Goal: Task Accomplishment & Management: Use online tool/utility

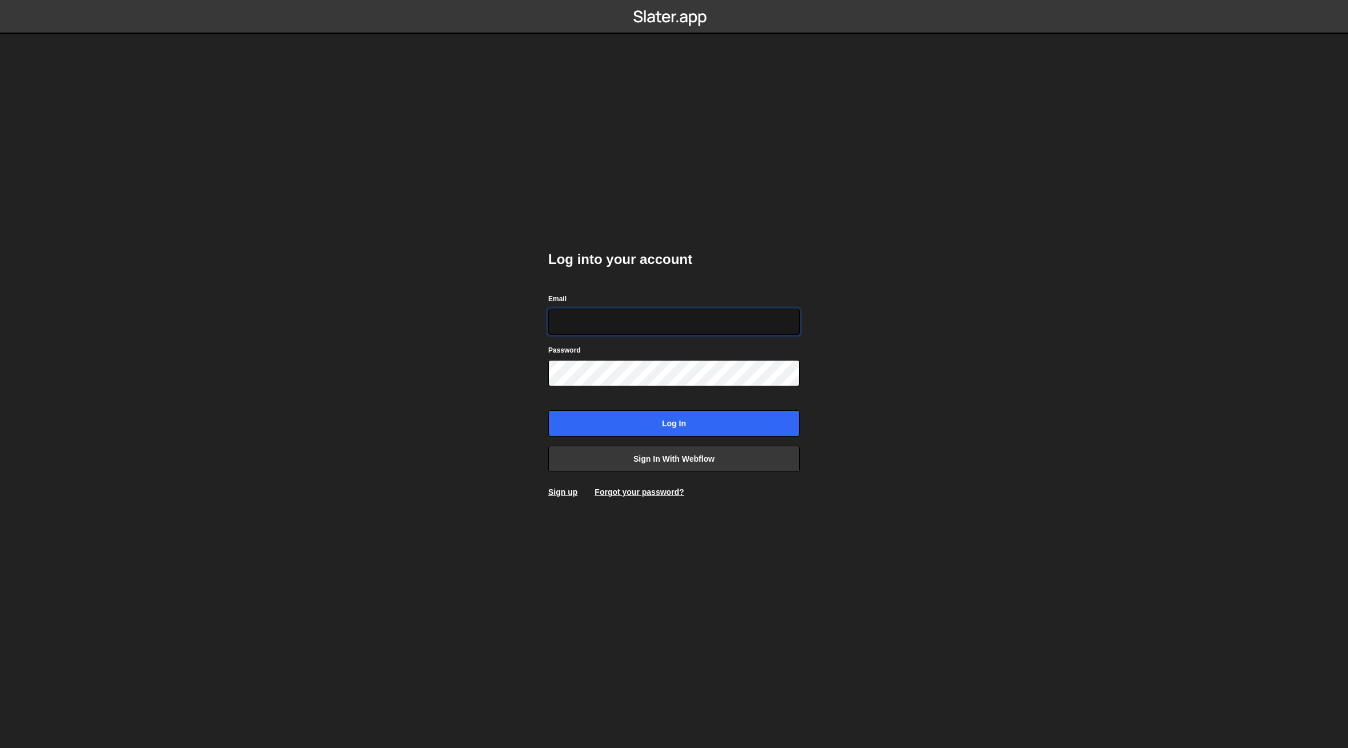
type input "hello@meetpilou.com"
click at [659, 420] on input "Log in" at bounding box center [674, 423] width 252 height 26
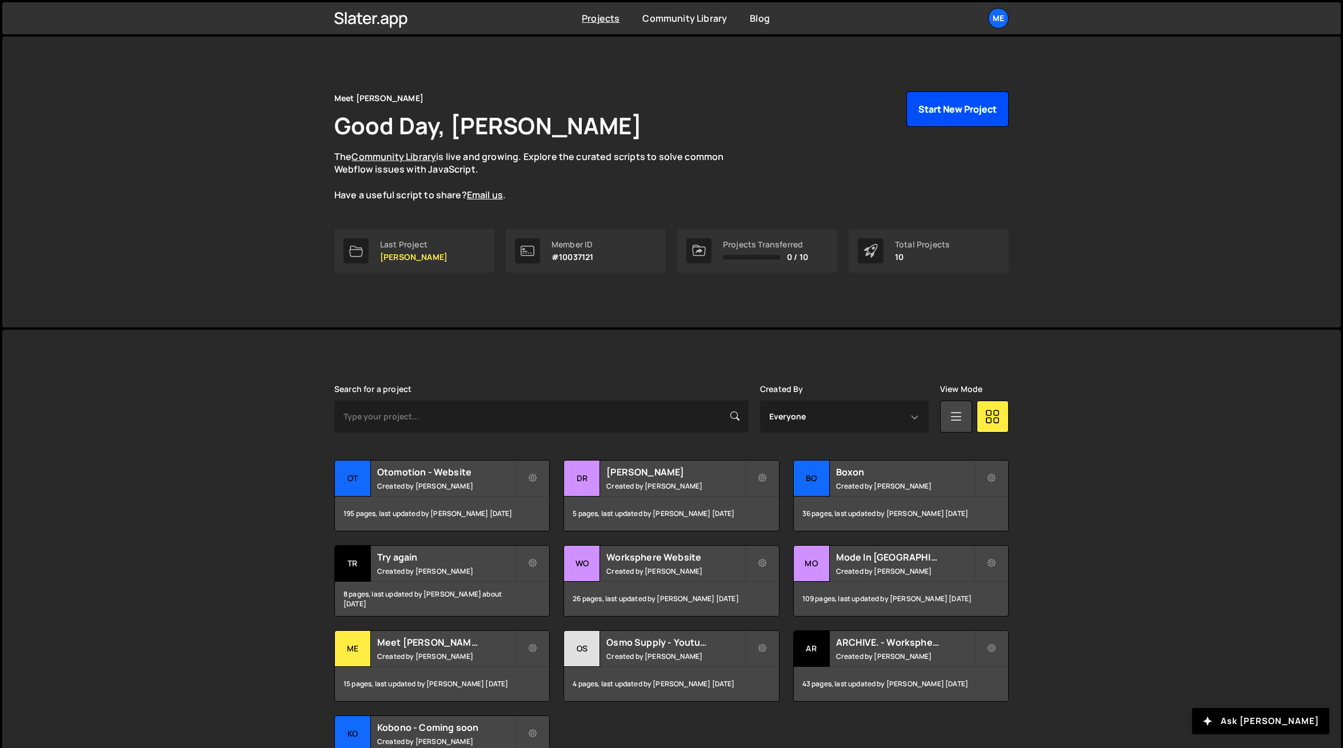
click at [945, 109] on button "Start New Project" at bounding box center [958, 108] width 102 height 35
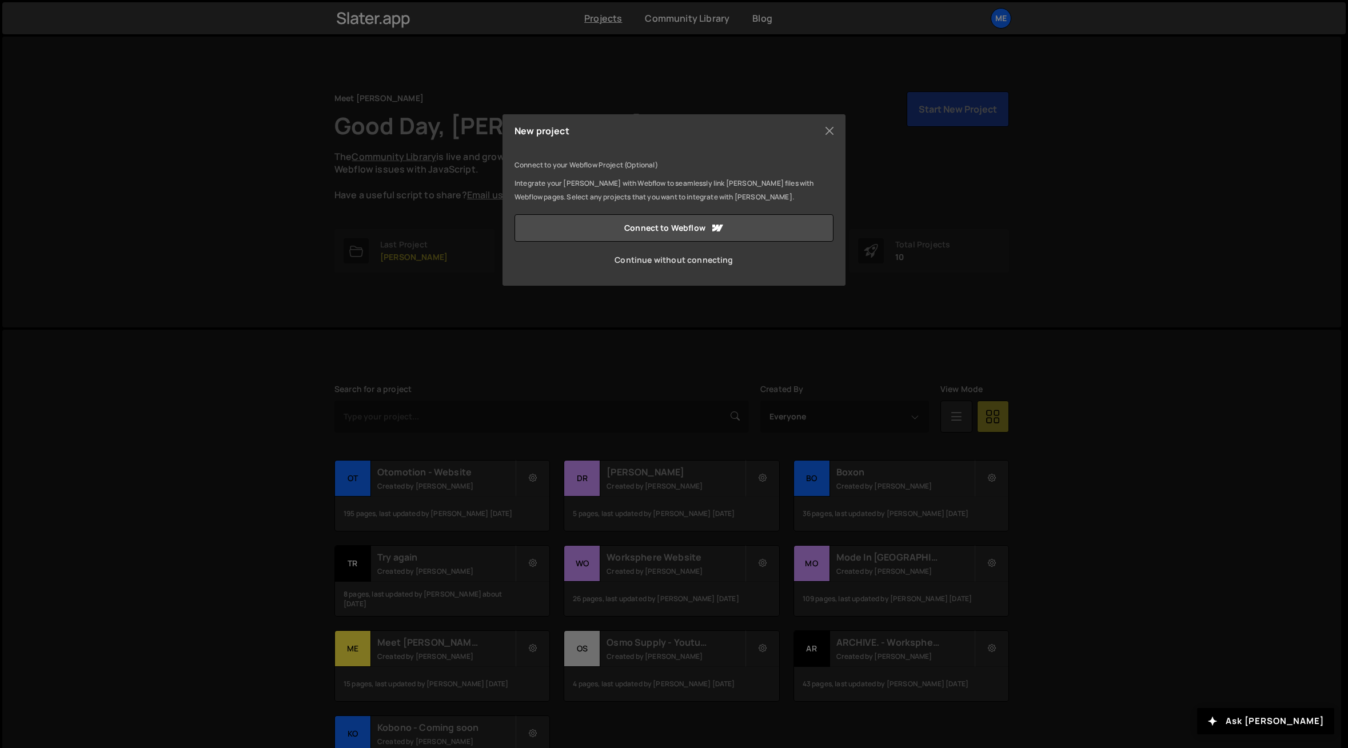
click at [698, 258] on link "Continue without connecting" at bounding box center [674, 259] width 319 height 27
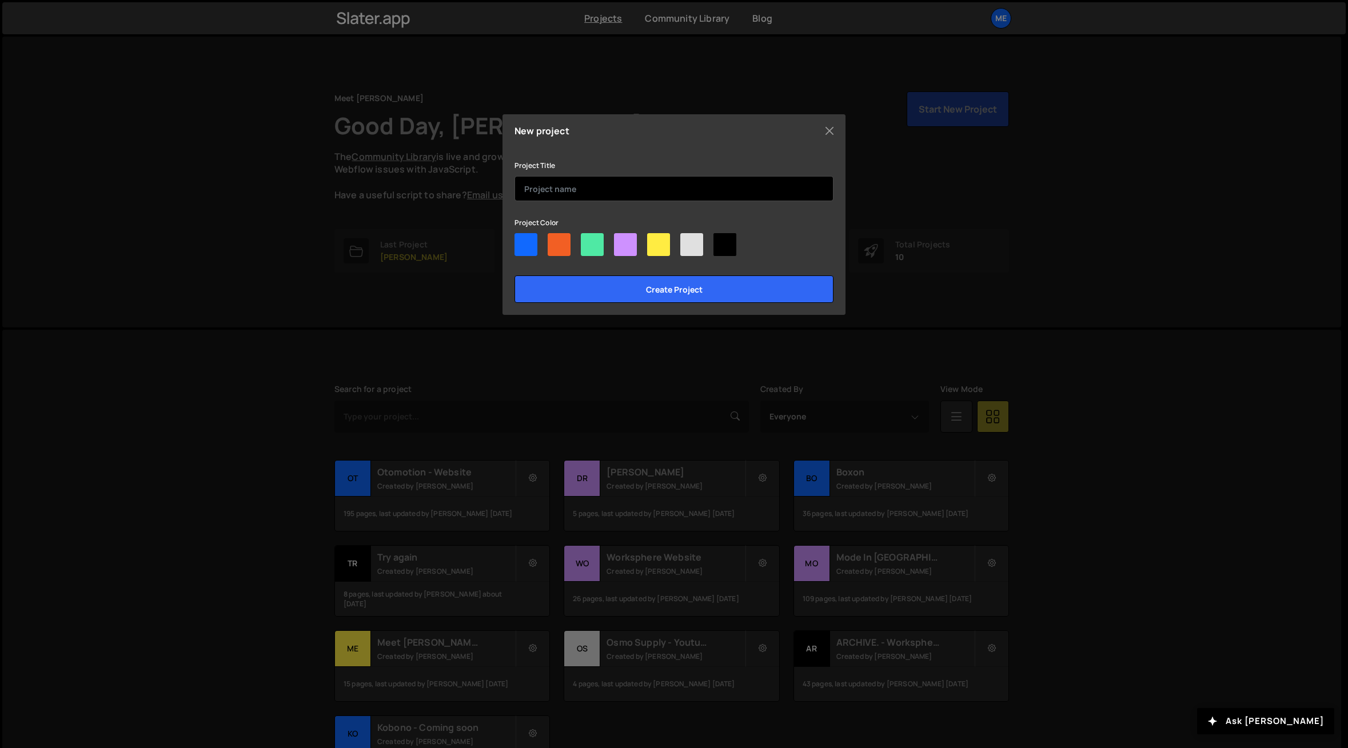
click at [603, 178] on input "text" at bounding box center [674, 188] width 319 height 25
drag, startPoint x: 596, startPoint y: 244, endPoint x: 595, endPoint y: 205, distance: 39.5
click at [596, 244] on div at bounding box center [592, 244] width 23 height 23
click at [588, 241] on input"] "radio" at bounding box center [584, 236] width 7 height 7
radio input"] "true"
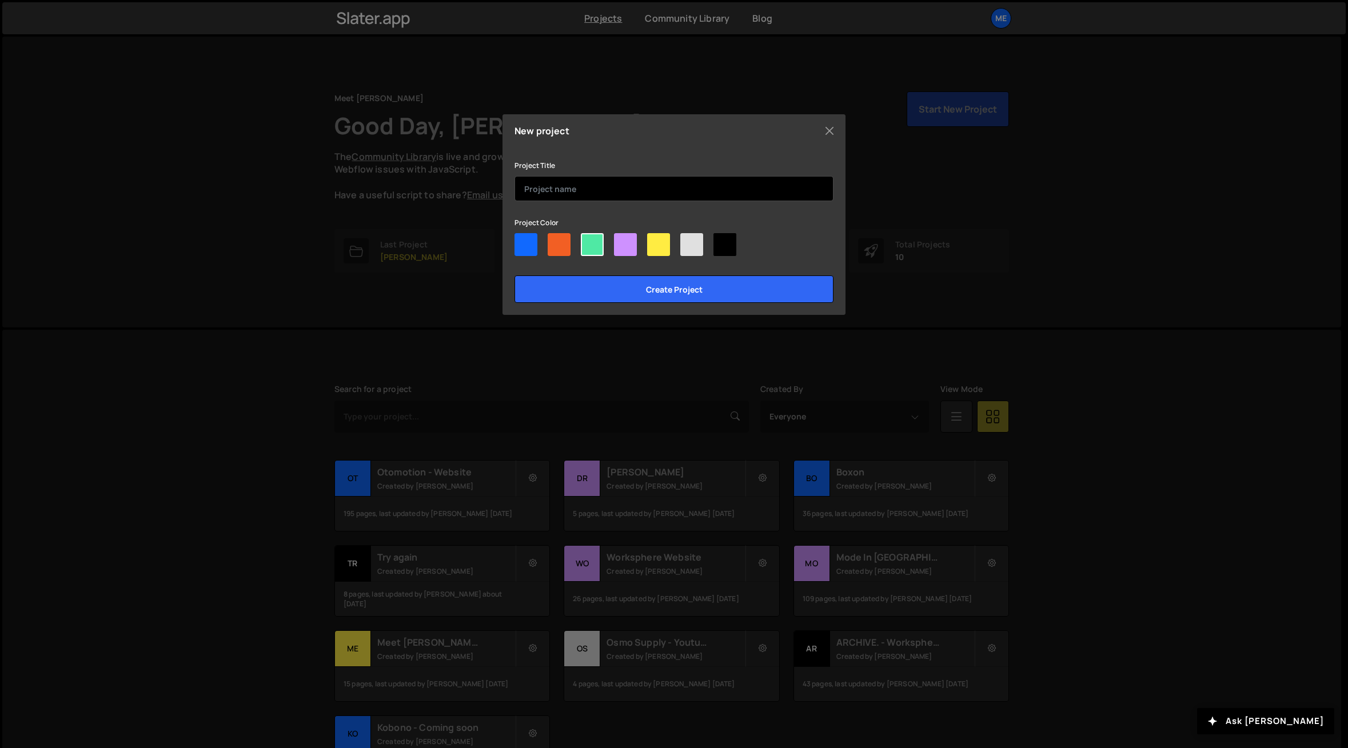
click at [596, 188] on input "text" at bounding box center [674, 188] width 319 height 25
type input "Barena Golf - Landing"
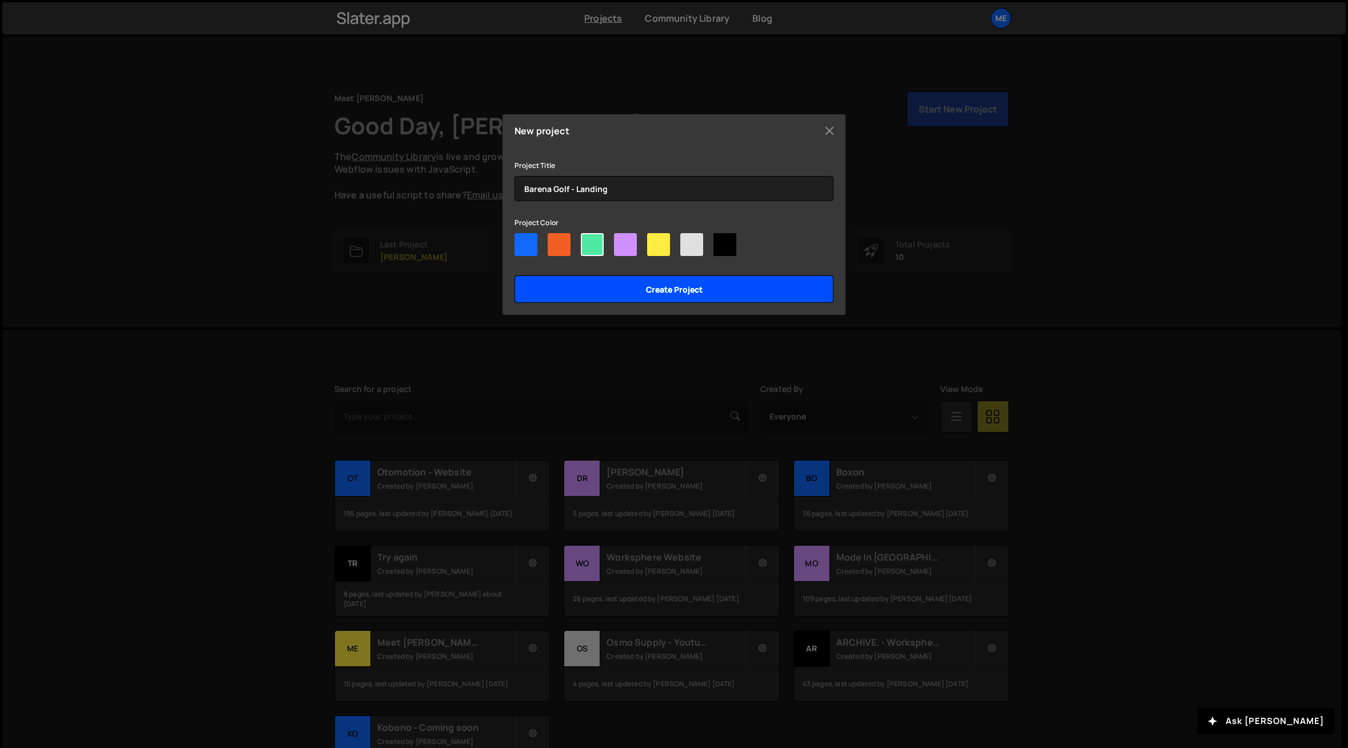
click at [674, 291] on input "Create project" at bounding box center [674, 289] width 319 height 27
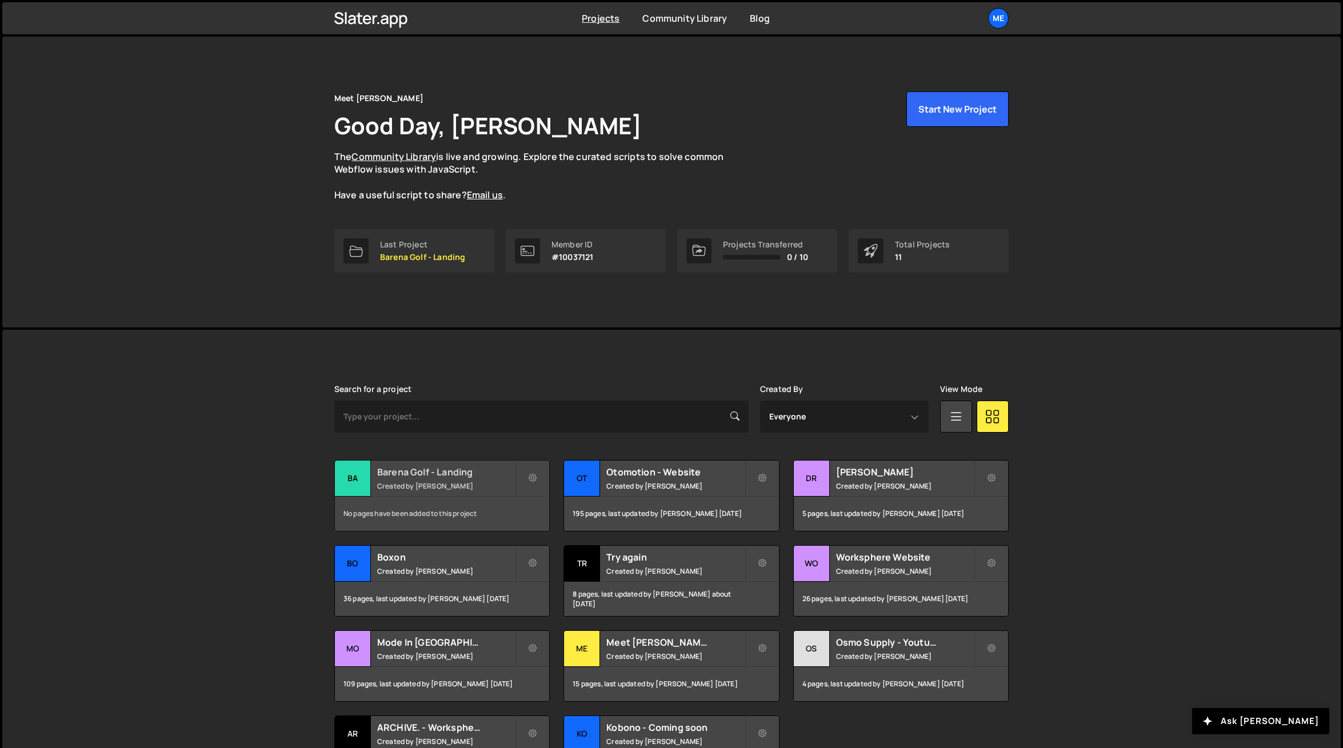
click at [357, 470] on div "Ba" at bounding box center [353, 479] width 36 height 36
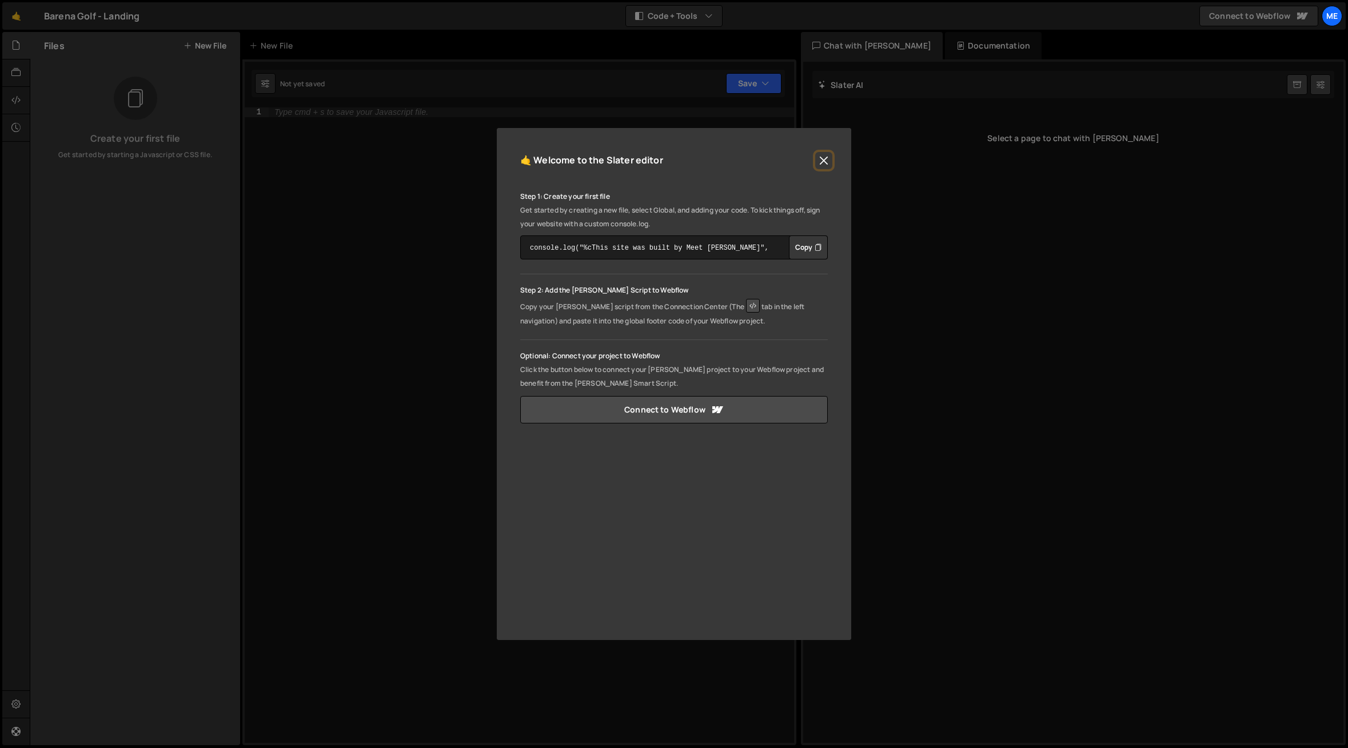
click at [826, 158] on button "Close" at bounding box center [823, 160] width 17 height 17
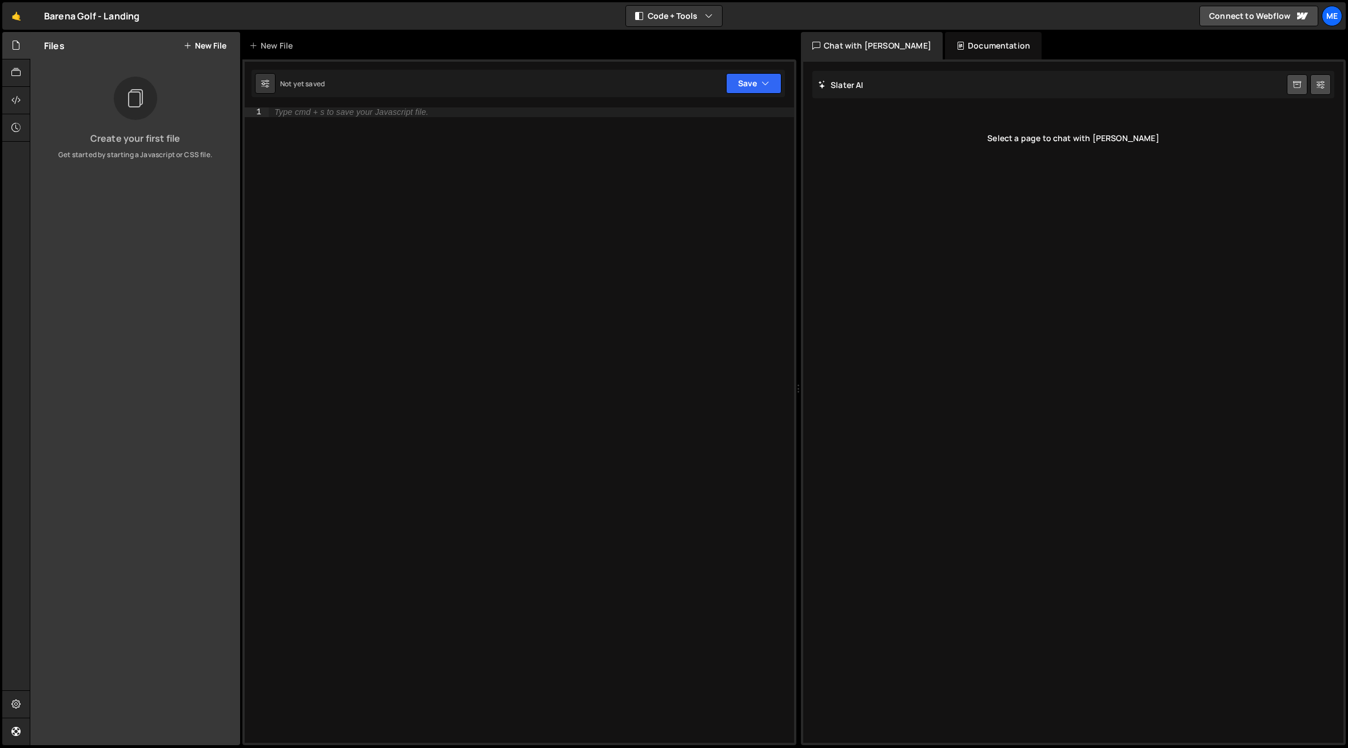
click at [208, 46] on button "New File" at bounding box center [205, 45] width 43 height 9
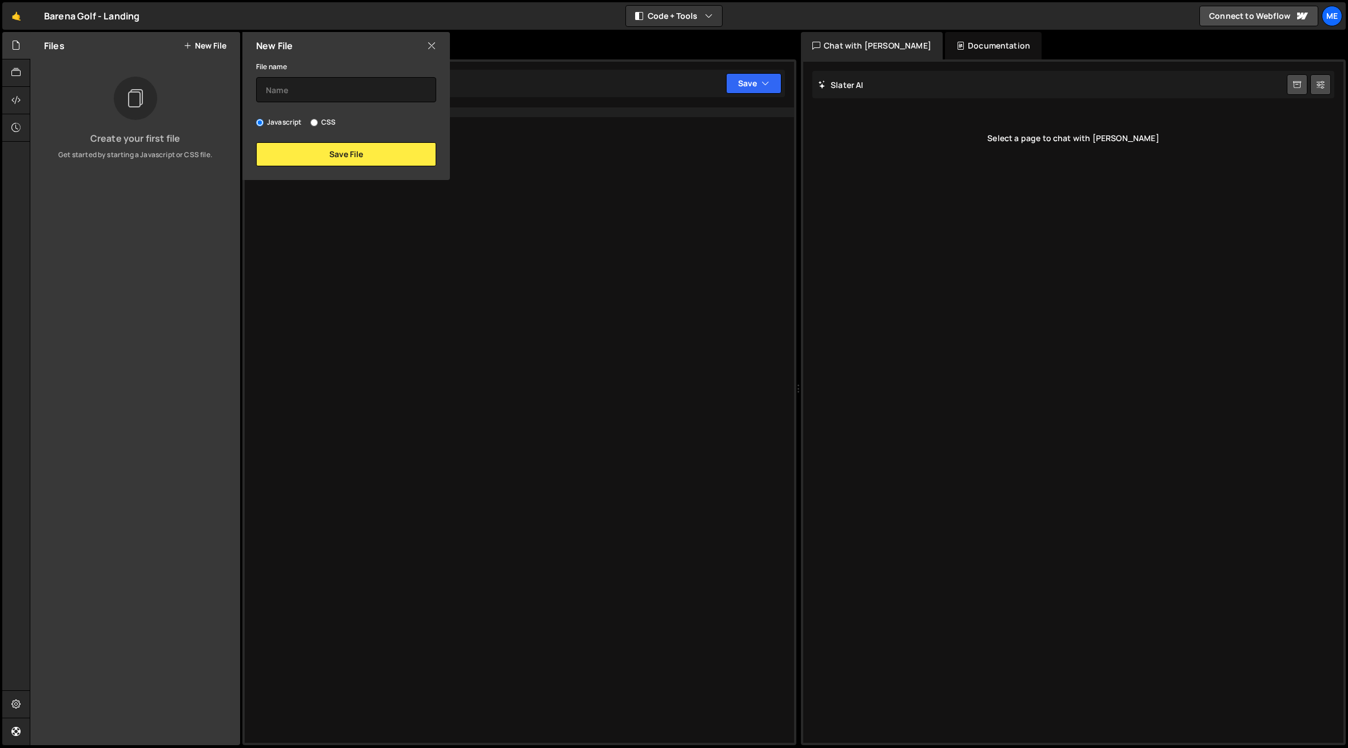
click at [325, 123] on label "CSS" at bounding box center [322, 122] width 25 height 11
click at [318, 123] on input "CSS" at bounding box center [313, 122] width 7 height 7
radio input "true"
click at [340, 154] on button "Save File" at bounding box center [346, 154] width 180 height 24
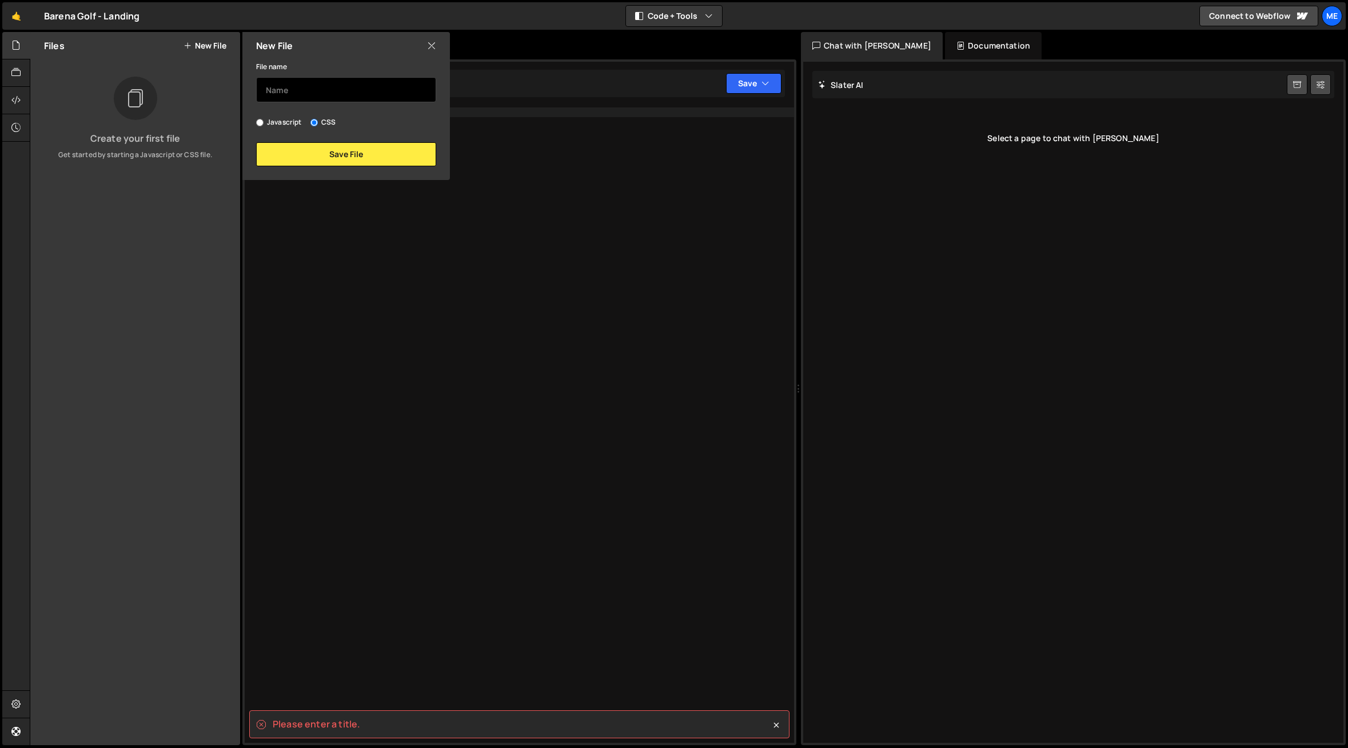
click at [294, 86] on input "text" at bounding box center [346, 89] width 180 height 25
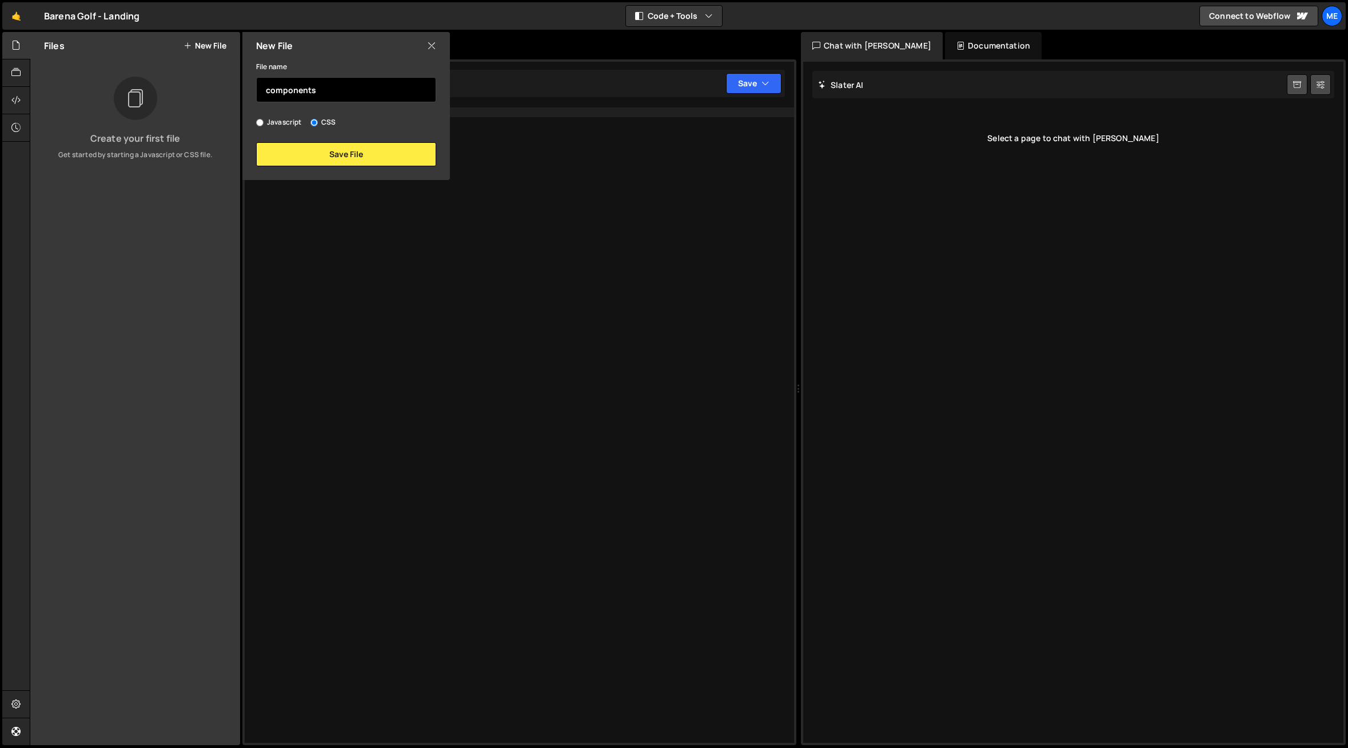
type input "components"
click at [342, 145] on button "Save File" at bounding box center [346, 154] width 180 height 24
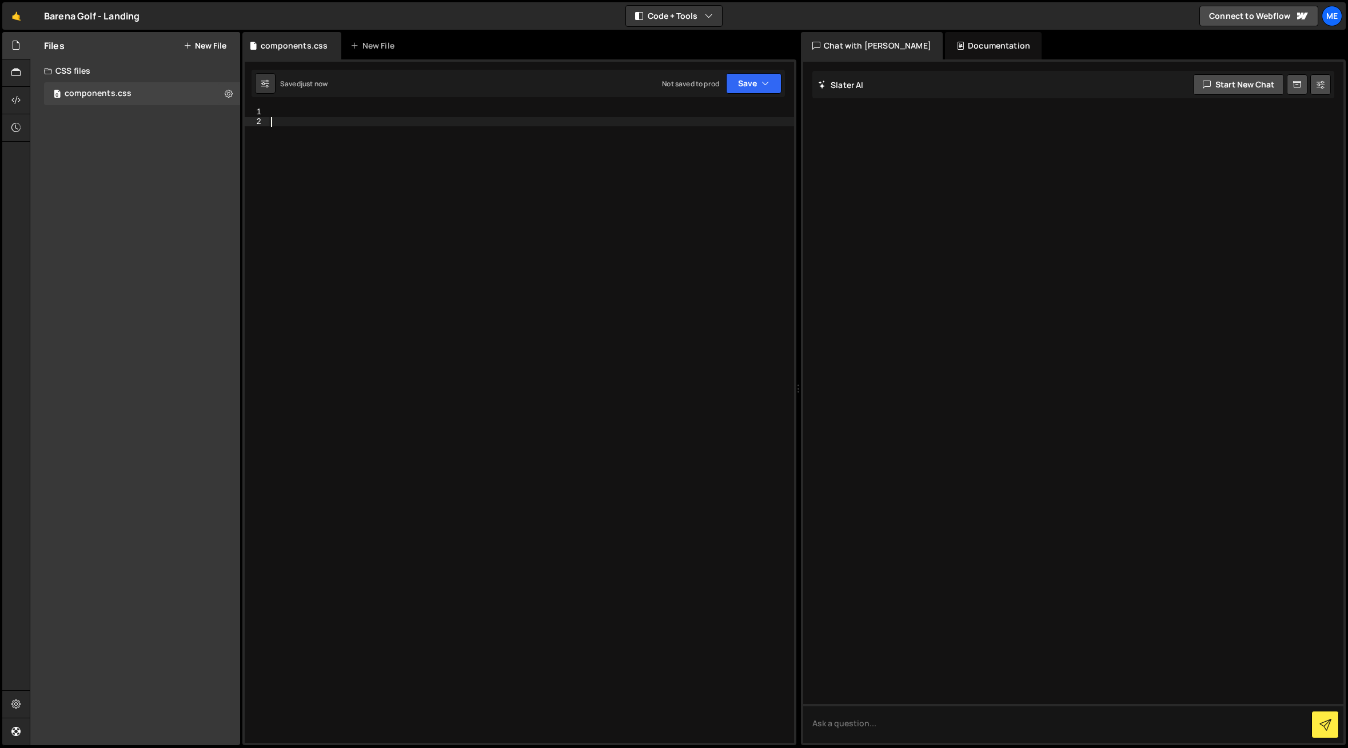
click at [335, 138] on div at bounding box center [531, 434] width 525 height 655
paste textarea "</style>"
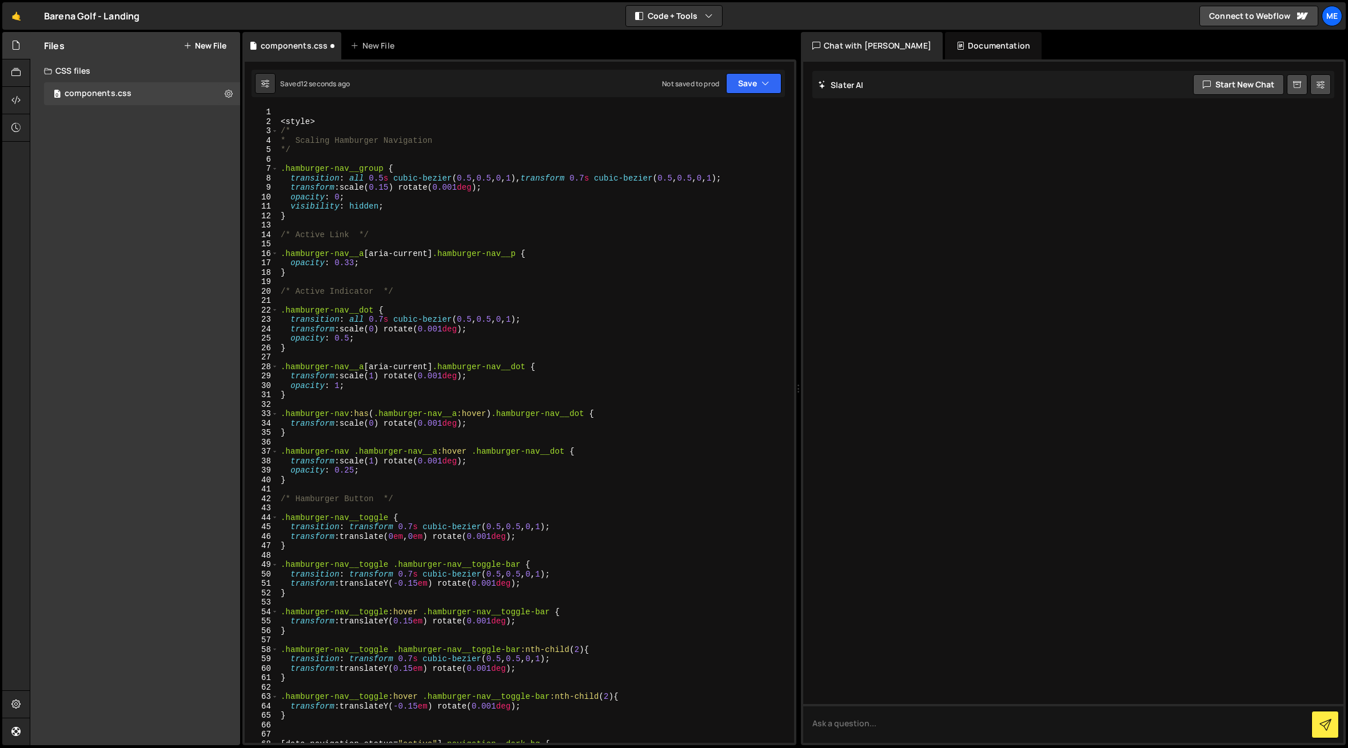
click at [340, 167] on div "< style > /* * Scaling Hamburger Navigation */ .hamburger-nav__group { transiti…" at bounding box center [533, 434] width 511 height 655
drag, startPoint x: 340, startPoint y: 167, endPoint x: 341, endPoint y: 122, distance: 45.2
click at [340, 167] on div "< style > /* * Scaling Hamburger Navigation */ .hamburger-nav__group { transiti…" at bounding box center [533, 434] width 511 height 655
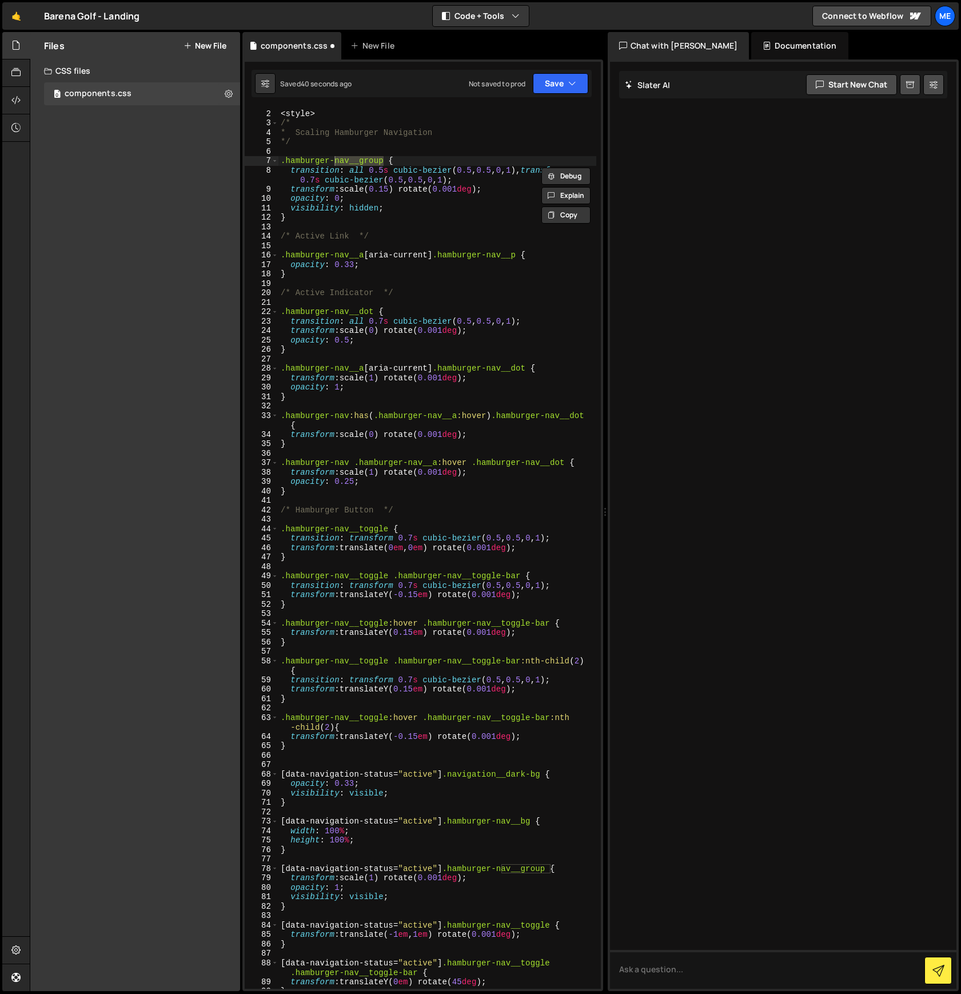
scroll to position [11, 0]
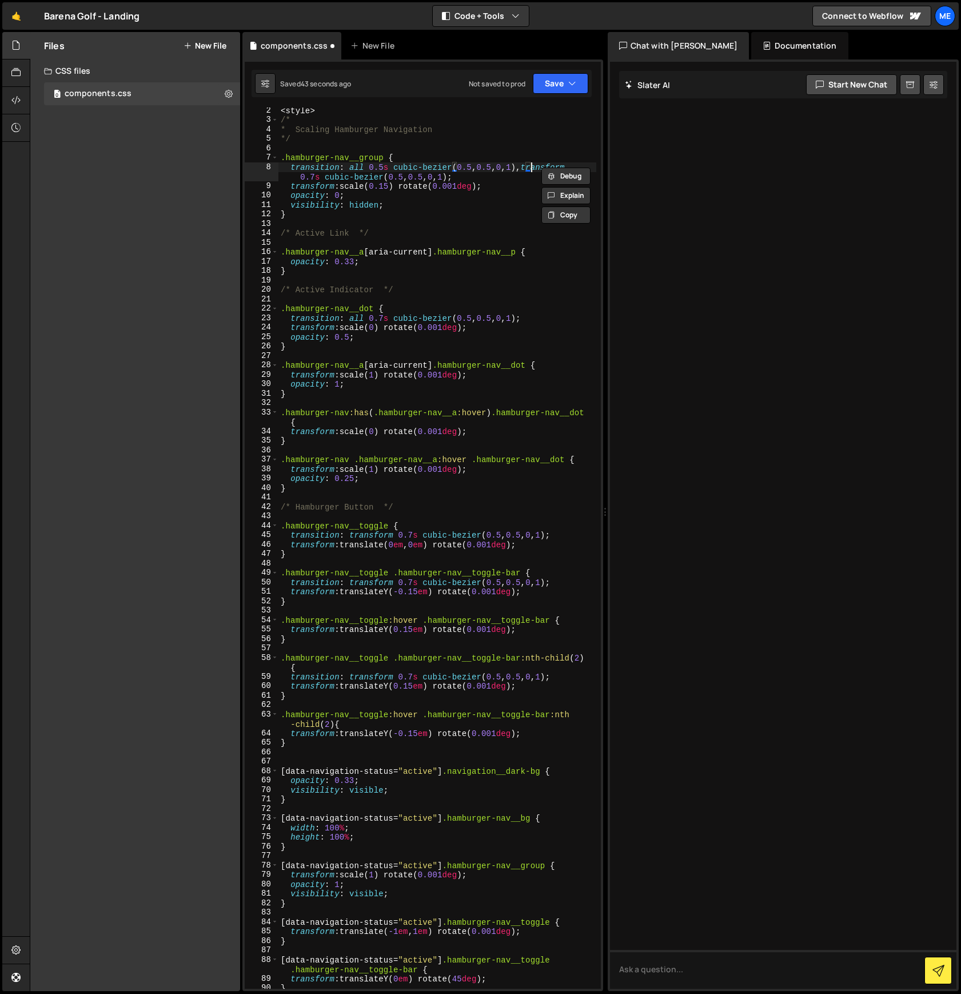
drag, startPoint x: 531, startPoint y: 168, endPoint x: 509, endPoint y: 169, distance: 21.8
click at [531, 168] on div "< style > /* * Scaling Hamburger Navigation */ .hamburger-nav__group { transiti…" at bounding box center [437, 556] width 318 height 900
click at [488, 168] on div "< style > /* * Scaling Hamburger Navigation */ .hamburger-nav__group { transiti…" at bounding box center [437, 556] width 318 height 900
click at [464, 168] on div "< style > /* * Scaling Hamburger Navigation */ .hamburger-nav__group { transiti…" at bounding box center [437, 556] width 318 height 900
click at [390, 178] on div "< style > /* * Scaling Hamburger Navigation */ .hamburger-nav__group { transiti…" at bounding box center [437, 556] width 318 height 900
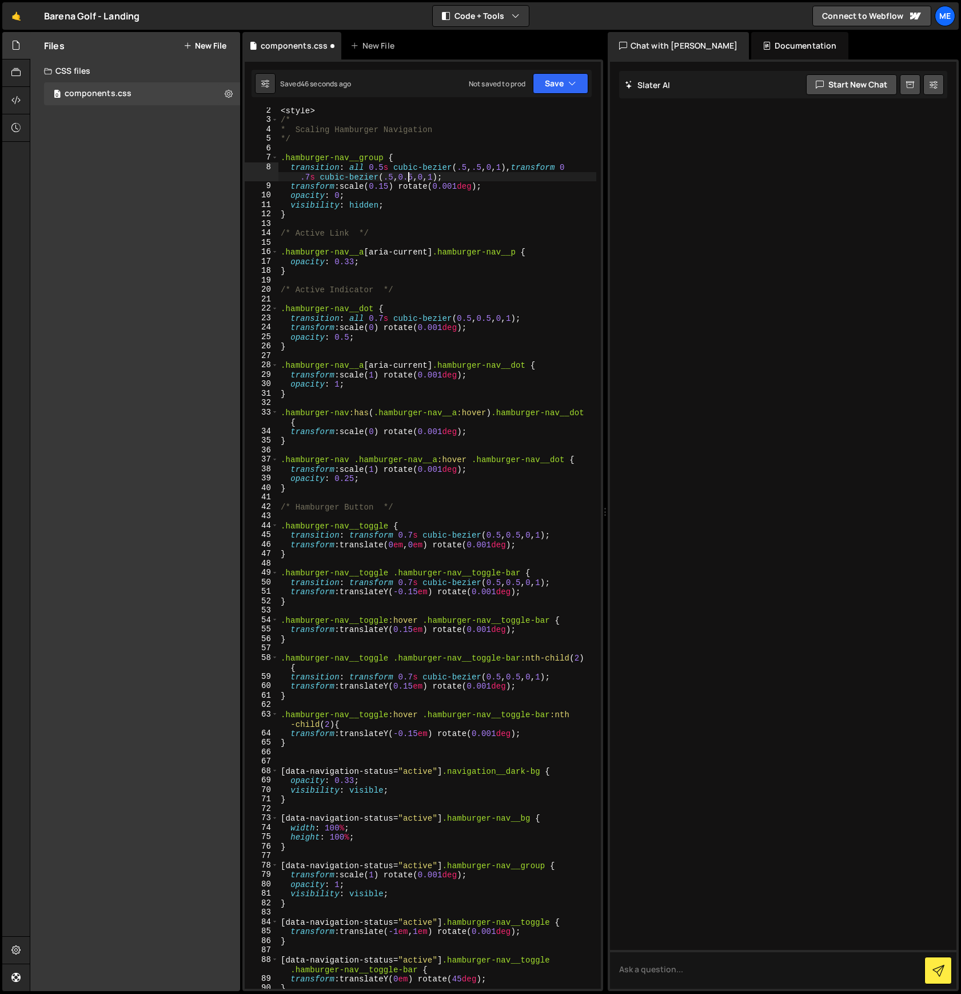
click at [408, 178] on div "< style > /* * Scaling Hamburger Navigation */ .hamburger-nav__group { transiti…" at bounding box center [437, 556] width 318 height 900
drag, startPoint x: 523, startPoint y: 167, endPoint x: 393, endPoint y: 167, distance: 129.2
click at [396, 166] on div "< style > /* * Scaling Hamburger Navigation */ .hamburger-nav__group { transiti…" at bounding box center [437, 556] width 318 height 900
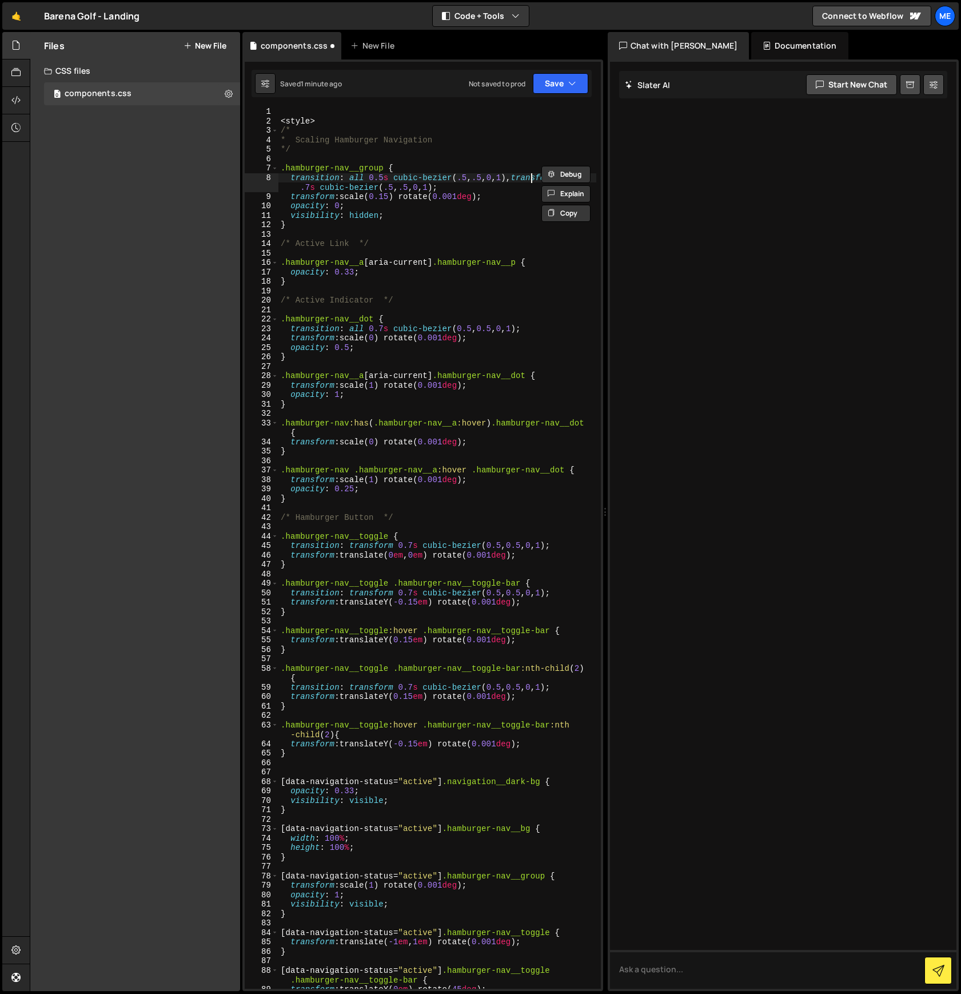
click at [531, 177] on div "< style > /* * Scaling Hamburger Navigation */ .hamburger-nav__group { transiti…" at bounding box center [437, 557] width 318 height 900
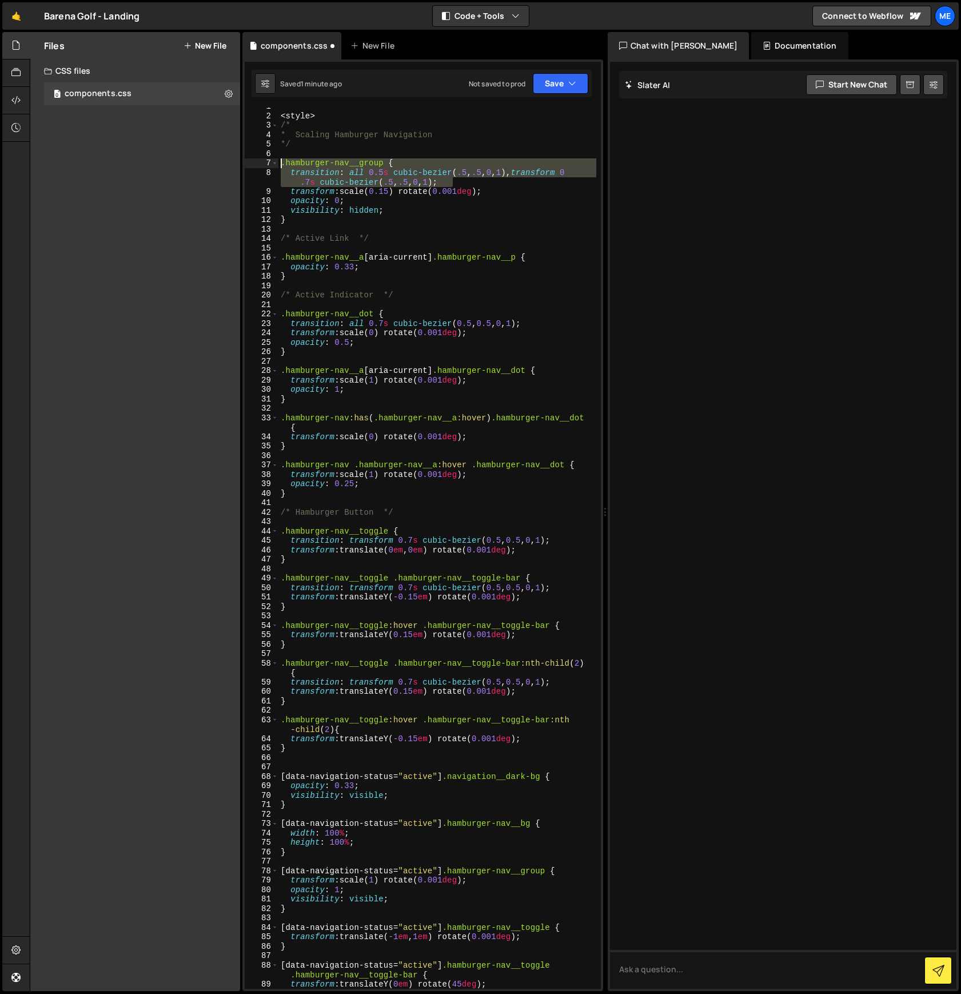
drag, startPoint x: 469, startPoint y: 183, endPoint x: 260, endPoint y: 165, distance: 209.5
click at [260, 165] on div "transition: all 0.5s cubic-bezier(.5, .5, 0, 1), transform 0.7s cubic-bezier(.5…" at bounding box center [423, 547] width 356 height 881
type textarea "transition: all 0.5s cubic-bezier(.5, .5, 0, 1), transform 0.7s cubic-bezier(.5…"
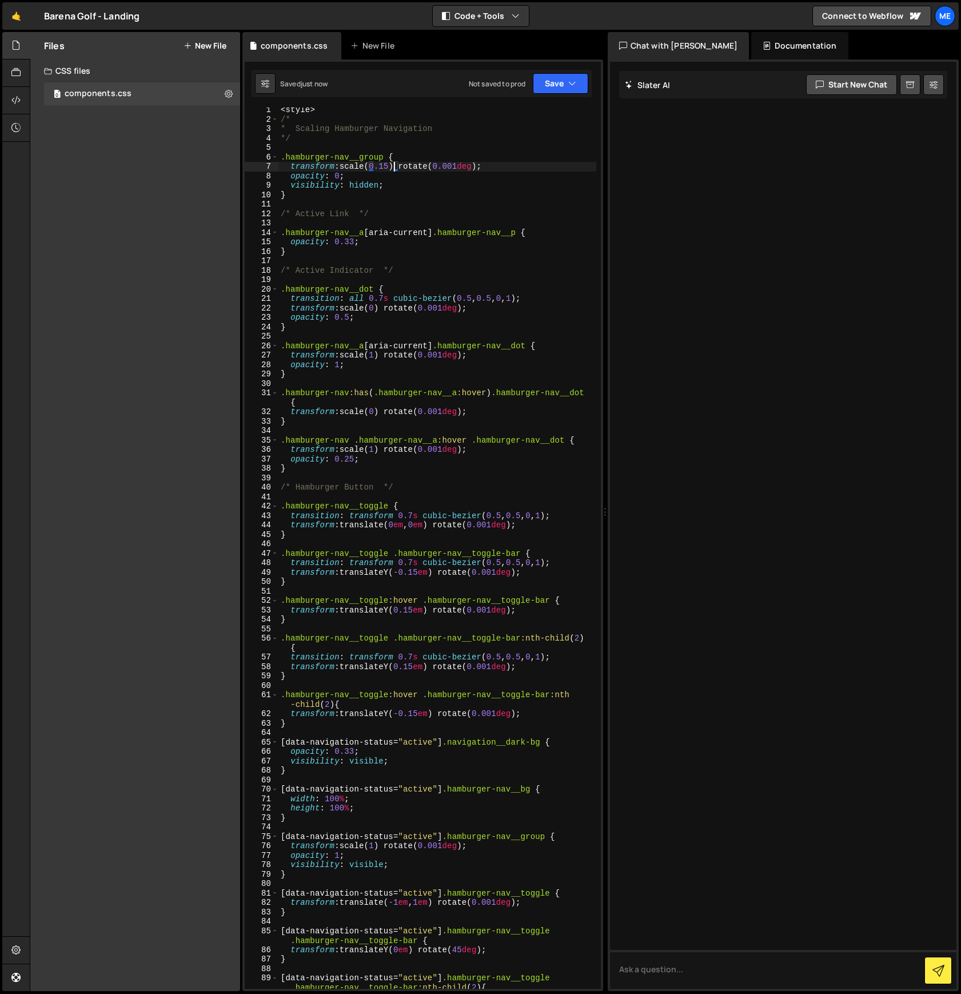
scroll to position [2, 0]
click at [405, 189] on div "< style > /* * Scaling Hamburger Navigation */ .hamburger-nav__group { transfor…" at bounding box center [437, 555] width 318 height 900
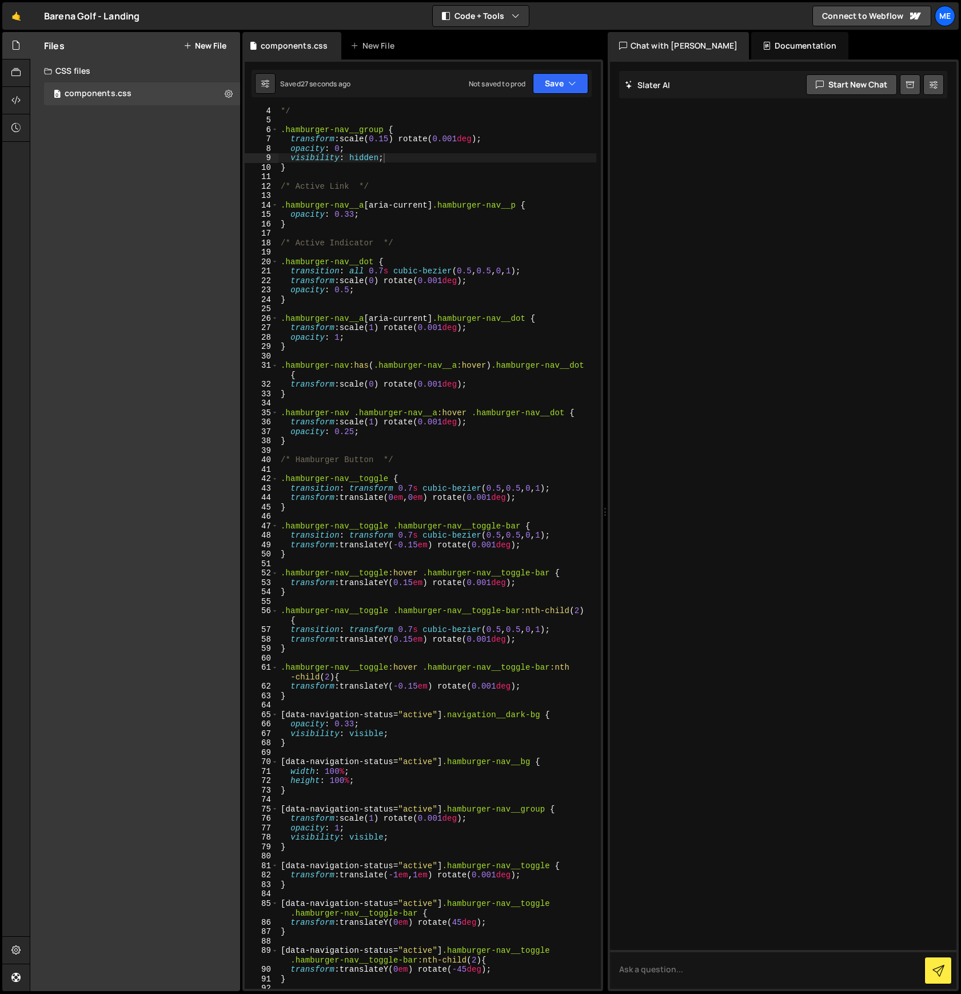
scroll to position [30, 0]
click at [548, 272] on div "*/ .hamburger-nav__group { transform : scale( 0.15 ) rotate( 0.001 deg ) ; opac…" at bounding box center [437, 556] width 318 height 900
type textarea "transition: all 0.7s cubic-bezier(0.5, 0.5, 0, 1);"
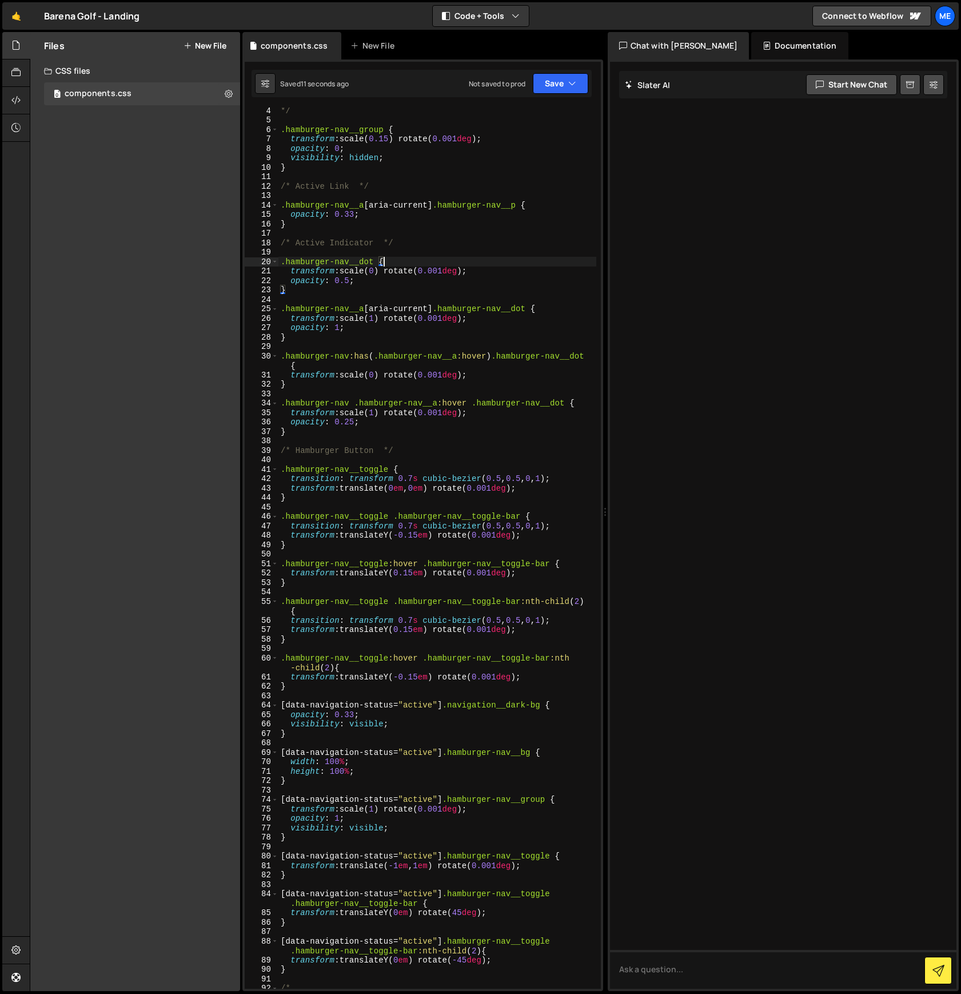
click at [653, 186] on div at bounding box center [783, 525] width 347 height 927
click at [474, 15] on button "Code + Tools" at bounding box center [481, 16] width 96 height 21
click at [466, 39] on button "Code Only" at bounding box center [481, 41] width 96 height 21
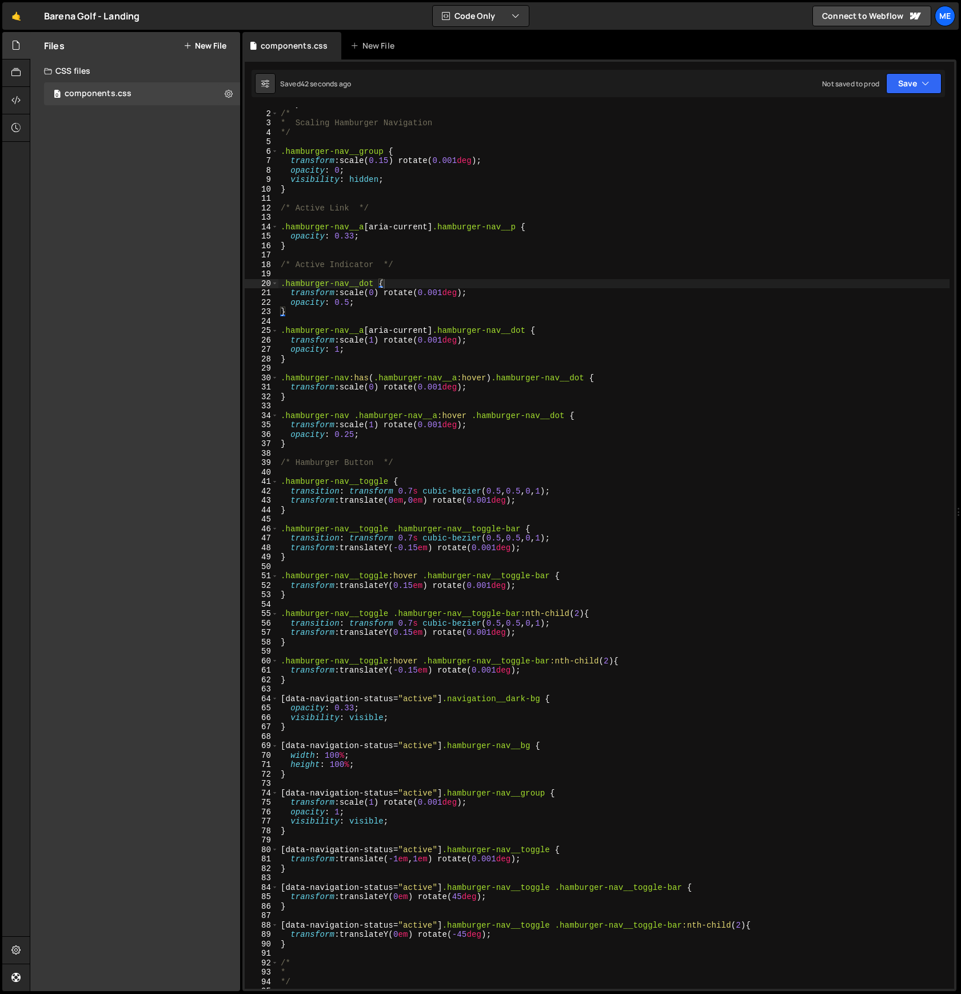
scroll to position [7, 0]
click at [451, 443] on div "< style > /* * Scaling Hamburger Navigation */ .hamburger-nav__group { transfor…" at bounding box center [613, 550] width 671 height 900
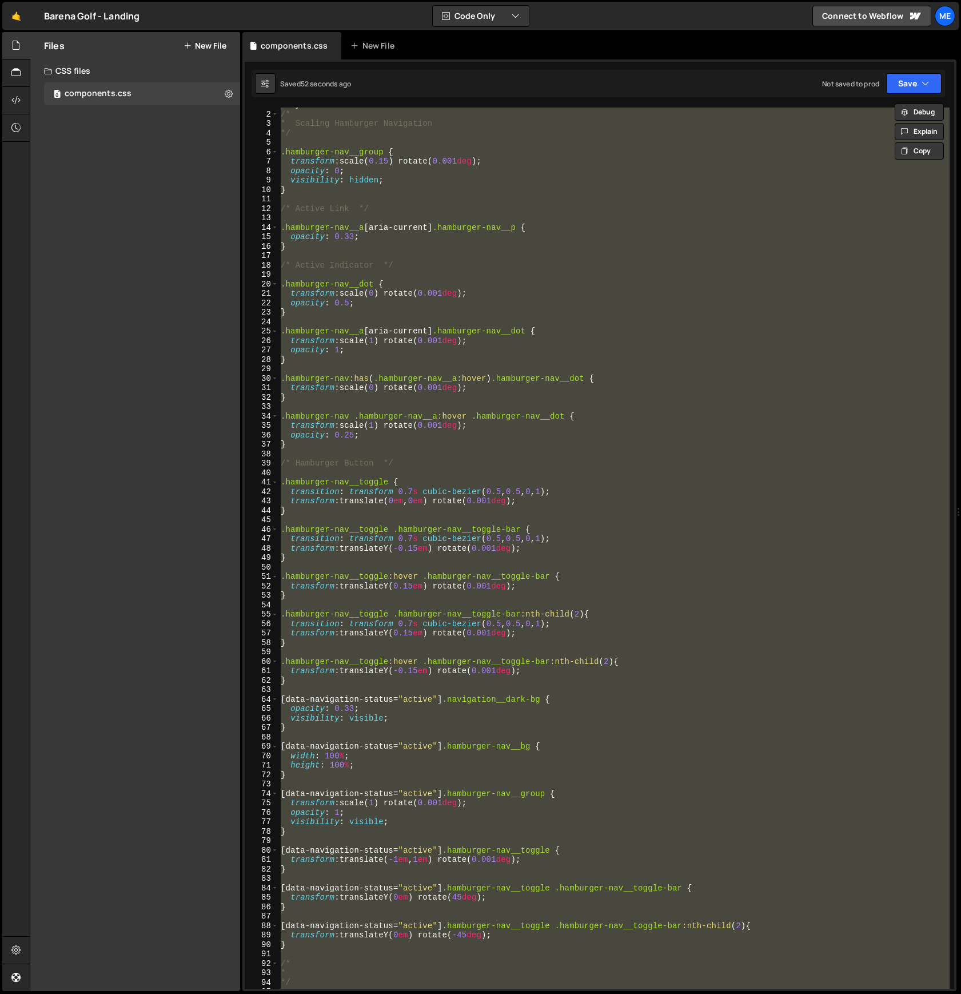
paste textarea "}"
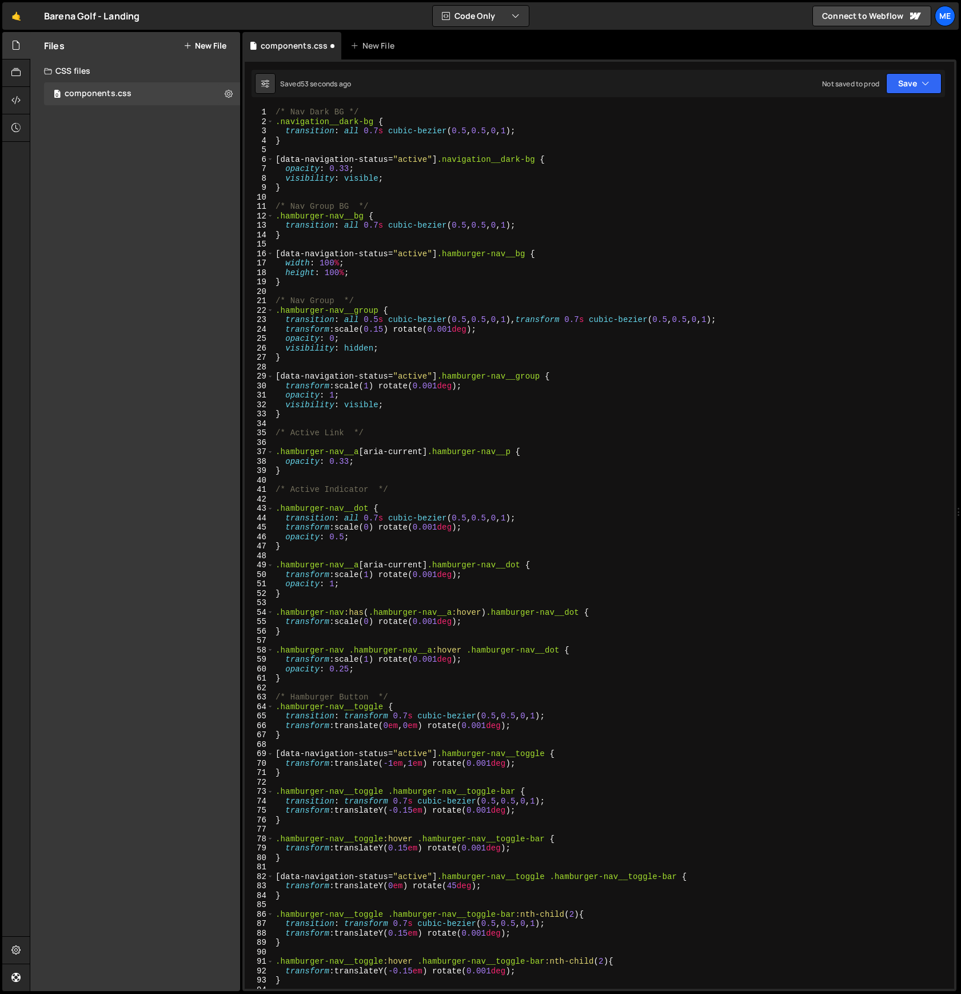
scroll to position [0, 0]
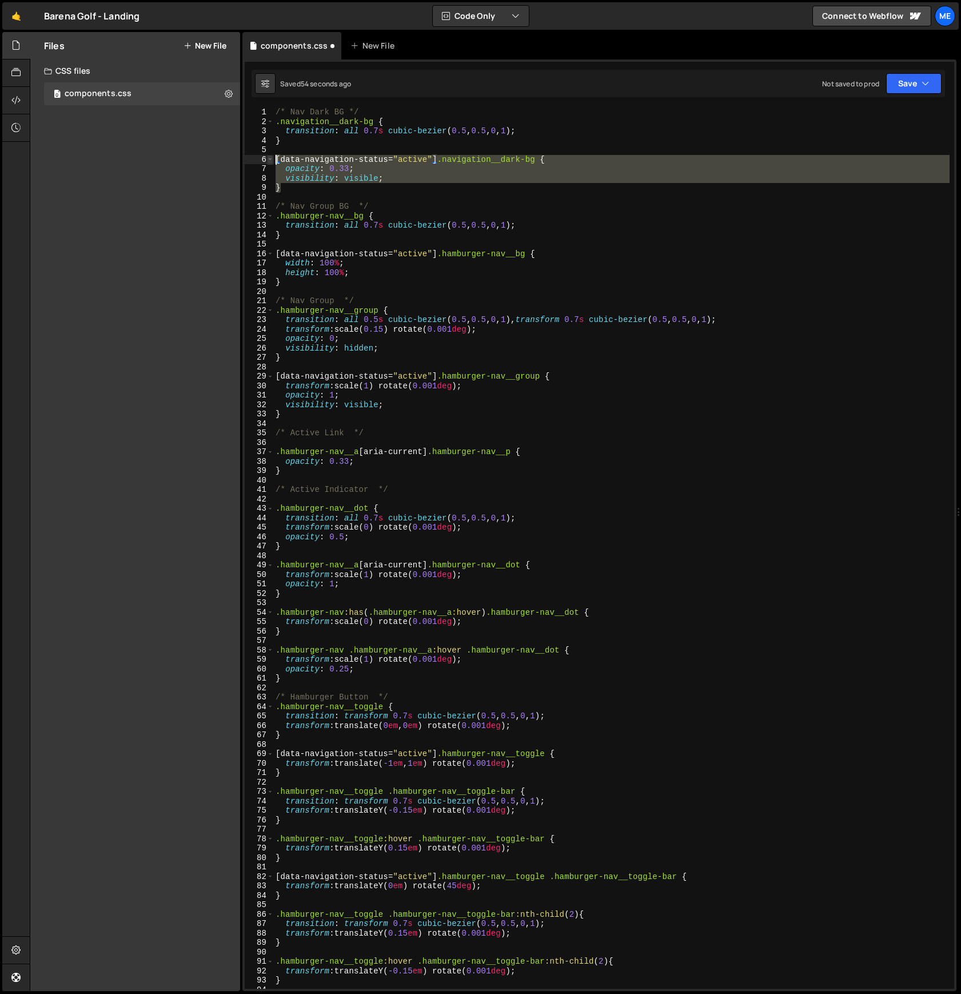
drag, startPoint x: 287, startPoint y: 186, endPoint x: 269, endPoint y: 157, distance: 34.6
click at [269, 157] on div "} 1 2 3 4 5 6 7 8 9 10 11 12 13 14 15 16 17 18 19 20 21 22 23 24 25 26 27 28 29…" at bounding box center [599, 547] width 709 height 881
type textarea "[data-navigation-status="active"] .navigation__dark-bg { opacity: 0.33;"
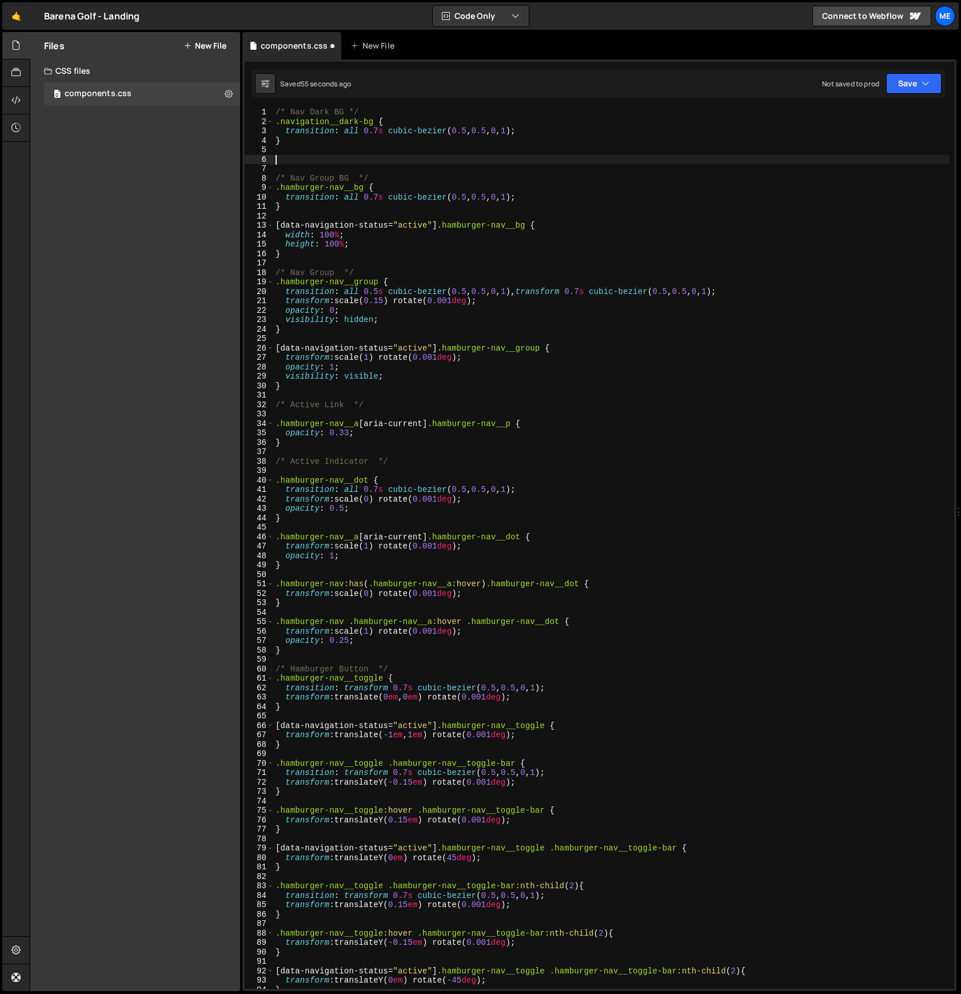
click at [301, 207] on div "/* Nav Dark BG */ .navigation__dark-bg { transition : all 0.7 s cubic-bezier ( …" at bounding box center [611, 557] width 676 height 900
type textarea "}"
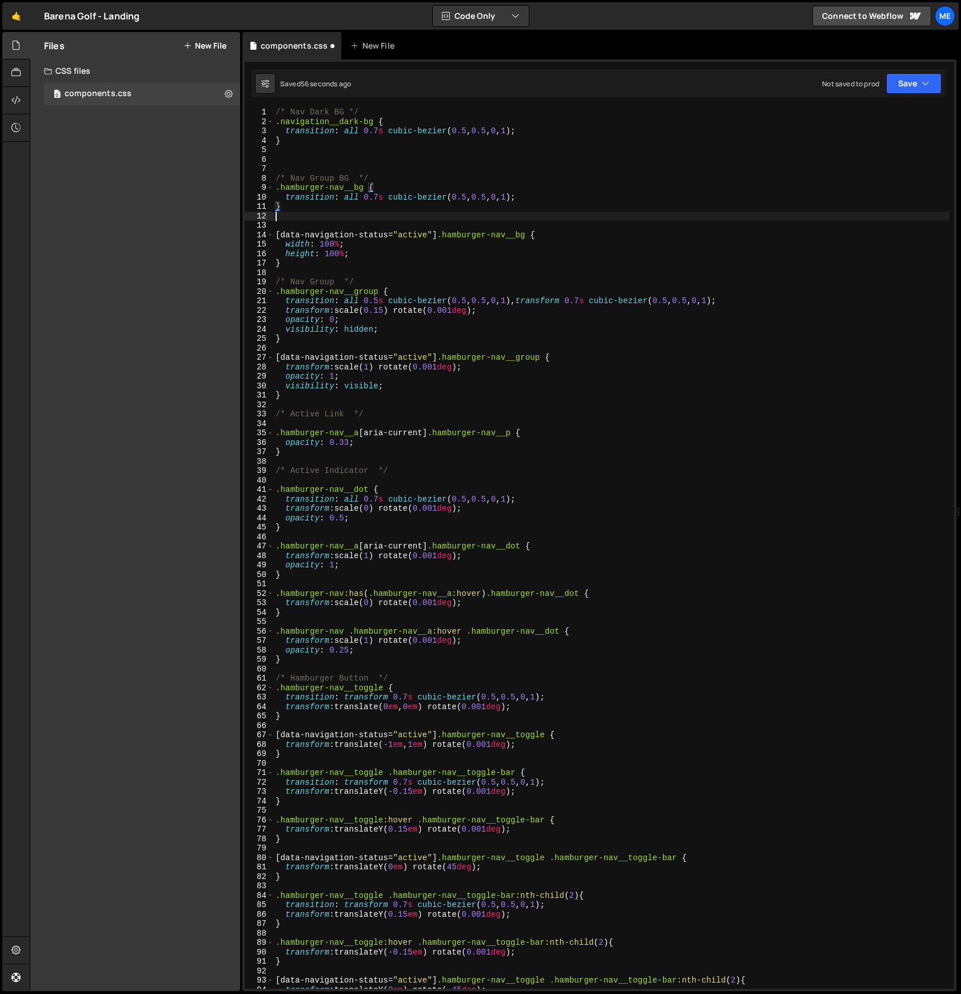
paste textarea "}"
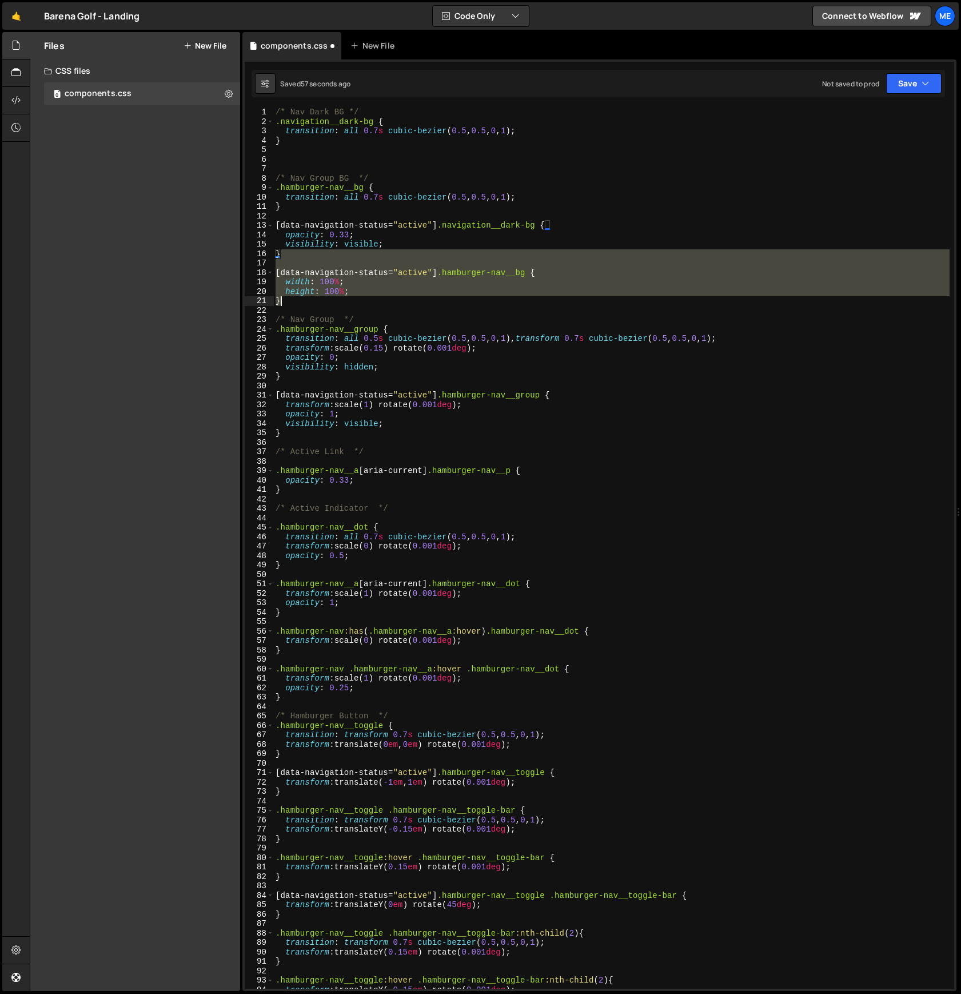
click at [298, 305] on div "/* Nav Dark BG */ .navigation__dark-bg { transition : all 0.7 s cubic-bezier ( …" at bounding box center [611, 557] width 676 height 900
click at [277, 225] on div "/* Nav Dark BG */ .navigation__dark-bg { transition : all 0.7 s cubic-bezier ( …" at bounding box center [611, 557] width 676 height 900
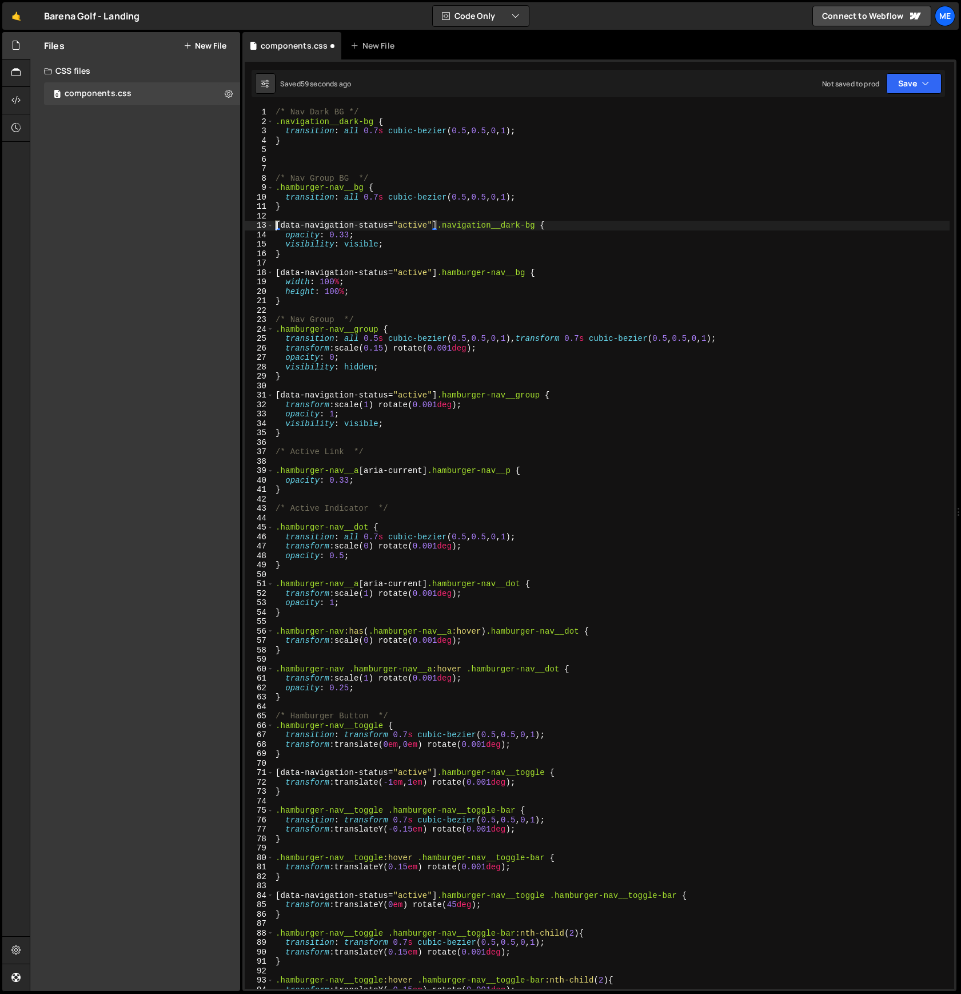
click at [290, 301] on div "/* Nav Dark BG */ .navigation__dark-bg { transition : all 0.7 s cubic-bezier ( …" at bounding box center [611, 557] width 676 height 900
type textarea "height: 100%; }"
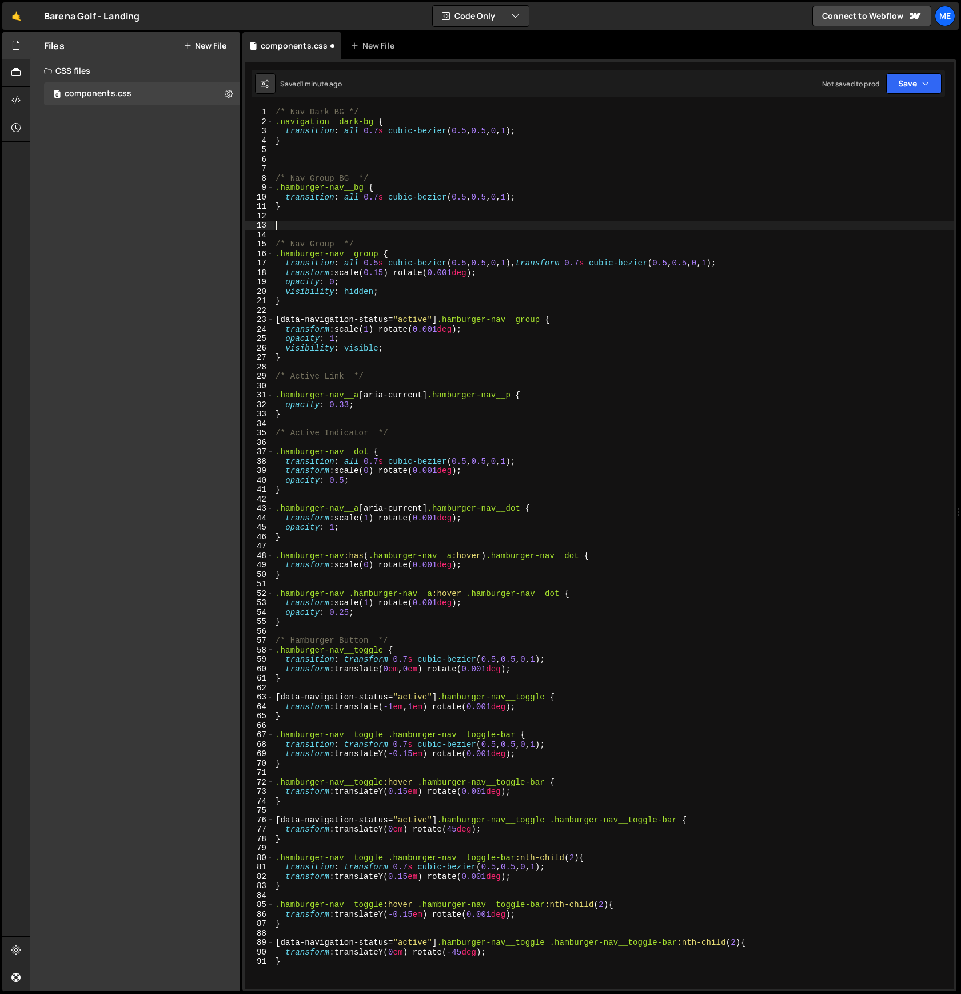
click at [286, 297] on div "/* Nav Dark BG */ .navigation__dark-bg { transition : all 0.7 s cubic-bezier ( …" at bounding box center [613, 557] width 681 height 900
type textarea "}"
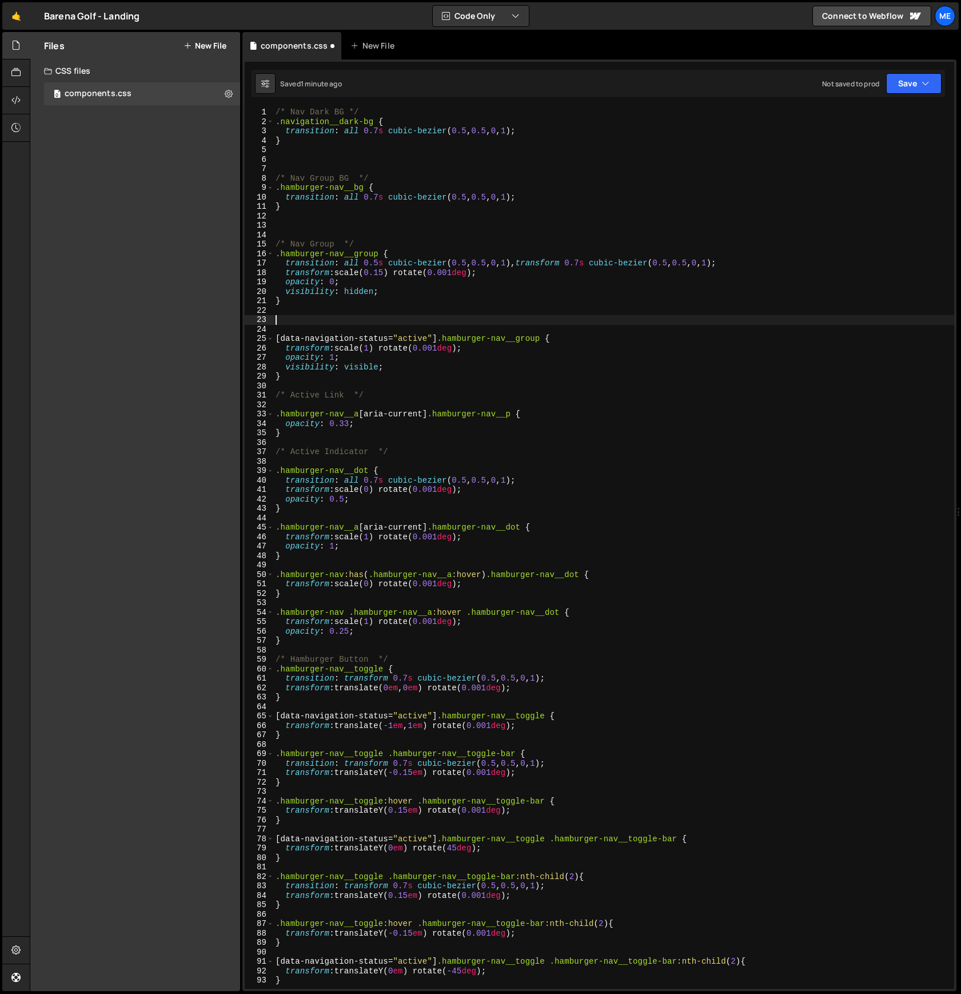
paste textarea "}"
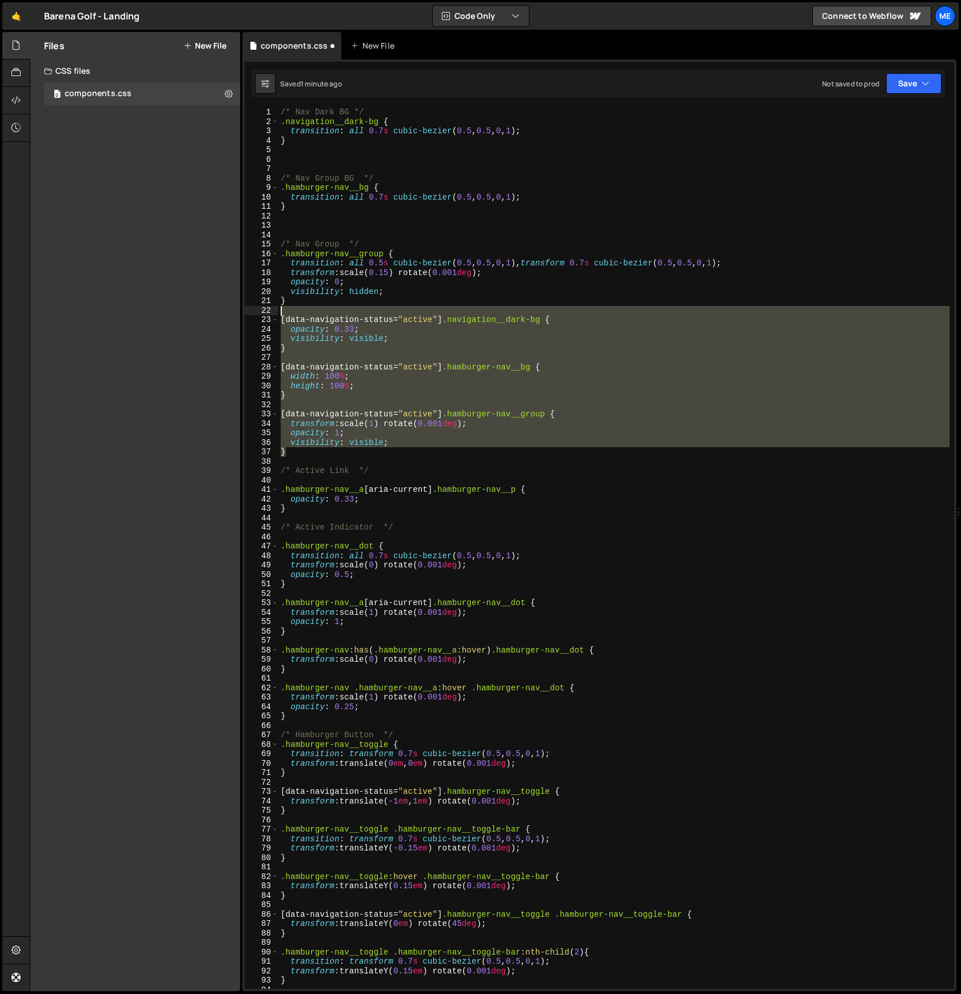
drag, startPoint x: 300, startPoint y: 453, endPoint x: 270, endPoint y: 314, distance: 141.9
click at [270, 314] on div "} 1 2 3 4 5 6 7 8 9 10 11 12 13 14 15 16 17 18 19 20 21 22 23 24 25 26 27 28 29…" at bounding box center [599, 547] width 709 height 881
type textarea "[data-navigation-status="active"] .navigation__dark-bg {"
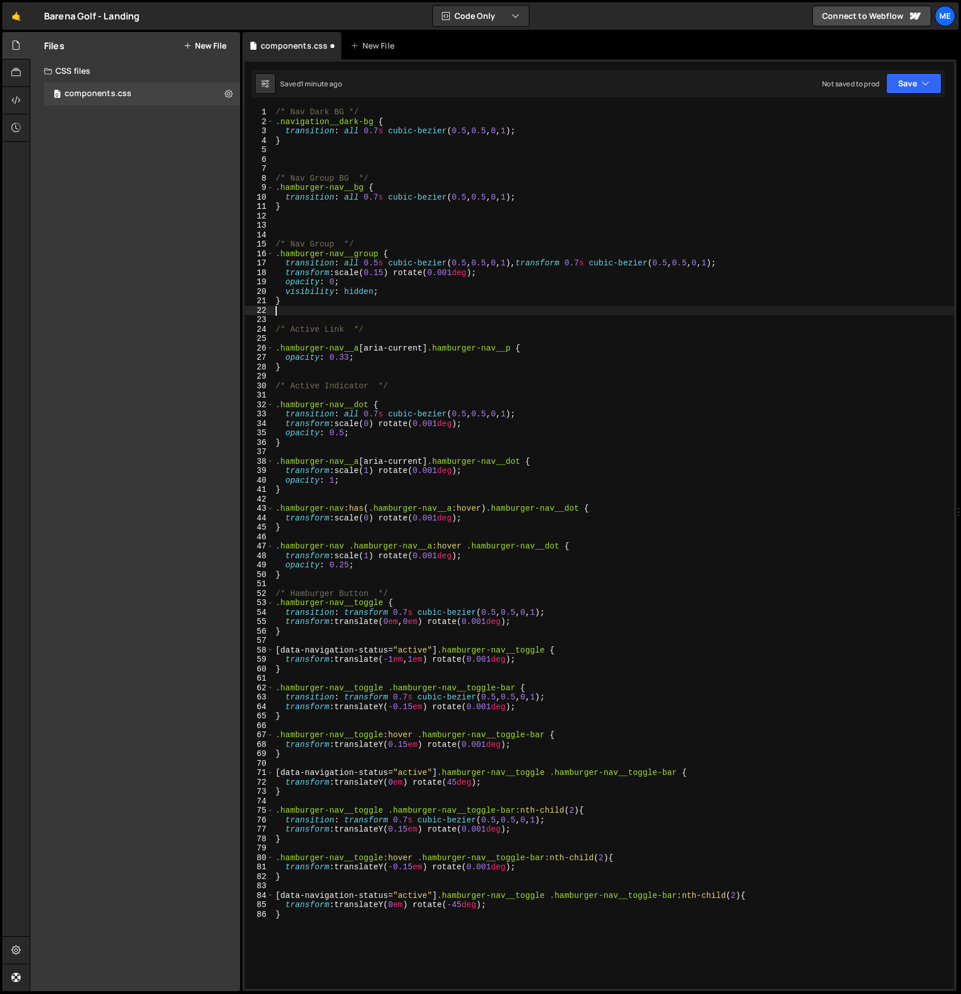
click at [303, 632] on div "/* Nav Dark BG */ .navigation__dark-bg { transition : all 0.7 s cubic-bezier ( …" at bounding box center [613, 557] width 681 height 900
type textarea "}"
paste textarea "}"
type textarea "}"
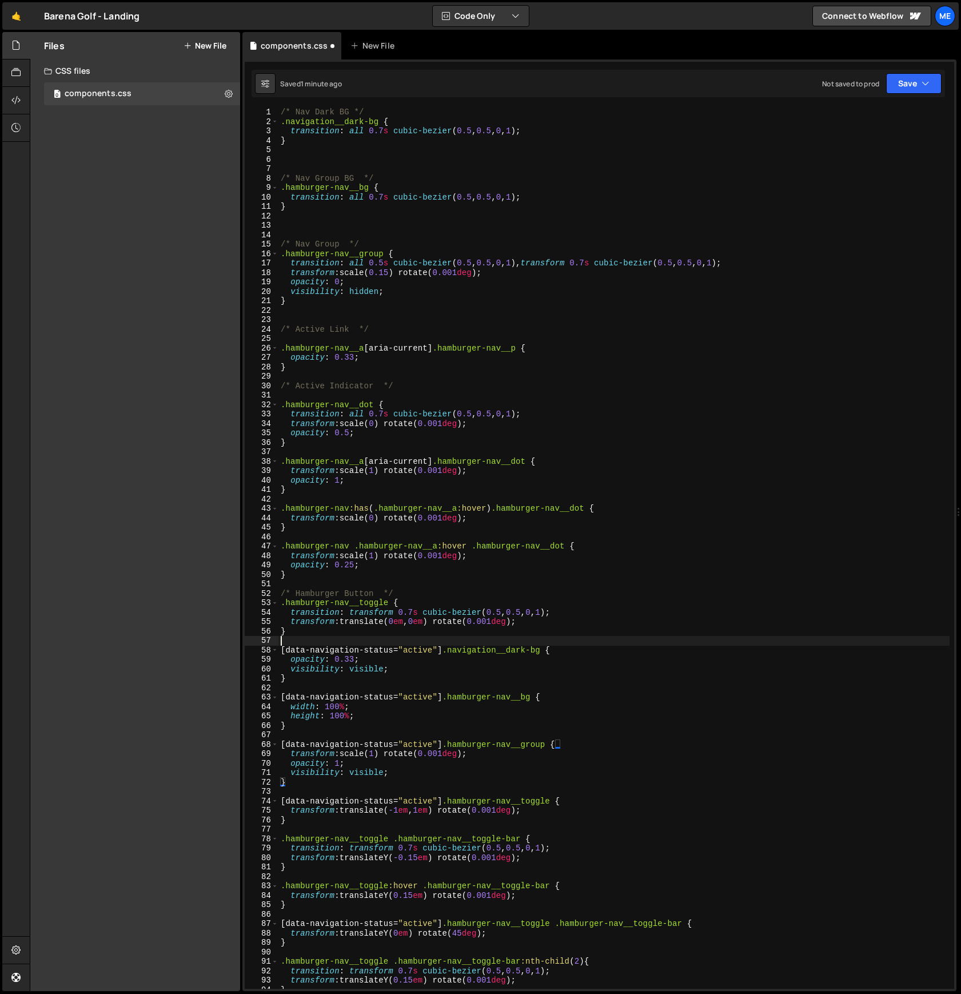
click at [286, 640] on div "/* Nav Dark BG */ .navigation__dark-bg { transition : all 0.7 s cubic-bezier ( …" at bounding box center [613, 557] width 671 height 900
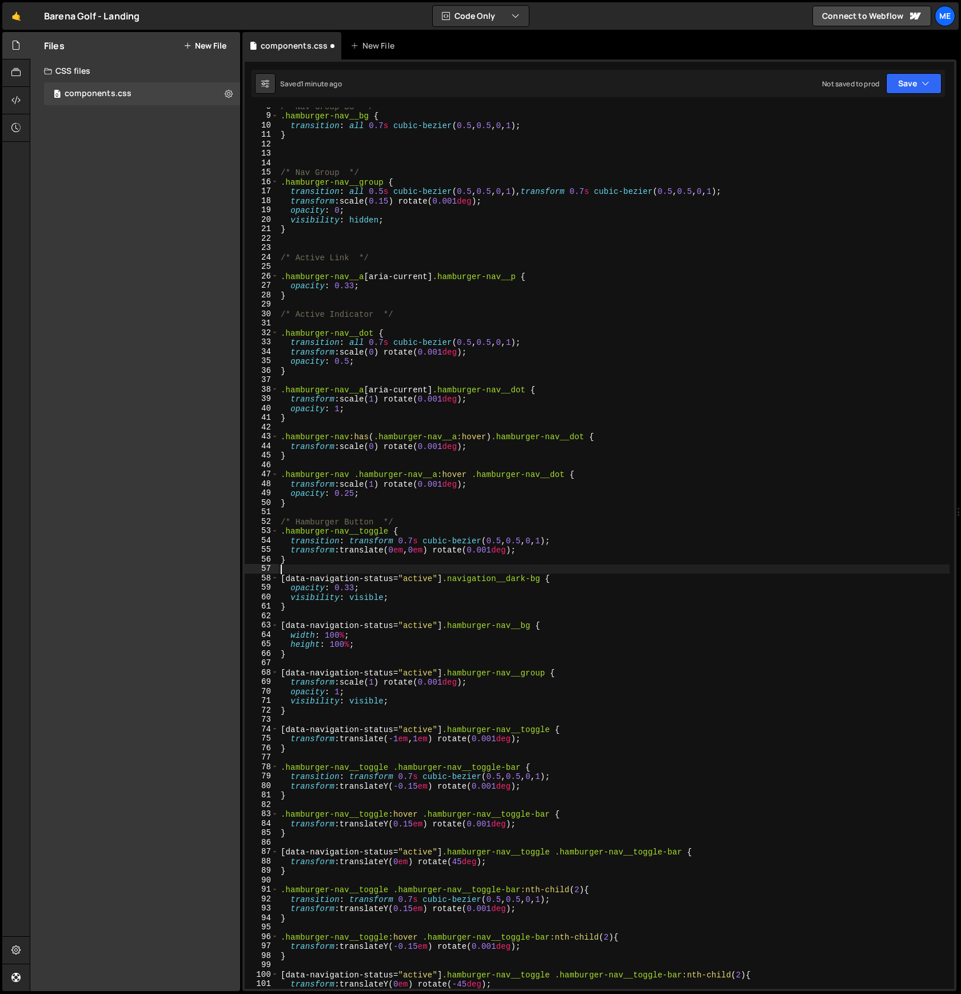
scroll to position [73, 0]
click at [320, 748] on div "/* Nav Group BG */ .hamburger-nav__bg { transition : all 0.7 s cubic-bezier ( 0…" at bounding box center [613, 551] width 671 height 900
type textarea "transform: translate(-1em, 1em) rotate(0.001deg); }"
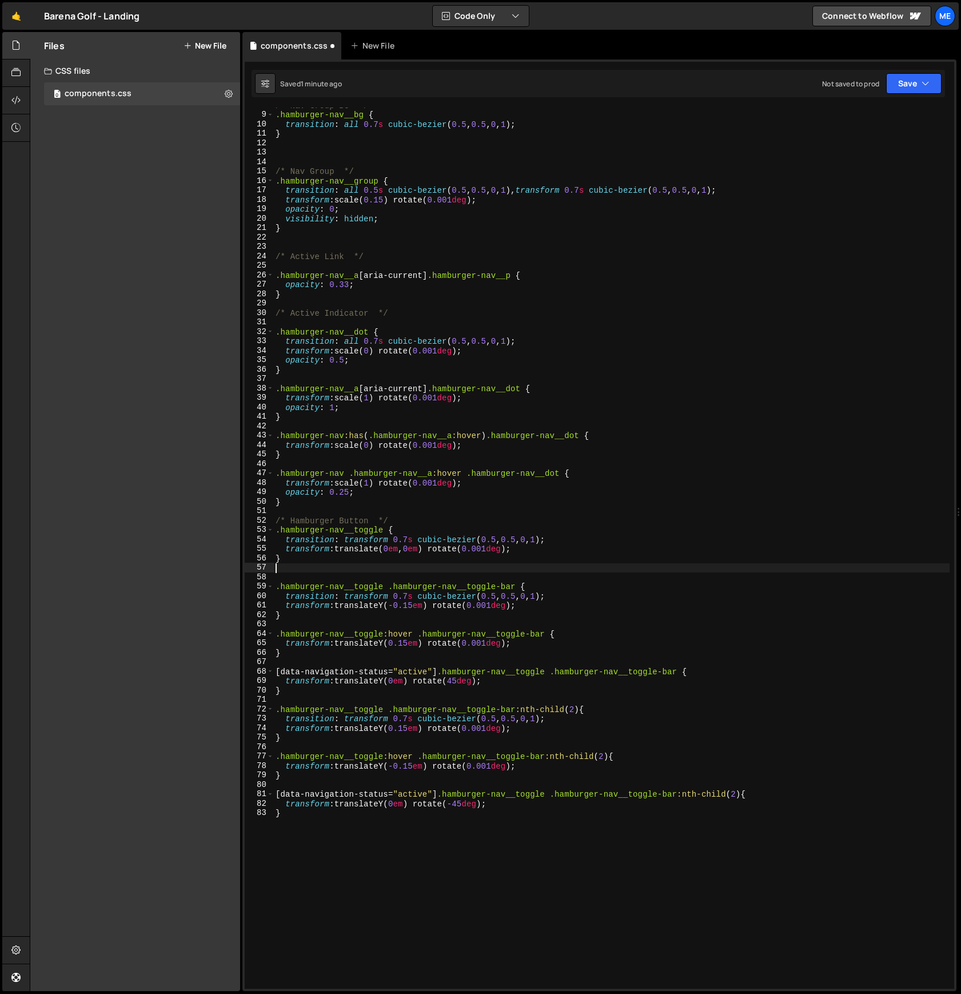
scroll to position [74, 0]
click at [303, 748] on div "/* Nav Group BG */ .hamburger-nav__bg { transition : all 0.7 s cubic-bezier ( 0…" at bounding box center [611, 549] width 676 height 900
type textarea "}"
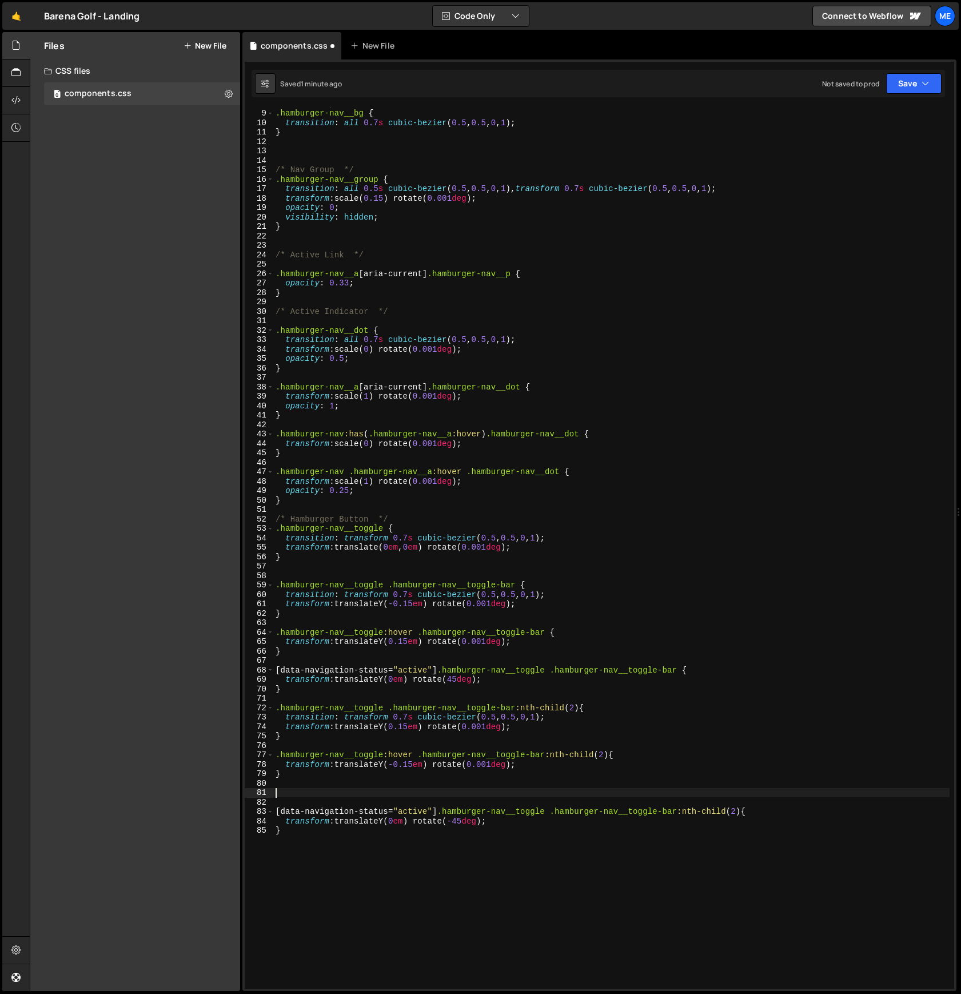
paste textarea "}"
type textarea "}"
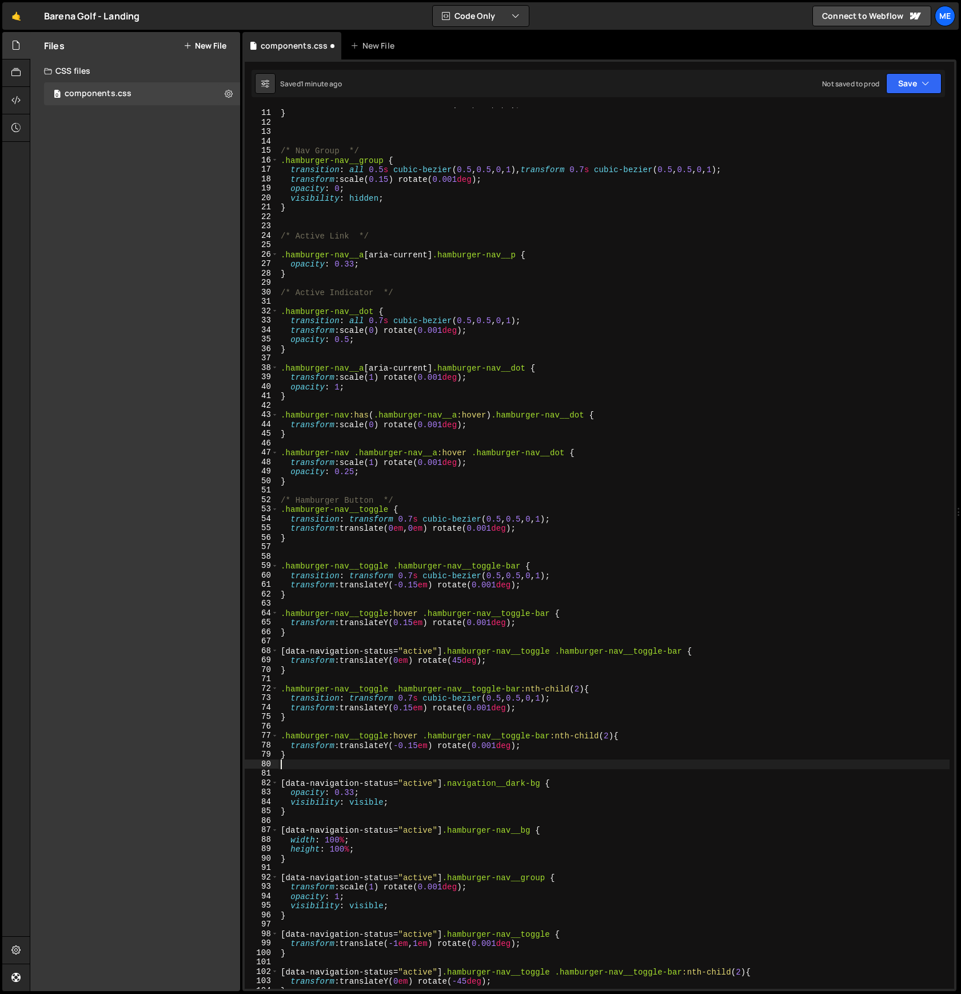
click at [294, 748] on div "transition : all 0.7 s cubic-bezier ( 0.5 , 0.5 , 0 , 1 ) ; } /* Nav Group */ .…" at bounding box center [613, 549] width 671 height 900
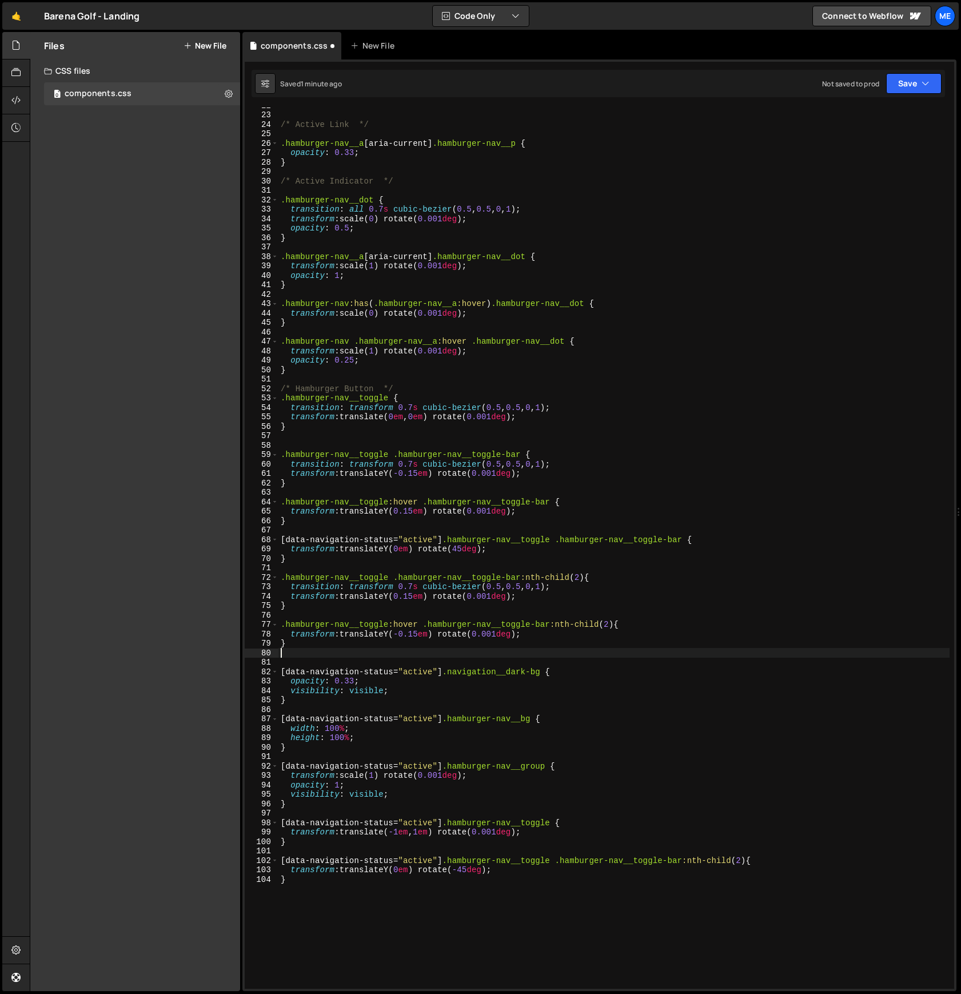
click at [301, 748] on div "/* Active Link */ .hamburger-nav__a [ aria-current ] .hamburger-nav__p { opacit…" at bounding box center [613, 551] width 671 height 900
type textarea "transform: translateY(0em) rotate(-45deg); }"
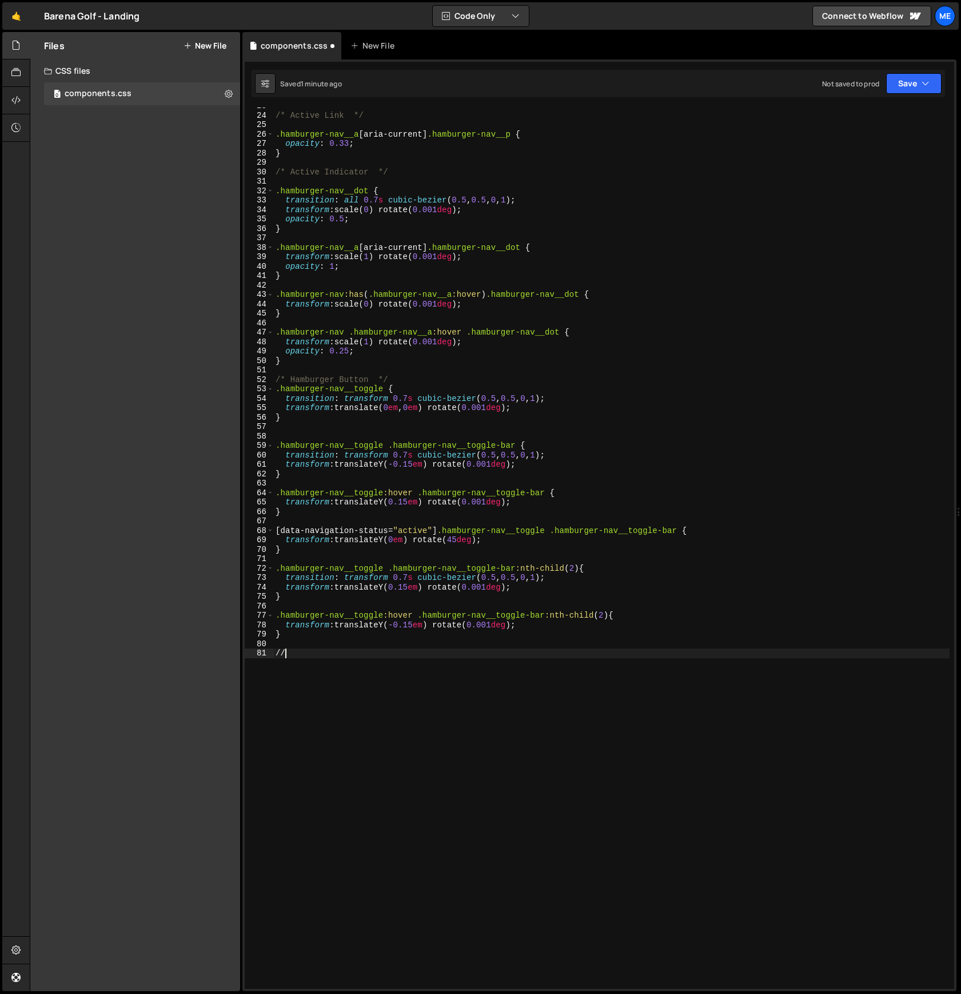
scroll to position [0, 0]
type textarea "/"
type textarea "/* Active State */"
paste textarea "}"
type textarea "}"
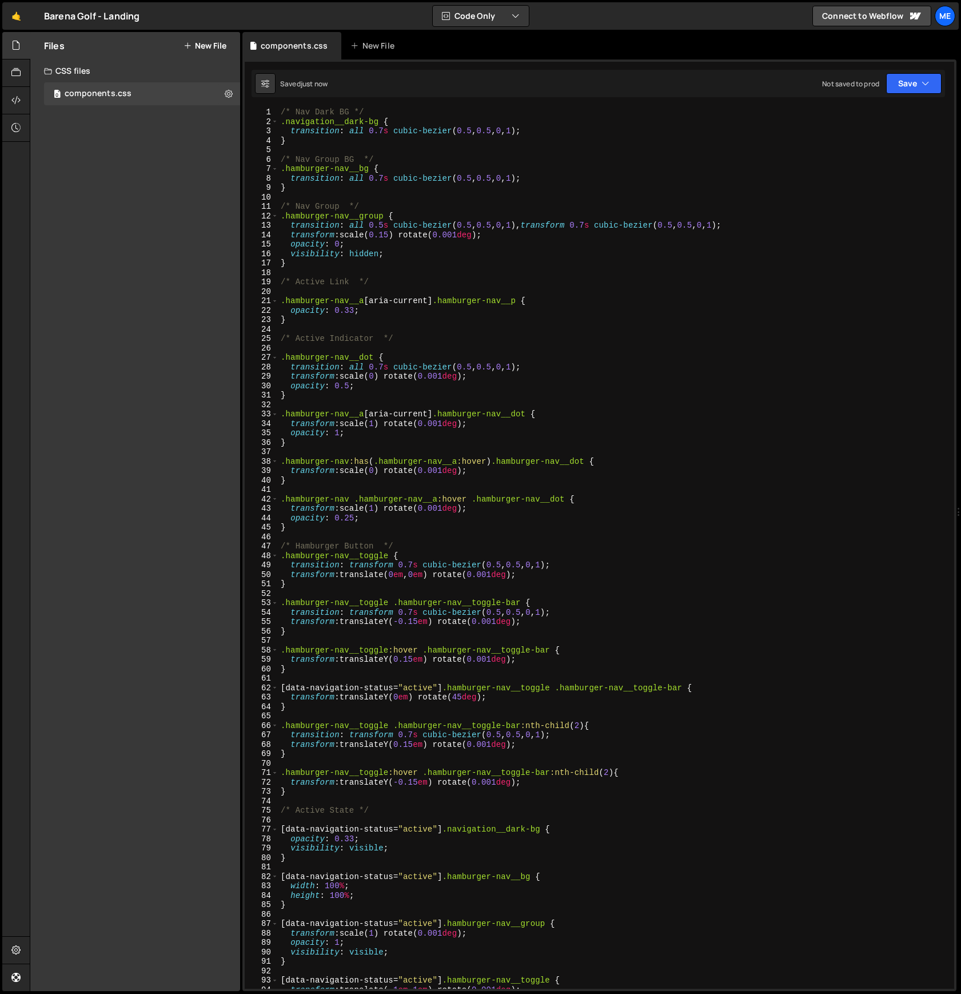
click at [400, 120] on div "/* Nav Dark BG */ .navigation__dark-bg { transition : all 0.7 s cubic-bezier ( …" at bounding box center [613, 557] width 671 height 900
click at [396, 109] on div "/* Nav Dark BG */ .navigation__dark-bg { transition : all 0.7 s cubic-bezier ( …" at bounding box center [613, 557] width 671 height 900
type textarea "/* Nav Dark BG */"
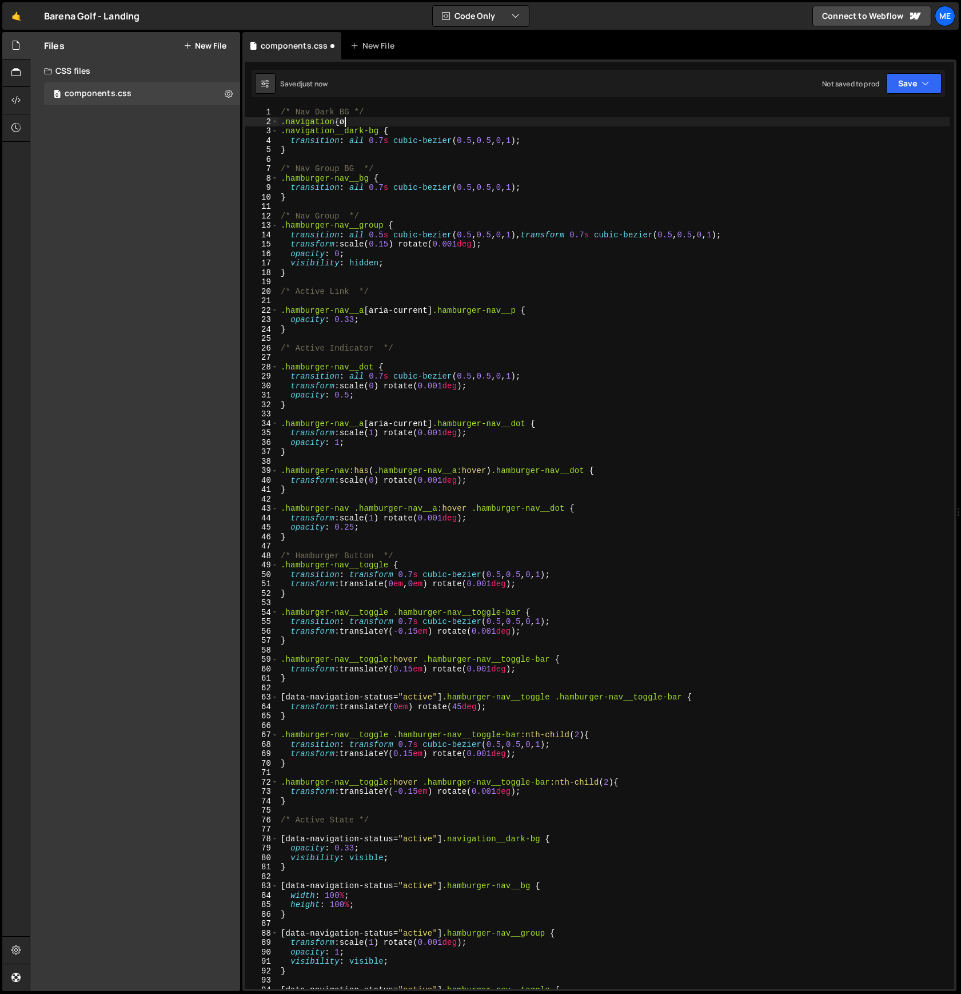
type textarea ".navigation{}"
type textarea "$"
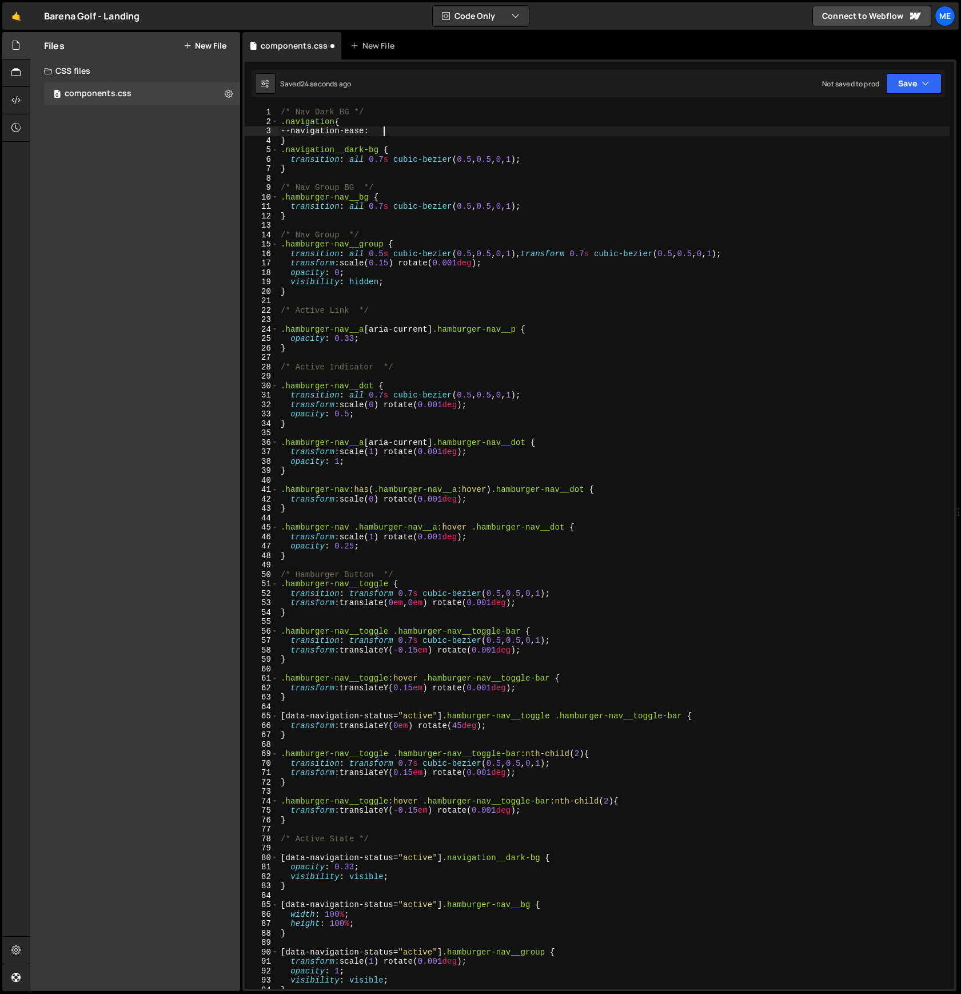
scroll to position [0, 6]
drag, startPoint x: 530, startPoint y: 159, endPoint x: 394, endPoint y: 158, distance: 135.5
click at [393, 163] on div "/* Nav Dark BG */ .navigation { --navigation-ease : } .navigation__dark-bg { tr…" at bounding box center [613, 557] width 671 height 900
drag, startPoint x: 394, startPoint y: 131, endPoint x: 368, endPoint y: 130, distance: 26.3
click at [394, 131] on div "/* Nav Dark BG */ .navigation { --navigation-ease : } .navigation__dark-bg { tr…" at bounding box center [613, 557] width 671 height 900
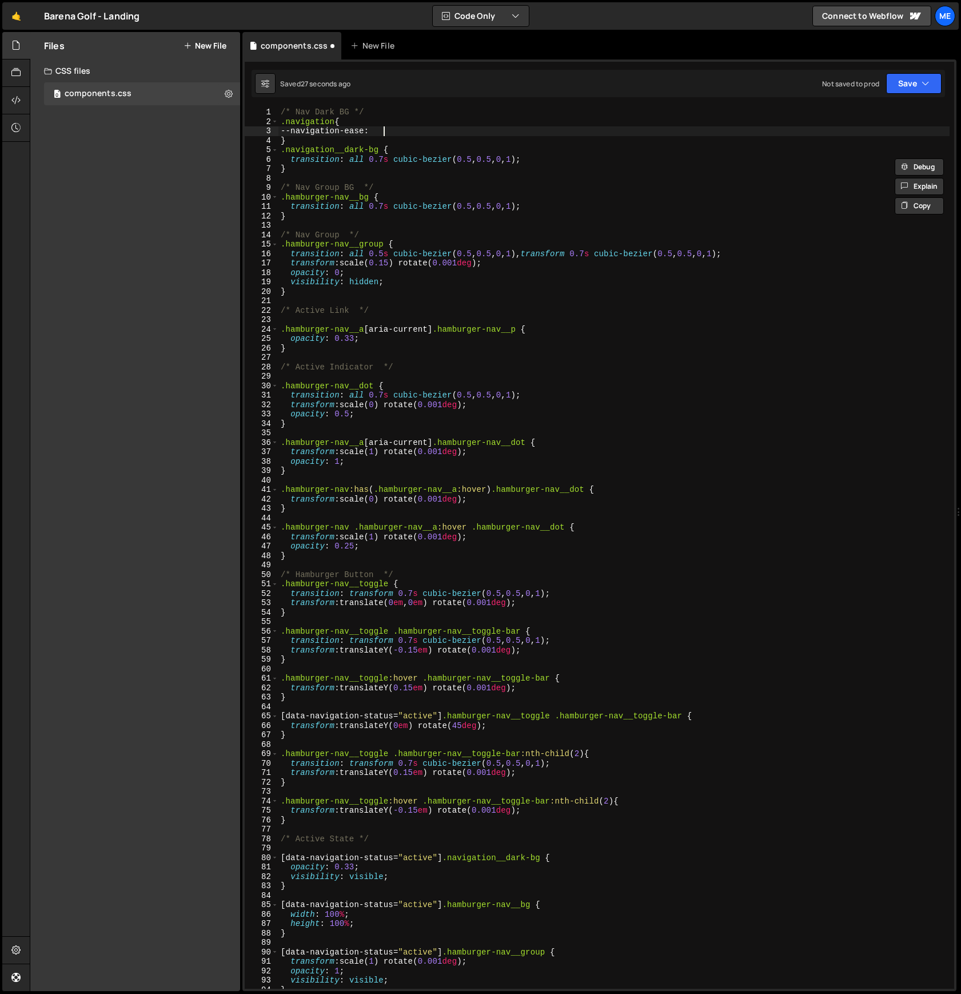
paste textarea "cubic-bezier(0.5, 0.5, 0, 1)"
click at [342, 132] on div "/* Nav Dark BG */ .navigation { --navigation-ease : cubic-bezier ( 0.5 , 0.5 , …" at bounding box center [613, 557] width 671 height 900
click at [309, 137] on div "/* Nav Dark BG */ .navigation { --navigation-default-ease : cubic-bezier ( 0.5 …" at bounding box center [613, 557] width 671 height 900
type textarea "}"
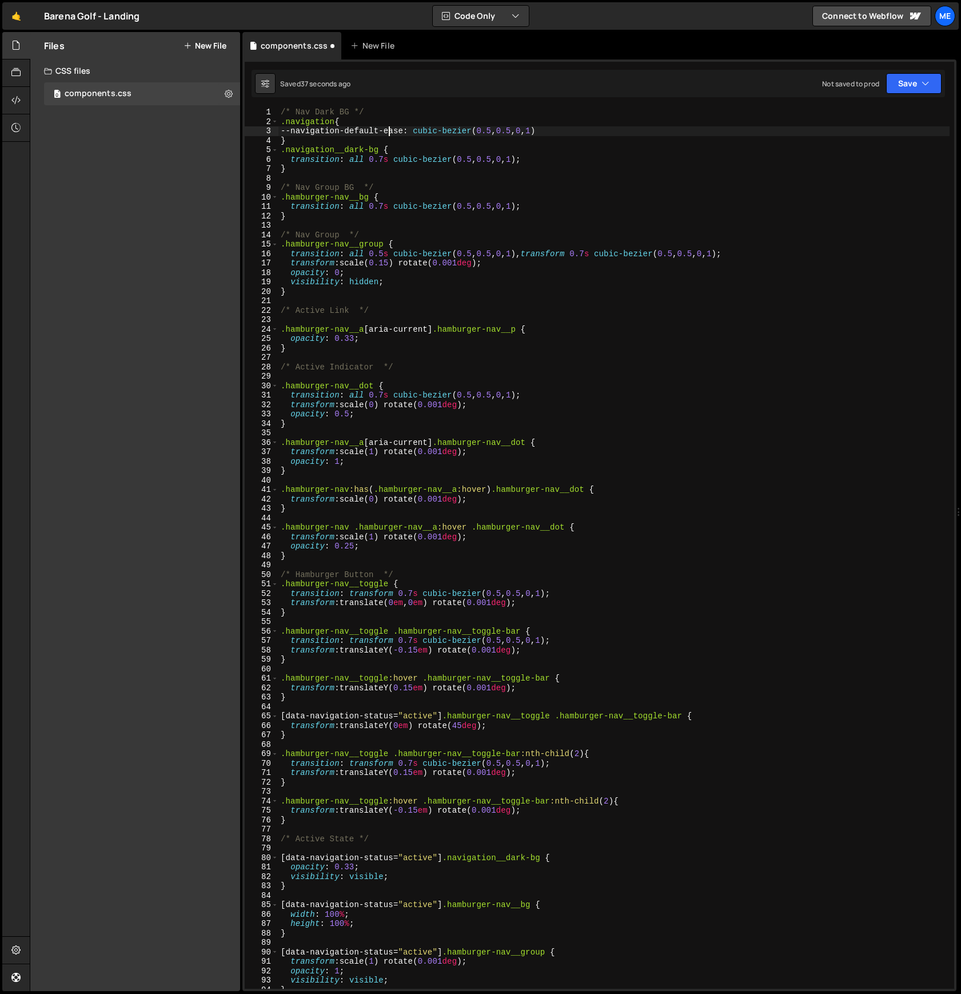
scroll to position [0, 0]
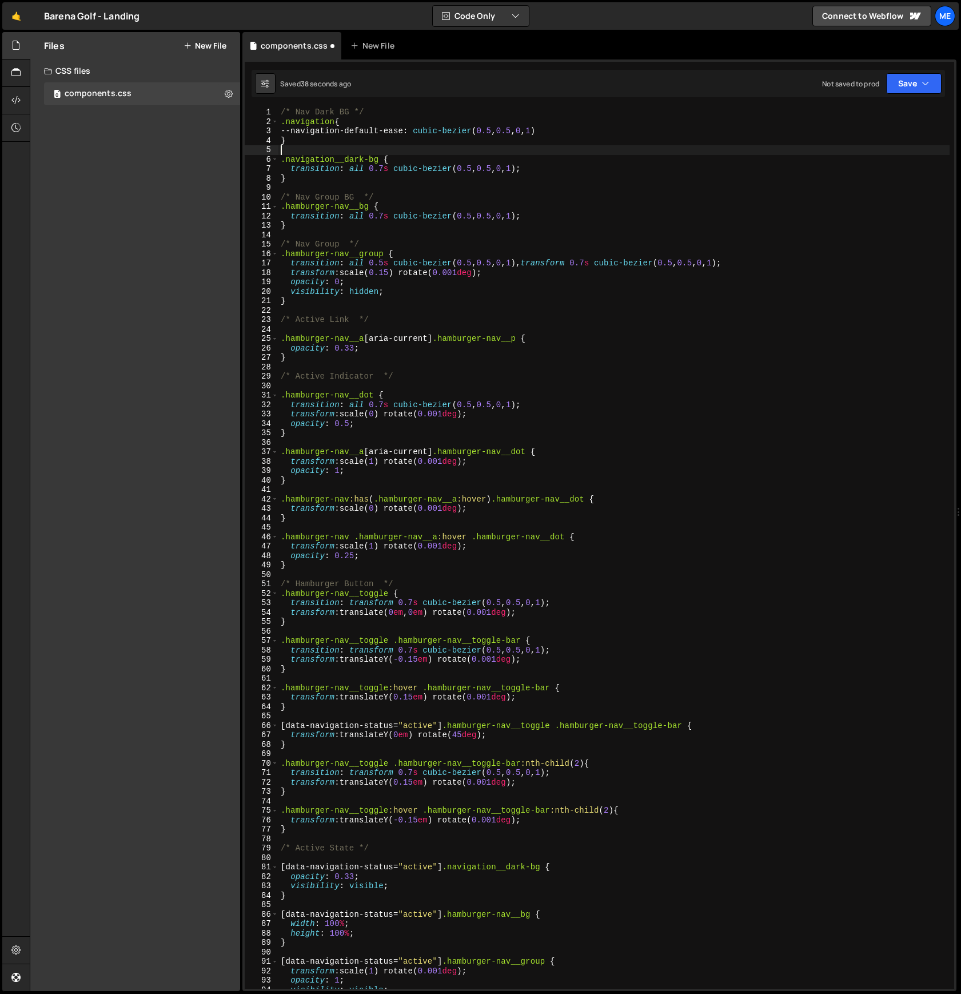
drag, startPoint x: 396, startPoint y: 154, endPoint x: 412, endPoint y: 160, distance: 17.2
click at [396, 154] on div "/* Nav Dark BG */ .navigation { --navigation-default-ease : cubic-bezier ( 0.5 …" at bounding box center [613, 557] width 671 height 900
drag, startPoint x: 548, startPoint y: 166, endPoint x: 527, endPoint y: 166, distance: 21.2
click at [548, 166] on div "/* Nav Dark BG */ .navigation { --navigation-default-ease : cubic-bezier ( 0.5 …" at bounding box center [613, 557] width 671 height 900
click at [362, 122] on div "/* Nav Dark BG */ .navigation { --navigation-default-ease : cubic-bezier ( 0.5 …" at bounding box center [613, 557] width 671 height 900
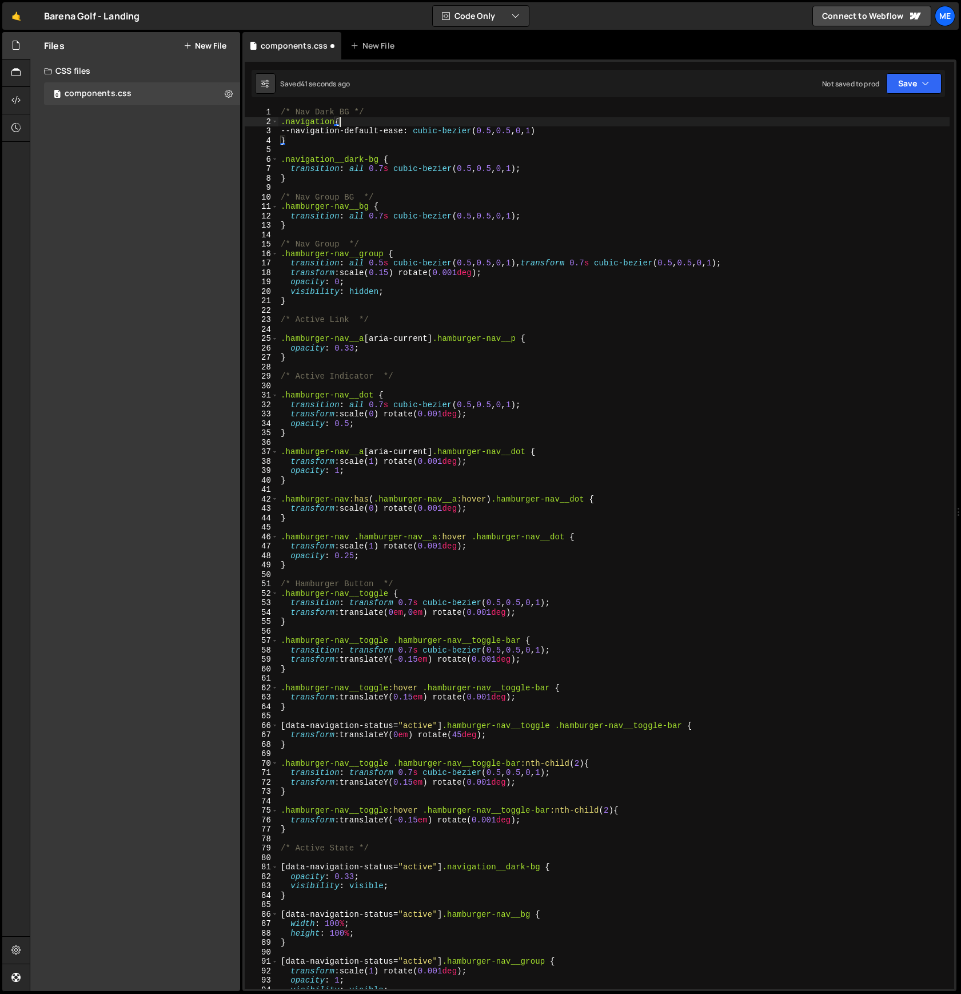
type textarea "--navigation-default-ease: cubic-bezier(0.5, 0.5, 0, 1)"
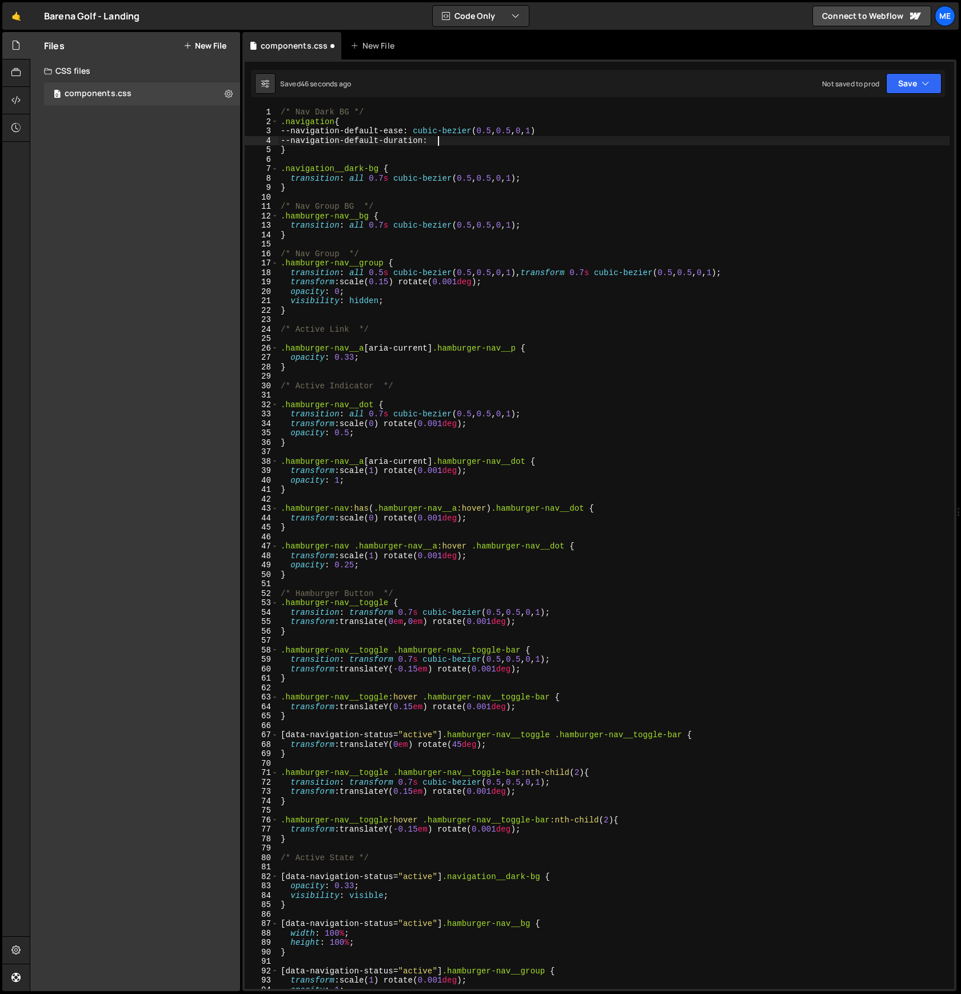
scroll to position [0, 10]
type textarea "--navigation-default-duration: 700ms;"
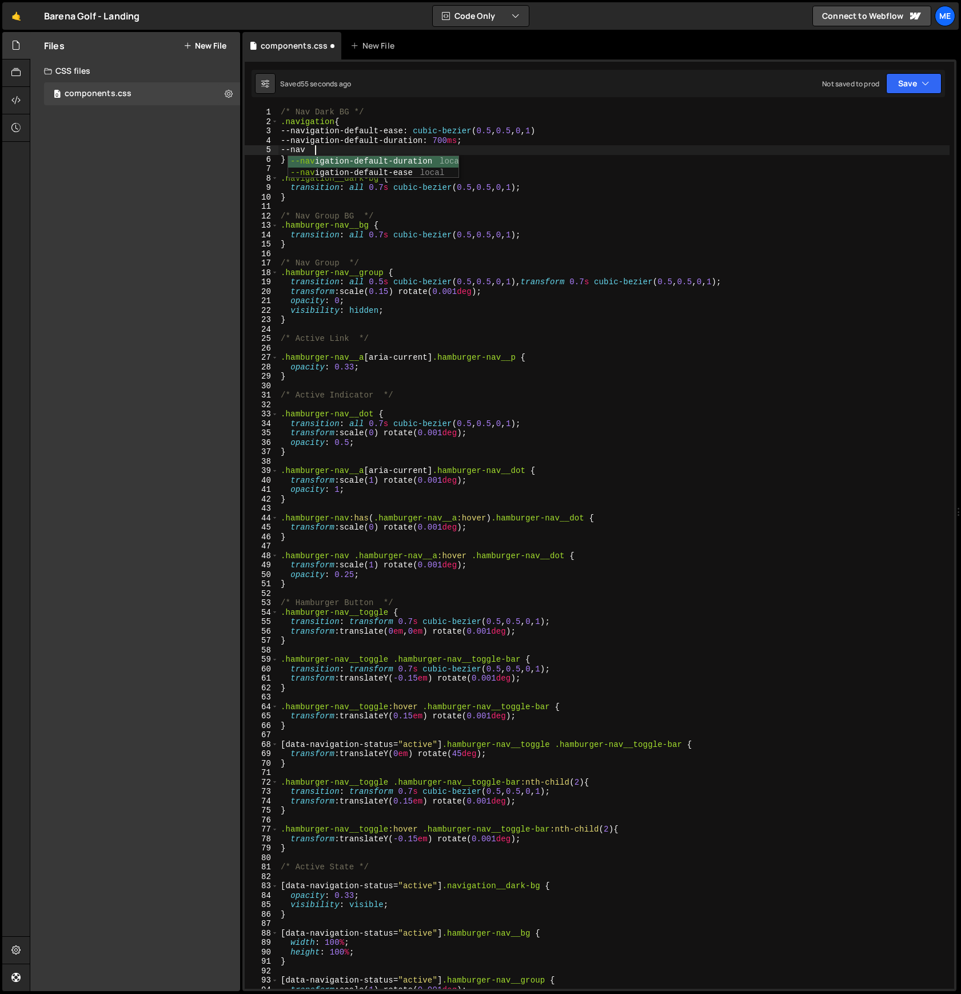
scroll to position [0, 2]
type textarea "-"
type textarea "--navigation-default-duration: 700ms;"
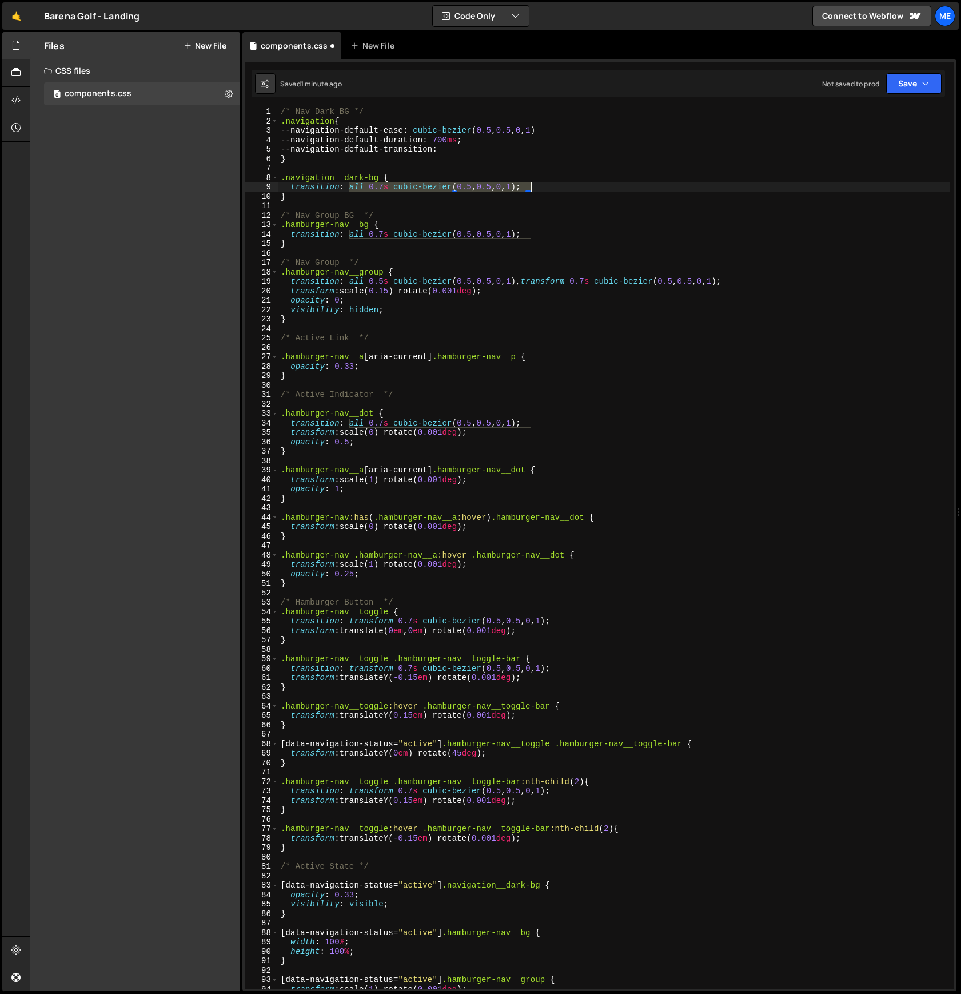
drag, startPoint x: 348, startPoint y: 186, endPoint x: 505, endPoint y: 172, distance: 157.9
click at [531, 186] on div "/* Nav Dark BG */ .navigation { --navigation-default-ease : cubic-bezier ( 0.5 …" at bounding box center [613, 557] width 671 height 900
click at [466, 151] on div "/* Nav Dark BG */ .navigation { --navigation-default-ease : cubic-bezier ( 0.5 …" at bounding box center [613, 557] width 671 height 900
paste textarea "all 0.7s cubic-bezier(0.5, 0.5, 0, 1)"
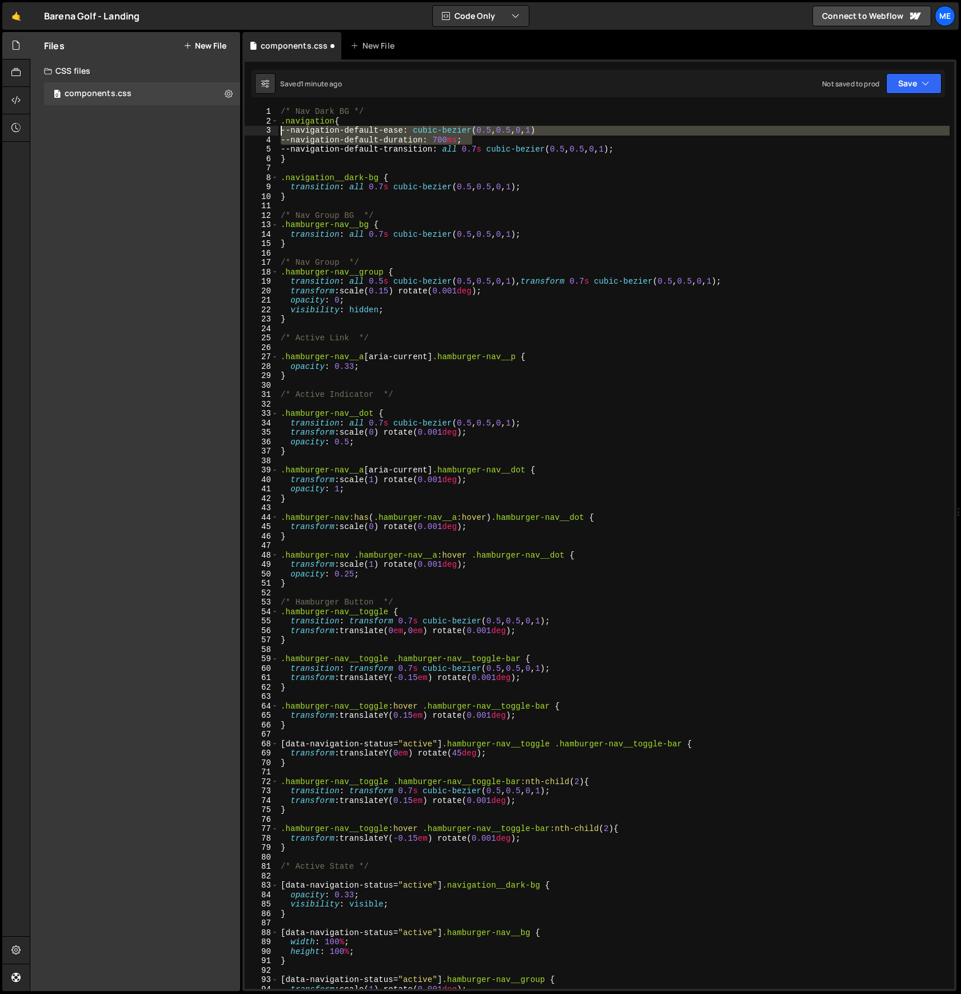
drag, startPoint x: 471, startPoint y: 139, endPoint x: 269, endPoint y: 131, distance: 202.6
click at [269, 131] on div "--navigation-default-transition: all 0.7s cubic-bezier(0.5, 0.5, 0, 1); 1 2 3 4…" at bounding box center [599, 547] width 709 height 881
type textarea "--navigation-default-ease: cubic-bezier(0.5, 0.5, 0, 1) --navigation-default-du…"
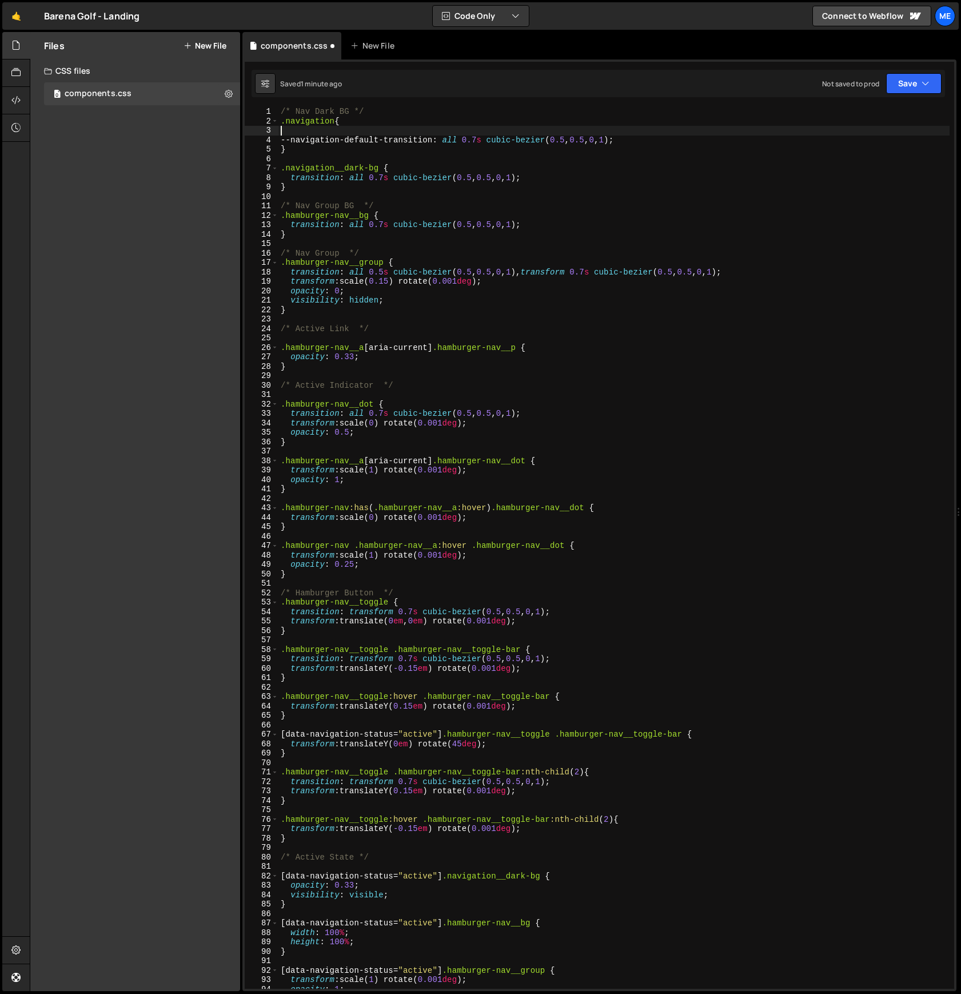
scroll to position [0, 0]
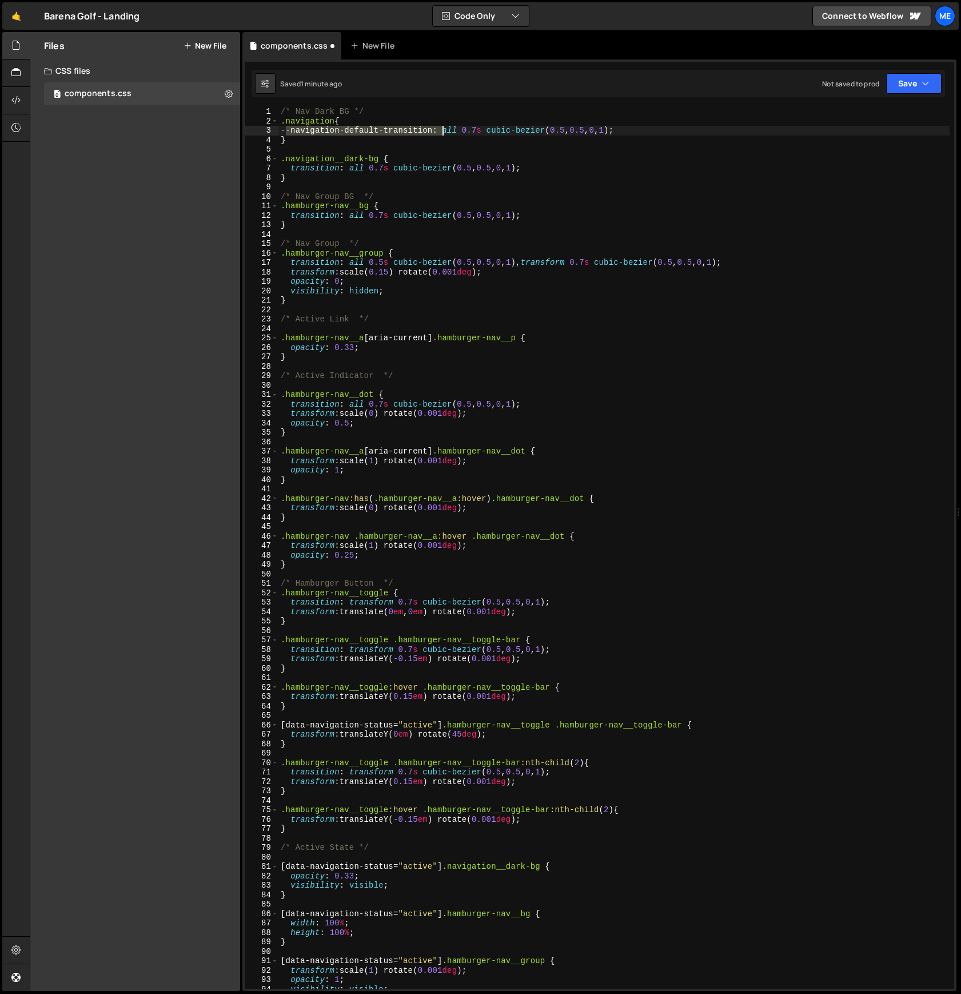
drag, startPoint x: 288, startPoint y: 131, endPoint x: 444, endPoint y: 133, distance: 156.7
click at [444, 133] on div "/* Nav Dark BG */ .navigation { --navigation-default-transition : all 0.7 s cub…" at bounding box center [613, 557] width 671 height 900
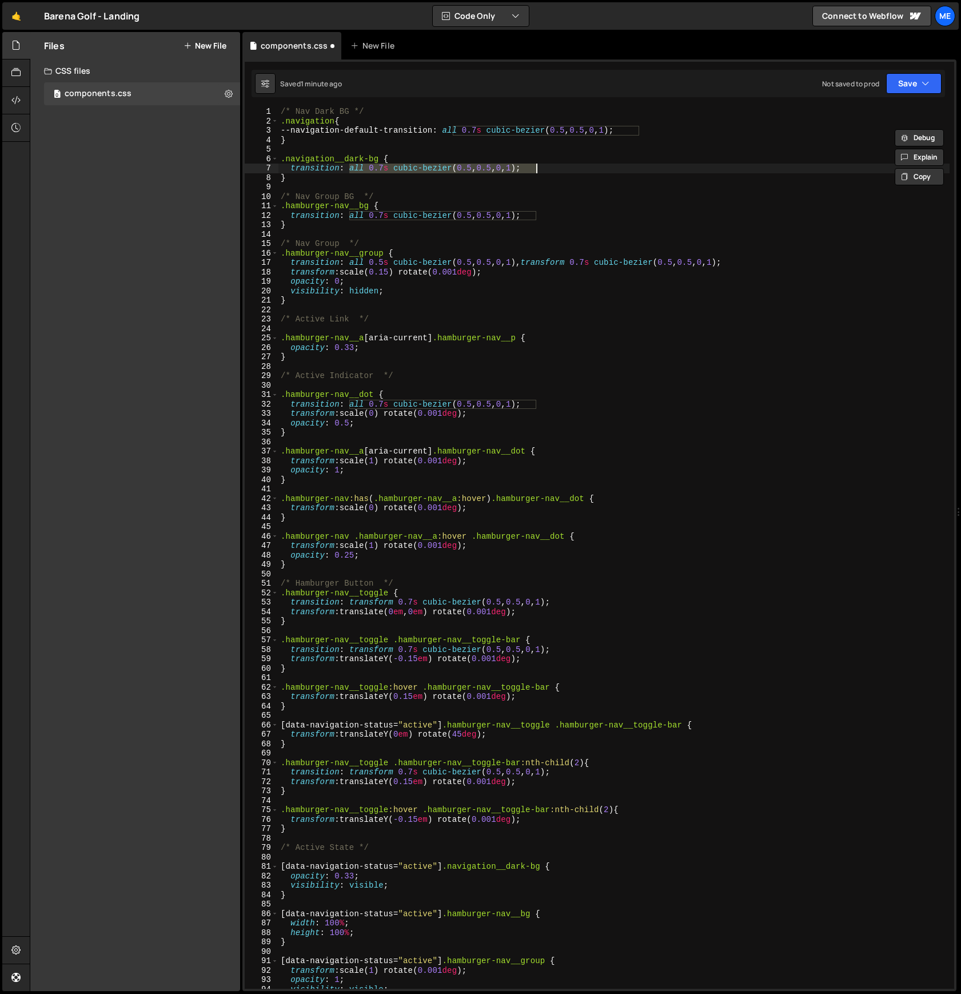
drag, startPoint x: 349, startPoint y: 168, endPoint x: 559, endPoint y: 170, distance: 210.4
click at [559, 170] on div "/* Nav Dark BG */ .navigation { --navigation-default-transition : all 0.7 s cub…" at bounding box center [613, 557] width 671 height 900
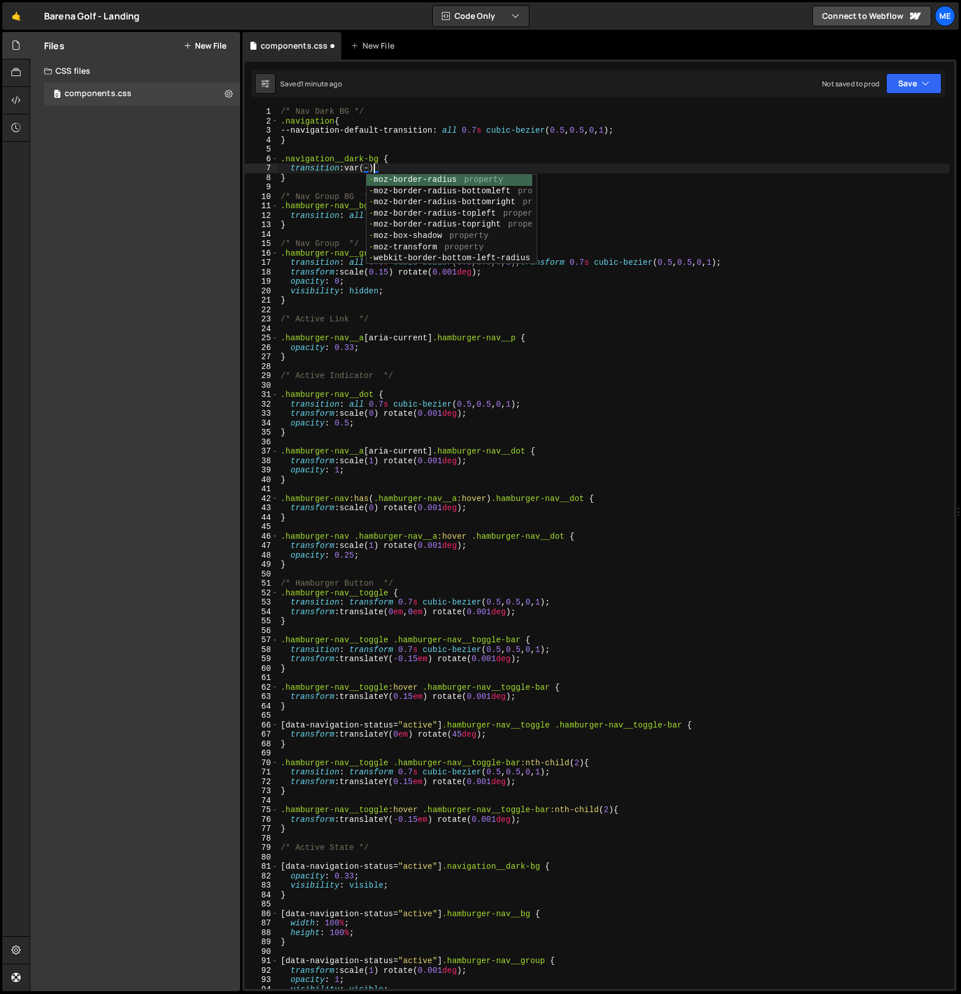
scroll to position [0, 6]
paste textarea "--navigation-default-transition"
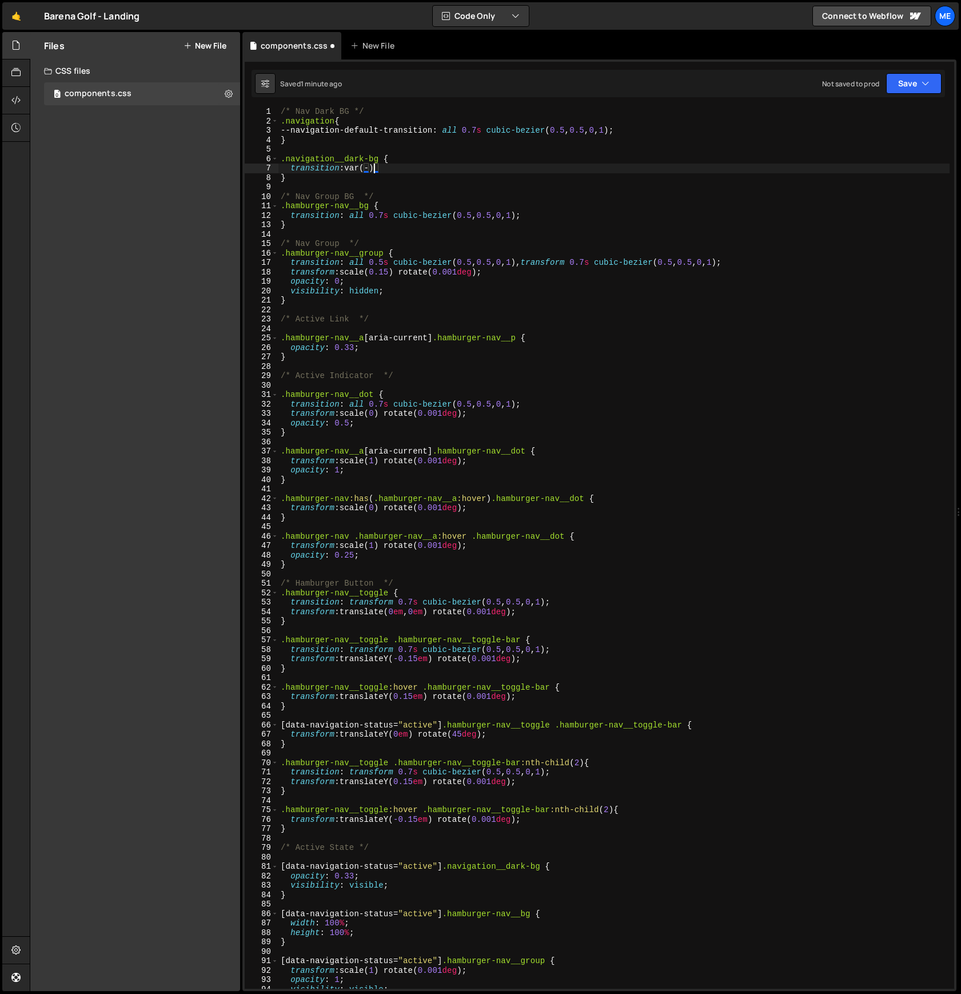
paste textarea "--navigation-default-transition"
click at [375, 170] on div "/* Nav Dark BG */ .navigation { --navigation-default-transition : all 0.7 s cub…" at bounding box center [613, 557] width 671 height 900
click at [551, 168] on div "/* Nav Dark BG */ .navigation { --navigation-default-transition : all 0.7 s cub…" at bounding box center [613, 557] width 671 height 900
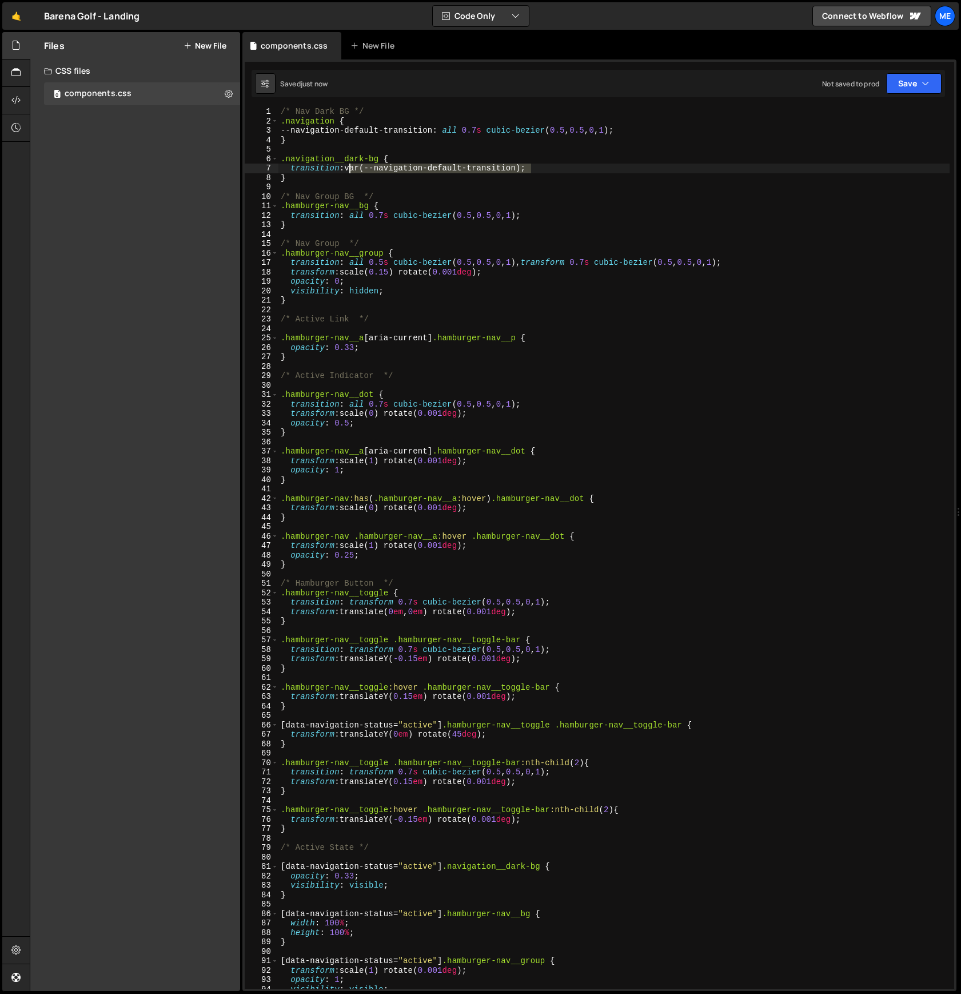
click at [349, 171] on div "/* Nav Dark BG */ .navigation { --navigation-default-transition : all 0.7 s cub…" at bounding box center [613, 557] width 671 height 900
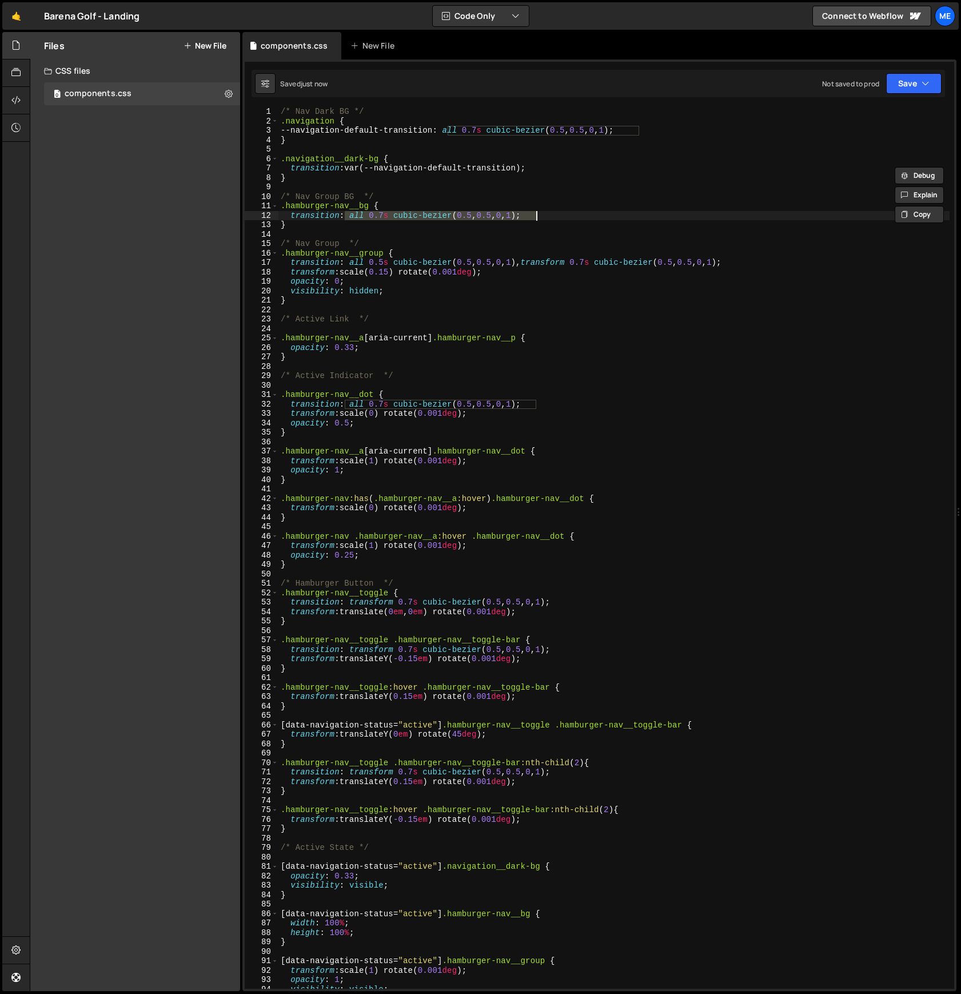
drag, startPoint x: 345, startPoint y: 219, endPoint x: 548, endPoint y: 217, distance: 203.0
click at [548, 217] on div "/* Nav Dark BG */ .navigation { --navigation-default-transition : all 0.7 s cub…" at bounding box center [613, 557] width 671 height 900
paste textarea "var(--navigation-default-transition"
click at [395, 243] on div "/* Nav Dark BG */ .navigation { --navigation-default-transition : all 0.7 s cub…" at bounding box center [613, 557] width 671 height 900
type textarea "/* Nav Group */"
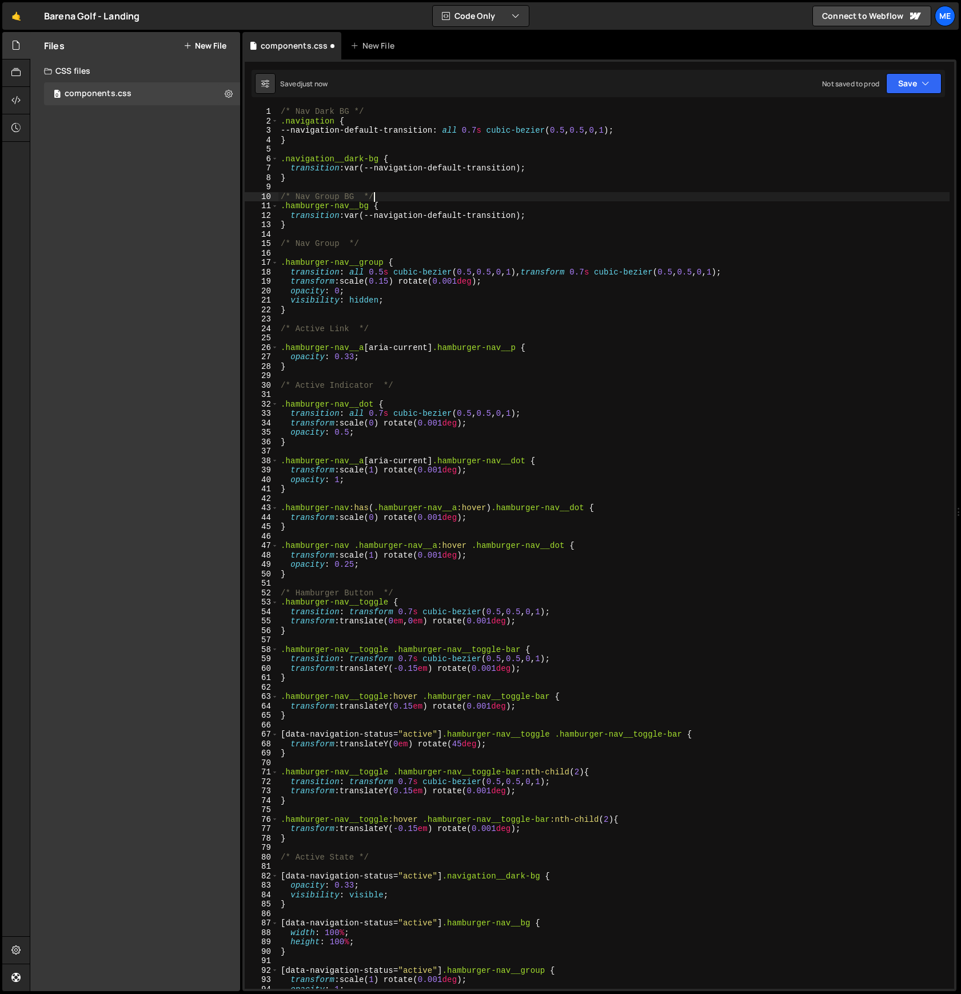
scroll to position [1, 0]
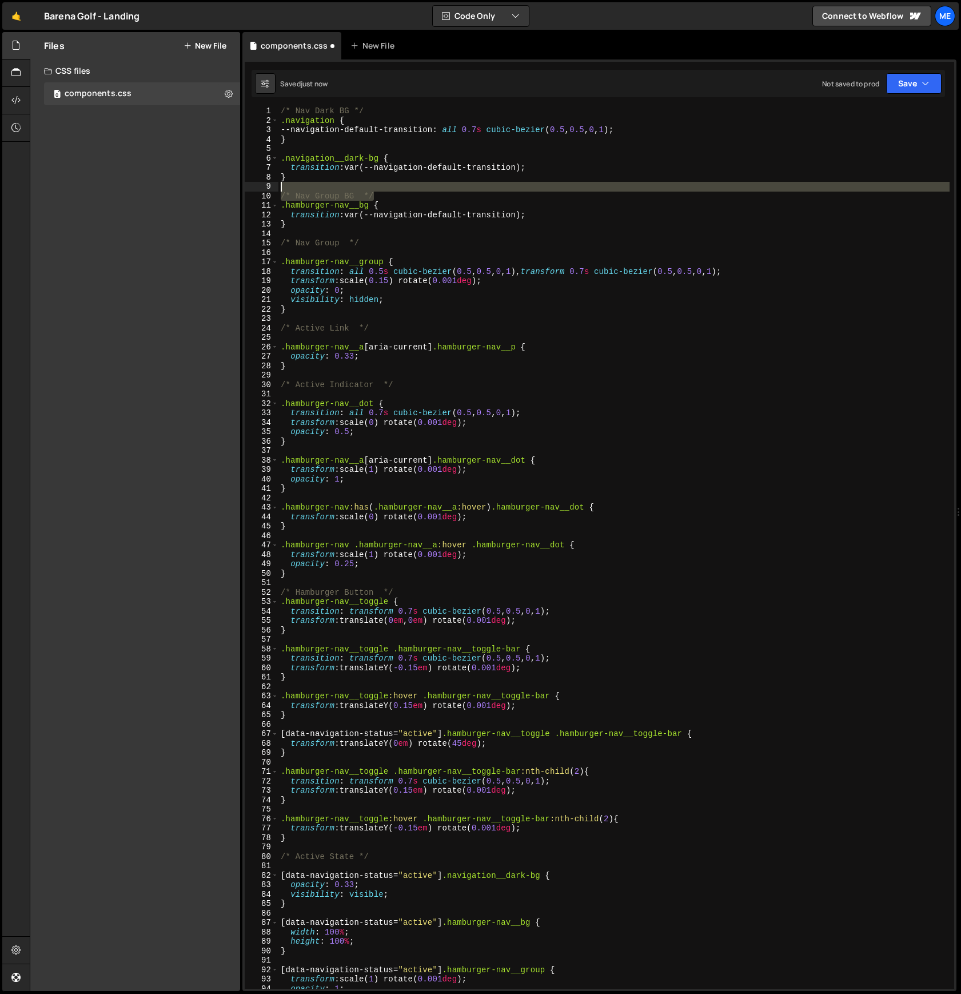
drag, startPoint x: 385, startPoint y: 193, endPoint x: 193, endPoint y: 190, distance: 192.1
click at [193, 190] on div "Files New File Create your first file Get started by starting a Javascript or C…" at bounding box center [495, 511] width 931 height 959
type textarea "/* Nav Group BG */"
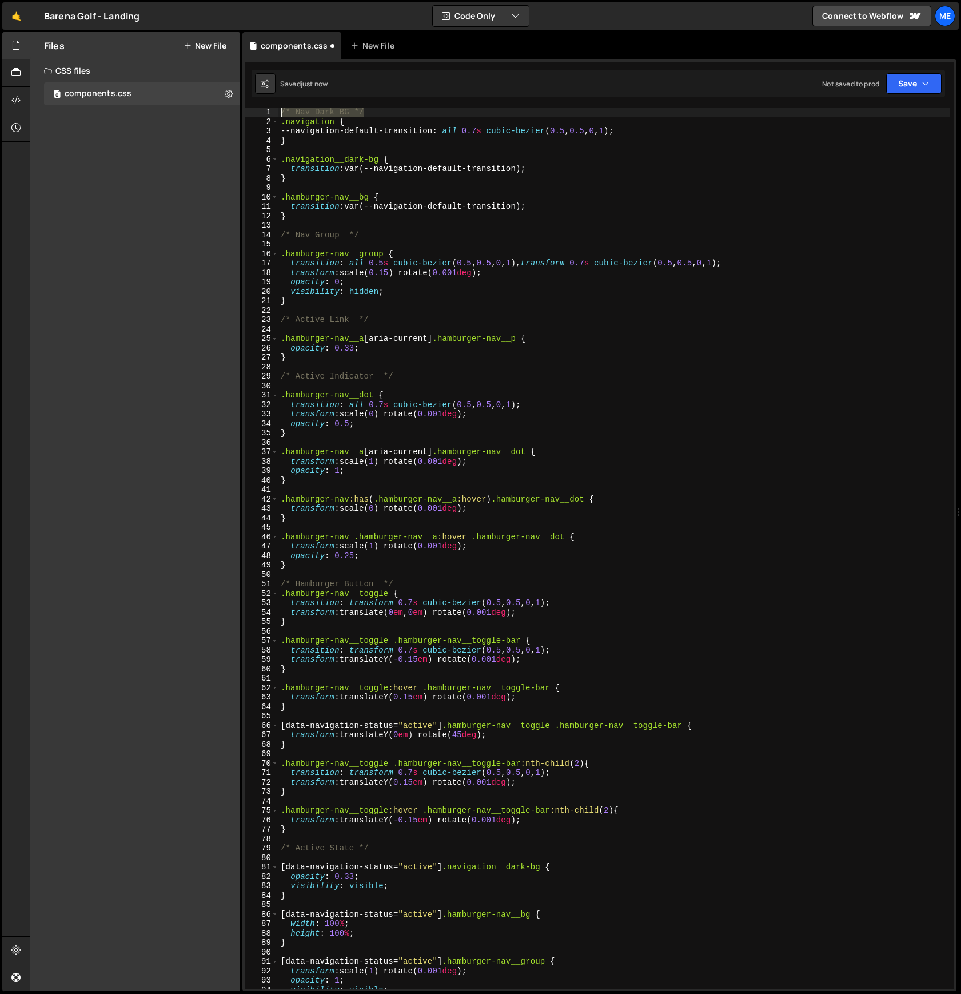
drag, startPoint x: 376, startPoint y: 111, endPoint x: 205, endPoint y: 106, distance: 171.6
click at [205, 106] on div "Files New File Create your first file Get started by starting a Javascript or C…" at bounding box center [495, 511] width 931 height 959
type textarea "/* Nav Dark BG */"
type textarea ".navigation {"
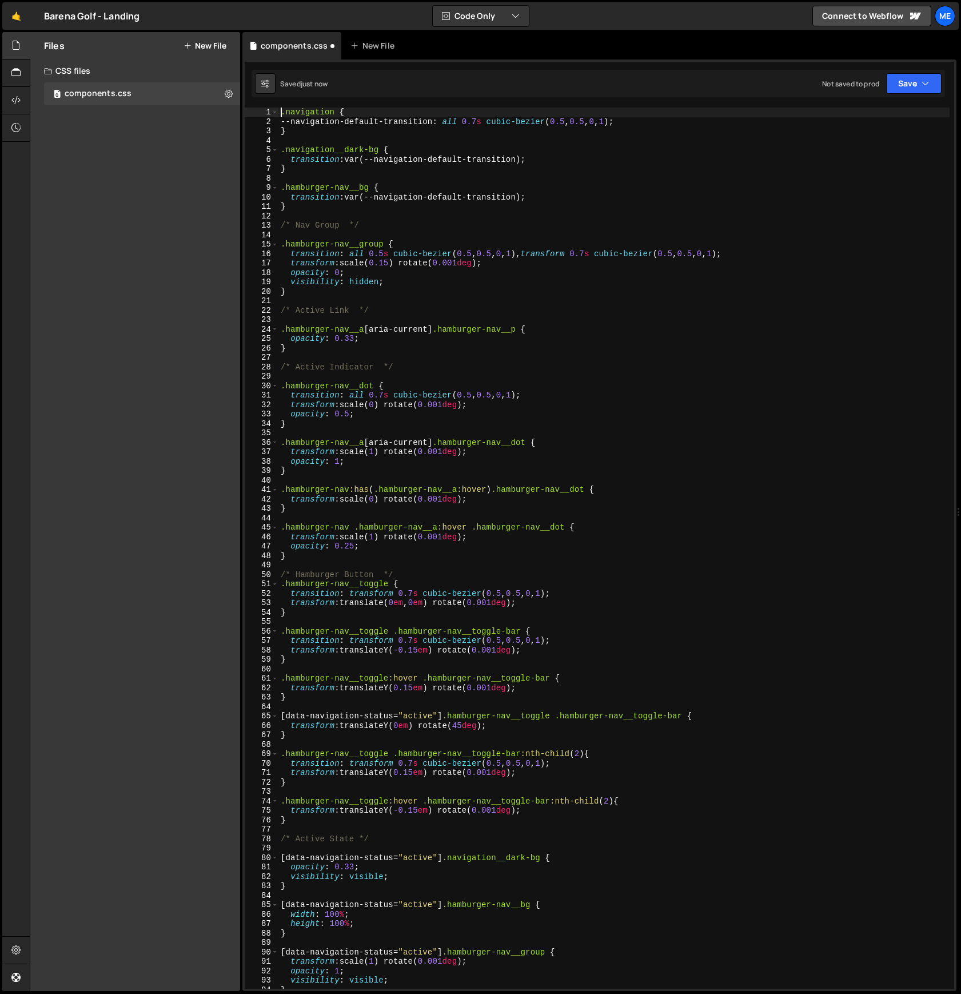
click at [330, 214] on div ".navigation { --navigation-default-transition : all 0.7 s cubic-bezier ( 0.5 , …" at bounding box center [613, 557] width 671 height 900
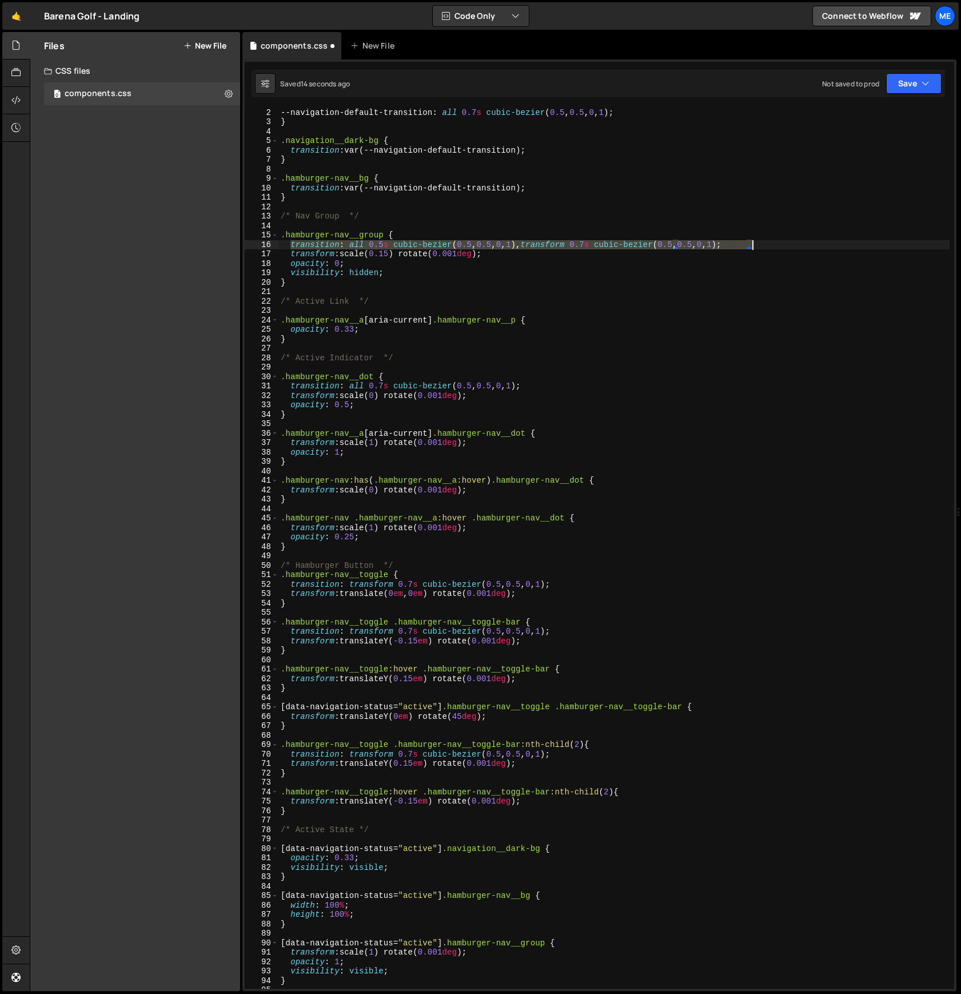
drag, startPoint x: 294, startPoint y: 245, endPoint x: 754, endPoint y: 246, distance: 459.6
click at [754, 246] on div ".navigation { --navigation-default-transition : all 0.7 s cubic-bezier ( 0.5 , …" at bounding box center [613, 548] width 671 height 900
click at [761, 243] on div ".navigation { --navigation-default-transition : all 0.7 s cubic-bezier ( 0.5 , …" at bounding box center [613, 548] width 671 height 900
click at [350, 188] on div ".navigation { --navigation-default-transition : all 0.7 s cubic-bezier ( 0.5 , …" at bounding box center [613, 548] width 671 height 900
click at [543, 187] on div ".navigation { --navigation-default-transition : all 0.7 s cubic-bezier ( 0.5 , …" at bounding box center [613, 548] width 671 height 900
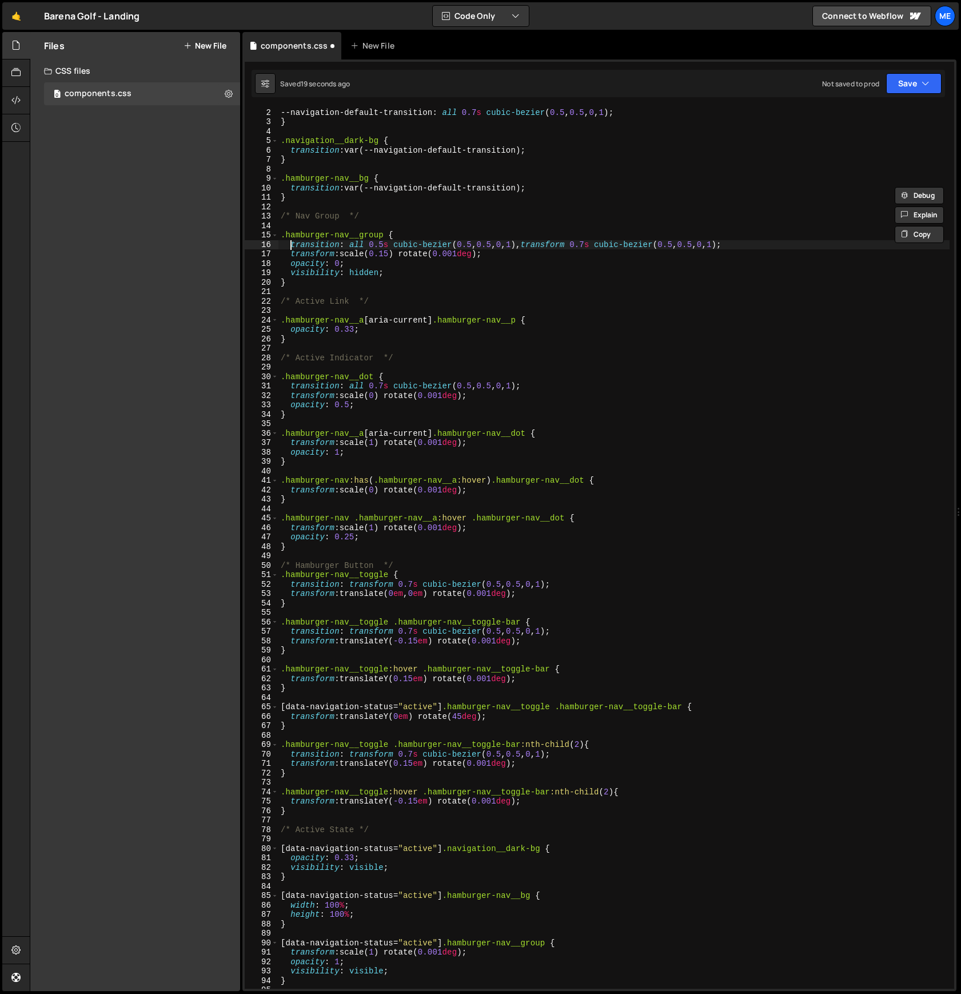
click at [292, 243] on div ".navigation { --navigation-default-transition : all 0.7 s cubic-bezier ( 0.5 , …" at bounding box center [613, 548] width 671 height 900
type textarea "/*transition: all 0.5s cubic-bezier(0.5, 0.5, 0, 1), transform 0.7s cubic-bezie…"
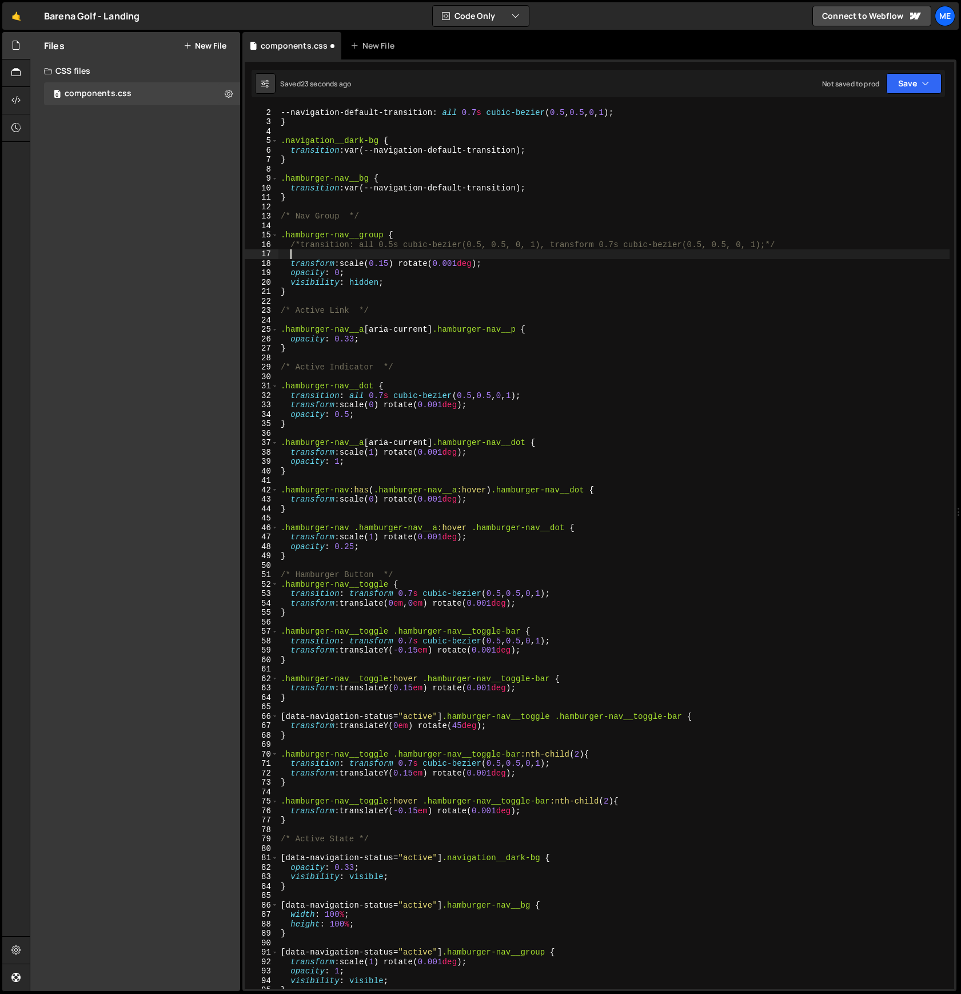
scroll to position [0, 0]
paste textarea "var(--navigation-default-transition);"
click at [364, 275] on div ".navigation { --navigation-default-transition : all 0.7 s cubic-bezier ( 0.5 , …" at bounding box center [613, 548] width 671 height 900
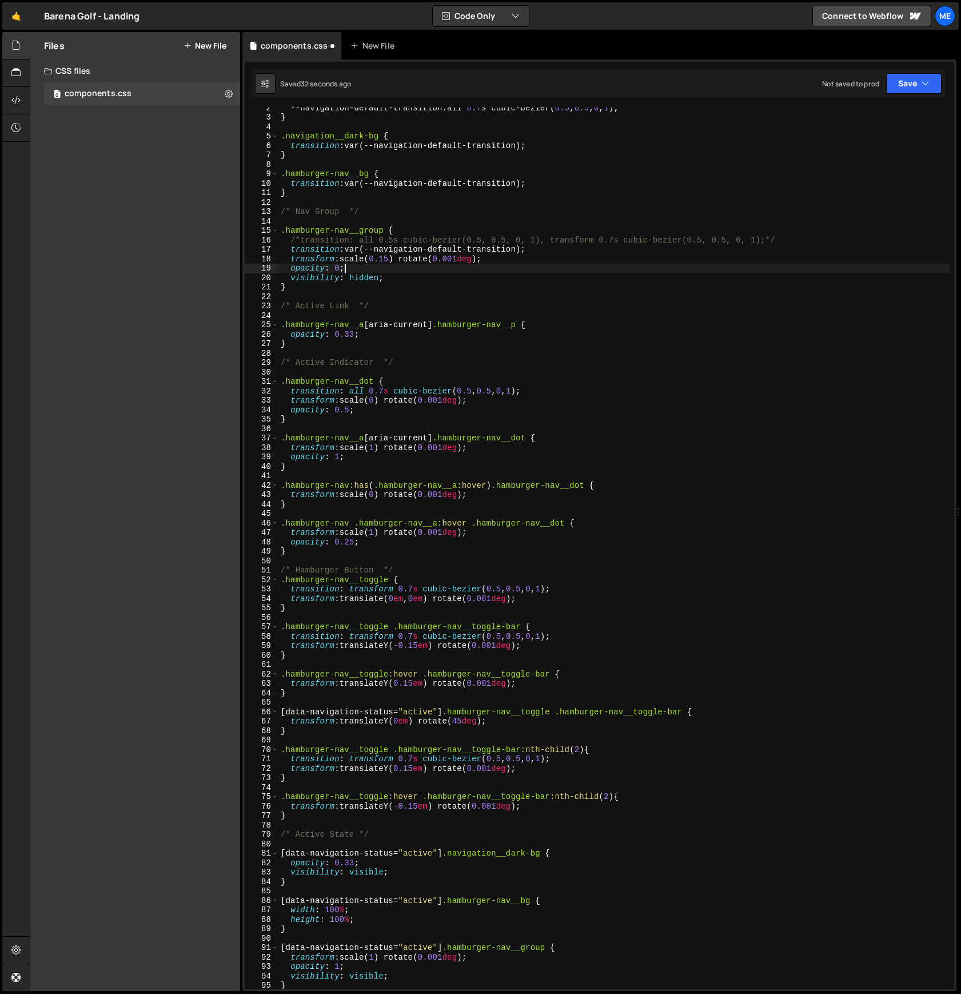
scroll to position [18, 0]
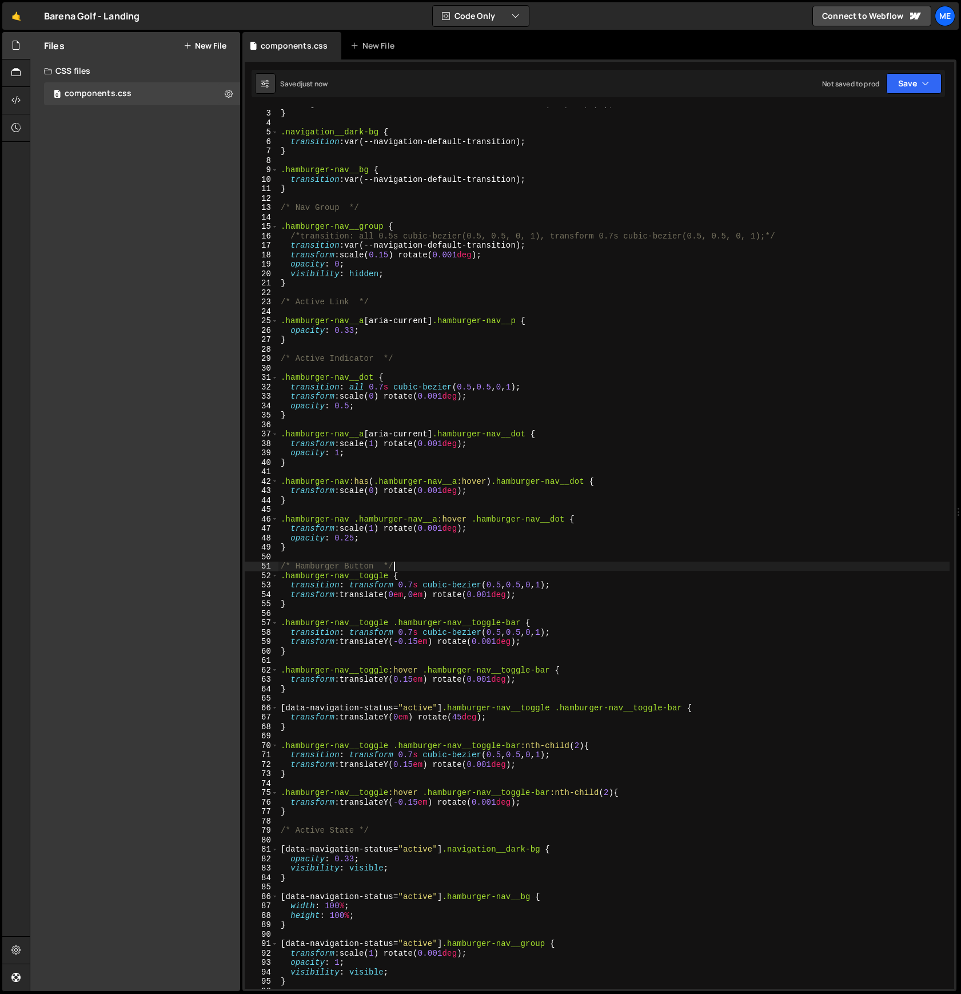
click at [408, 566] on div "--navigation-default-transition : all 0.7 s cubic-bezier ( 0.5 , 0.5 , 0 , 1 ) …" at bounding box center [613, 549] width 671 height 900
type textarea "/* Hamburger Button */"
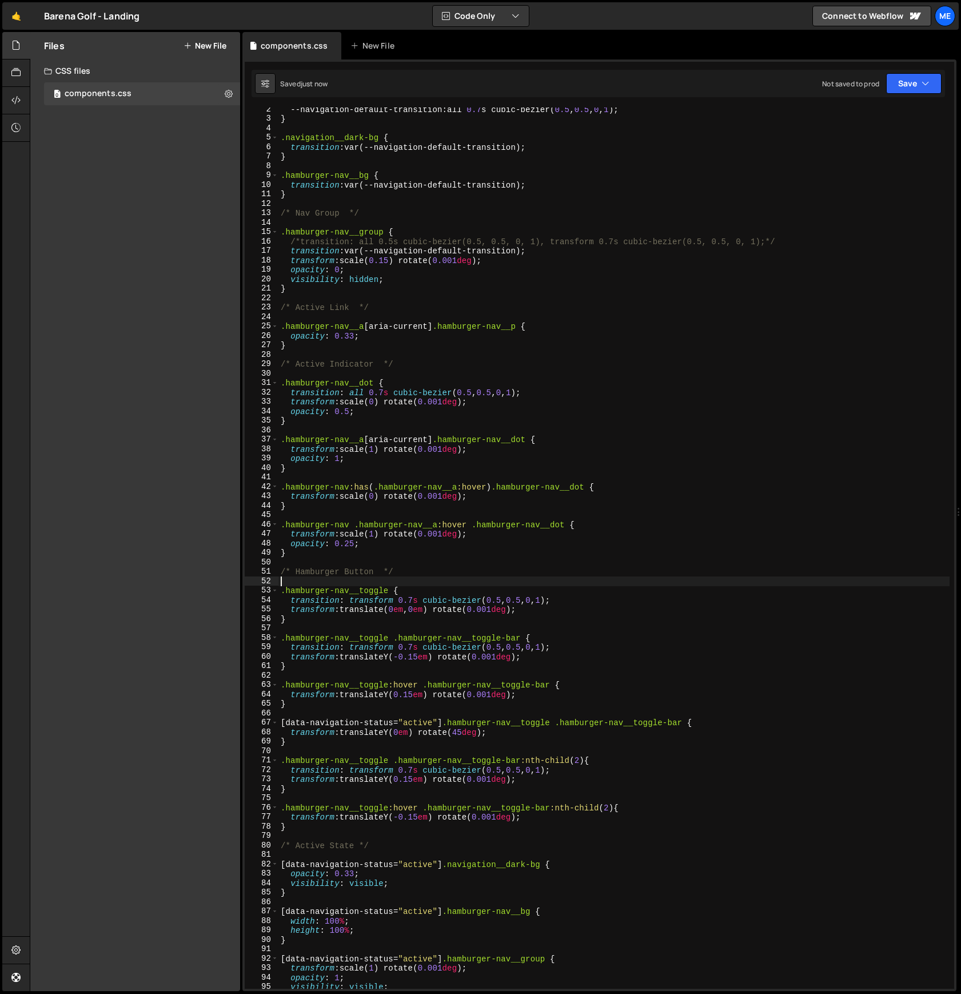
scroll to position [12, 0]
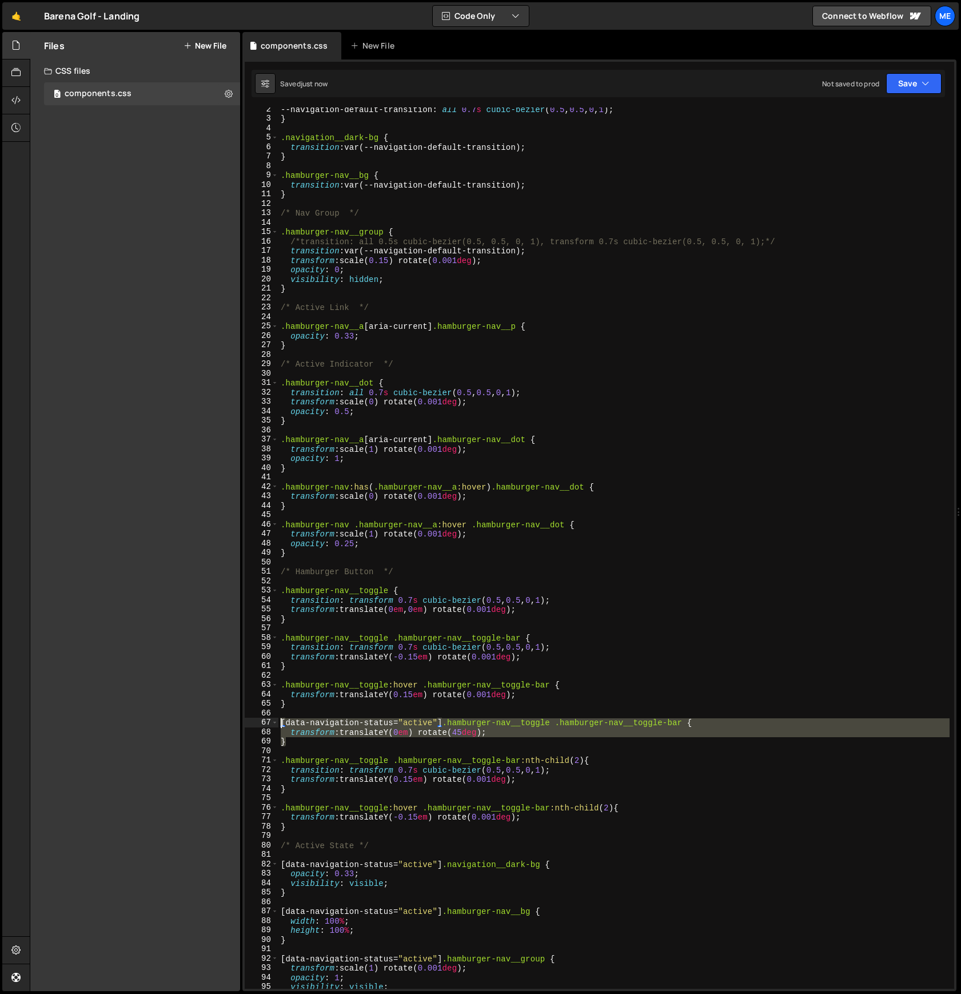
click at [258, 720] on div "2 3 4 5 6 7 8 9 10 11 12 13 14 15 16 17 18 19 20 21 22 23 24 25 26 27 28 29 30 …" at bounding box center [599, 547] width 709 height 881
type textarea "[data-navigation-status="active"] .hamburger-nav__toggle .hamburger-nav__toggle…"
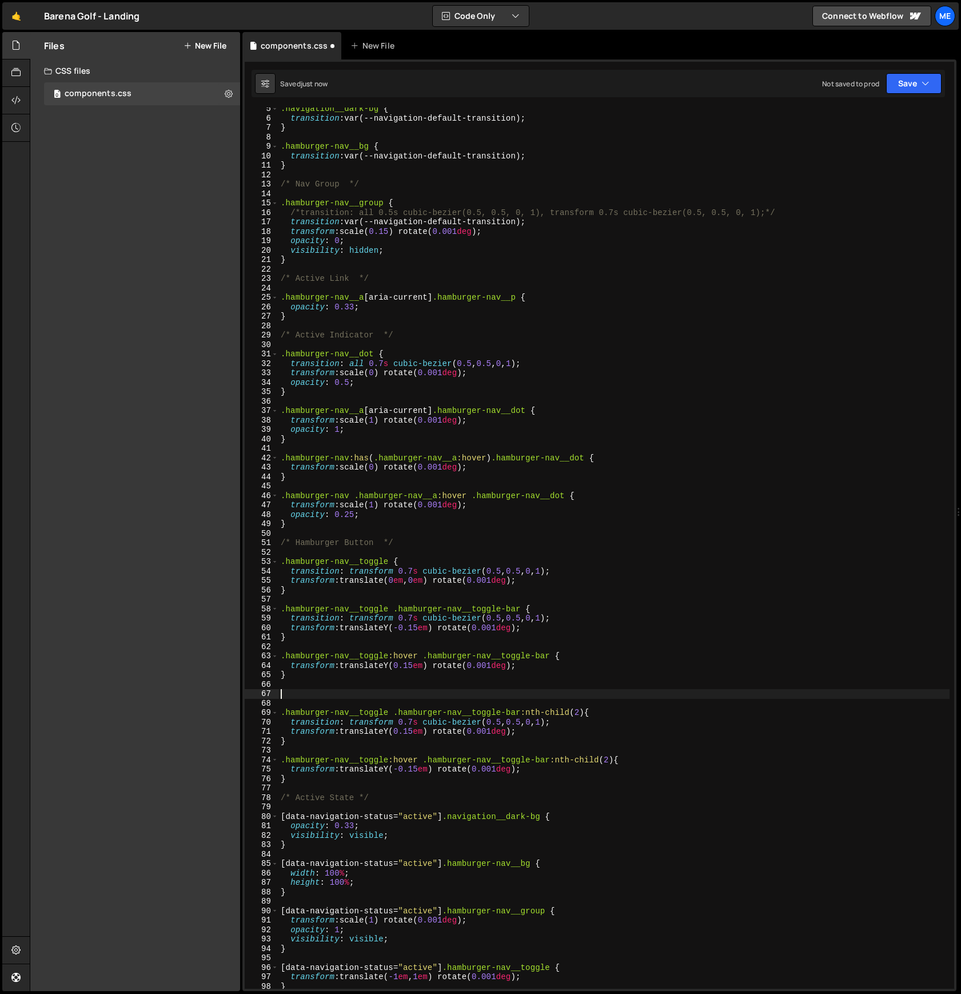
scroll to position [221, 0]
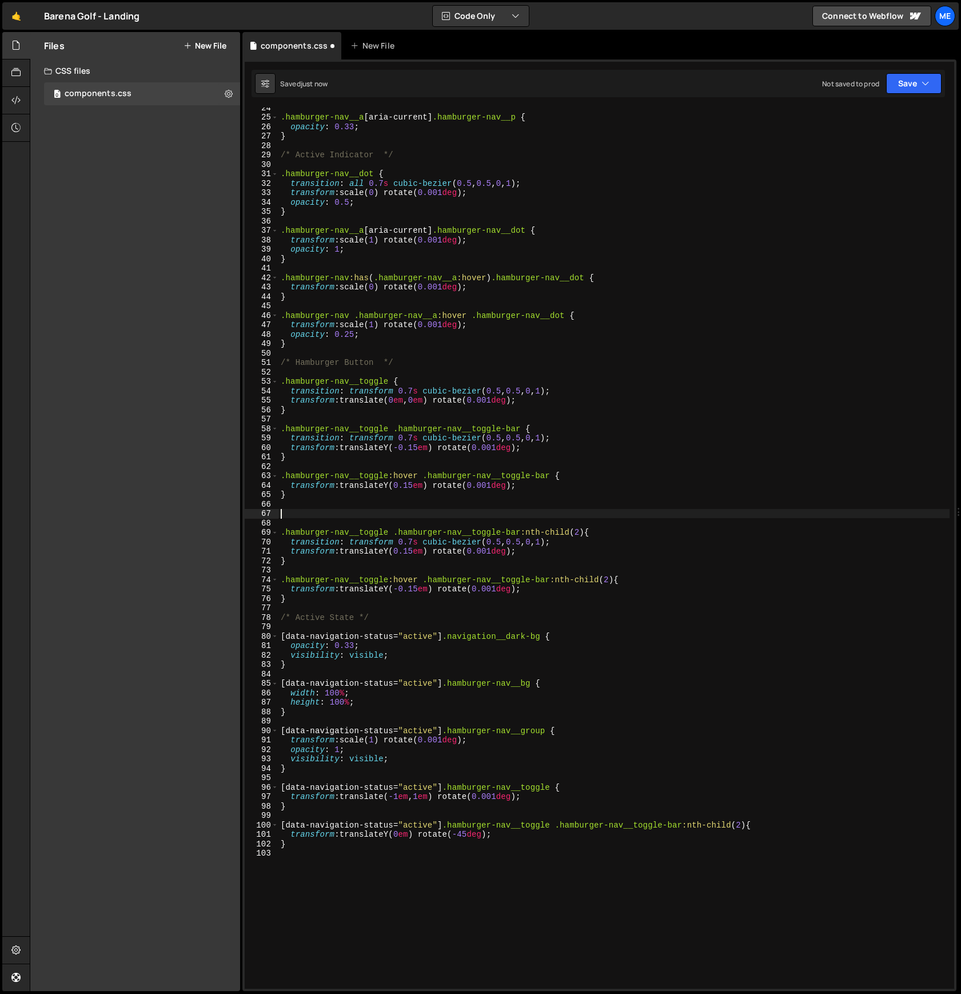
click at [298, 748] on div ".hamburger-nav__a [ aria-current ] .hamburger-nav__p { opacity : 0.33 ; } /* Ac…" at bounding box center [613, 553] width 671 height 900
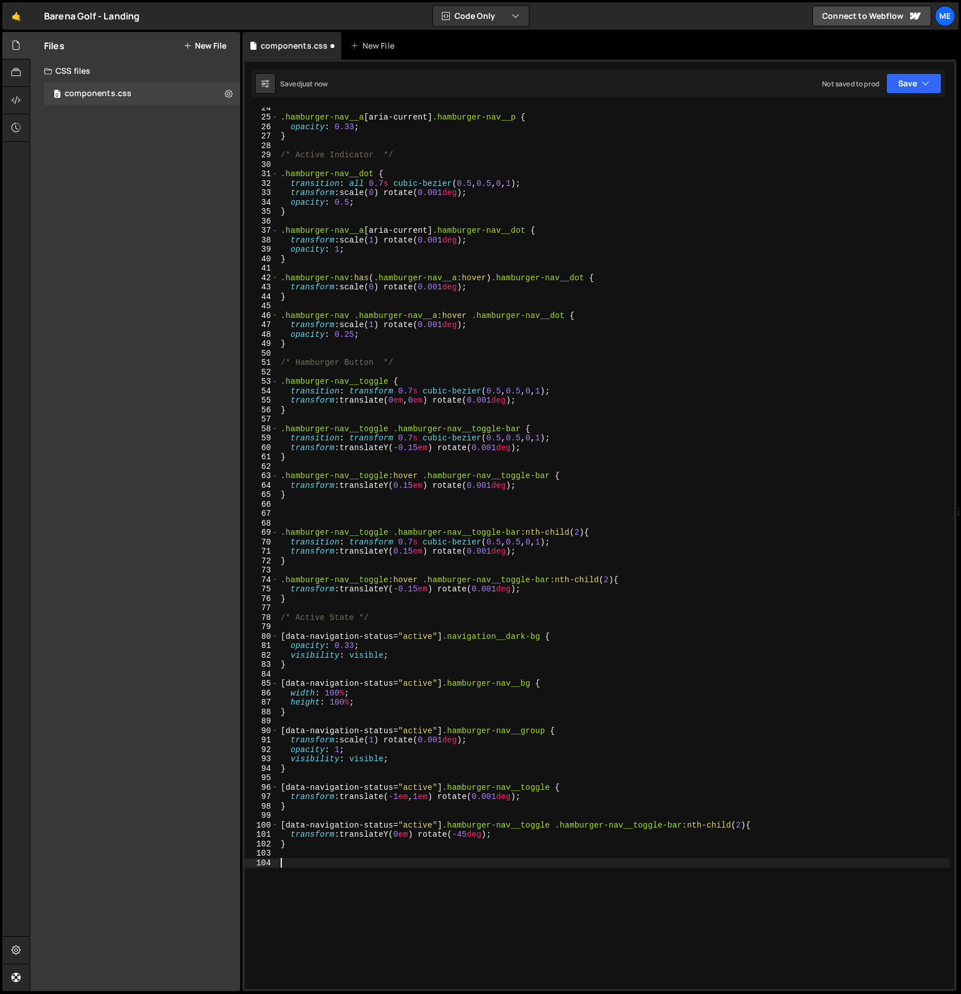
paste textarea "}"
type textarea "}"
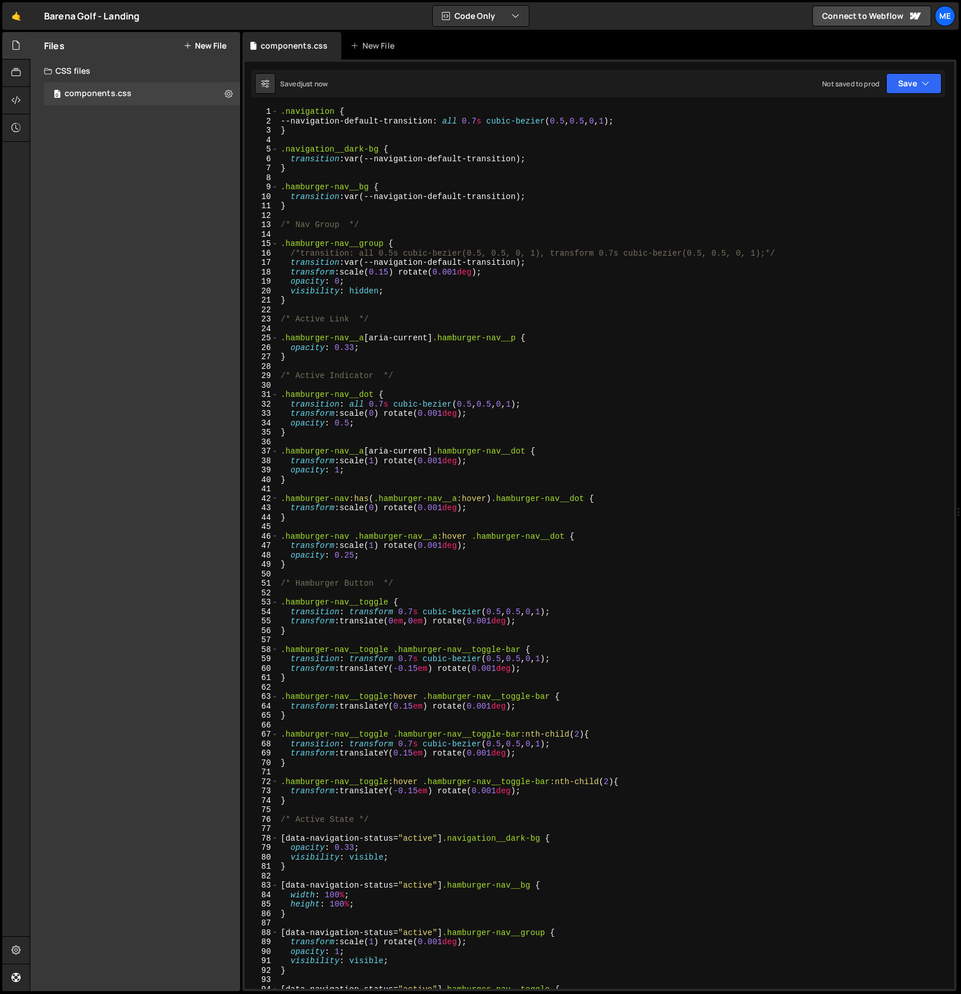
scroll to position [2, 0]
click at [655, 122] on div ".navigation { --navigation-default-transition : all 0.7 s cubic-bezier ( 0.5 , …" at bounding box center [613, 555] width 671 height 900
drag, startPoint x: 362, startPoint y: 122, endPoint x: 393, endPoint y: 121, distance: 30.9
click at [393, 121] on div ".navigation { --navigation-default-transition : all 0.7 s cubic-bezier ( 0.5 , …" at bounding box center [613, 555] width 671 height 900
click at [402, 119] on div ".navigation { --navigation-transition : all 0.7 s cubic-bezier ( 0.5 , 0.5 , 0 …" at bounding box center [613, 555] width 671 height 900
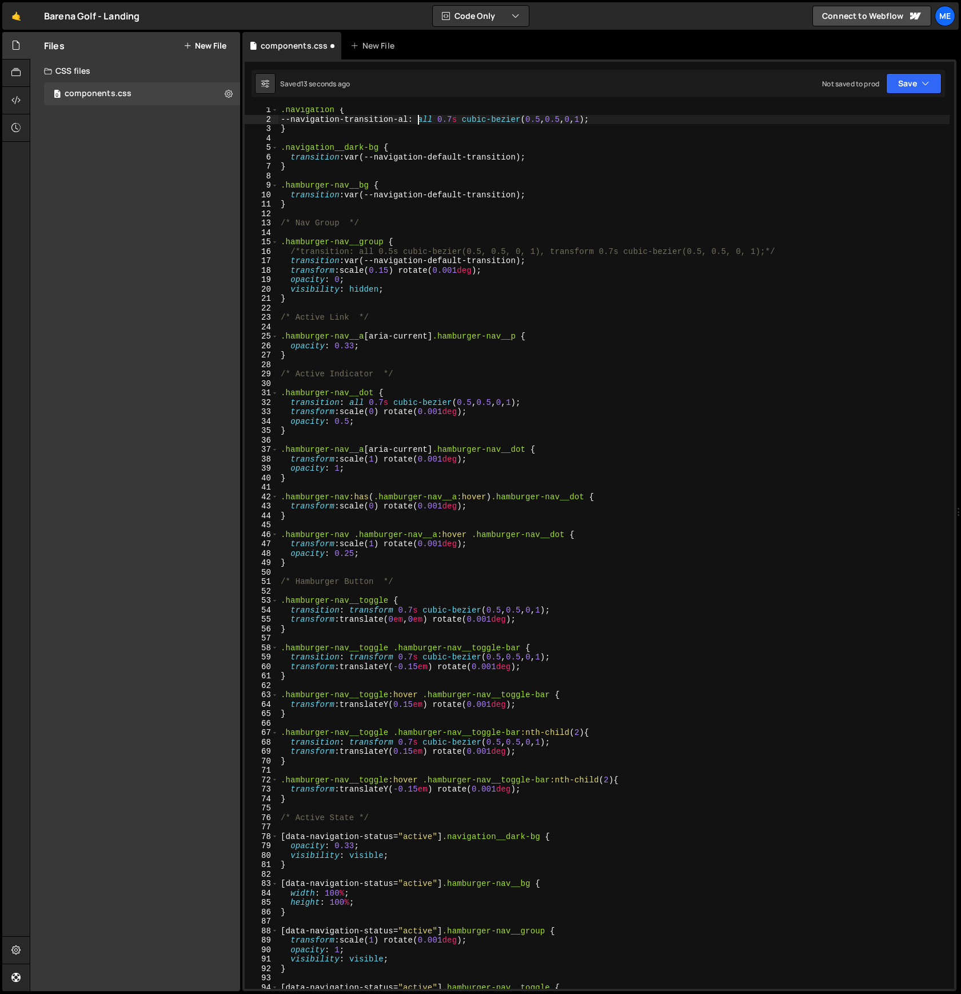
type textarea "--navigation-transition-all: all 0.7s cubic-bezier(0.5, 0.5, 0, 1);"
click at [644, 117] on div ".navigation { --navigation-transition-all : all 0.7 s cubic-bezier ( 0.5 , 0.5 …" at bounding box center [613, 555] width 671 height 900
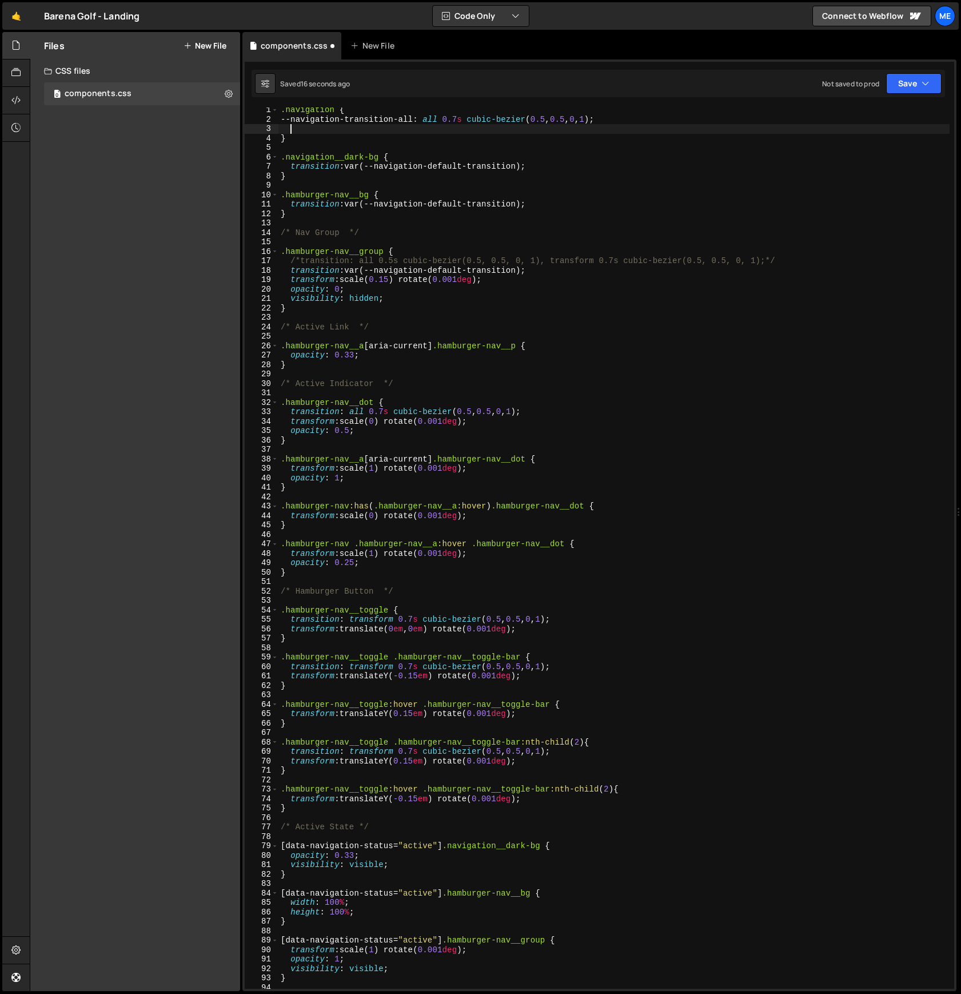
paste textarea "--navigation-transition-all: all 0.7s cubic-bezier(0.5, 0.5, 0, 1);"
drag, startPoint x: 410, startPoint y: 131, endPoint x: 424, endPoint y: 131, distance: 13.7
click at [424, 131] on div ".navigation { --navigation-transition-all : all 0.7 s cubic-bezier ( 0.5 , 0.5 …" at bounding box center [613, 555] width 671 height 900
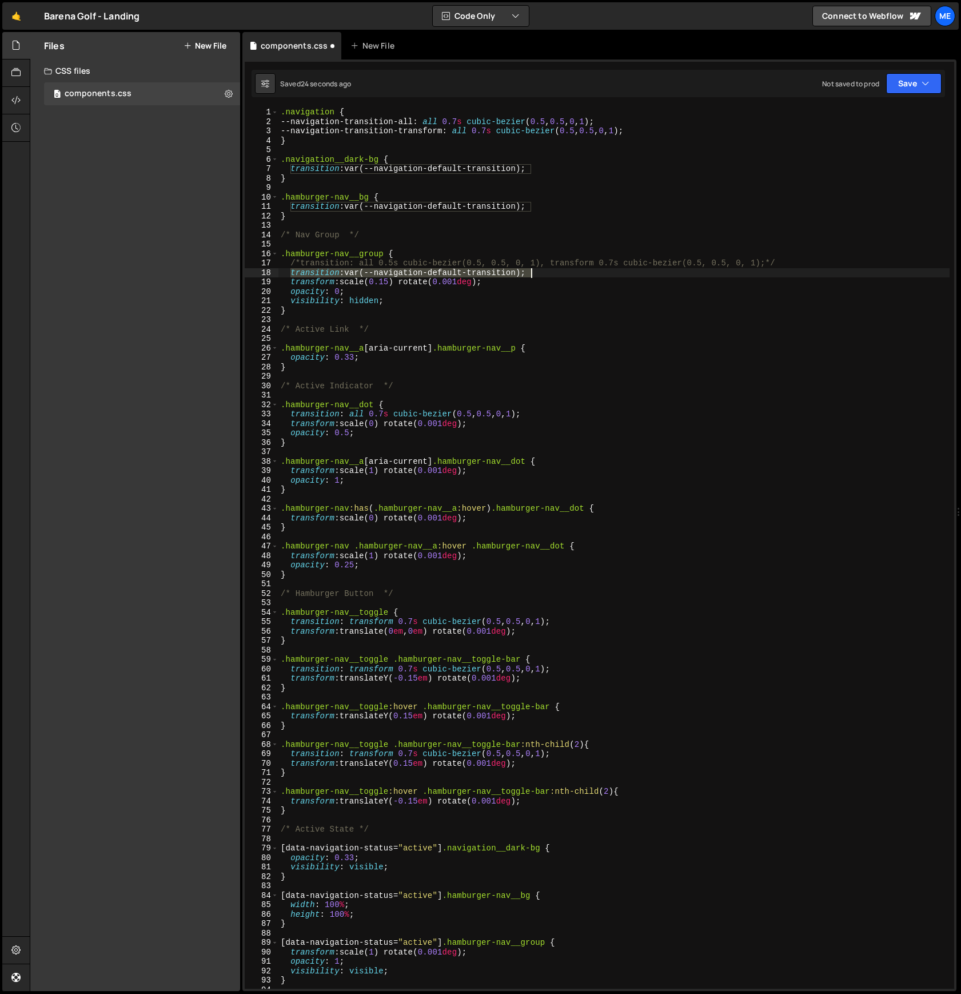
drag, startPoint x: 321, startPoint y: 272, endPoint x: 533, endPoint y: 273, distance: 212.1
click at [533, 273] on div ".navigation { --navigation-transition-all : all 0.7 s cubic-bezier ( 0.5 , 0.5 …" at bounding box center [613, 557] width 671 height 900
click at [551, 414] on div ".navigation { --navigation-transition-all : all 0.7 s cubic-bezier ( 0.5 , 0.5 …" at bounding box center [613, 557] width 671 height 900
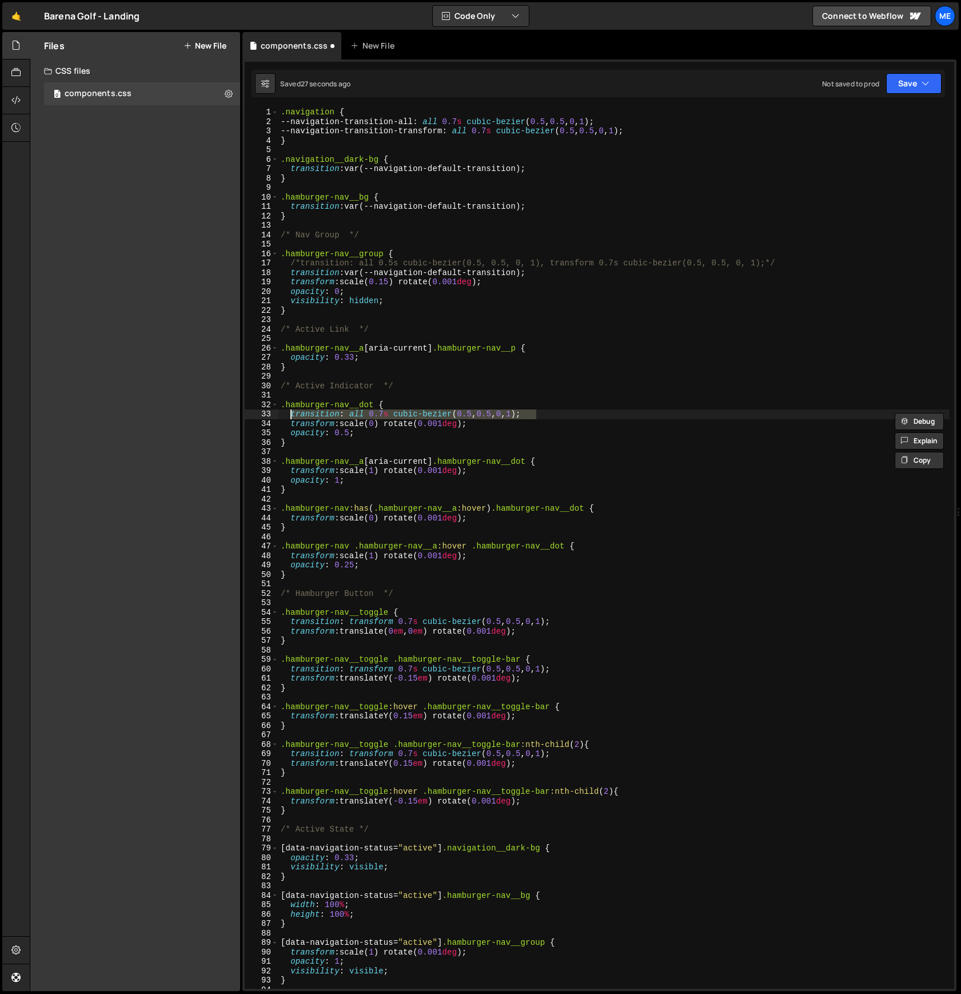
paste textarea "var(--navigation-default-transition"
click at [572, 620] on div ".navigation { --navigation-transition-all : all 0.7 s cubic-bezier ( 0.5 , 0.5 …" at bounding box center [613, 557] width 671 height 900
paste textarea "var(--navigation-default-transition"
drag, startPoint x: 435, startPoint y: 623, endPoint x: 471, endPoint y: 622, distance: 36.0
click at [471, 622] on div ".navigation { --navigation-transition-all : all 0.7 s cubic-bezier ( 0.5 , 0.5 …" at bounding box center [613, 557] width 671 height 900
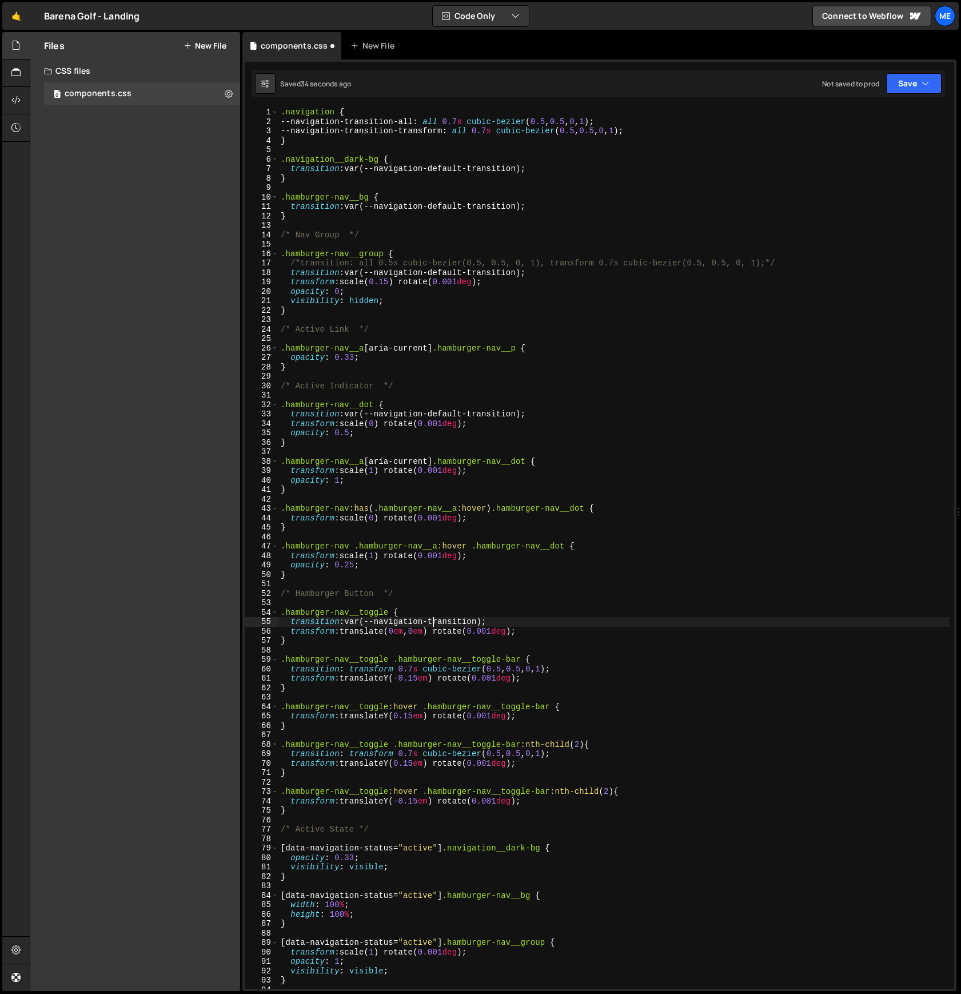
click at [482, 620] on div ".navigation { --navigation-transition-all : all 0.7 s cubic-bezier ( 0.5 , 0.5 …" at bounding box center [613, 557] width 671 height 900
click at [480, 273] on div ".navigation { --navigation-transition-all : all 0.7 s cubic-bezier ( 0.5 , 0.5 …" at bounding box center [613, 557] width 671 height 900
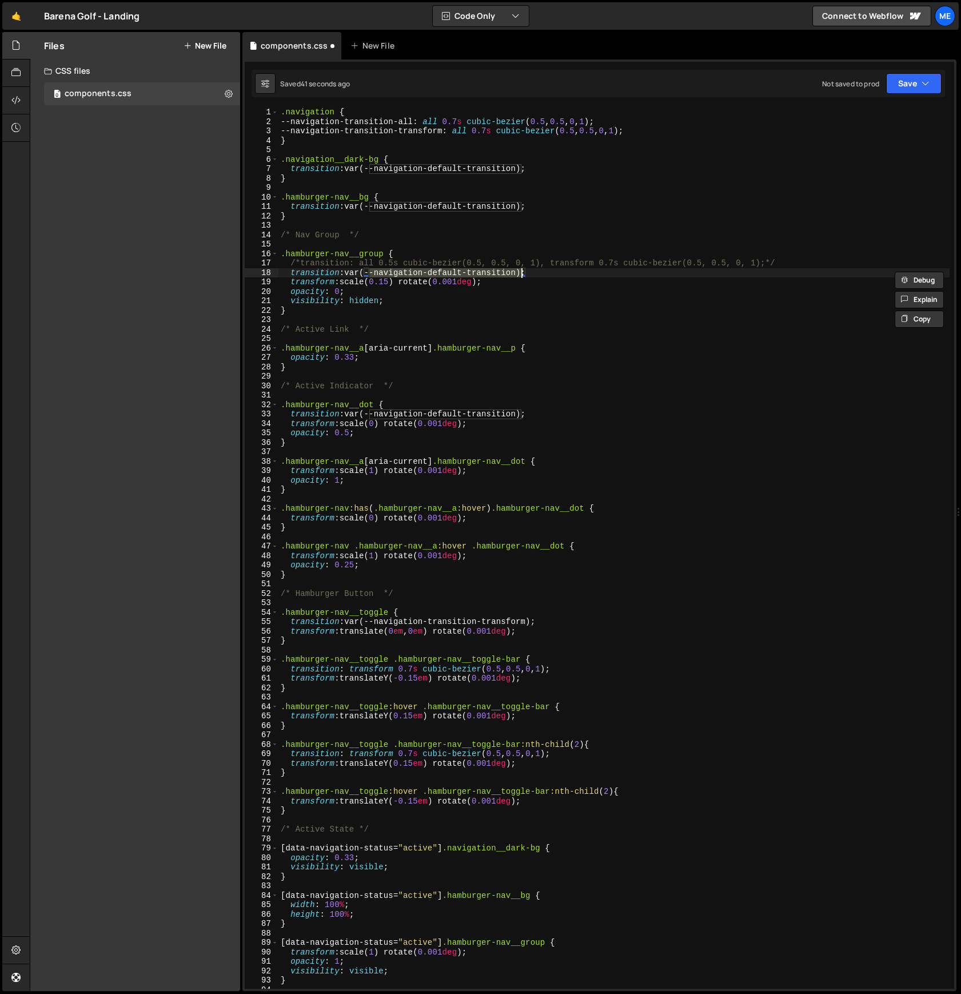
drag, startPoint x: 370, startPoint y: 273, endPoint x: 551, endPoint y: 301, distance: 183.5
click at [522, 276] on div ".navigation { --navigation-transition-all : all 0.7 s cubic-bezier ( 0.5 , 0.5 …" at bounding box center [613, 557] width 671 height 900
type textarea "transition: var(--navigation-default-transition);"
click at [743, 134] on span "+" at bounding box center [744, 132] width 12 height 11
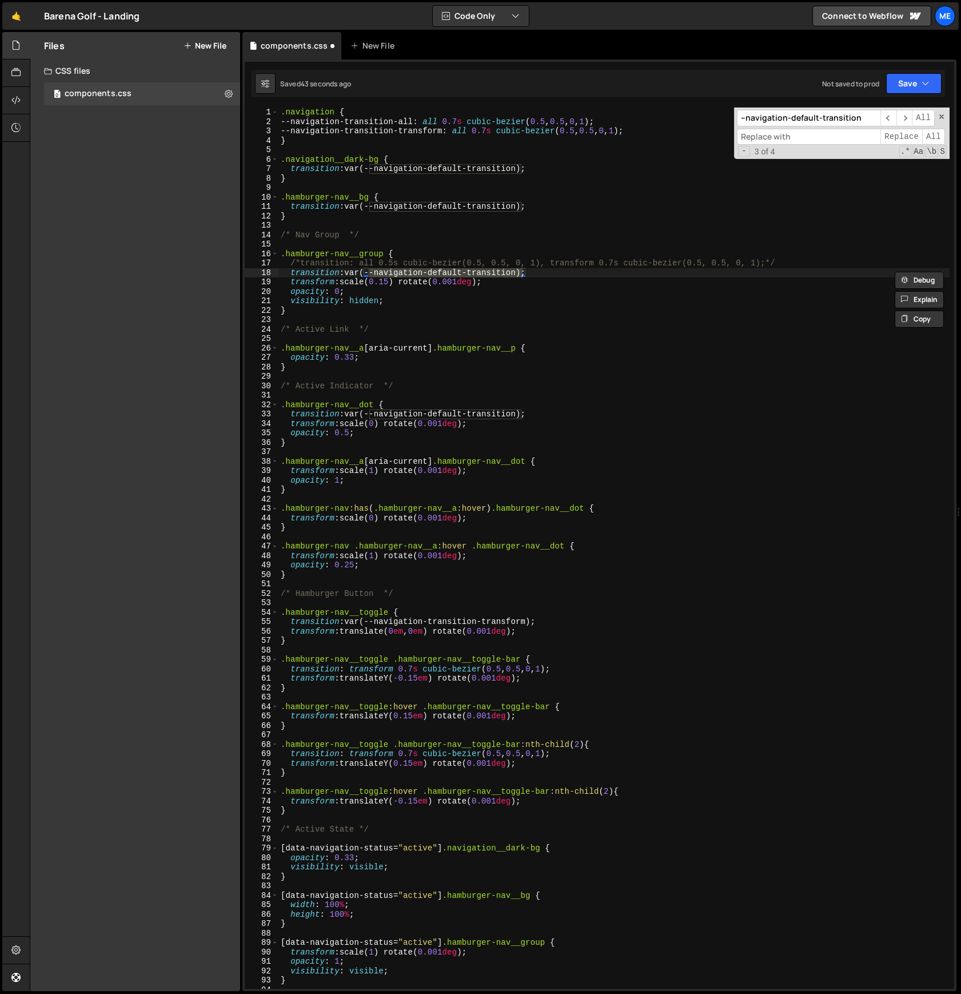
click at [815, 138] on input at bounding box center [808, 137] width 143 height 17
paste input "--navigation-default-transition"
drag, startPoint x: 791, startPoint y: 138, endPoint x: 824, endPoint y: 137, distance: 33.7
click at [820, 136] on input "--navigation-default-transition" at bounding box center [808, 137] width 143 height 17
click at [846, 136] on input "--navigation-transition" at bounding box center [808, 137] width 143 height 17
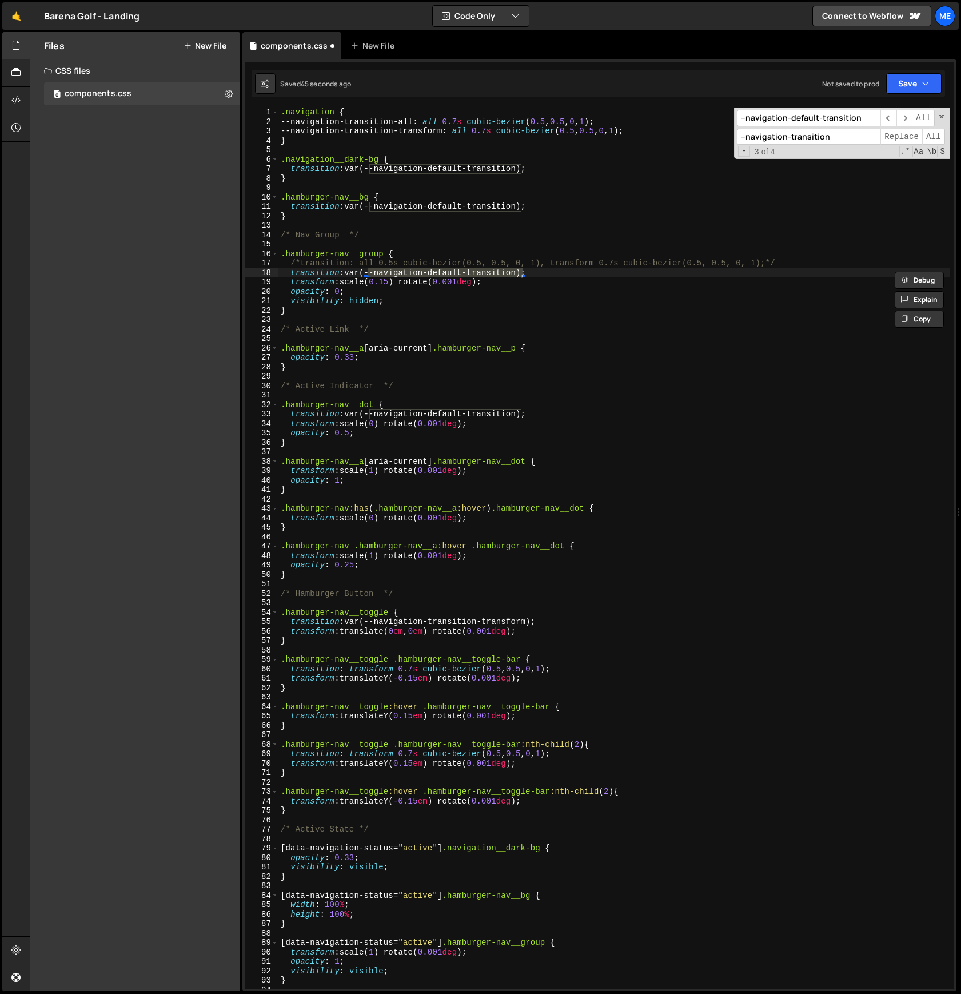
paste input "default-"
click at [828, 137] on input "--navigation-transitiondefault-" at bounding box center [808, 137] width 143 height 17
click at [863, 134] on input "--navigation-transition-default-" at bounding box center [808, 137] width 143 height 17
type input "--navigation-transition-default"
click at [926, 135] on span "All" at bounding box center [933, 137] width 23 height 17
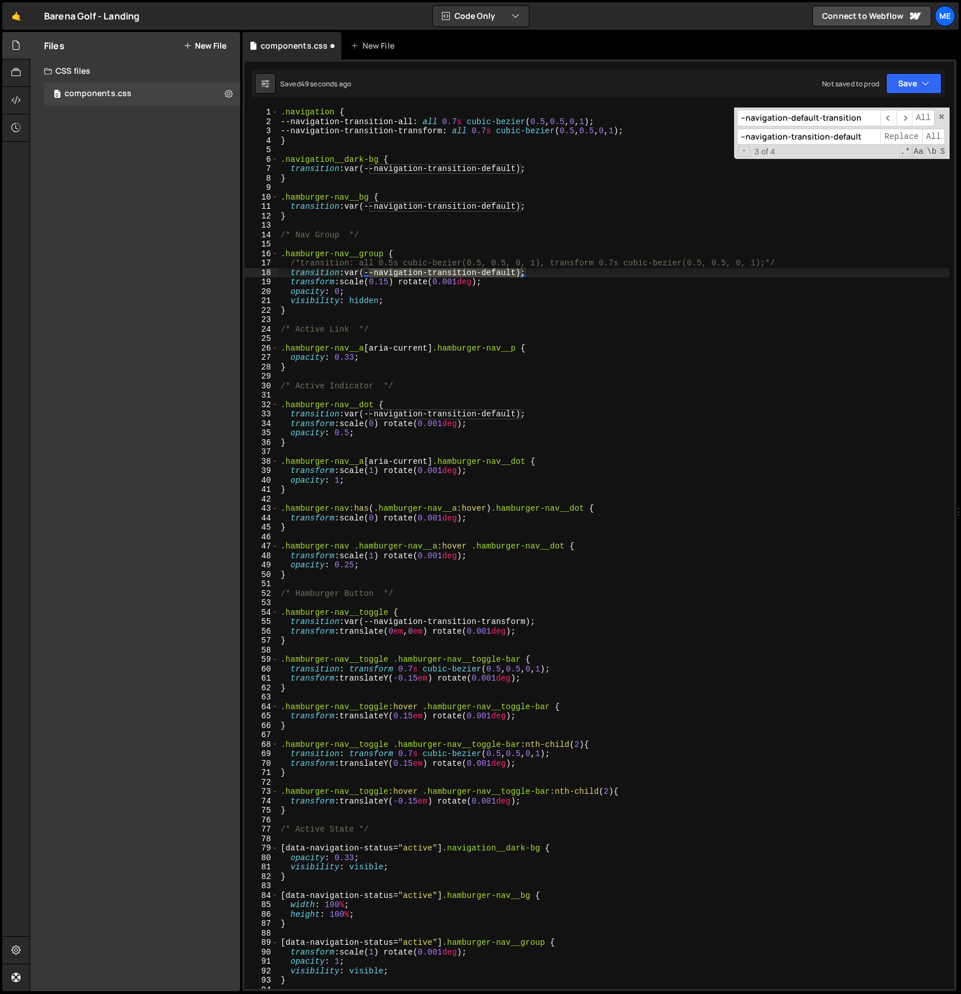
click at [753, 244] on div ".navigation { --navigation-transition-all : all 0.7 s cubic-bezier ( 0.5 , 0.5 …" at bounding box center [613, 557] width 671 height 900
click at [625, 384] on div ".navigation { --navigation-transition-all : all 0.7 s cubic-bezier ( 0.5 , 0.5 …" at bounding box center [613, 557] width 671 height 900
click at [560, 620] on div ".navigation { --navigation-transition-all : all 0.7 s cubic-bezier ( 0.5 , 0.5 …" at bounding box center [613, 557] width 671 height 900
type textarea "}"
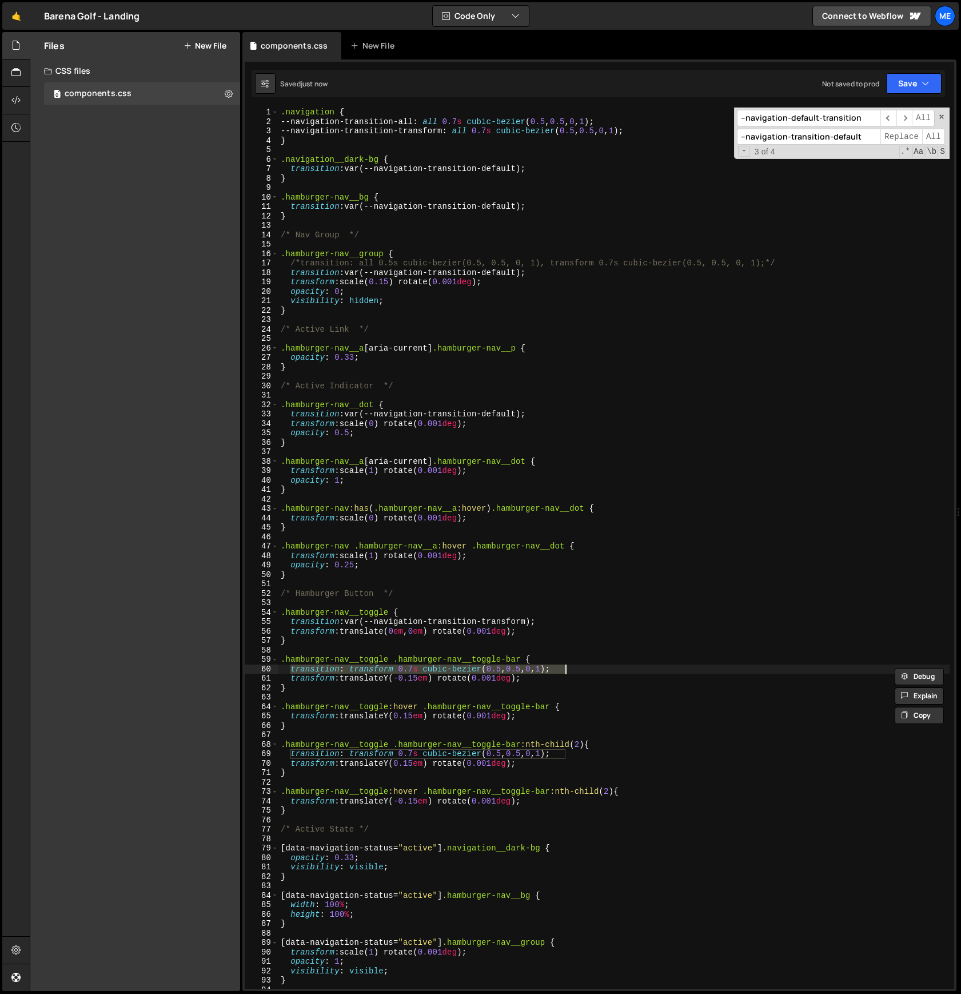
paste textarea "var(--navigation-transition-transform"
type textarea "}"
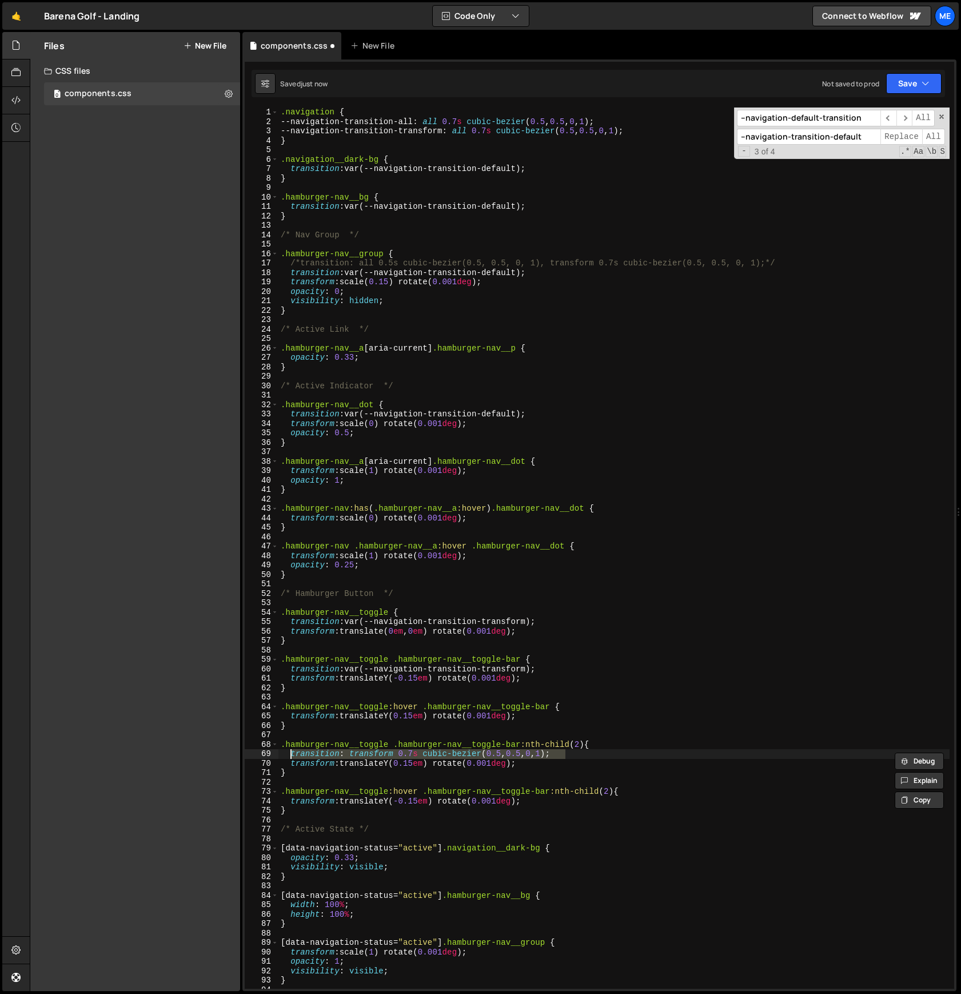
paste textarea "var(--navigation-transition-transform"
type textarea "}"
type textarea "/* Active State */"
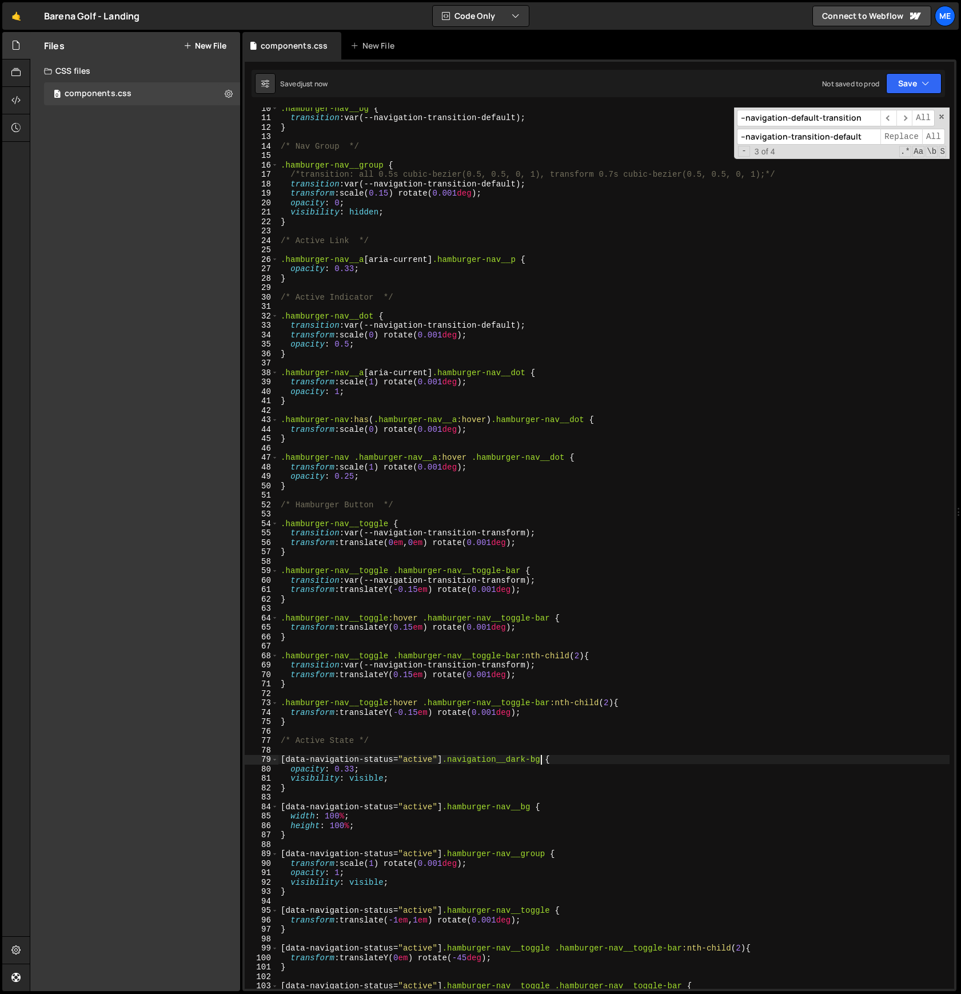
scroll to position [70, 0]
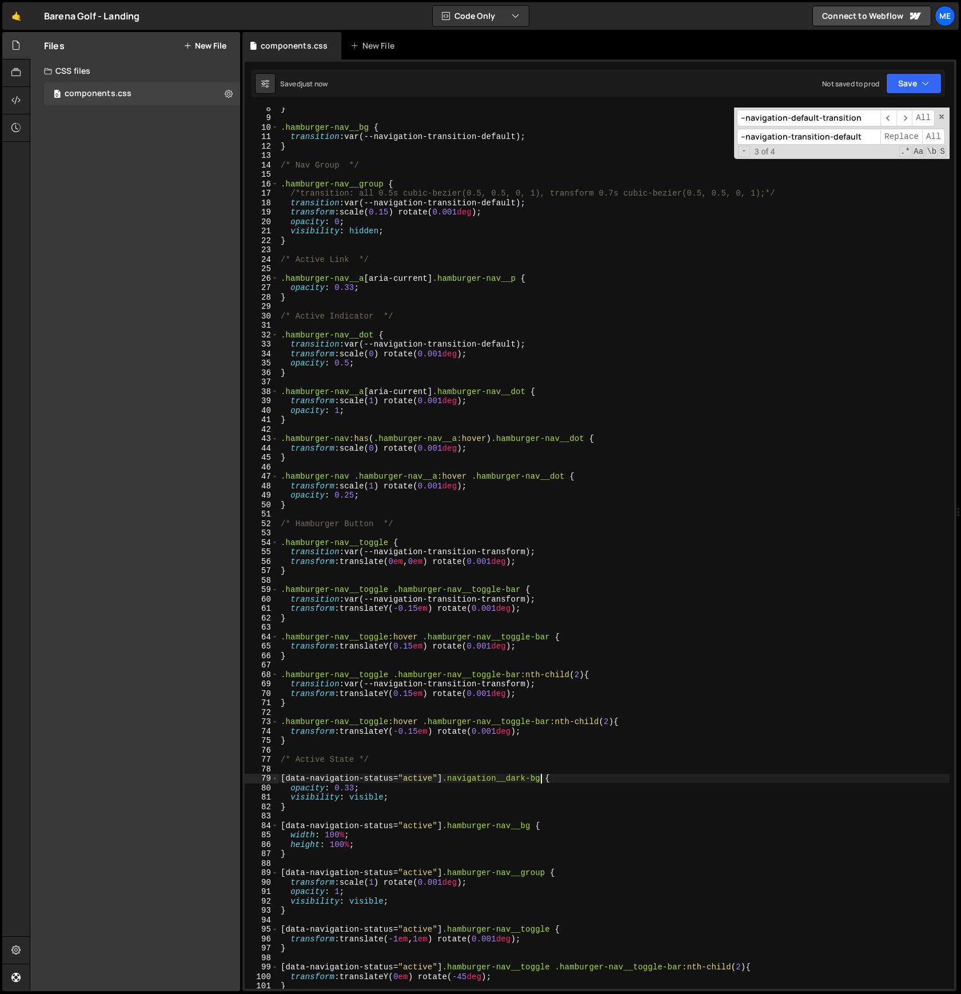
click at [546, 590] on div "} .hamburger-nav__bg { transition : var(--navigation-transition-default) ; } /*…" at bounding box center [613, 553] width 671 height 900
click at [584, 643] on div "} .hamburger-nav__bg { transition : var(--navigation-transition-default) ; } /*…" at bounding box center [613, 553] width 671 height 900
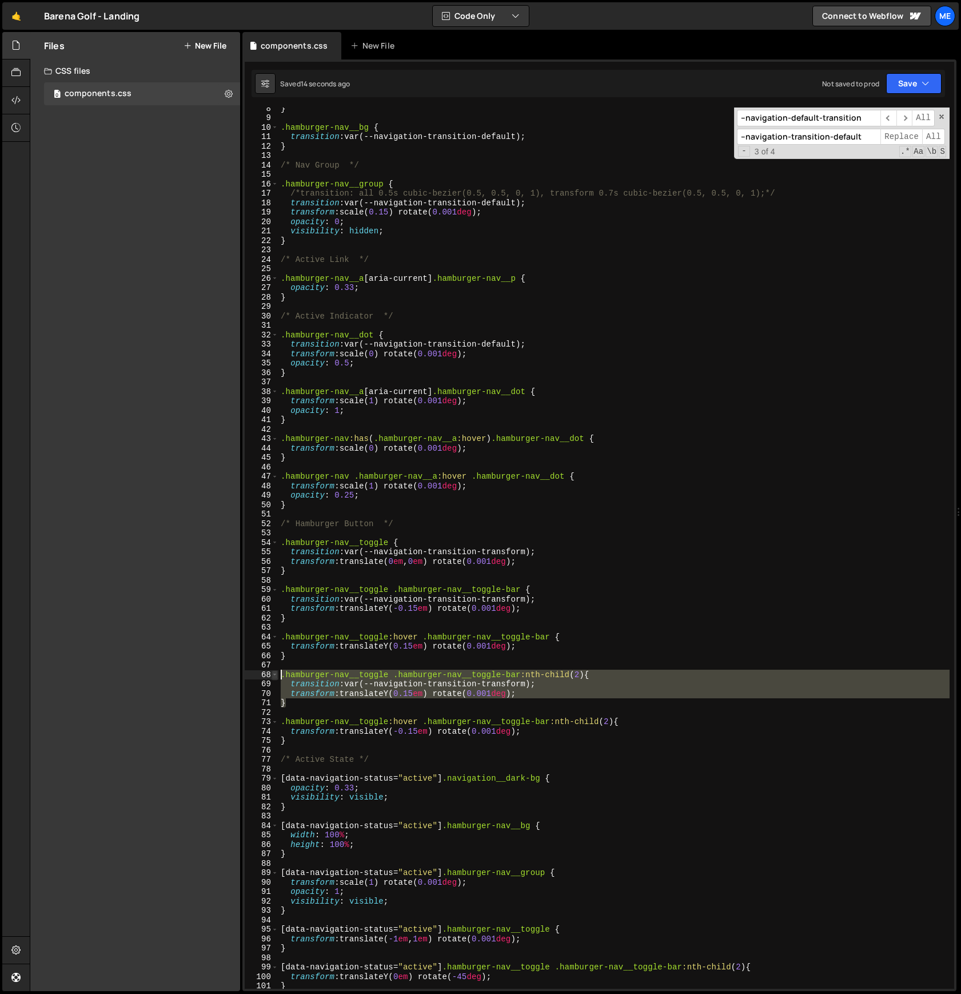
drag, startPoint x: 298, startPoint y: 705, endPoint x: 274, endPoint y: 676, distance: 37.8
click at [274, 676] on div "transform: translateY(0.15em) rotate(0.001deg); 8 9 10 11 12 13 14 15 16 17 18 …" at bounding box center [599, 547] width 709 height 881
type textarea ".hamburger-nav__toggle .hamburger-nav__toggle-bar:nth-child(2) { transition: va…"
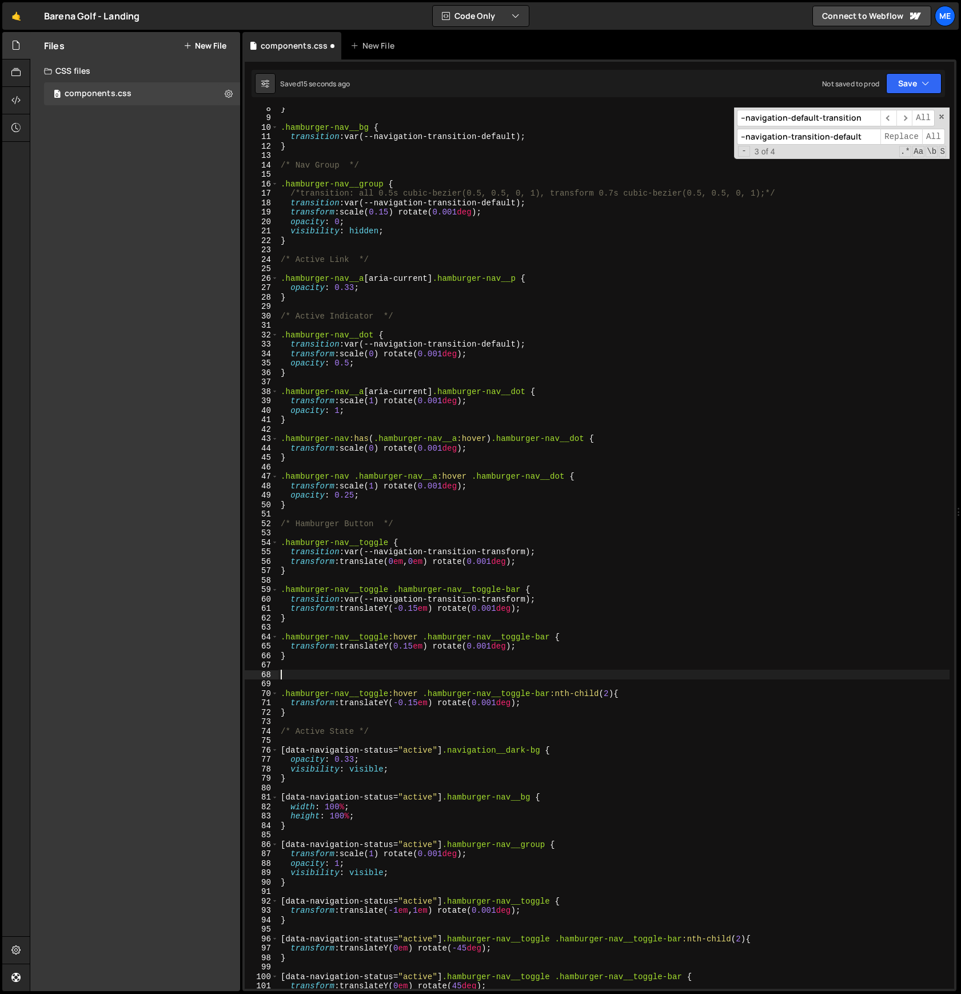
click at [361, 629] on div "} .hamburger-nav__bg { transition : var(--navigation-transition-default) ; } /*…" at bounding box center [613, 553] width 671 height 900
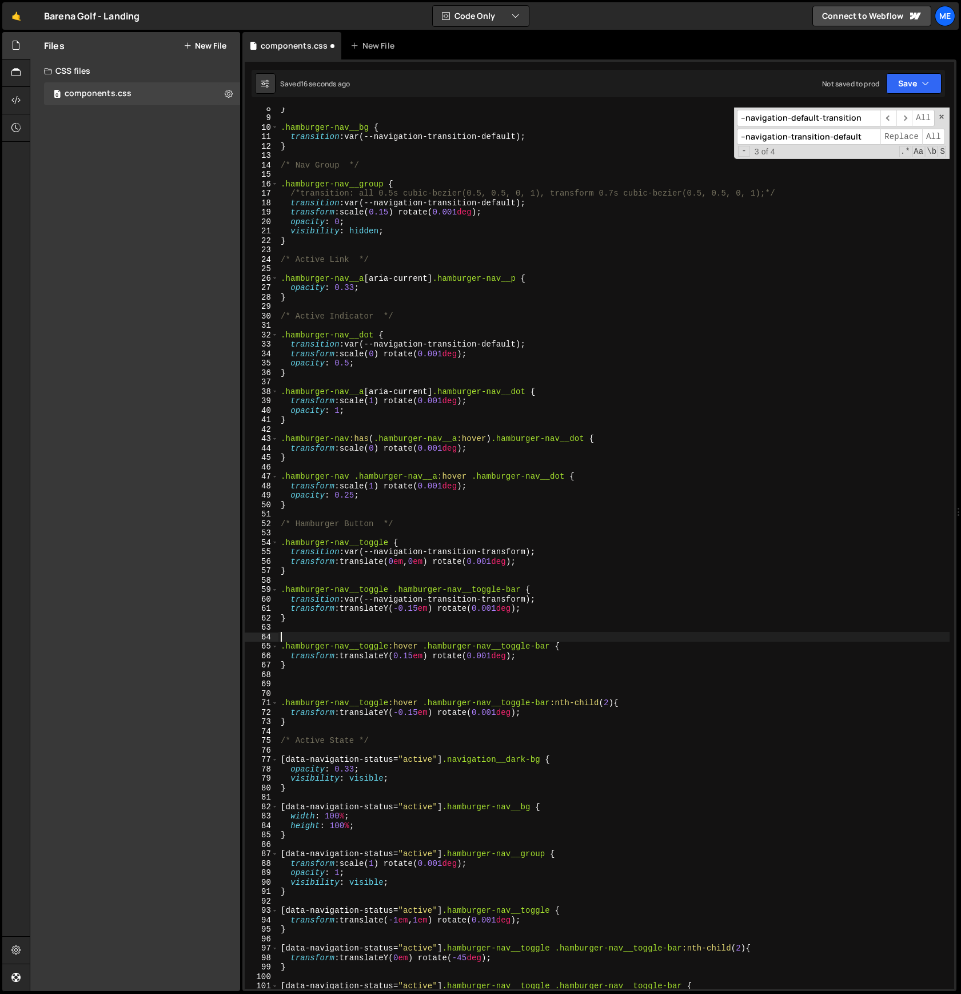
paste textarea "}"
type textarea "}"
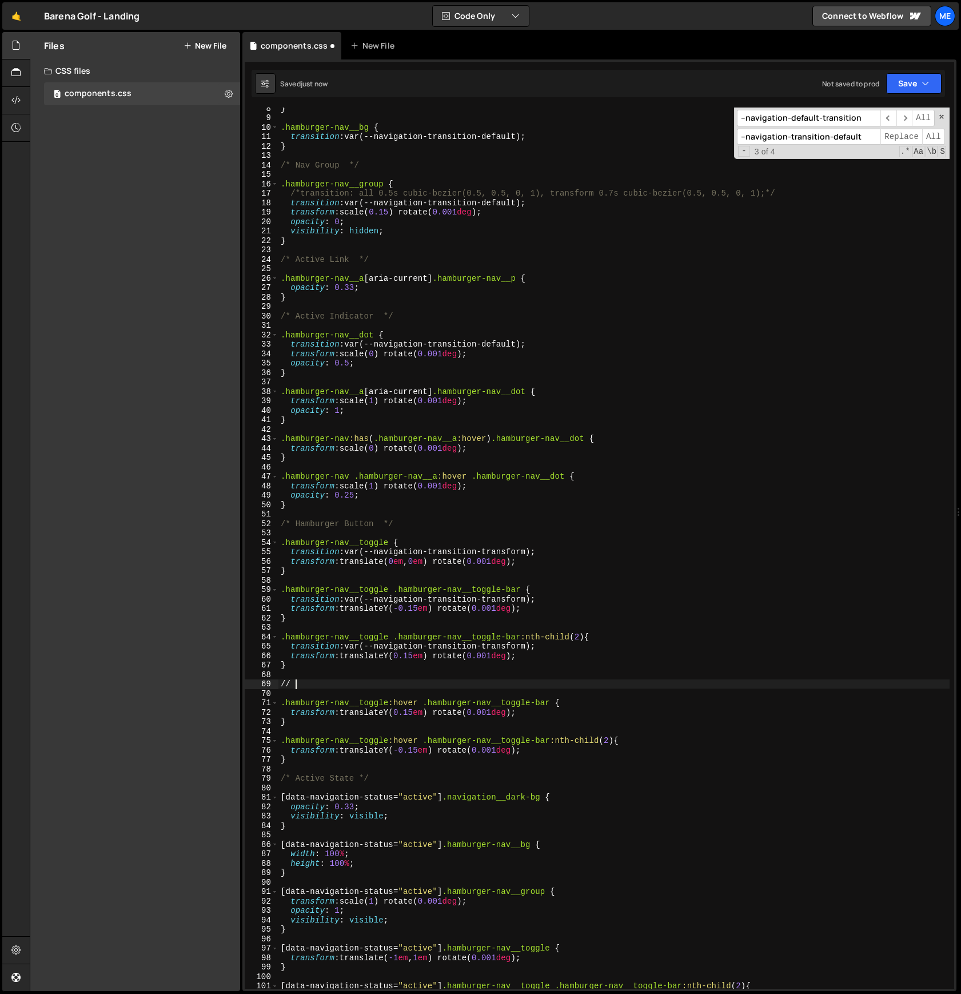
scroll to position [0, 0]
type textarea "/"
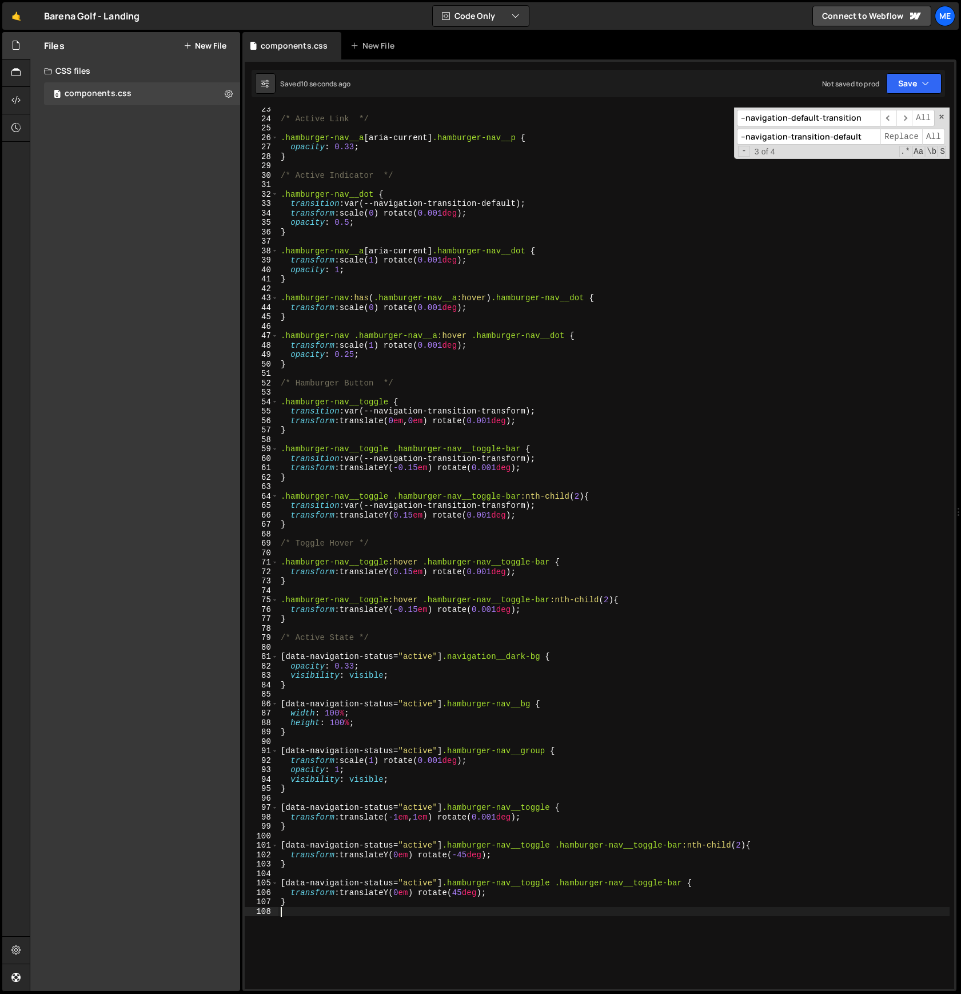
scroll to position [210, 0]
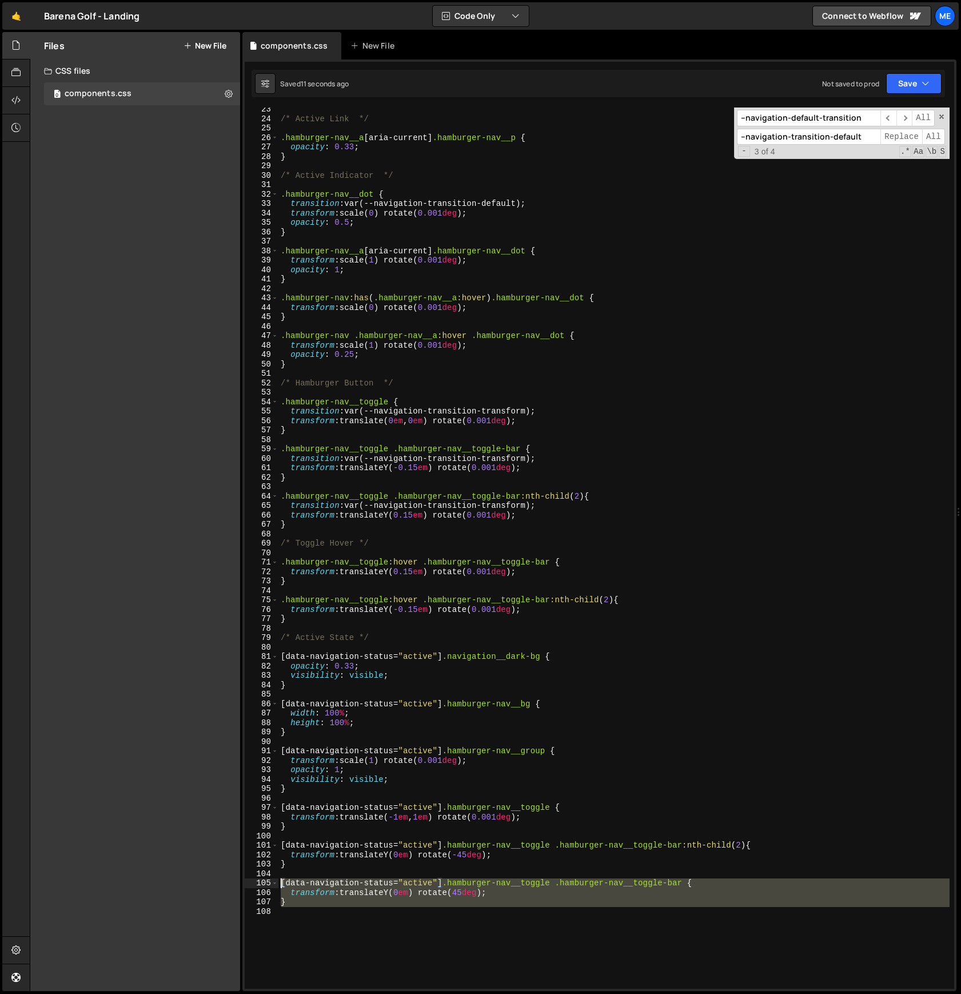
drag, startPoint x: 293, startPoint y: 912, endPoint x: 294, endPoint y: 862, distance: 50.3
click at [282, 748] on div "/* Active Link */ .hamburger-nav__a [ aria-current ] .hamburger-nav__p { opacit…" at bounding box center [613, 555] width 671 height 900
type textarea "[data-navigation-status="active"] .hamburger-nav__toggle .hamburger-nav__toggle…"
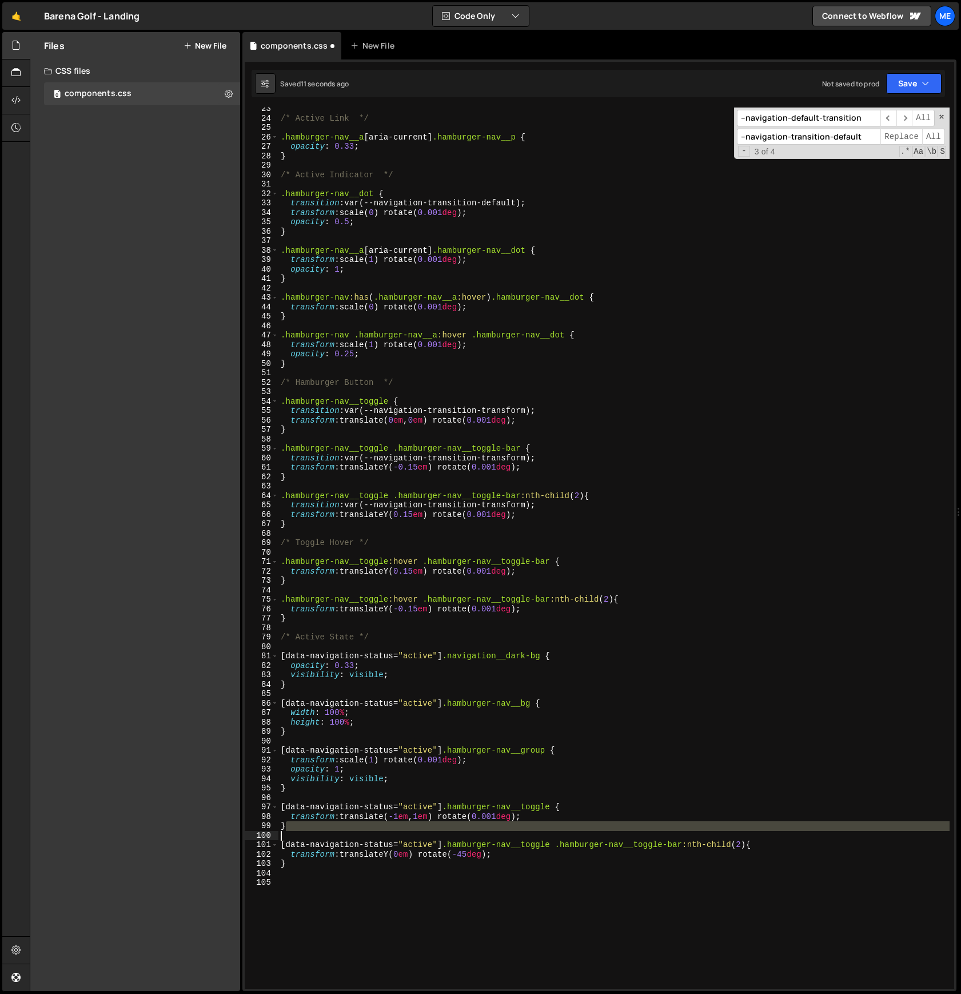
click at [300, 748] on div "/* Active Link */ .hamburger-nav__a [ aria-current ] .hamburger-nav__p { opacit…" at bounding box center [613, 554] width 671 height 900
type textarea "}"
paste textarea
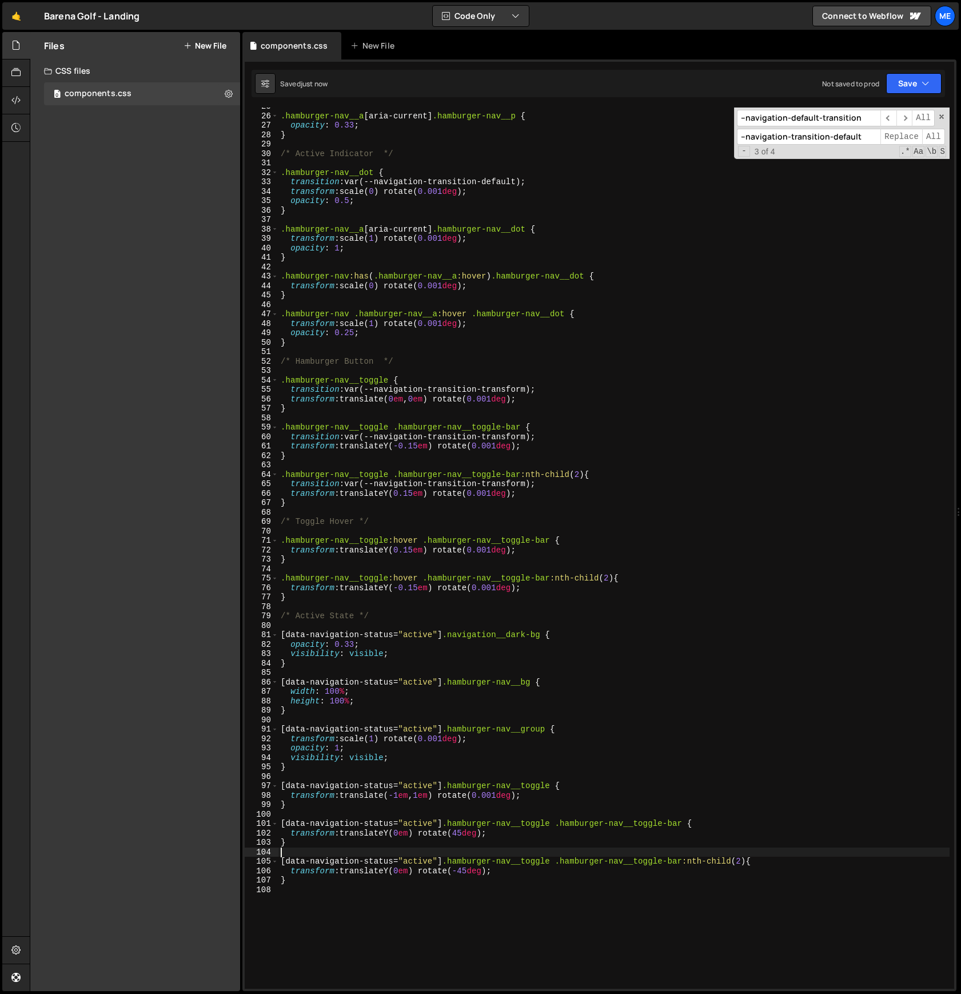
scroll to position [228, 0]
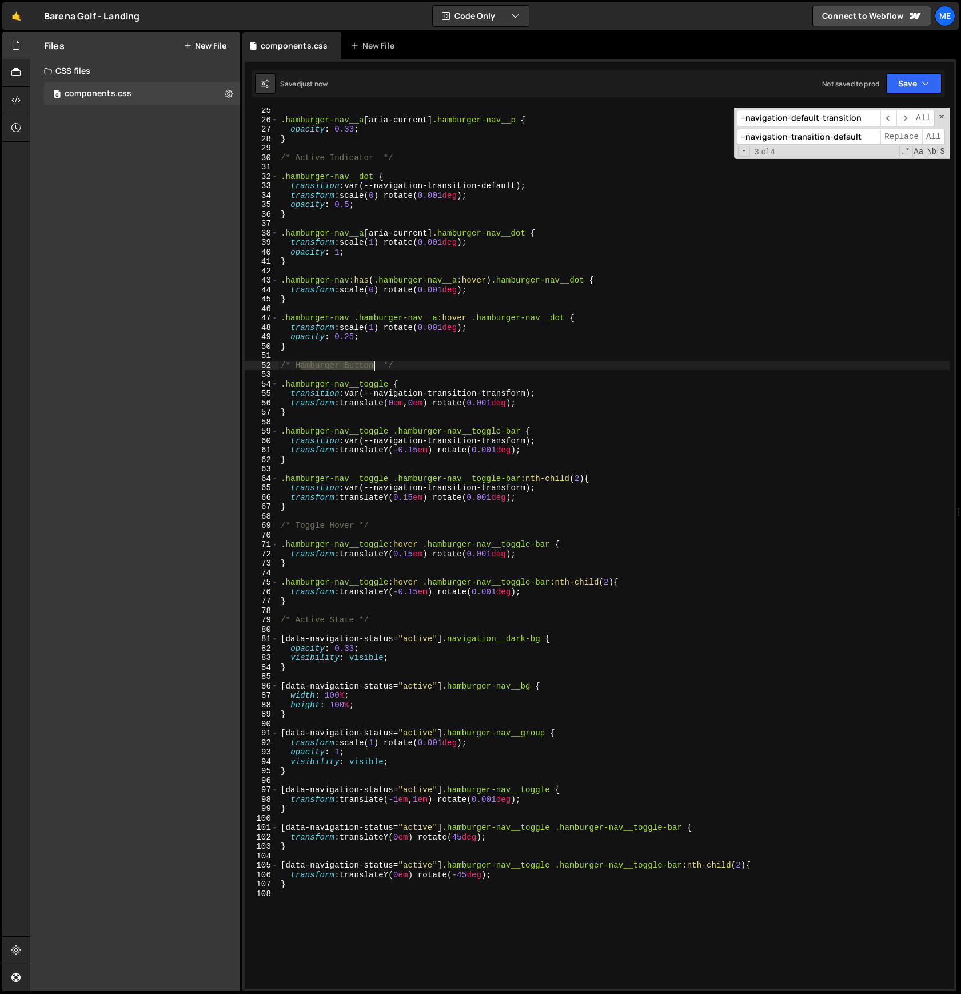
drag, startPoint x: 298, startPoint y: 365, endPoint x: 361, endPoint y: 445, distance: 101.8
click at [374, 363] on div ".hamburger-nav__a [ aria-current ] .hamburger-nav__p { opacity : 0.33 ; } /* Ac…" at bounding box center [613, 556] width 671 height 900
click at [294, 362] on div ".hamburger-nav__a [ aria-current ] .hamburger-nav__p { opacity : 0.33 ; } /* Ac…" at bounding box center [613, 556] width 671 height 900
click at [375, 362] on div ".hamburger-nav__a [ aria-current ] .hamburger-nav__p { opacity : 0.33 ; } /* Ac…" at bounding box center [613, 556] width 671 height 900
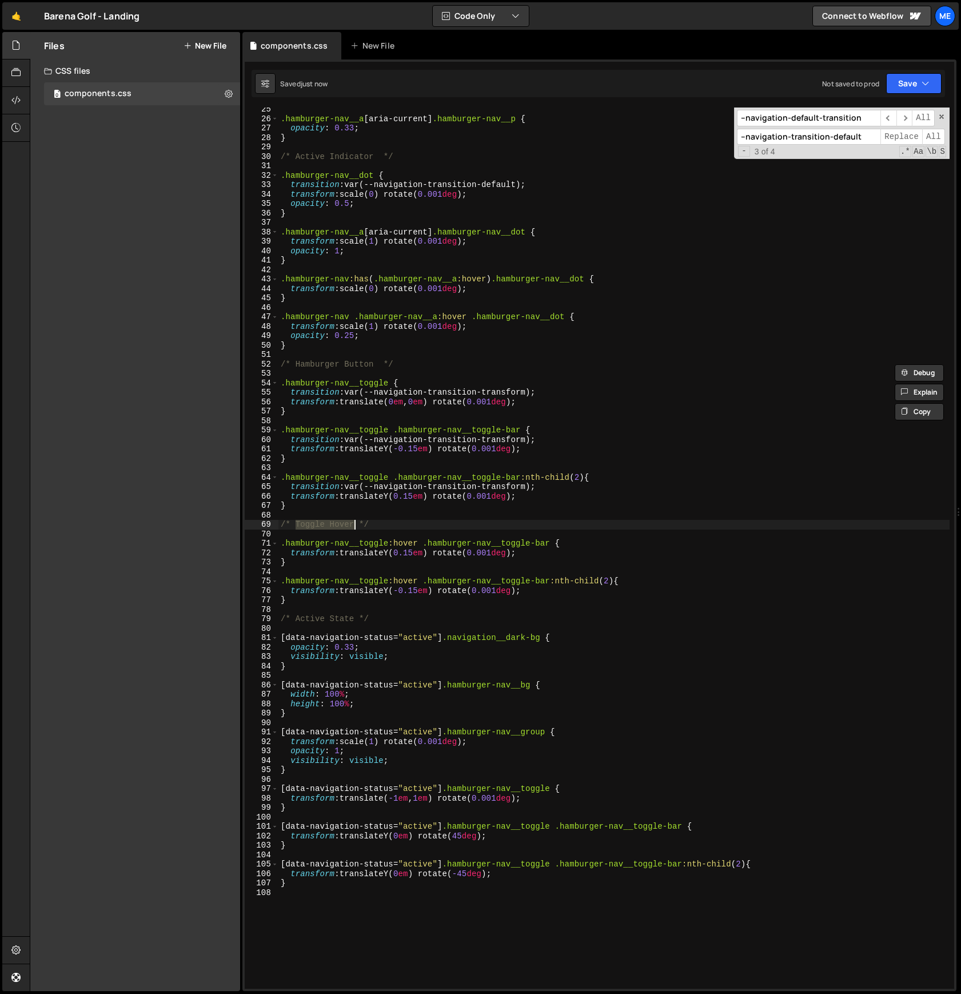
drag, startPoint x: 296, startPoint y: 525, endPoint x: 353, endPoint y: 522, distance: 56.7
click at [353, 522] on div ".hamburger-nav__a [ aria-current ] .hamburger-nav__p { opacity : 0.33 ; } /* Ac…" at bounding box center [613, 555] width 671 height 900
paste textarea "Hamburger Button"
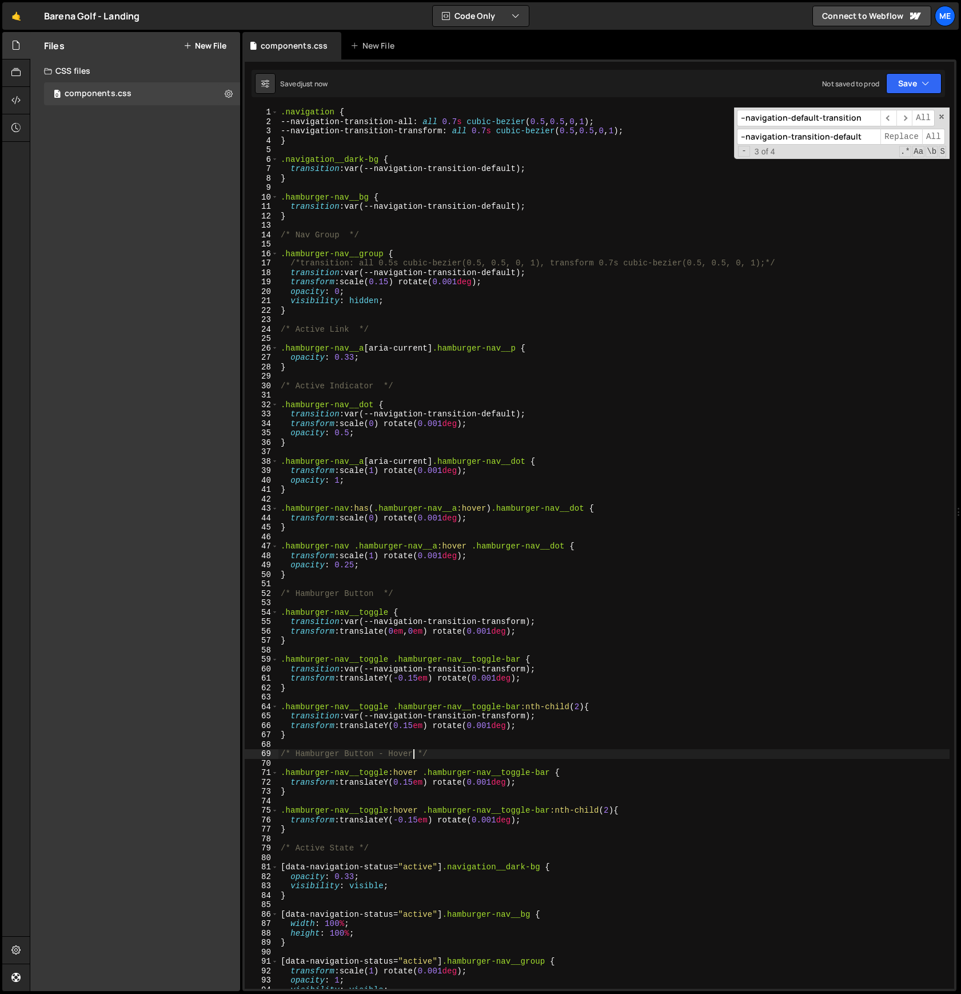
scroll to position [0, 0]
click at [472, 217] on div ".navigation { --navigation-transition-all : all 0.7 s cubic-bezier ( 0.5 , 0.5 …" at bounding box center [613, 557] width 671 height 900
type textarea "}"
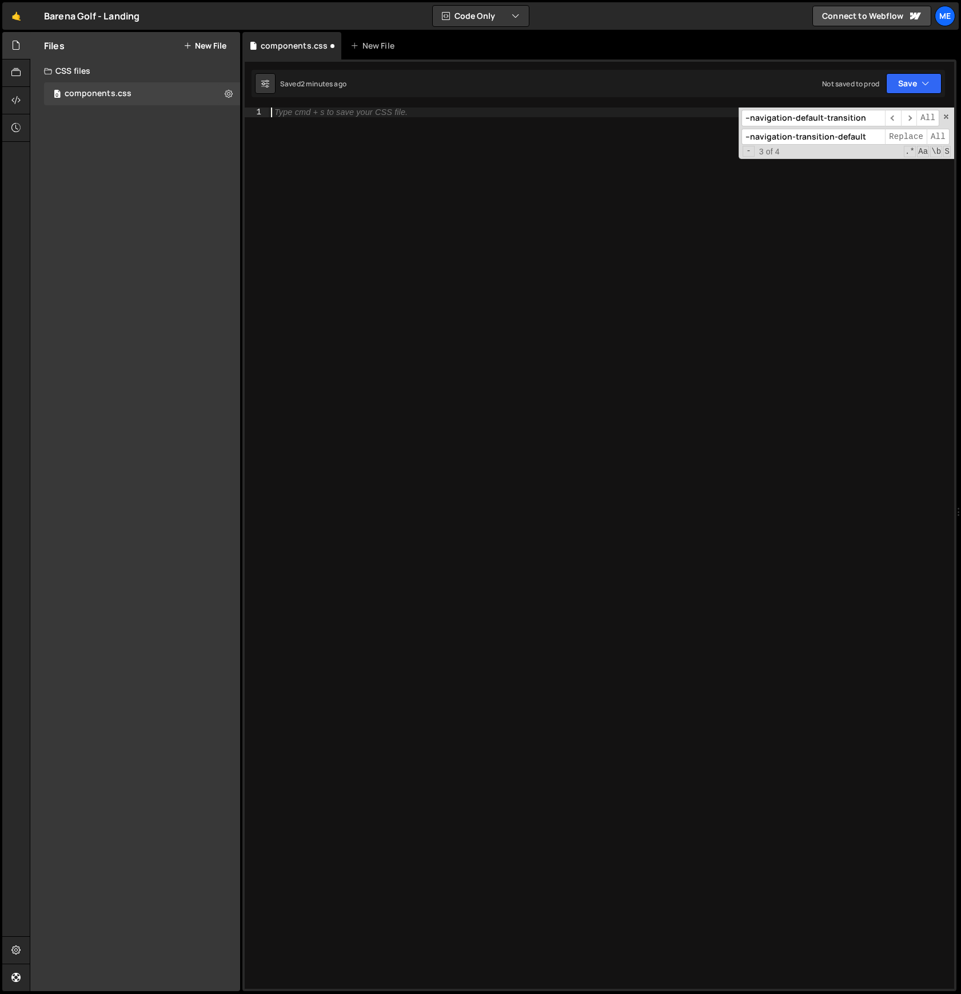
click at [364, 281] on div "Type cmd + s to save your CSS file." at bounding box center [611, 557] width 685 height 900
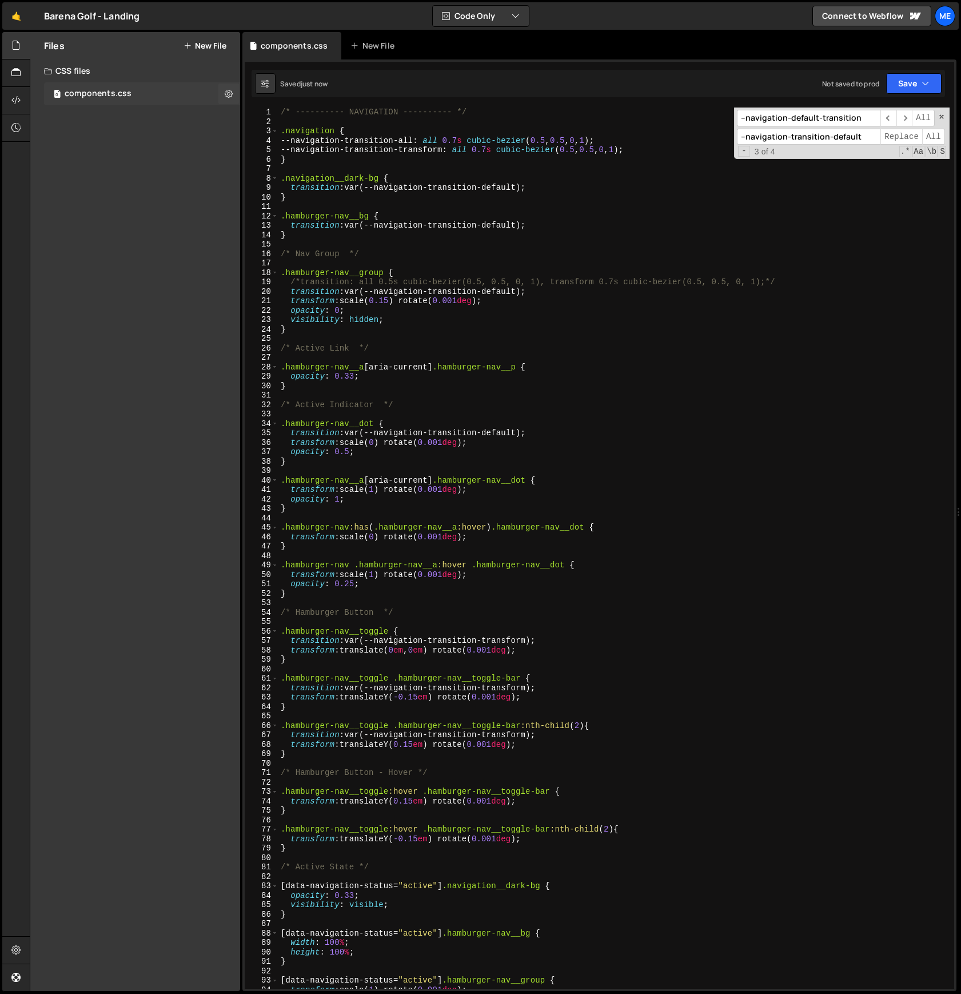
click at [109, 95] on div "components.css" at bounding box center [98, 94] width 67 height 10
drag, startPoint x: 117, startPoint y: 95, endPoint x: 210, endPoint y: 99, distance: 93.2
click at [117, 95] on div "components.css" at bounding box center [98, 94] width 67 height 10
click at [234, 98] on button at bounding box center [228, 93] width 21 height 21
type input "components"
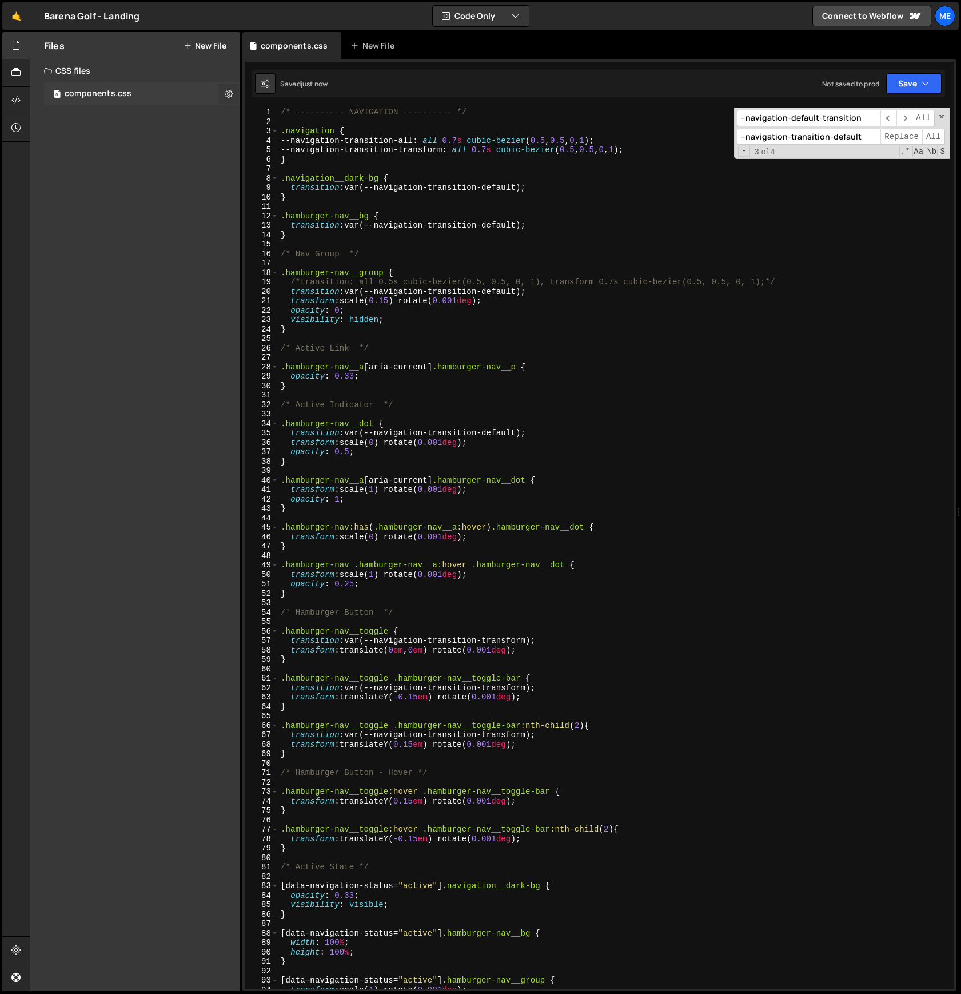
radio input "false"
radio input "true"
click at [208, 41] on button "New File" at bounding box center [205, 45] width 43 height 9
radio input "true"
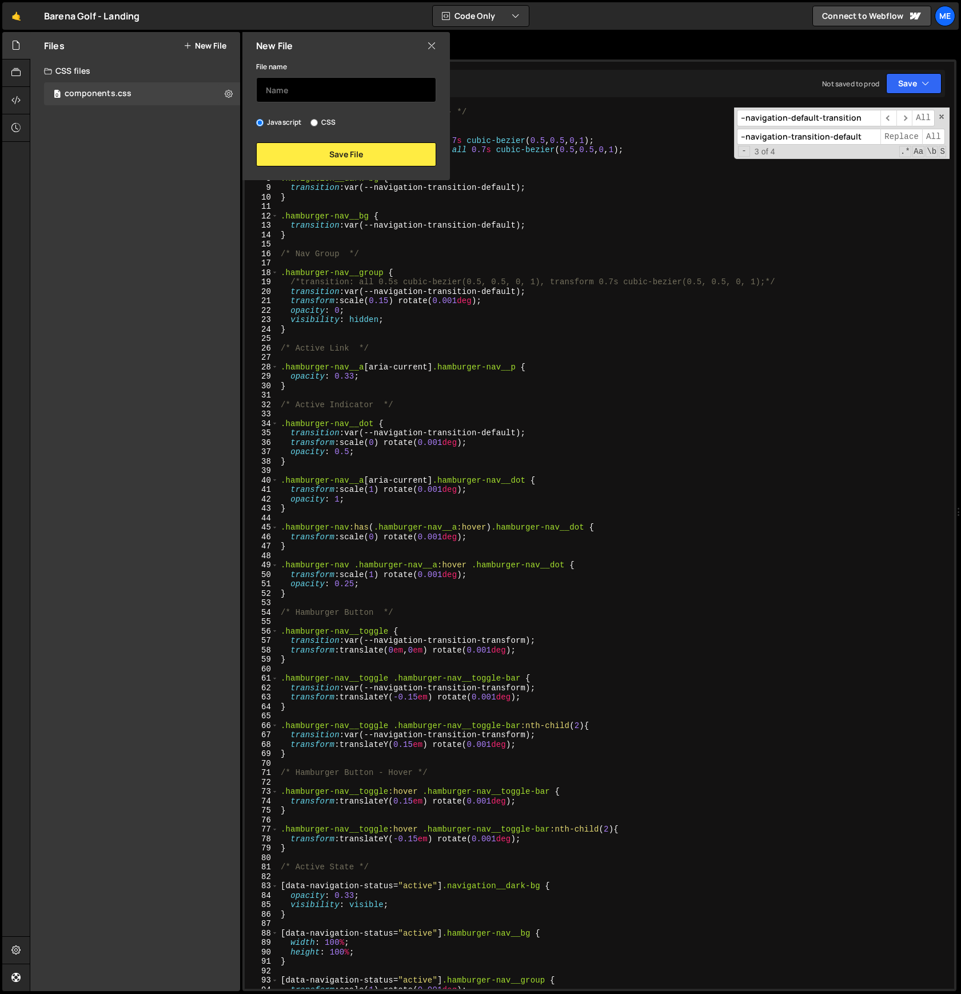
click at [306, 93] on input "text" at bounding box center [346, 89] width 180 height 25
type input "main"
drag, startPoint x: 315, startPoint y: 151, endPoint x: 316, endPoint y: 125, distance: 26.3
click at [316, 125] on div "File name main Javascript CSS Save File" at bounding box center [346, 112] width 208 height 107
drag, startPoint x: 316, startPoint y: 123, endPoint x: 317, endPoint y: 133, distance: 9.9
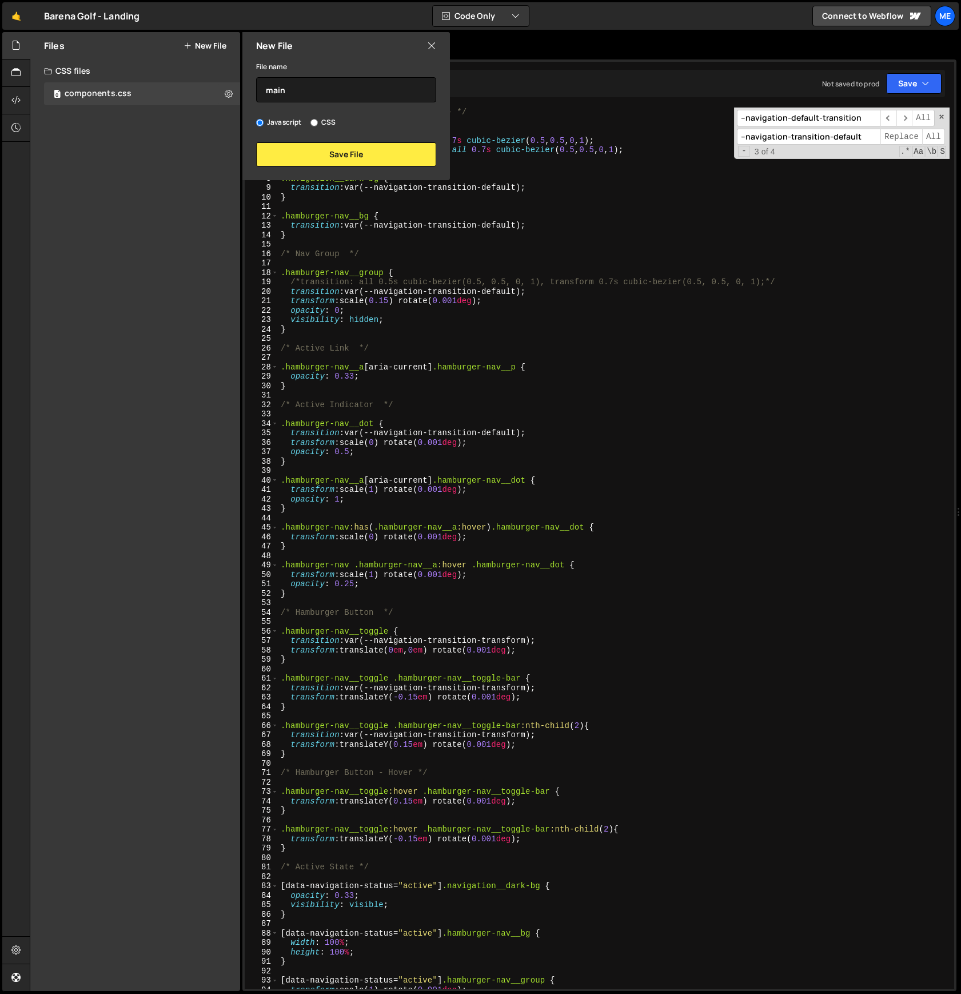
click at [316, 123] on input "CSS" at bounding box center [313, 122] width 7 height 7
radio input "true"
click at [320, 158] on button "Save File" at bounding box center [346, 154] width 180 height 24
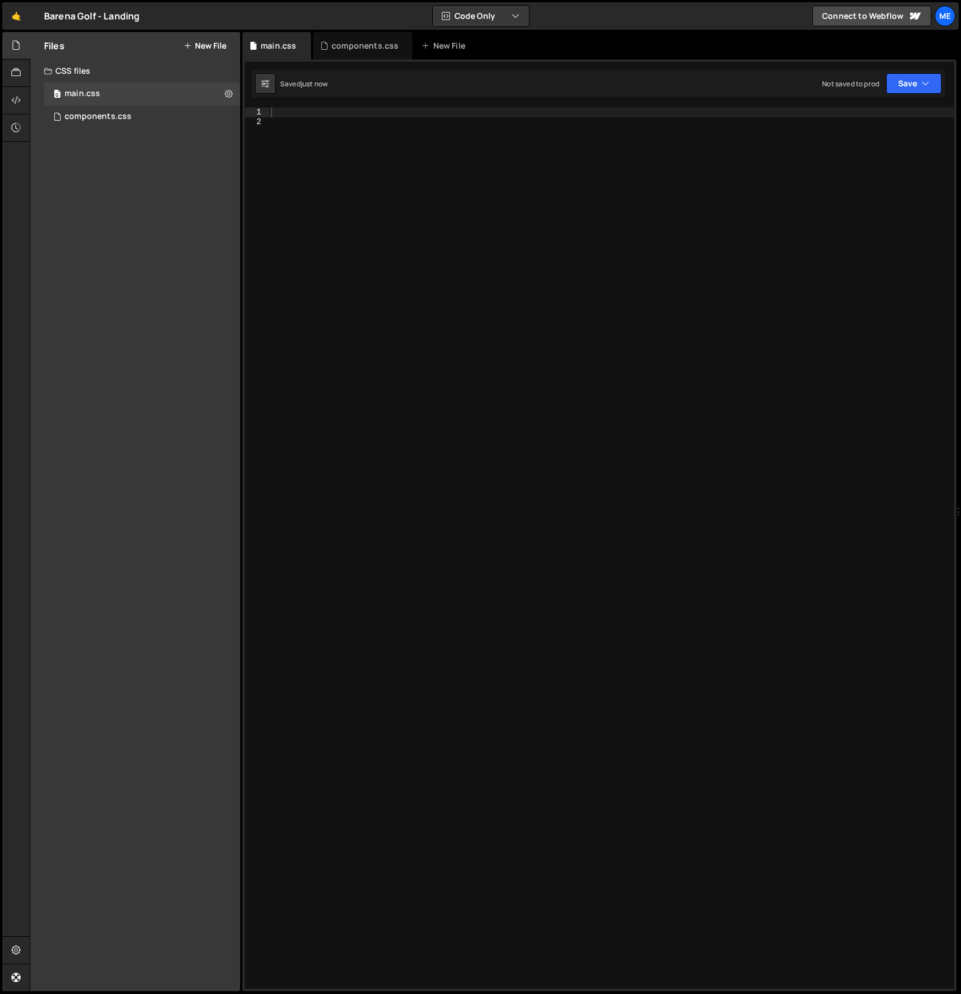
click at [316, 101] on div "1 Type cmd + s to save your Javascript file. הההההההההההההההההההההההההההההההההה…" at bounding box center [599, 524] width 714 height 931
click at [312, 110] on div at bounding box center [611, 557] width 685 height 900
type textarea "i"
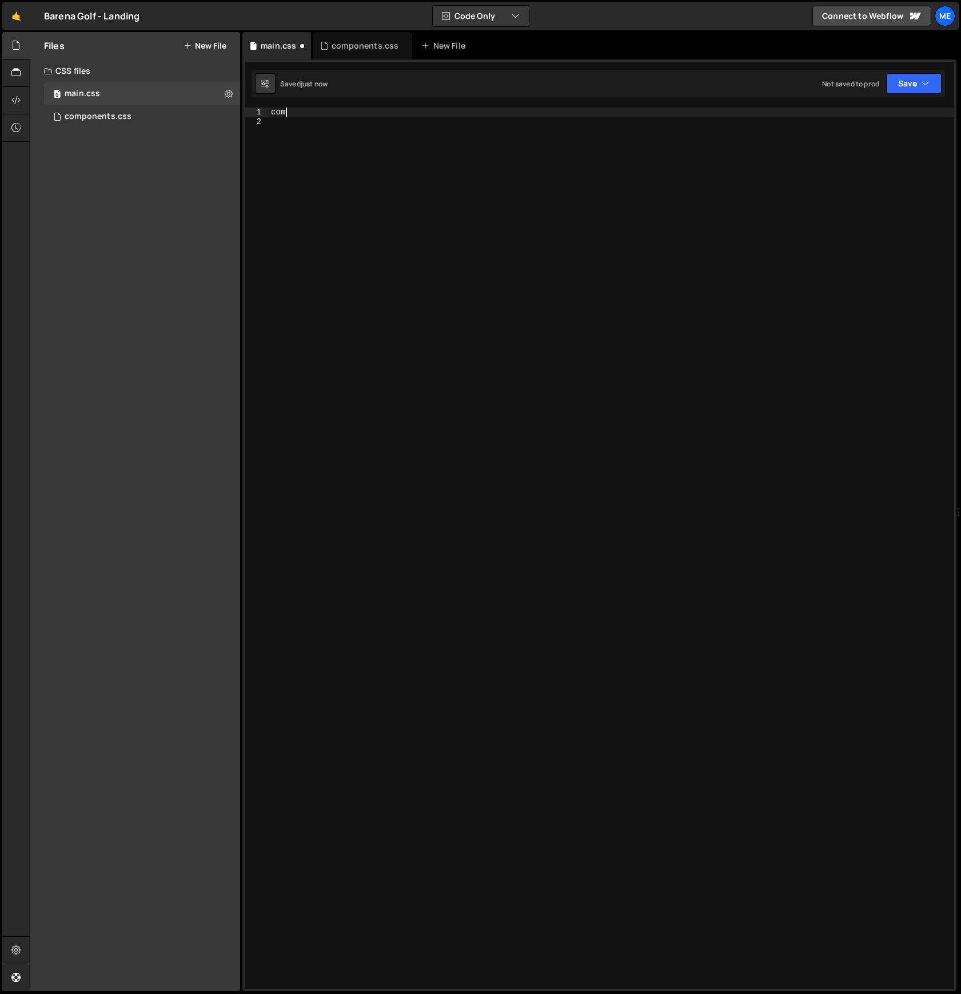
type textarea "c"
type textarea "compon"
click at [139, 113] on div "0 components.css 0" at bounding box center [142, 116] width 196 height 23
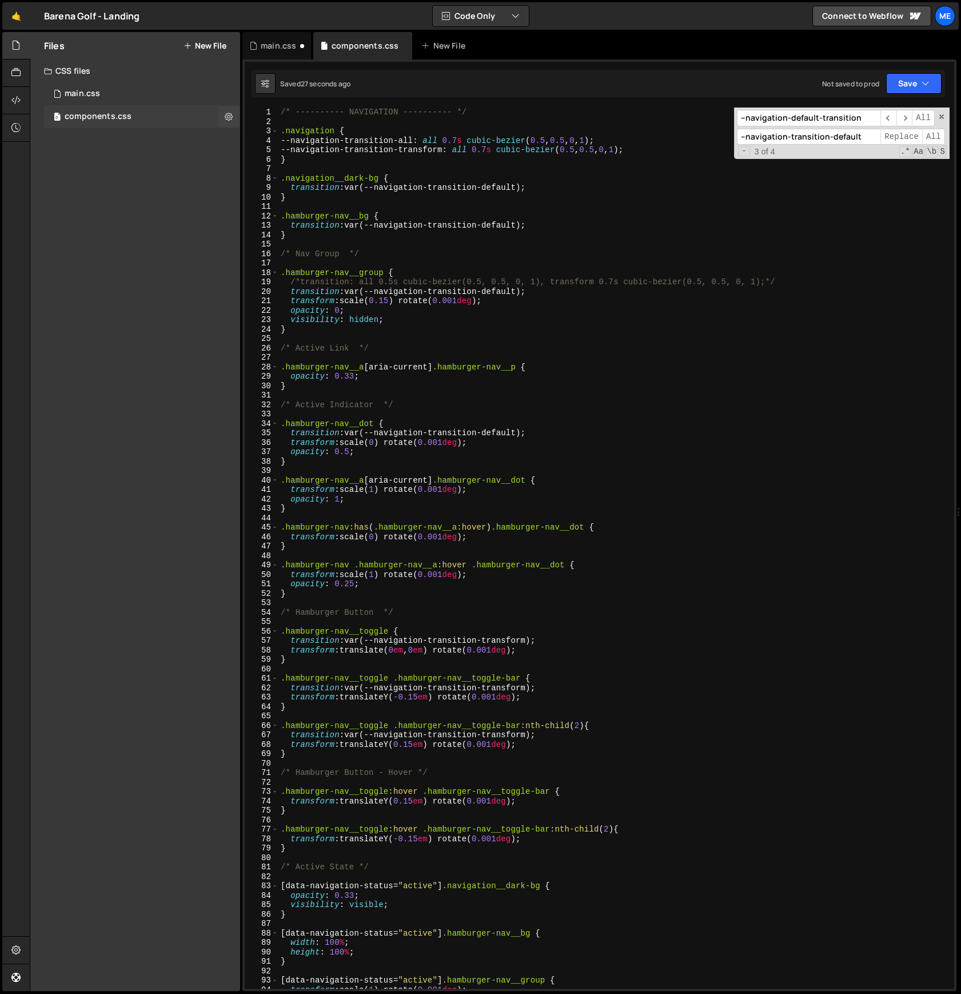
click at [239, 118] on div "0 components.css 0" at bounding box center [142, 116] width 196 height 23
click at [232, 118] on icon at bounding box center [229, 116] width 8 height 11
type input "components"
radio input "false"
radio input "true"
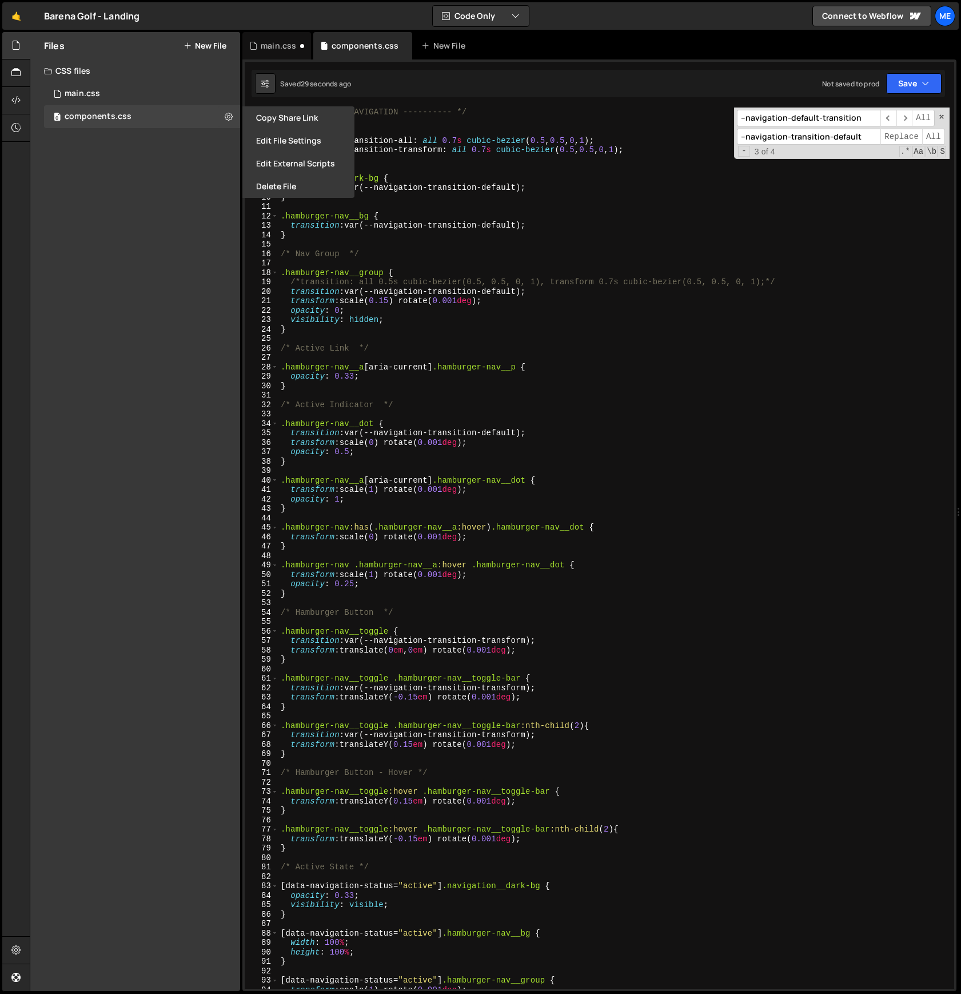
drag, startPoint x: 281, startPoint y: 138, endPoint x: 228, endPoint y: 133, distance: 53.4
click at [281, 138] on button "Edit File Settings" at bounding box center [298, 140] width 112 height 23
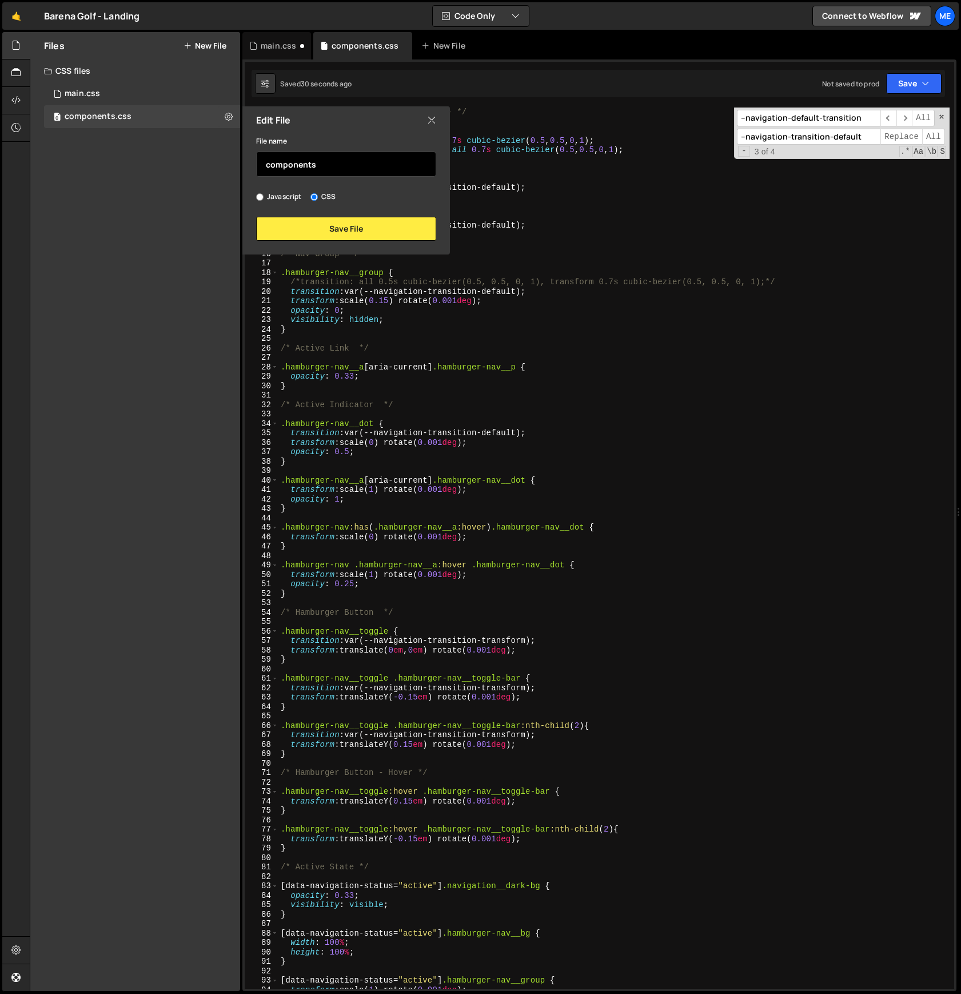
click at [307, 163] on input "components" at bounding box center [346, 163] width 180 height 25
type input "navigation"
click at [318, 224] on button "Save File" at bounding box center [346, 229] width 180 height 24
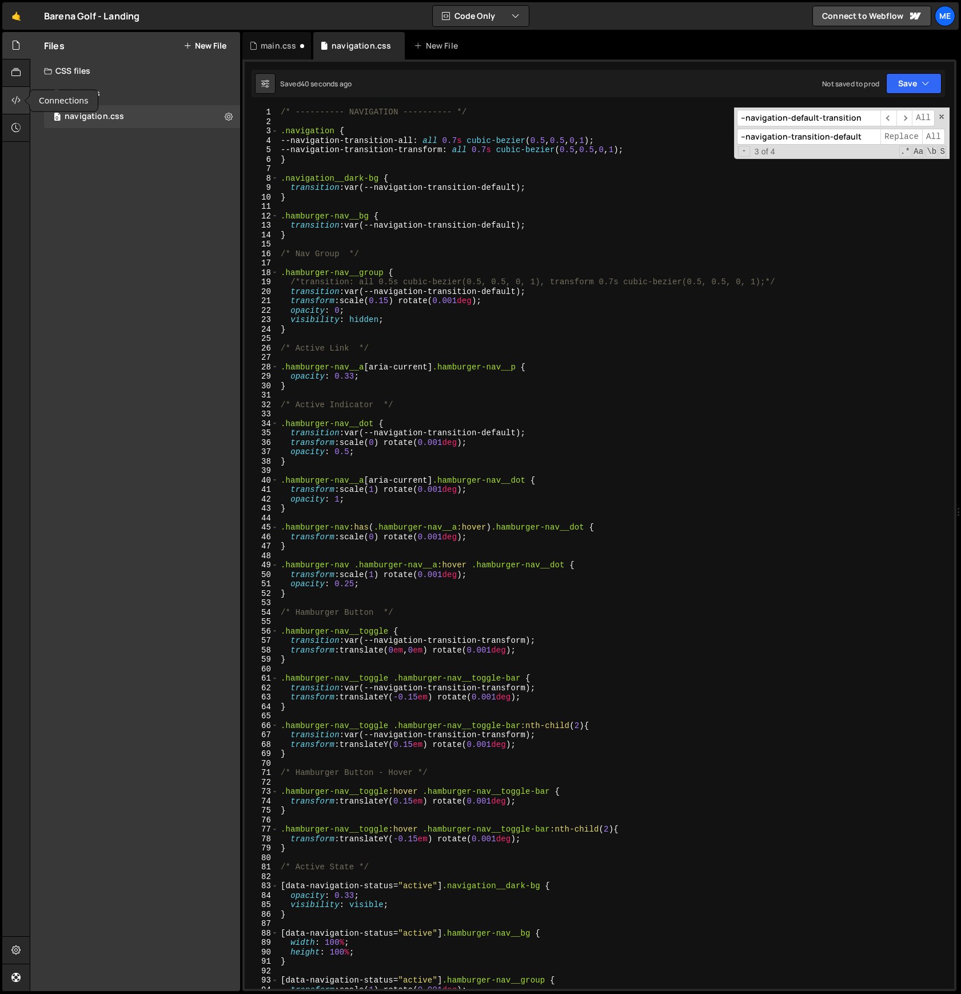
click at [18, 102] on icon at bounding box center [15, 100] width 9 height 13
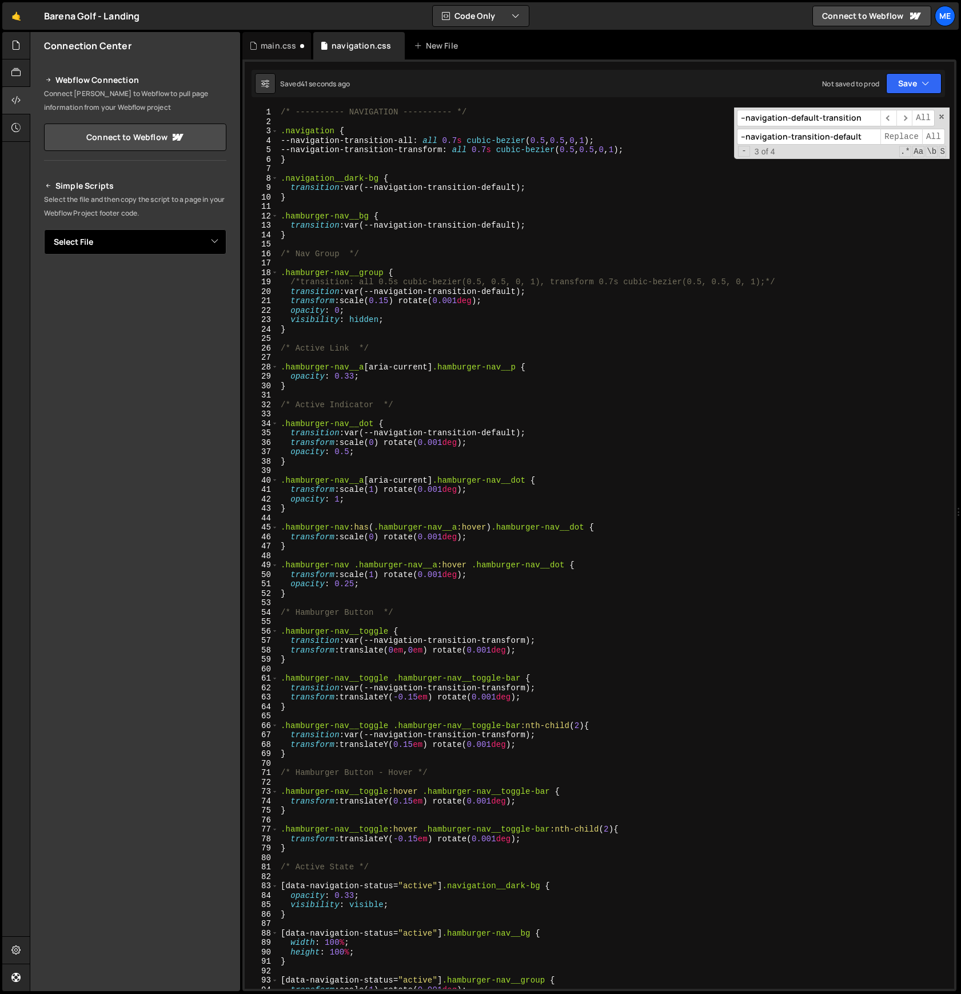
click at [143, 244] on select "Select File components.css main.css" at bounding box center [135, 241] width 182 height 25
click at [11, 74] on icon at bounding box center [15, 72] width 9 height 13
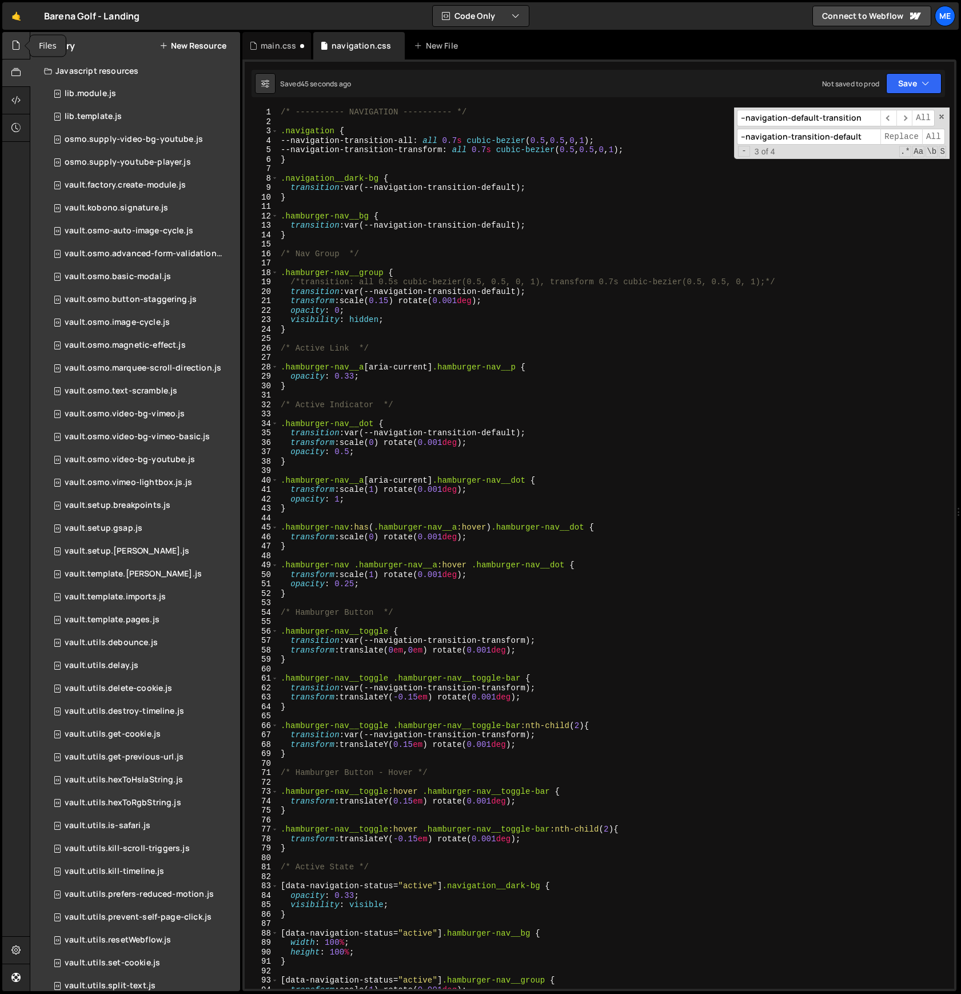
click at [15, 48] on icon at bounding box center [15, 45] width 9 height 13
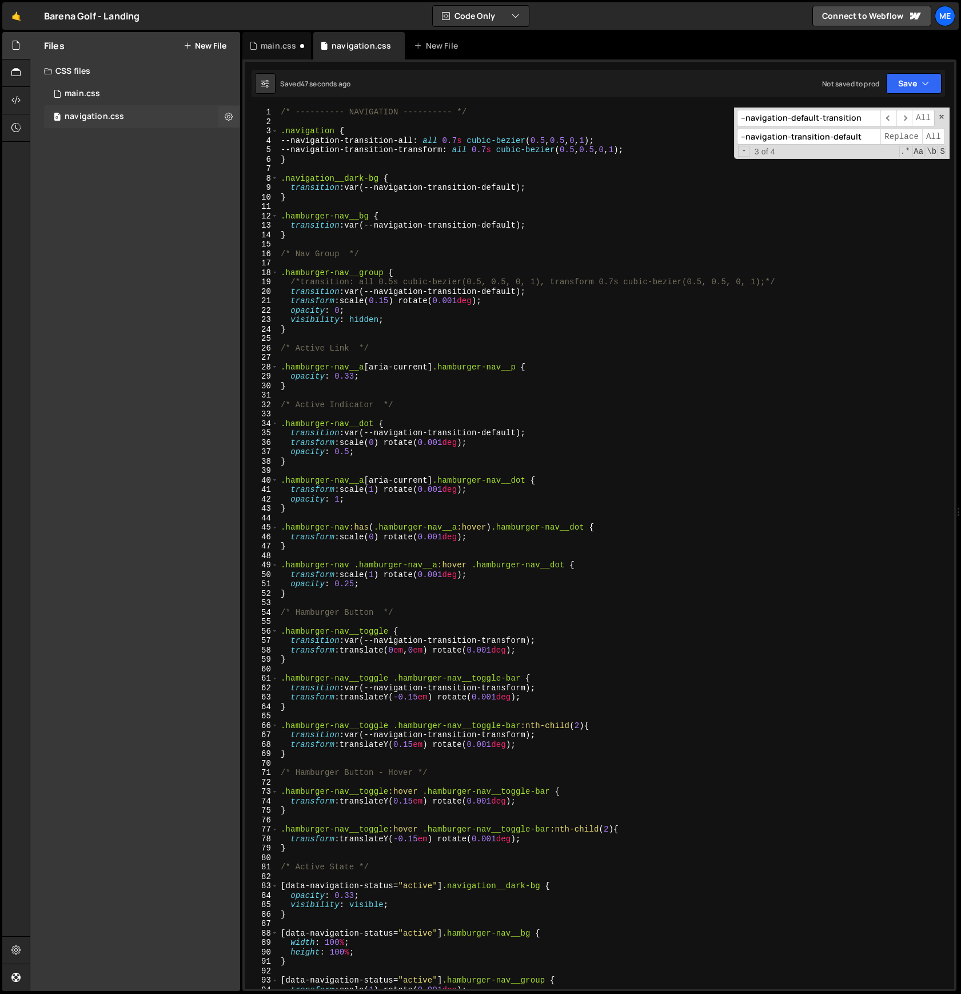
click at [91, 120] on div "navigation.css" at bounding box center [94, 116] width 59 height 10
click at [136, 188] on div "Files New File Create your first file Get started by starting a Javascript or C…" at bounding box center [135, 511] width 210 height 959
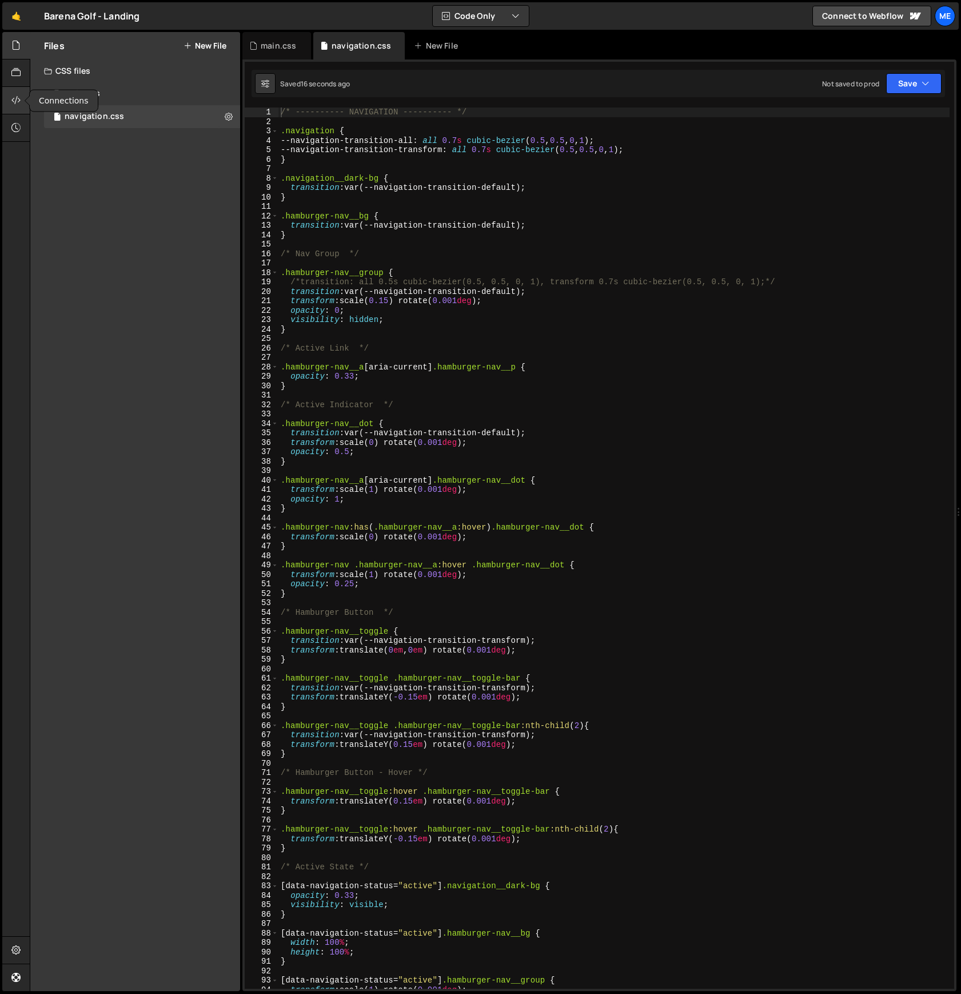
click at [15, 105] on icon at bounding box center [15, 100] width 9 height 13
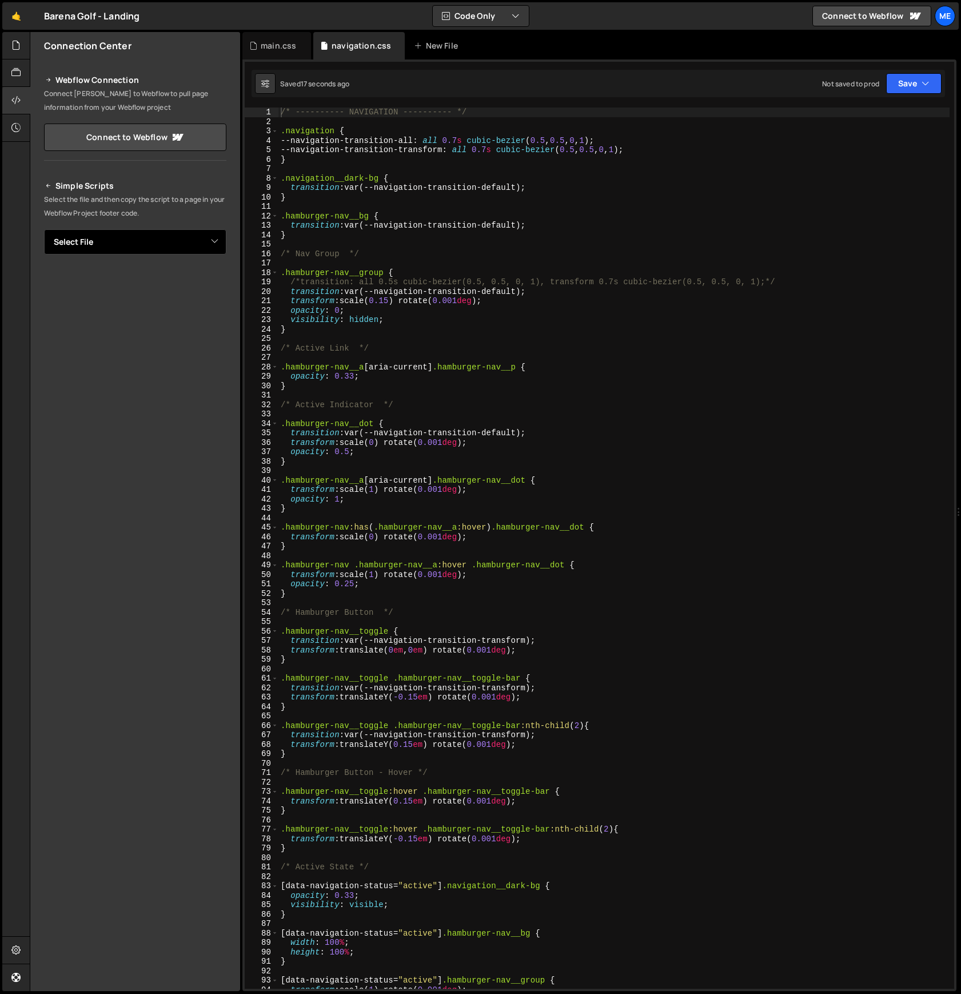
click at [116, 246] on select "Select File main.css navigation.css" at bounding box center [135, 241] width 182 height 25
click at [44, 229] on select "Select File main.css navigation.css" at bounding box center [135, 241] width 182 height 25
click at [219, 282] on button "Button group with nested dropdown" at bounding box center [218, 281] width 16 height 24
click at [190, 280] on button "Copy" at bounding box center [191, 281] width 39 height 24
click at [218, 285] on button "Button group with nested dropdown" at bounding box center [218, 281] width 16 height 24
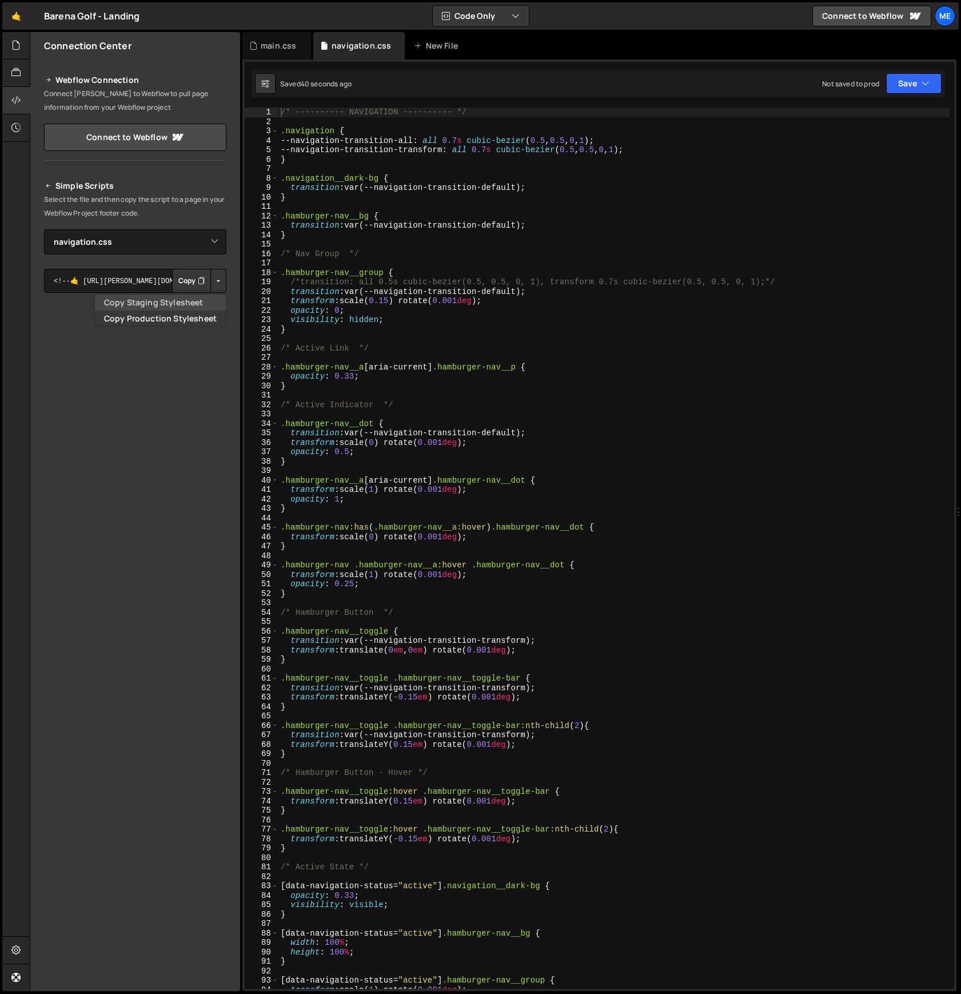
click at [209, 306] on link "Copy Staging Stylesheet" at bounding box center [160, 302] width 131 height 16
click at [115, 242] on select "Select File main.css navigation.css" at bounding box center [135, 241] width 182 height 25
select select "46760"
click at [44, 229] on select "Select File main.css navigation.css" at bounding box center [135, 241] width 182 height 25
click at [220, 282] on button "Button group with nested dropdown" at bounding box center [218, 281] width 16 height 24
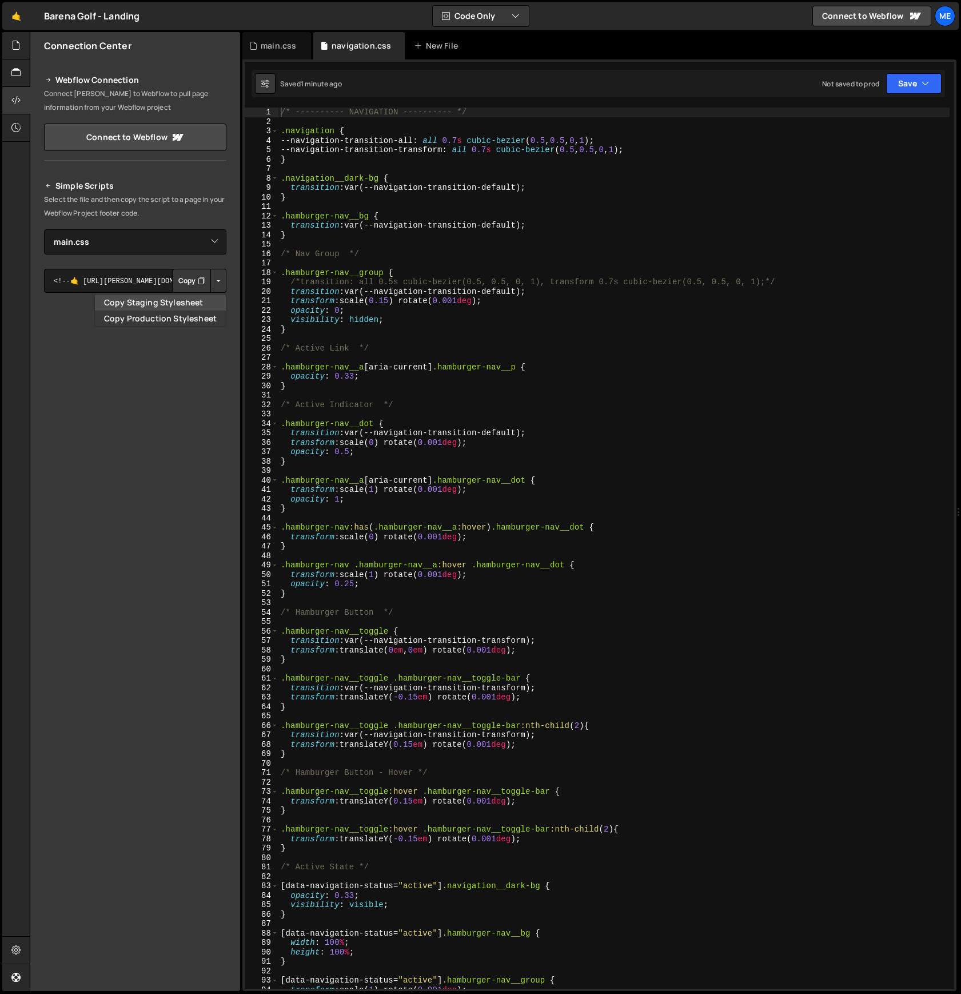
drag, startPoint x: 177, startPoint y: 301, endPoint x: 165, endPoint y: 300, distance: 11.5
click at [177, 301] on link "Copy Staging Stylesheet" at bounding box center [160, 302] width 131 height 16
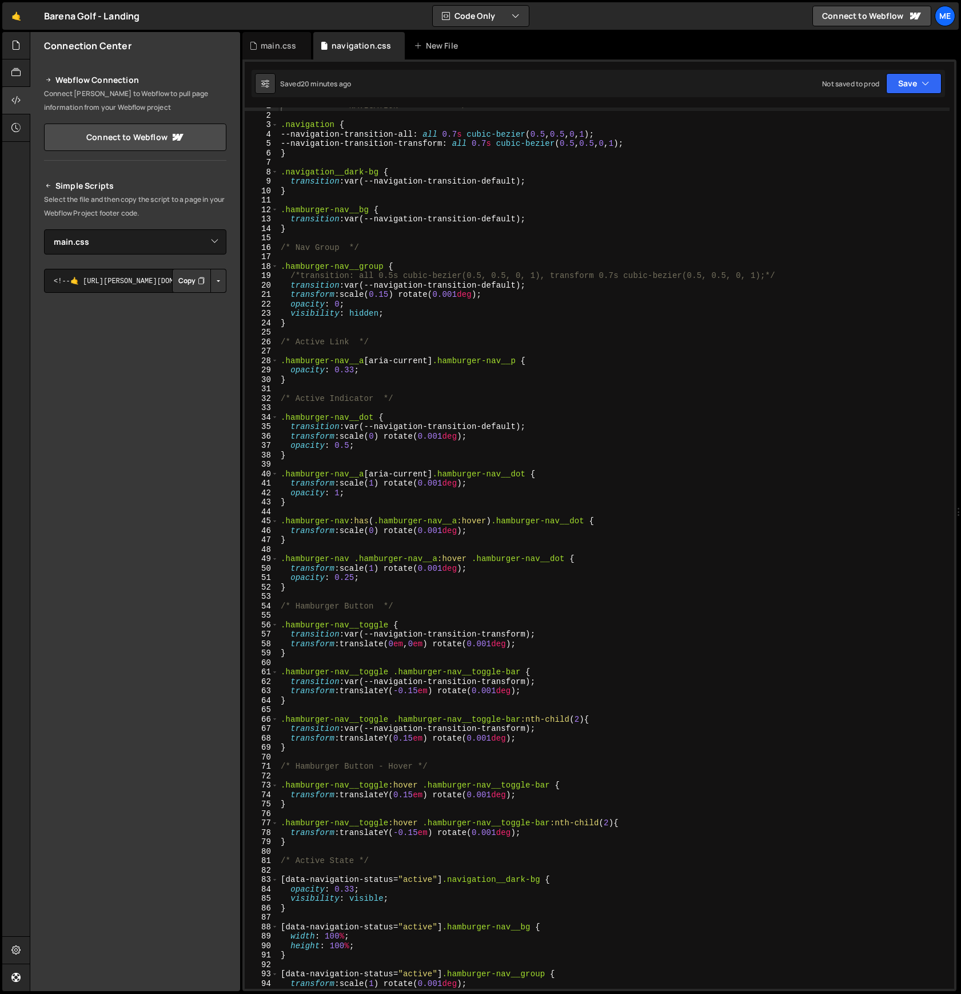
scroll to position [1, 0]
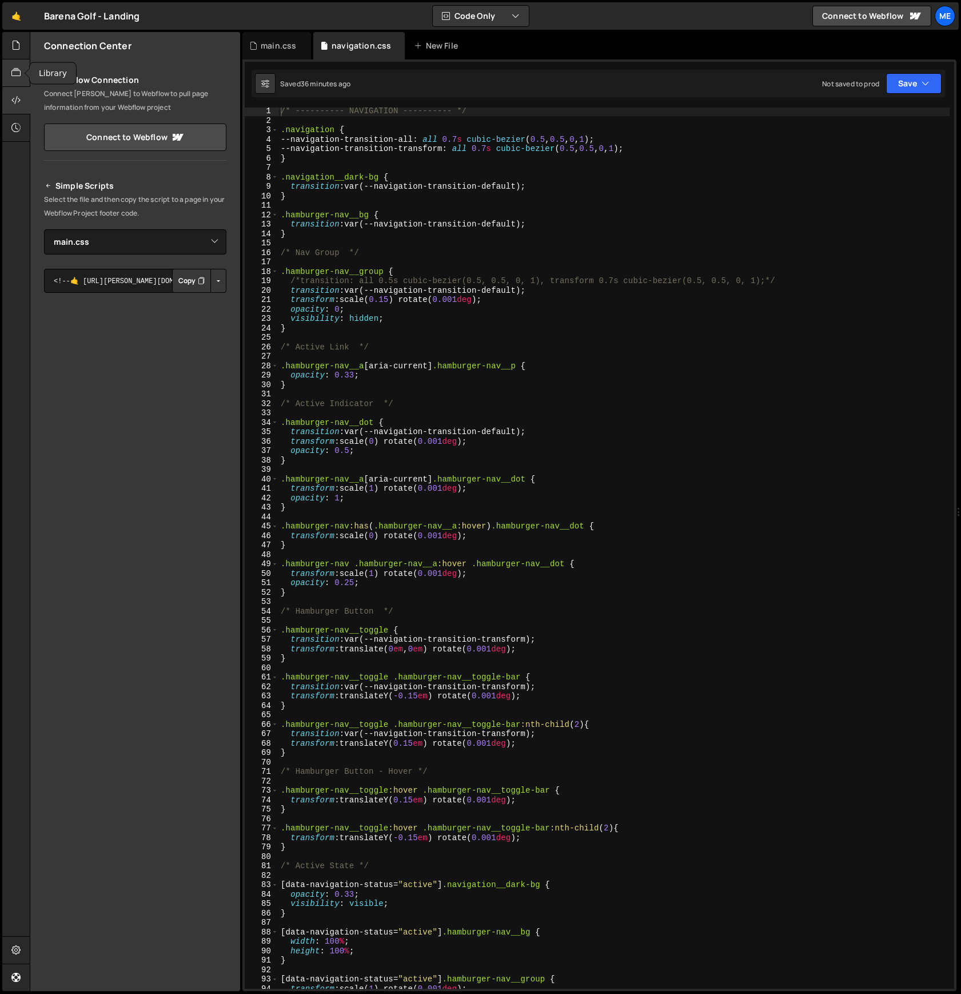
click at [9, 72] on div at bounding box center [16, 72] width 28 height 27
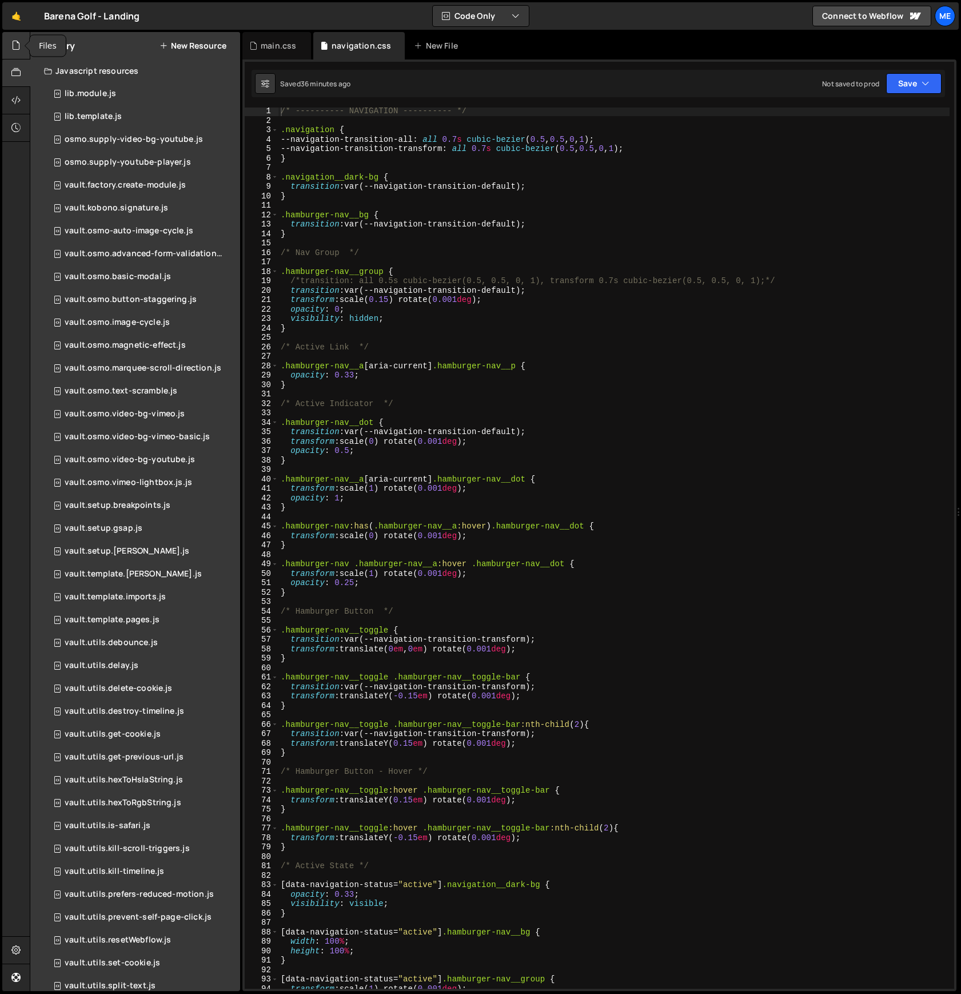
click at [5, 51] on div at bounding box center [16, 45] width 28 height 27
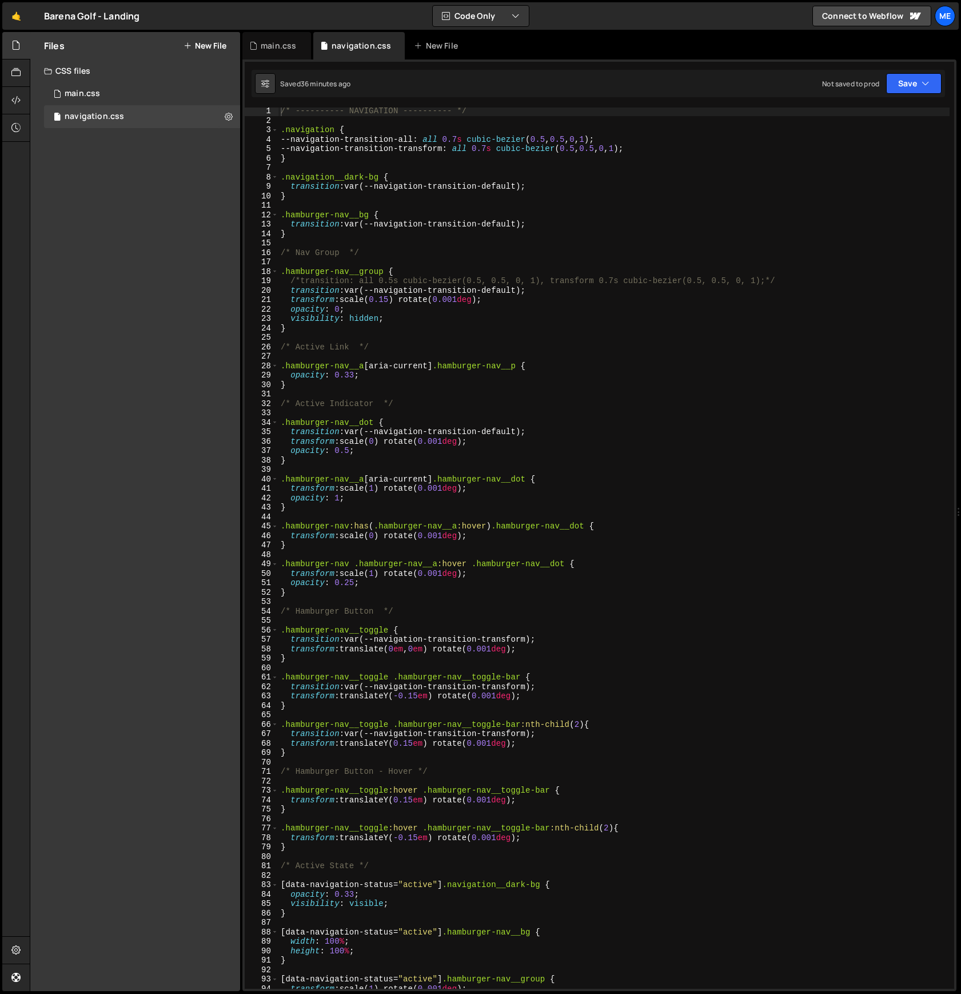
click at [205, 42] on button "New File" at bounding box center [205, 45] width 43 height 9
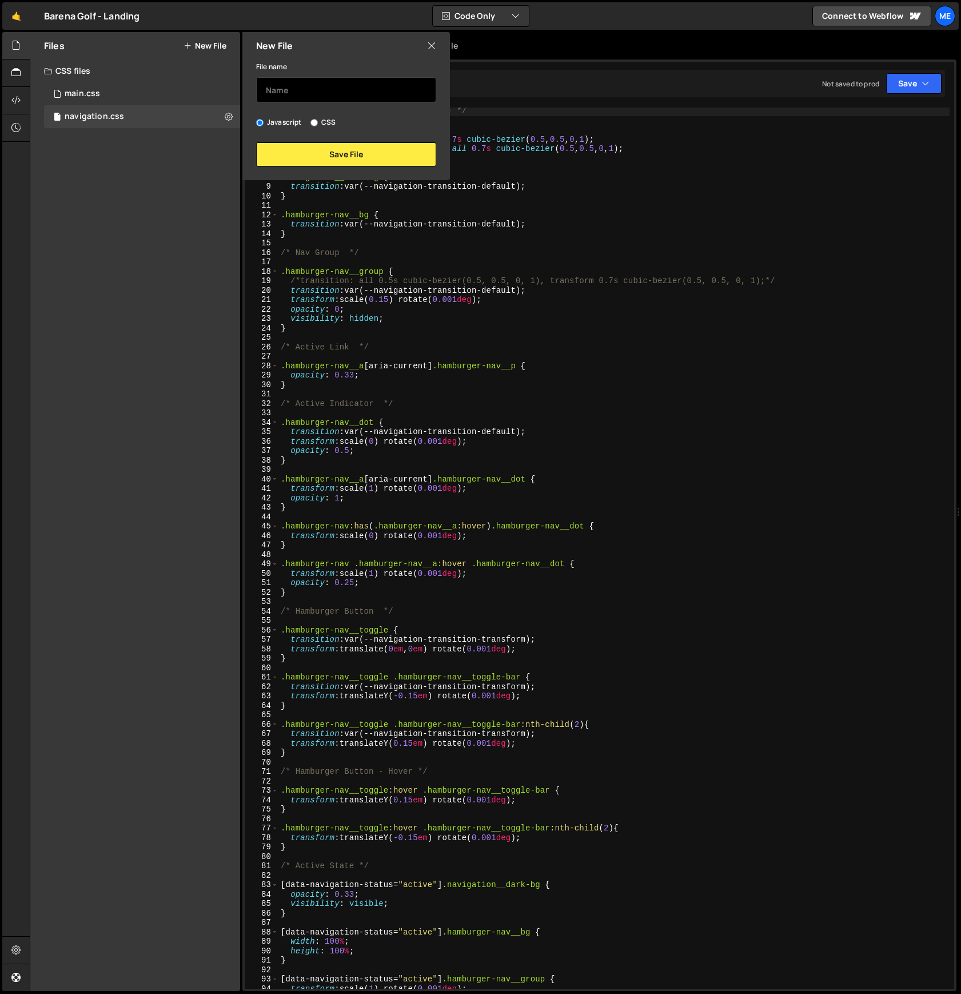
click at [307, 89] on input "text" at bounding box center [346, 89] width 180 height 25
click at [312, 88] on input "osmo.navigation" at bounding box center [346, 89] width 180 height 25
click at [306, 90] on input "osmo.scalingHamburgerNavigation" at bounding box center [346, 89] width 180 height 25
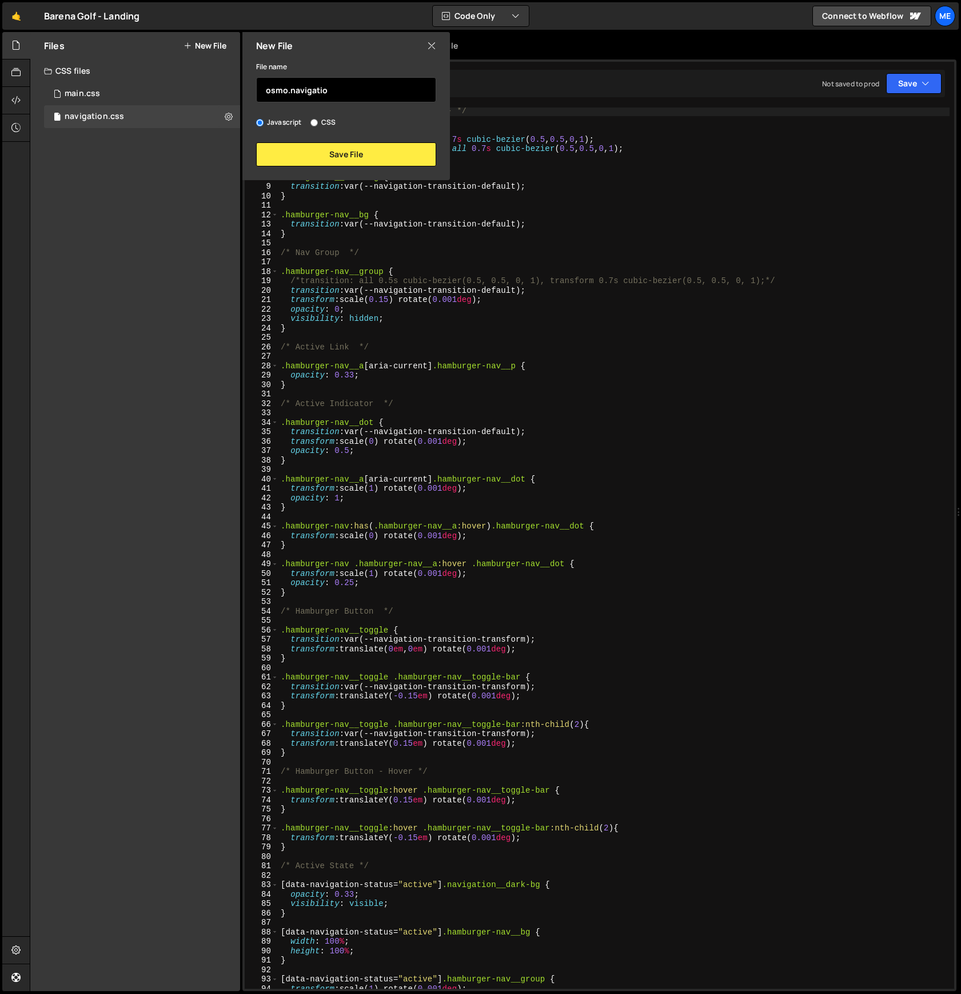
type input "osmo.navigation"
click at [330, 155] on button "Save File" at bounding box center [346, 154] width 180 height 24
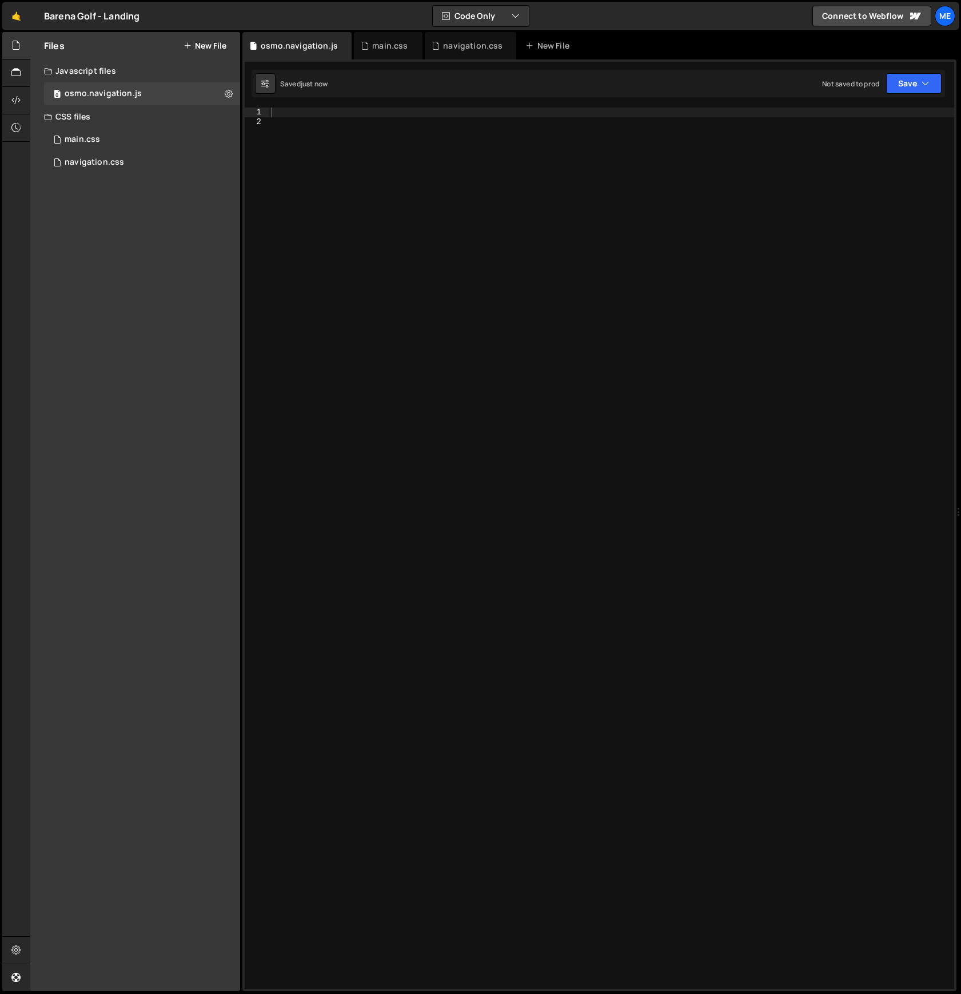
drag, startPoint x: 360, startPoint y: 158, endPoint x: 352, endPoint y: 130, distance: 29.3
click at [360, 155] on div at bounding box center [611, 557] width 685 height 900
paste textarea "});"
type textarea "});"
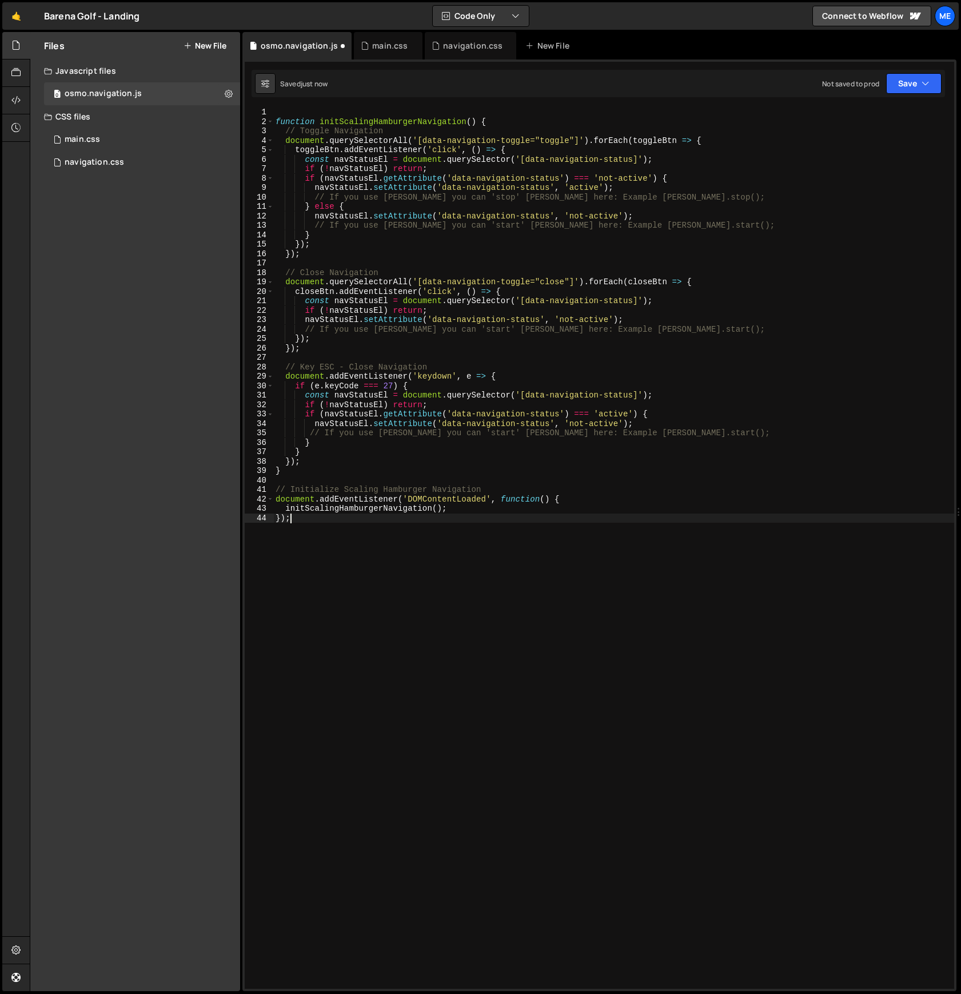
click at [357, 117] on div "function initScalingHamburgerNavigation ( ) { // Toggle Navigation document . q…" at bounding box center [613, 557] width 681 height 900
click at [355, 121] on div "function initScalingHamburgerNavigation ( ) { // Toggle Navigation document . q…" at bounding box center [613, 557] width 681 height 900
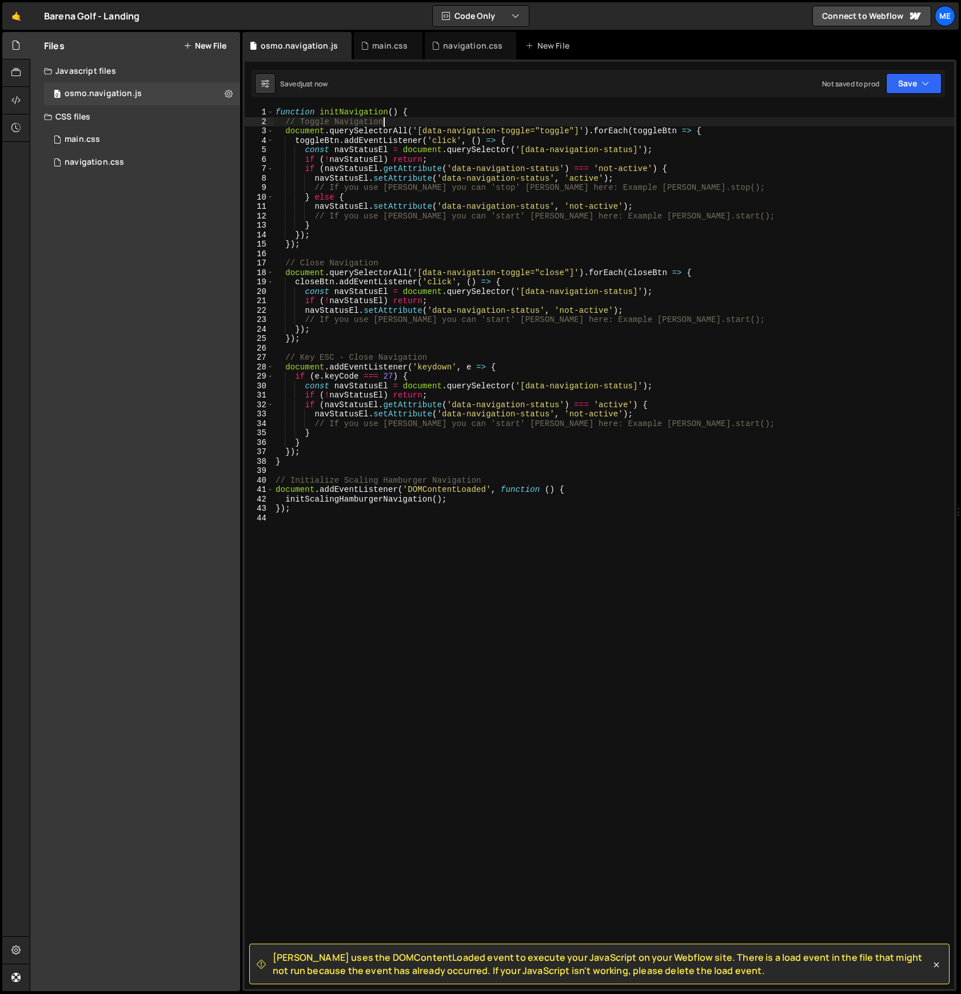
click at [722, 157] on div "function initNavigation ( ) { // Toggle Navigation document . querySelectorAll …" at bounding box center [613, 557] width 681 height 900
type textarea "if (!navStatusEl) return;"
click at [23, 75] on div at bounding box center [16, 72] width 28 height 27
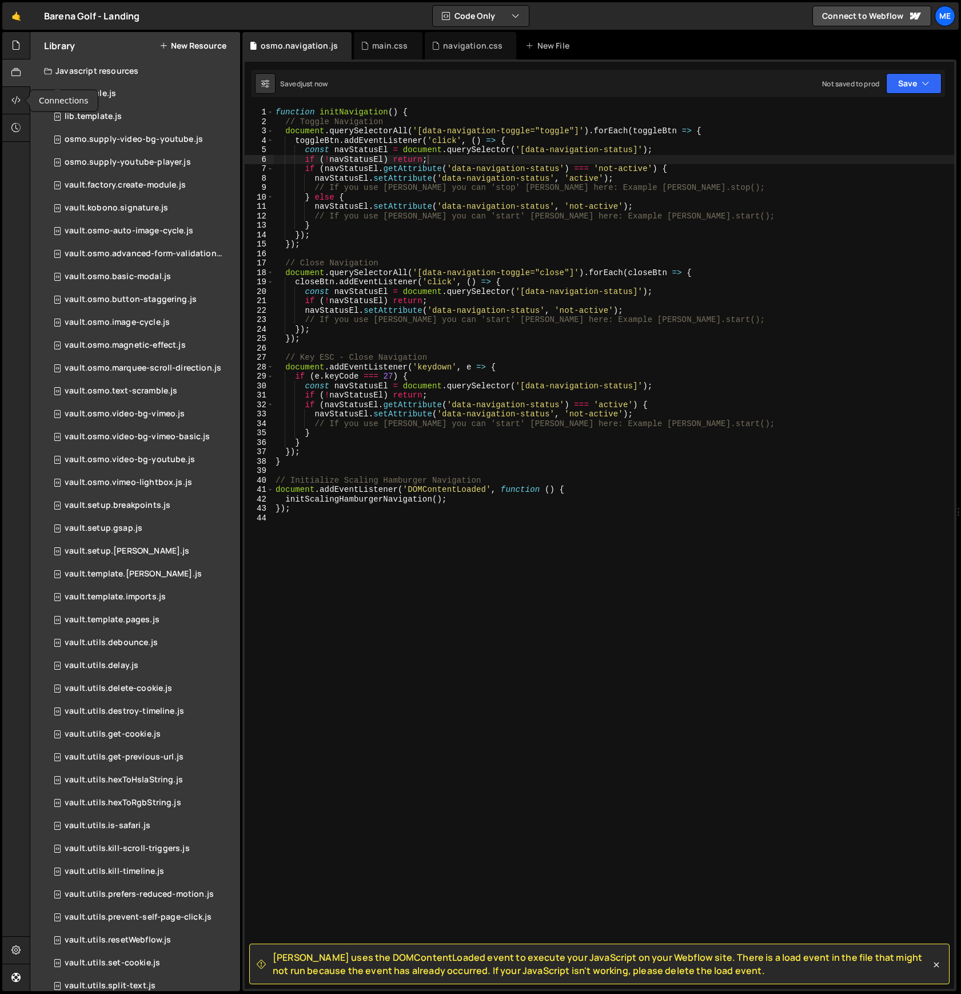
drag, startPoint x: 21, startPoint y: 99, endPoint x: 27, endPoint y: 103, distance: 7.9
click at [21, 99] on icon at bounding box center [15, 100] width 9 height 13
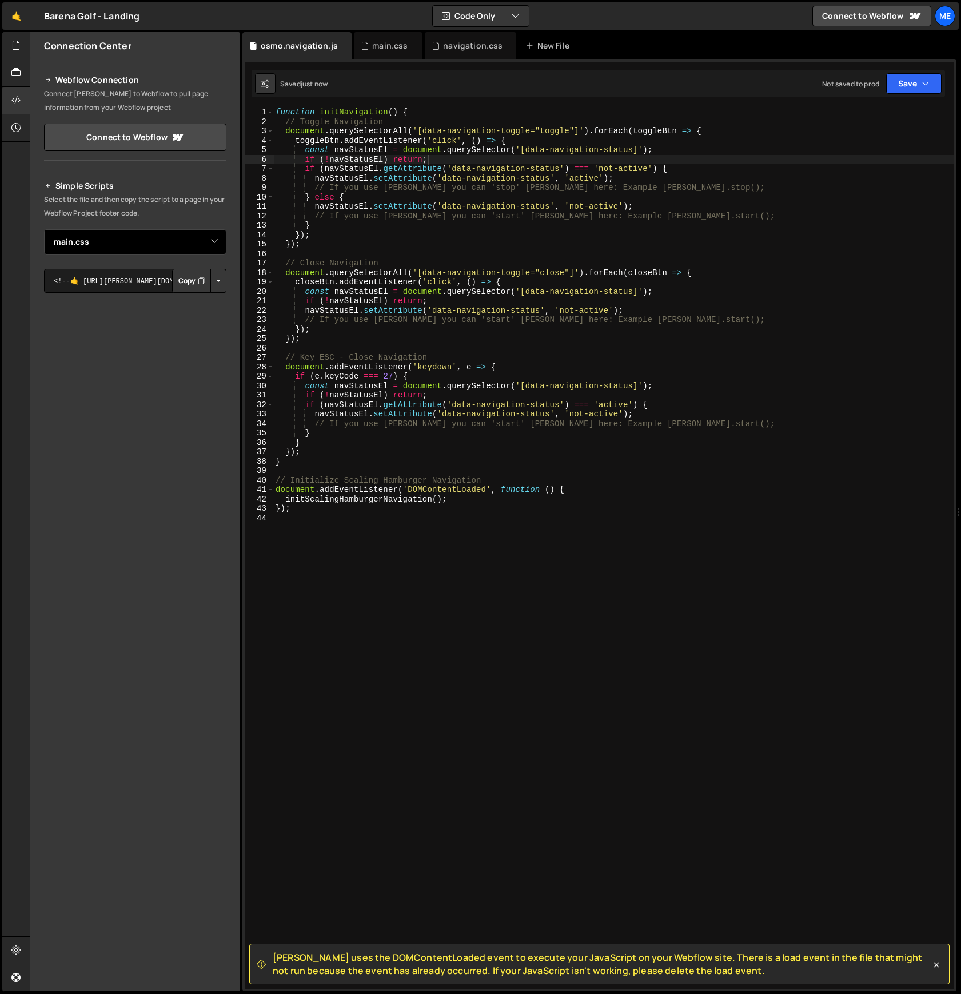
click at [158, 240] on select "Select File main.css navigation.css osmo.navigation.js" at bounding box center [135, 241] width 182 height 25
select select "46768"
click at [44, 229] on select "Select File main.css navigation.css osmo.navigation.js" at bounding box center [135, 241] width 182 height 25
click at [191, 280] on button "Copy" at bounding box center [191, 281] width 39 height 24
click at [21, 45] on div at bounding box center [16, 45] width 28 height 27
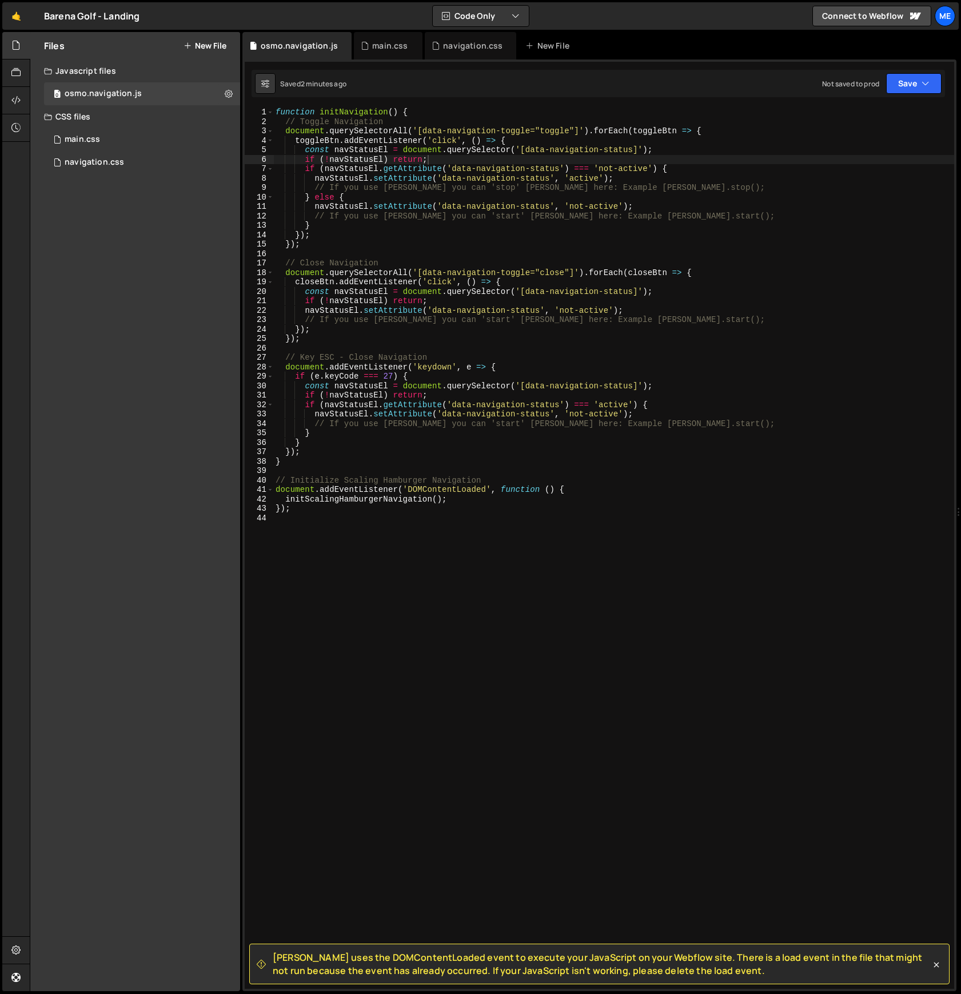
click at [212, 41] on button "New File" at bounding box center [205, 45] width 43 height 9
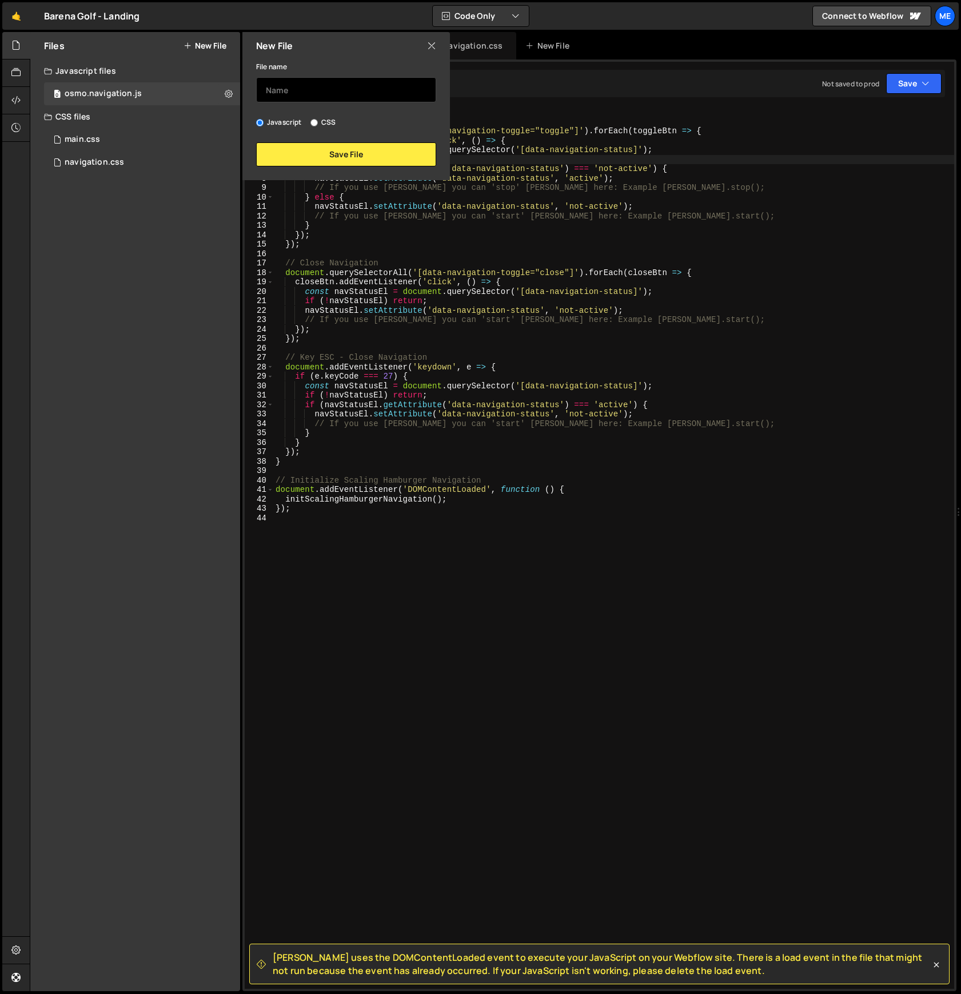
click at [279, 84] on input "text" at bounding box center [346, 89] width 180 height 25
type input "main"
click at [340, 155] on button "Save File" at bounding box center [346, 154] width 180 height 24
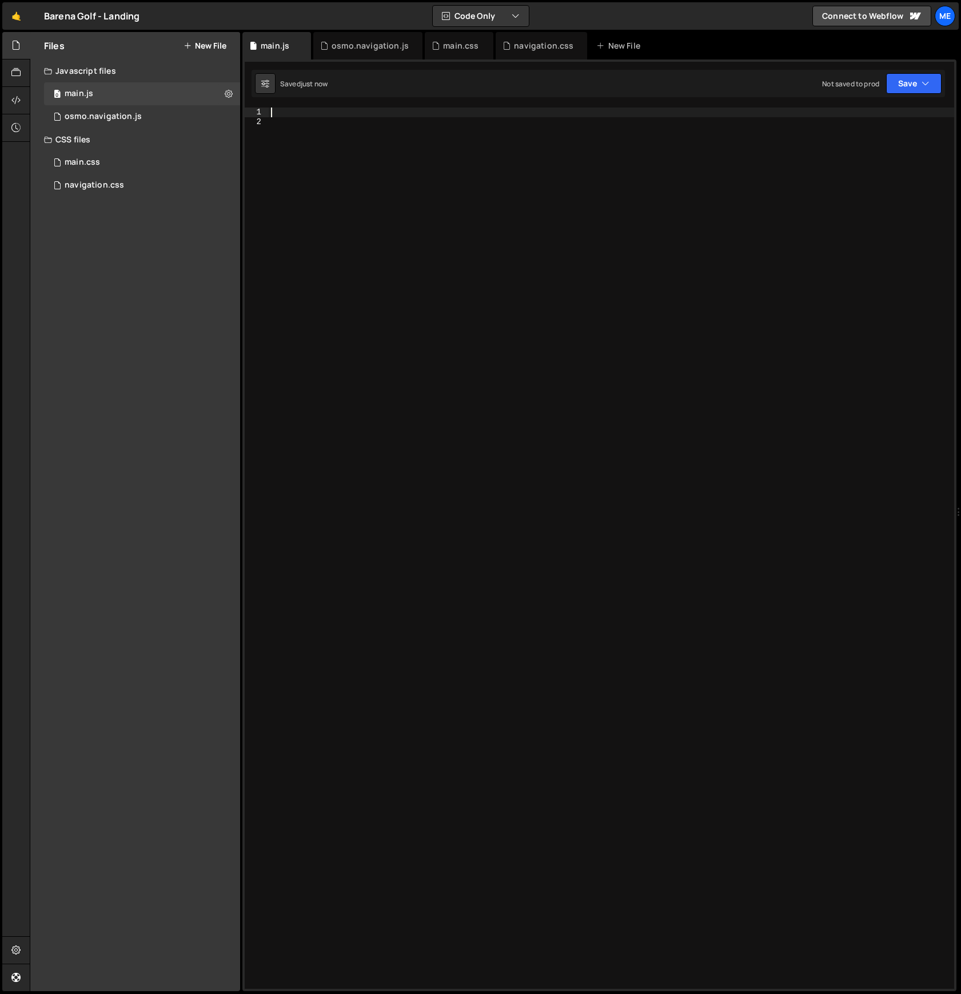
click at [349, 115] on div at bounding box center [611, 557] width 685 height 900
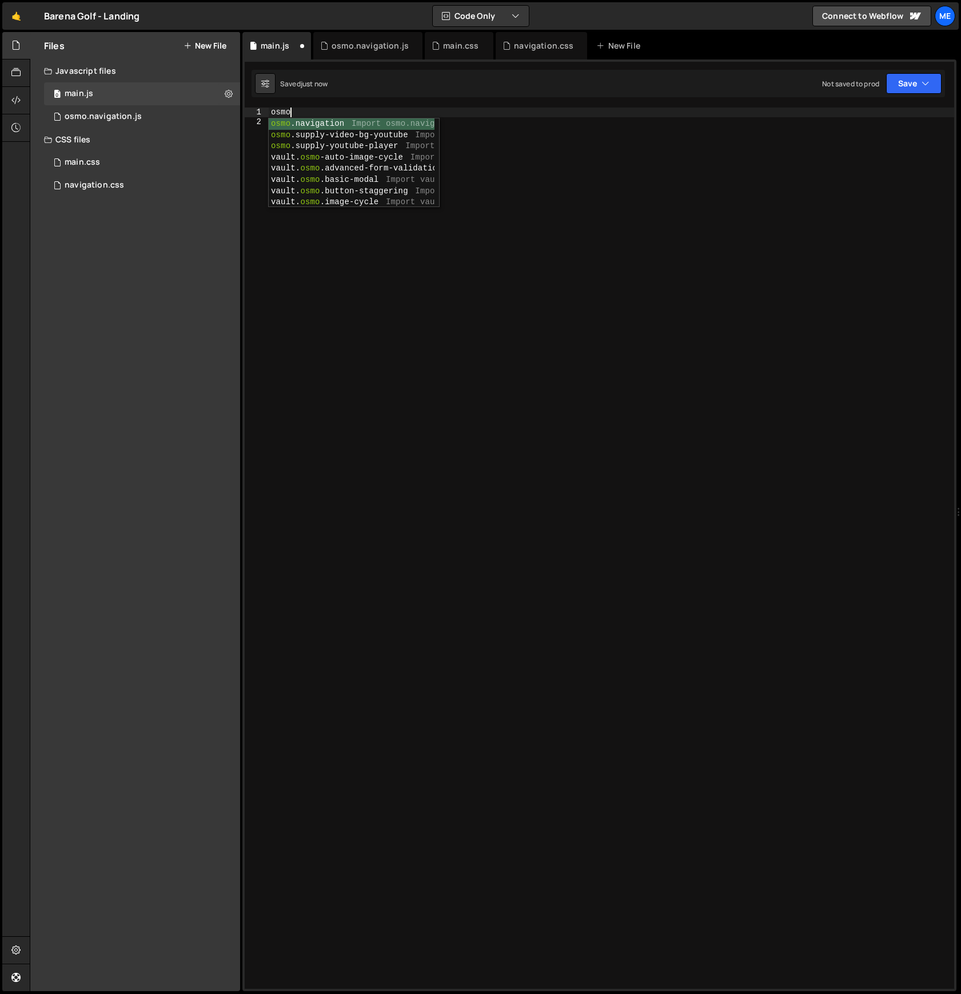
scroll to position [0, 1]
type textarea "slater_import('/project/17023/page/46768.js') // Import osmo.navigation.js"
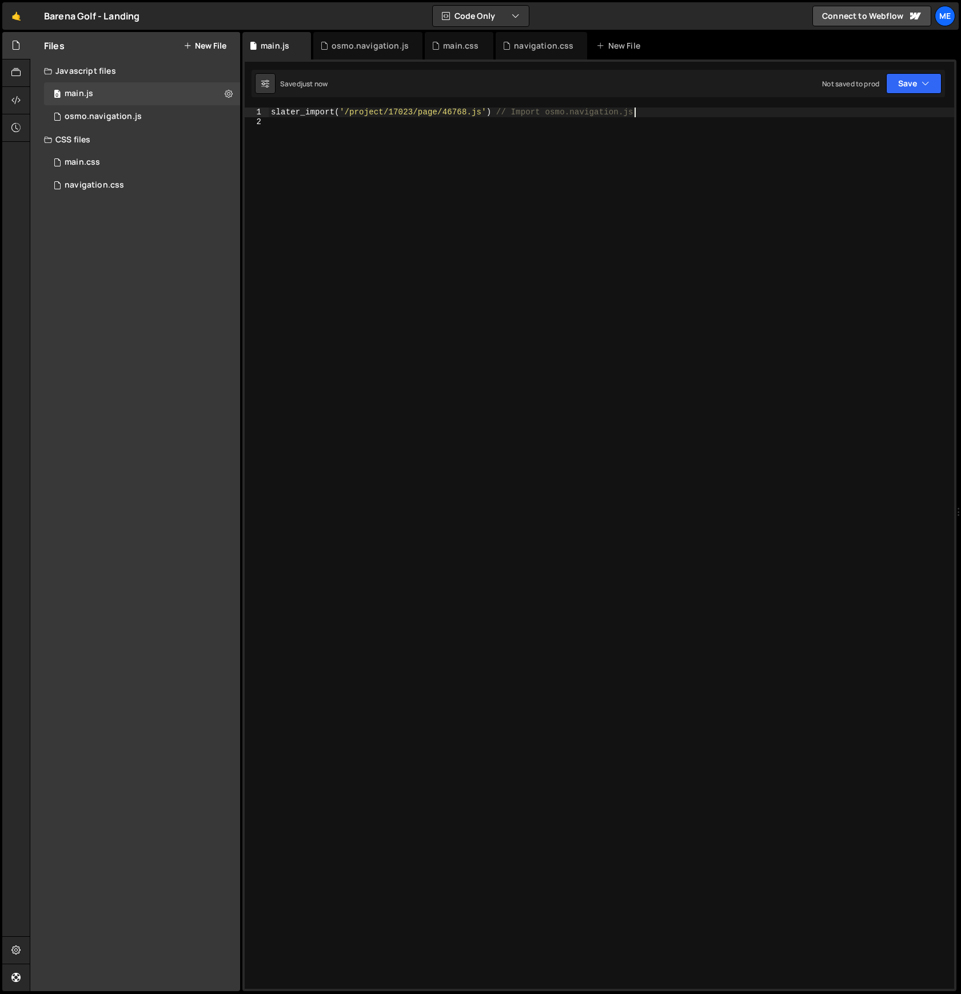
scroll to position [0, 0]
type textarea "initScripts()"
type textarea "function initScripts() {}"
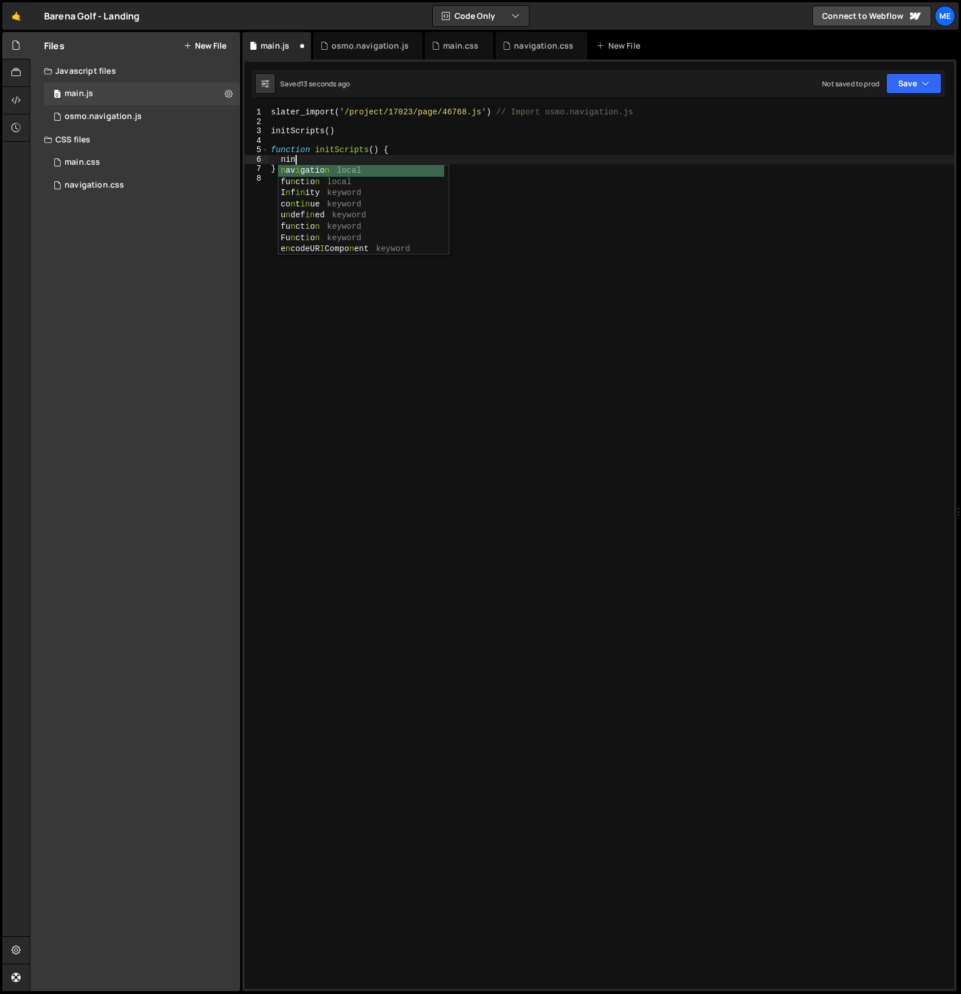
type textarea "n"
click at [400, 127] on div "slater_import ( '/project/17023/page/46768.js' ) // Import osmo.navigation.js i…" at bounding box center [611, 557] width 685 height 900
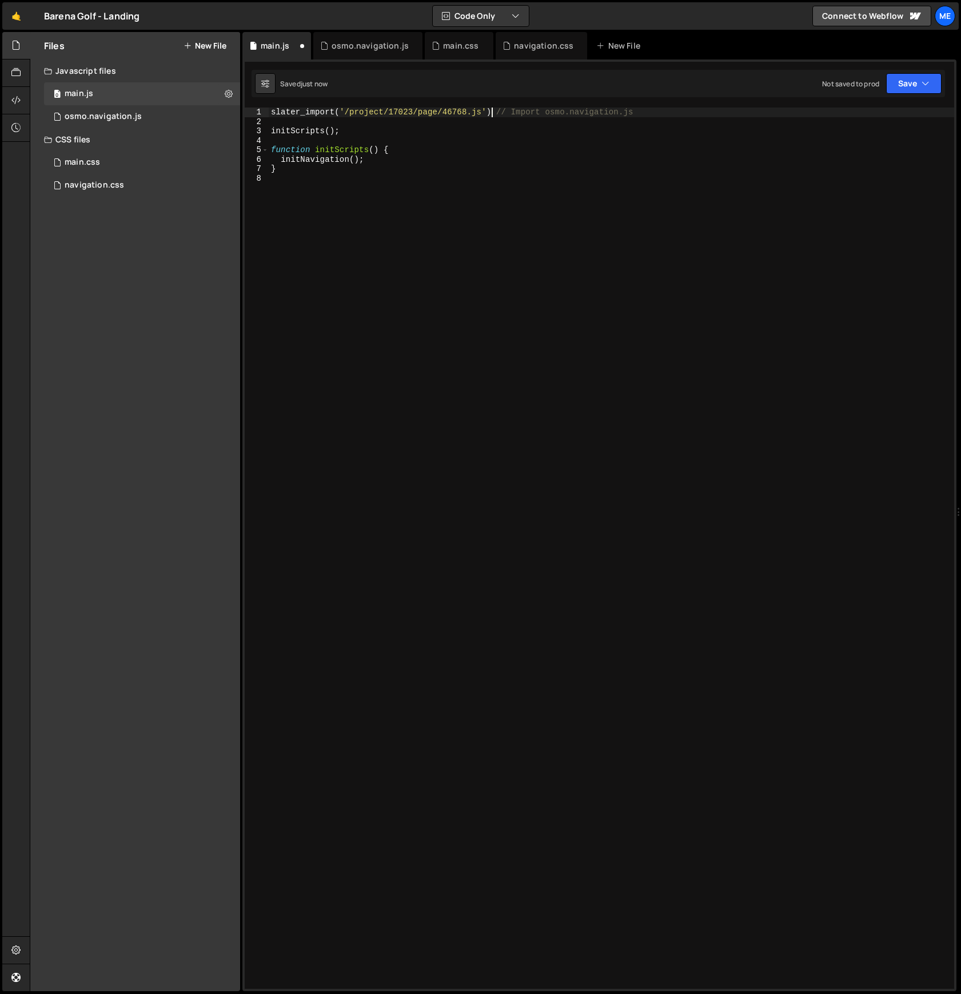
click at [494, 112] on div "slater_import ( '/project/17023/page/46768.js' ) // Import osmo.navigation.js i…" at bounding box center [611, 557] width 685 height 900
drag, startPoint x: 495, startPoint y: 112, endPoint x: 647, endPoint y: 110, distance: 151.5
click at [647, 110] on div "slater_import ( '/project/17023/page/46768.js' ) // Import osmo.navigation.js i…" at bounding box center [611, 557] width 685 height 900
type textarea "slater_import('/project/17023/page/46768.js')"
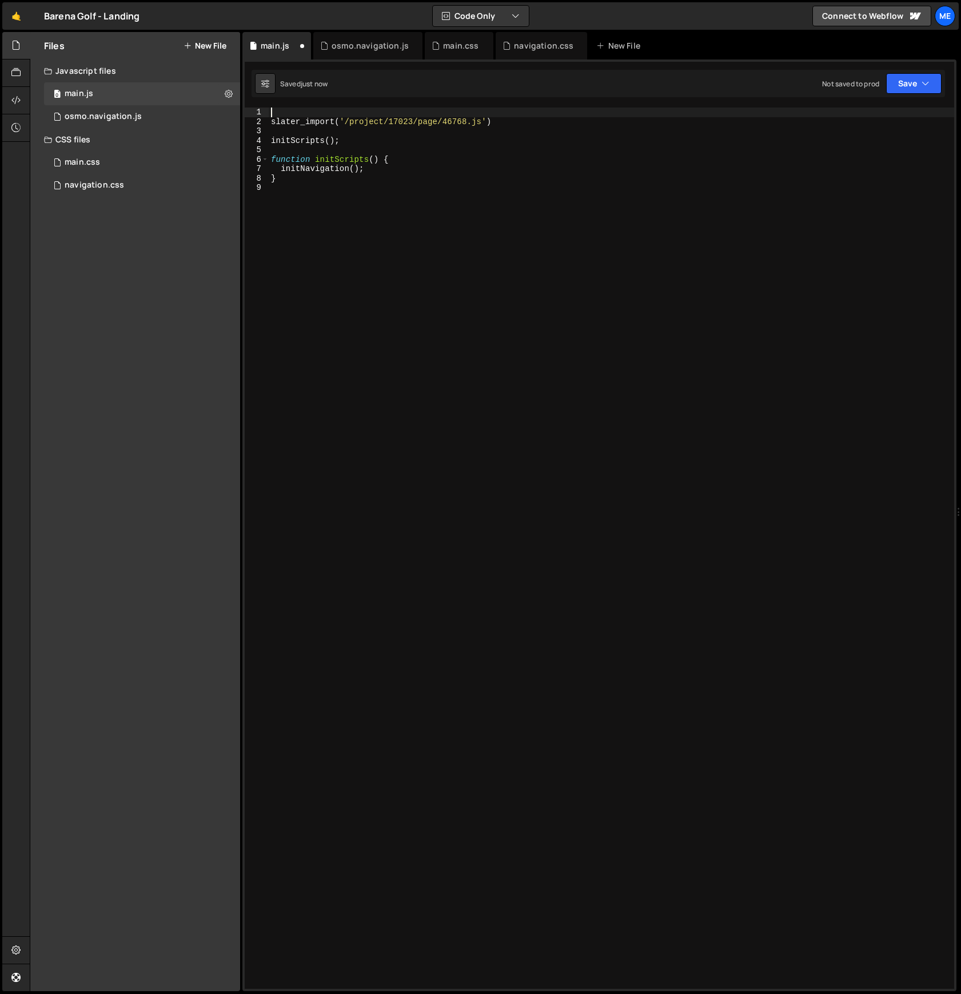
paste textarea "// Import osmo.navigation.js"
type textarea "slater_import('/project/17023/page/46768.js')"
type textarea "slater_import('/project/17023/page/46768.js');"
click at [203, 43] on button "New File" at bounding box center [205, 45] width 43 height 9
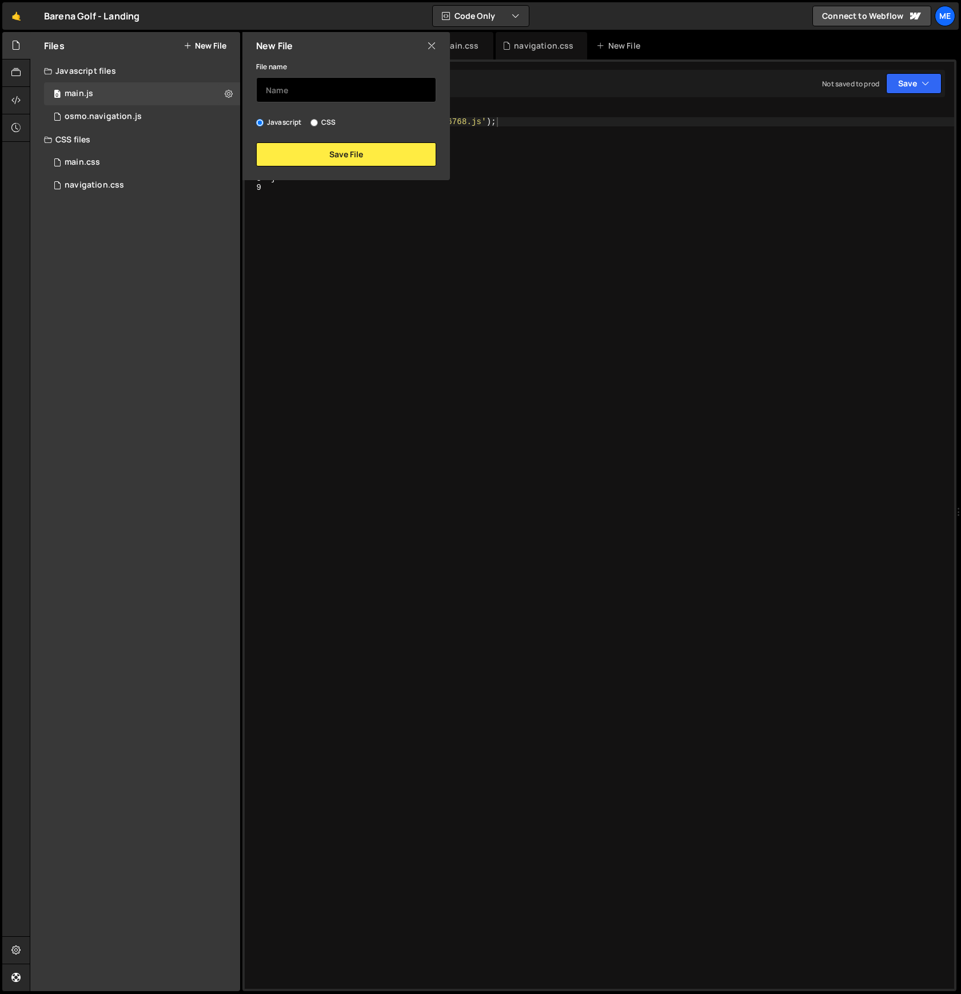
click at [324, 86] on input "text" at bounding box center [346, 89] width 180 height 25
type input "setup.lenis"
click at [310, 153] on button "Save File" at bounding box center [346, 154] width 180 height 24
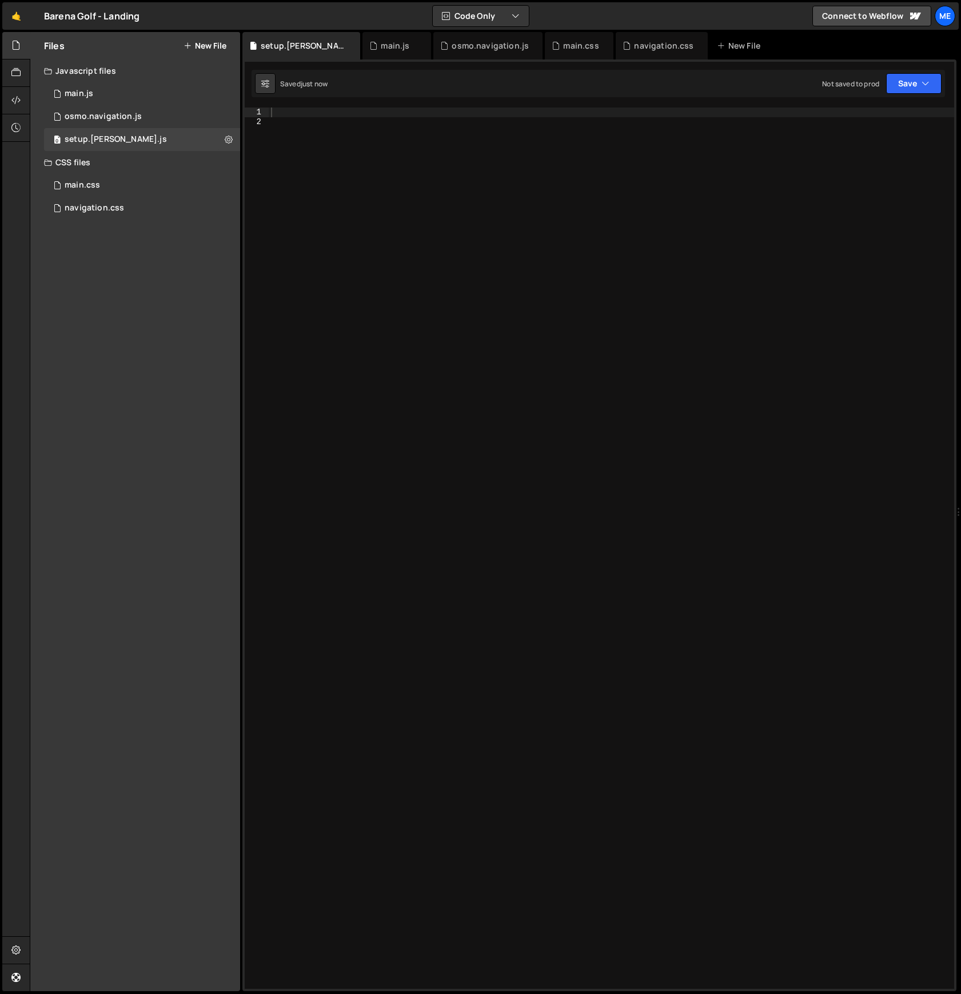
click at [205, 45] on button "New File" at bounding box center [205, 45] width 43 height 9
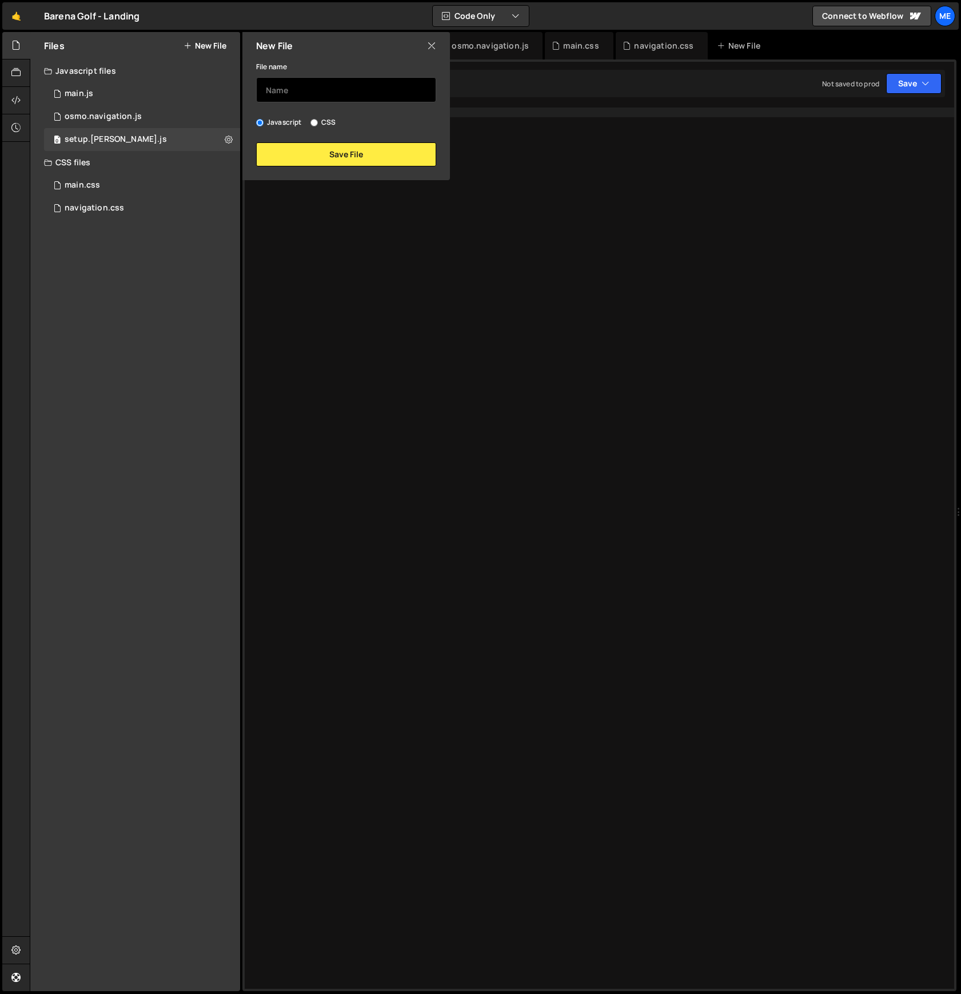
click at [319, 87] on input "text" at bounding box center [346, 89] width 180 height 25
click at [324, 160] on button "Save File" at bounding box center [346, 154] width 180 height 24
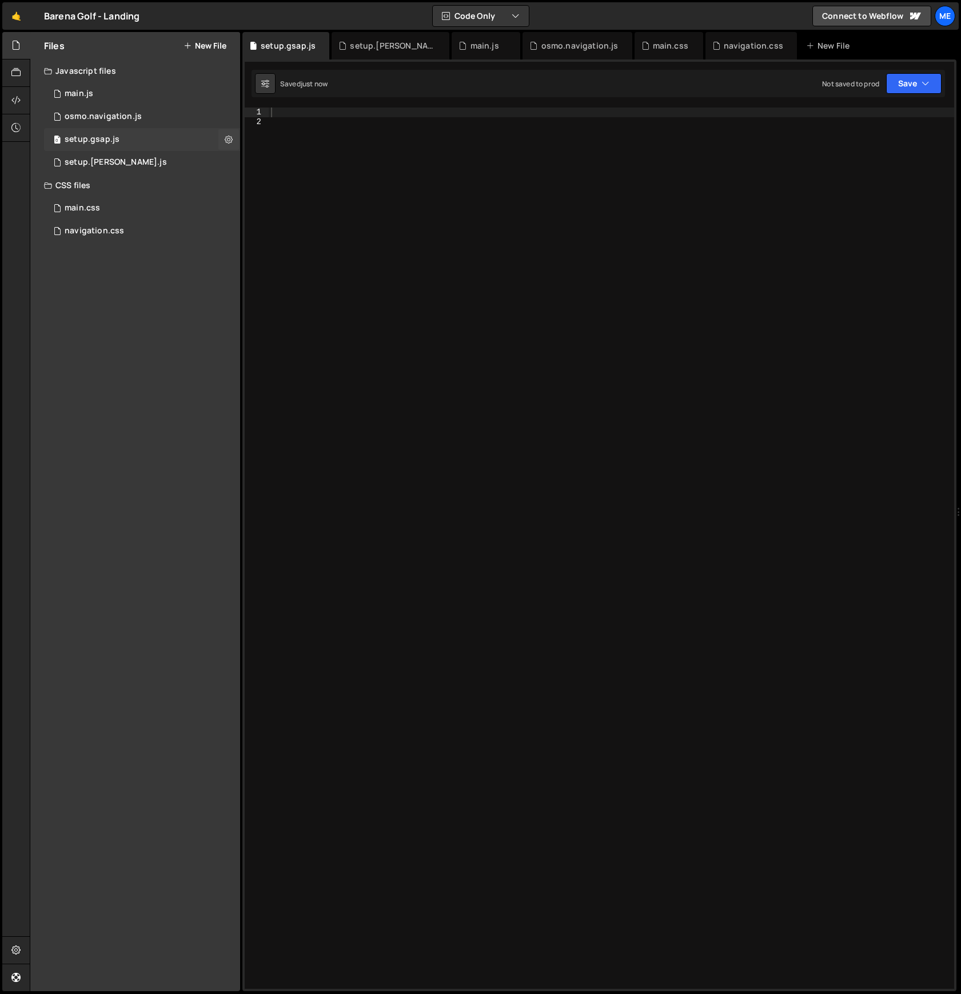
click at [86, 139] on div "setup.gsap.js" at bounding box center [92, 139] width 55 height 10
click at [228, 140] on icon at bounding box center [229, 139] width 8 height 11
type input "setup.gsap"
radio input "true"
click at [280, 168] on button "Edit File Settings" at bounding box center [298, 163] width 112 height 23
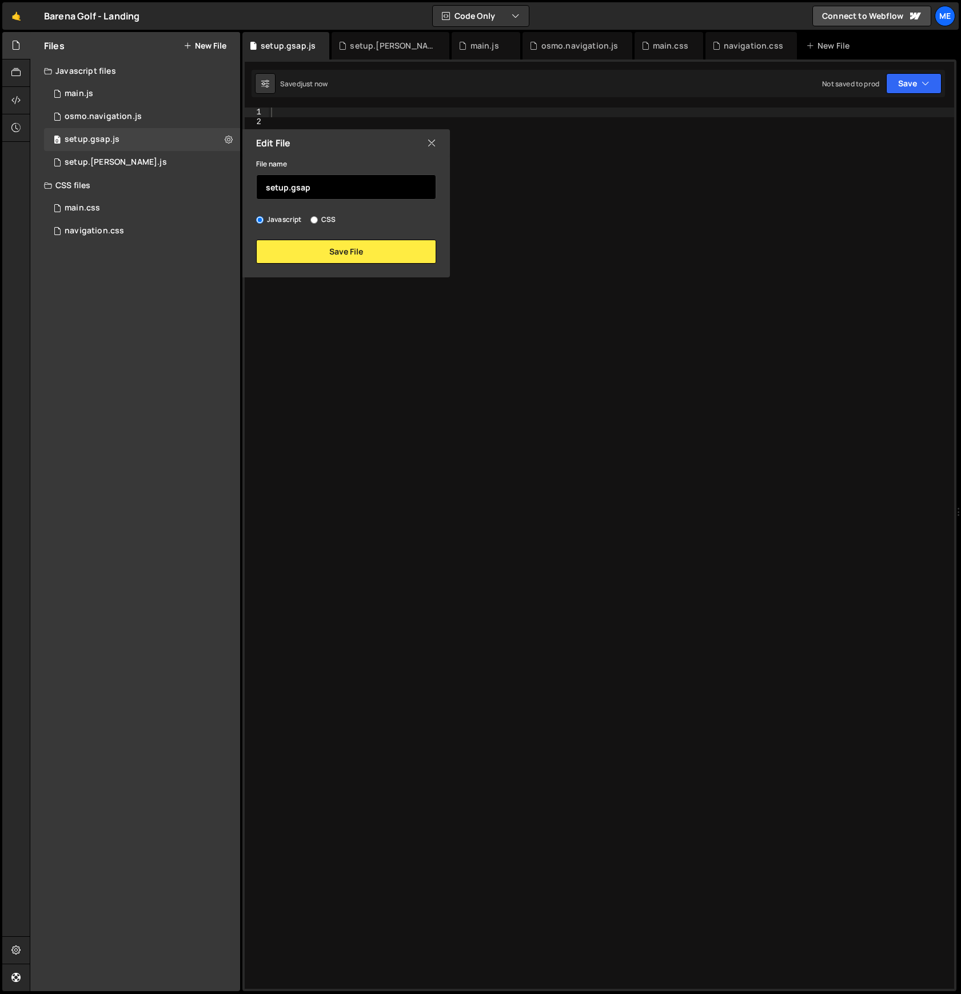
click at [278, 185] on input "setup.gsap" at bounding box center [346, 186] width 180 height 25
type input "initGsap"
click at [346, 252] on button "Save File" at bounding box center [346, 252] width 180 height 24
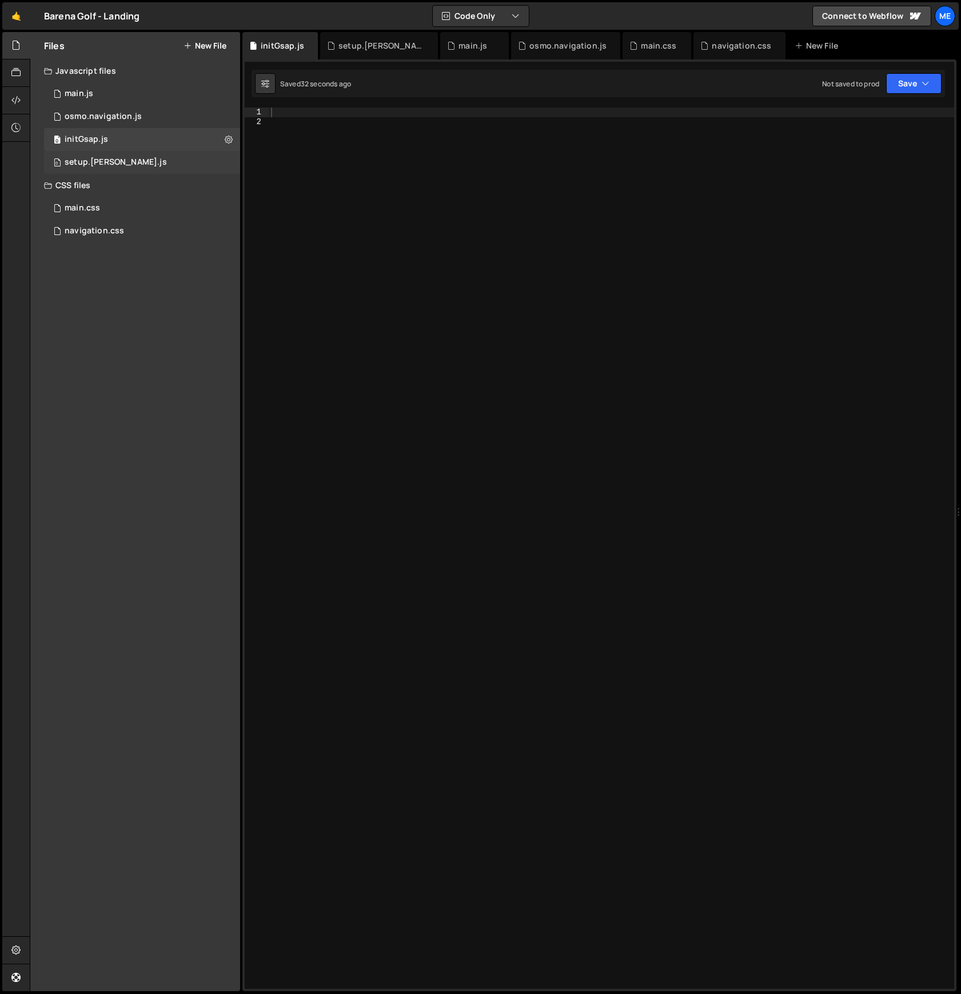
click at [93, 159] on div "setup.lenis.js" at bounding box center [116, 162] width 102 height 10
click at [228, 164] on icon at bounding box center [229, 162] width 8 height 11
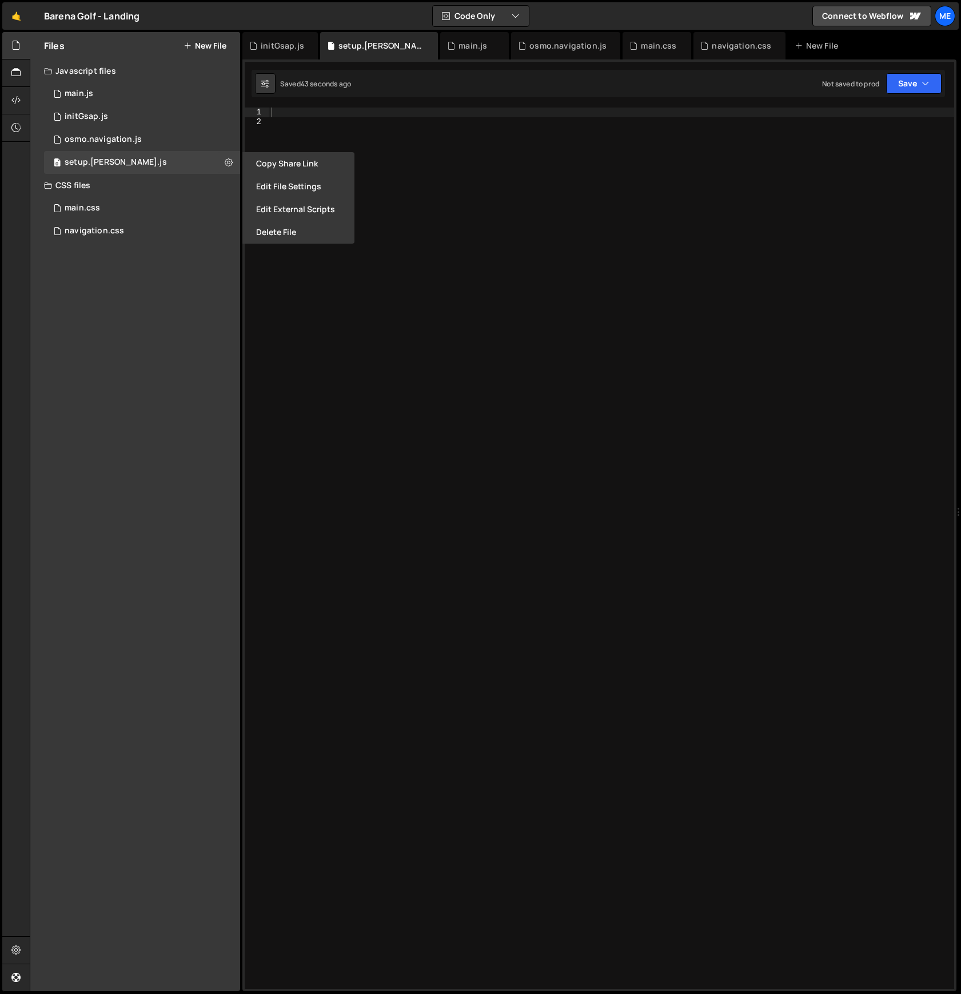
drag, startPoint x: 266, startPoint y: 228, endPoint x: 260, endPoint y: 224, distance: 7.5
click at [266, 228] on button "Delete File" at bounding box center [298, 232] width 112 height 23
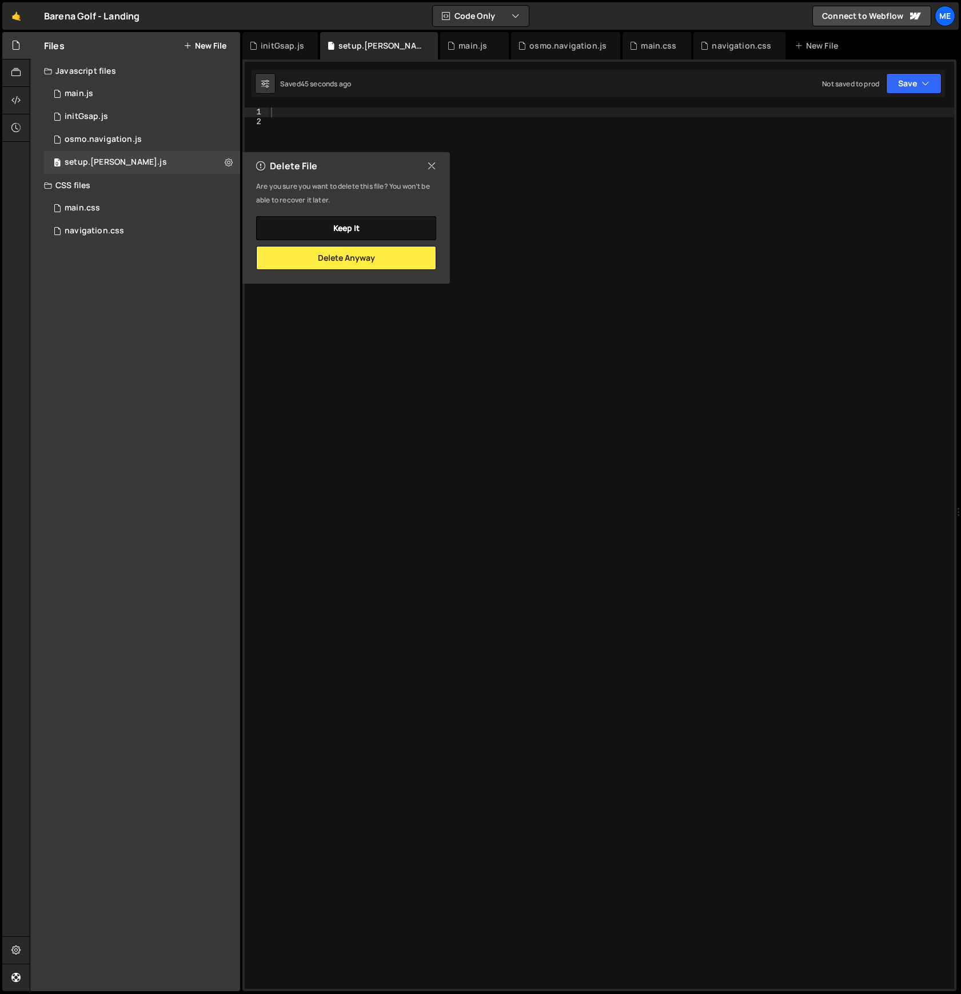
drag, startPoint x: 324, startPoint y: 228, endPoint x: 173, endPoint y: 202, distance: 153.7
click at [324, 228] on button "Keep it" at bounding box center [346, 228] width 180 height 24
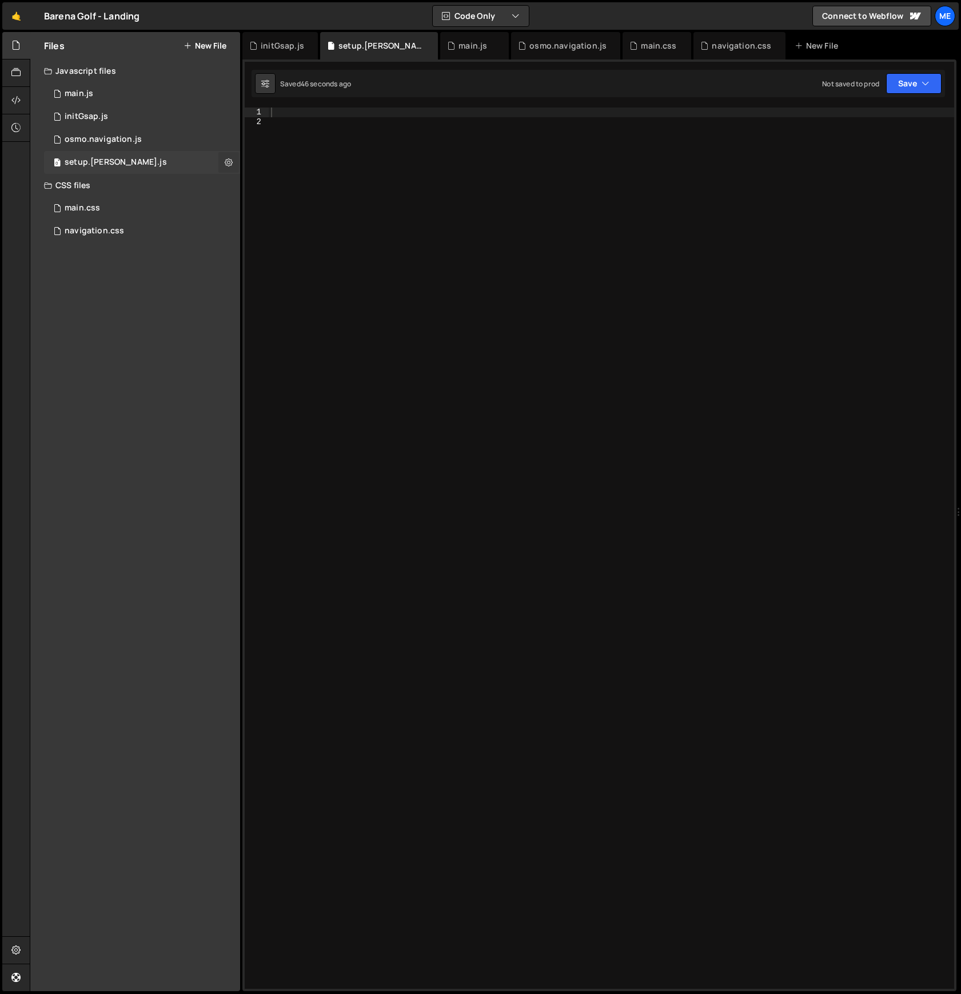
click at [223, 161] on button at bounding box center [228, 162] width 21 height 21
type input "setup.lenis"
radio input "true"
click at [280, 184] on button "Edit File Settings" at bounding box center [298, 186] width 112 height 23
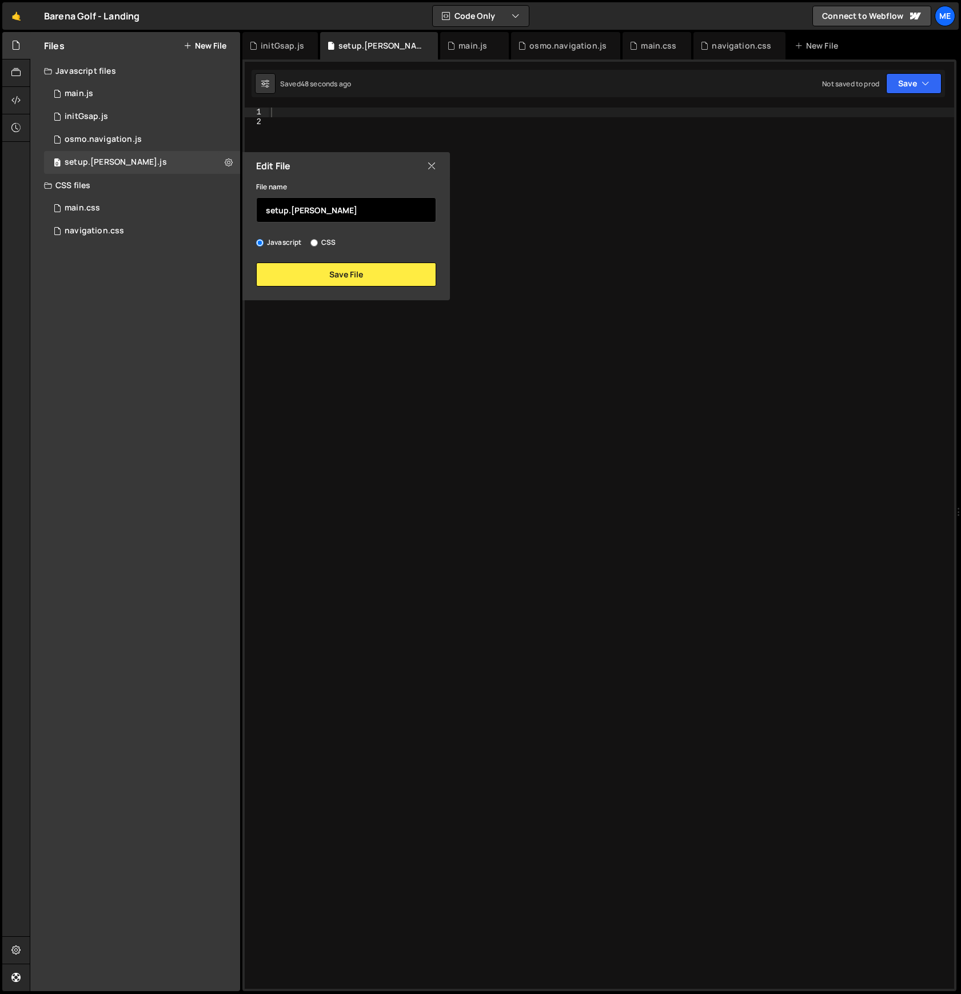
click at [274, 212] on input "setup.lenis" at bounding box center [346, 209] width 180 height 25
type input "initLenis"
click at [385, 289] on div "Edit File File name initLenis Javascript CSS Save File" at bounding box center [345, 226] width 210 height 148
click at [384, 271] on button "Save File" at bounding box center [346, 274] width 180 height 24
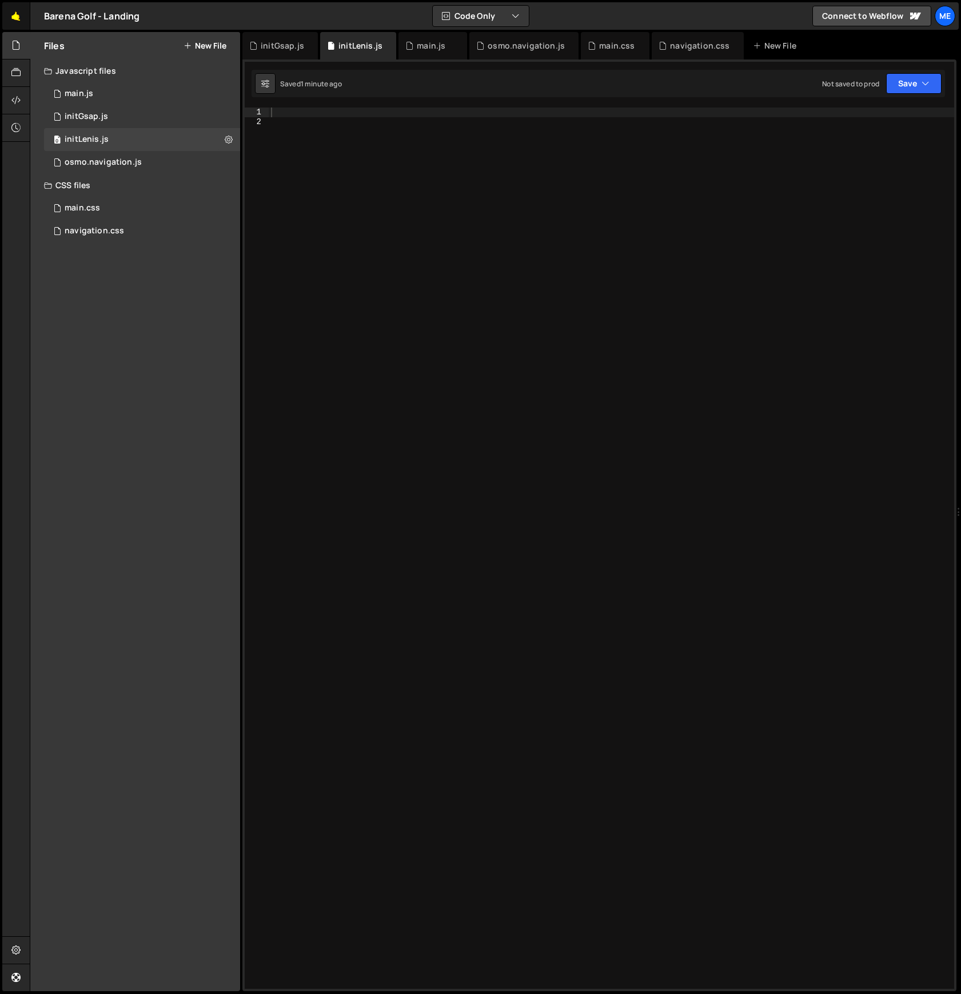
click at [20, 15] on link "🤙" at bounding box center [16, 15] width 28 height 27
click at [301, 118] on div at bounding box center [611, 557] width 685 height 900
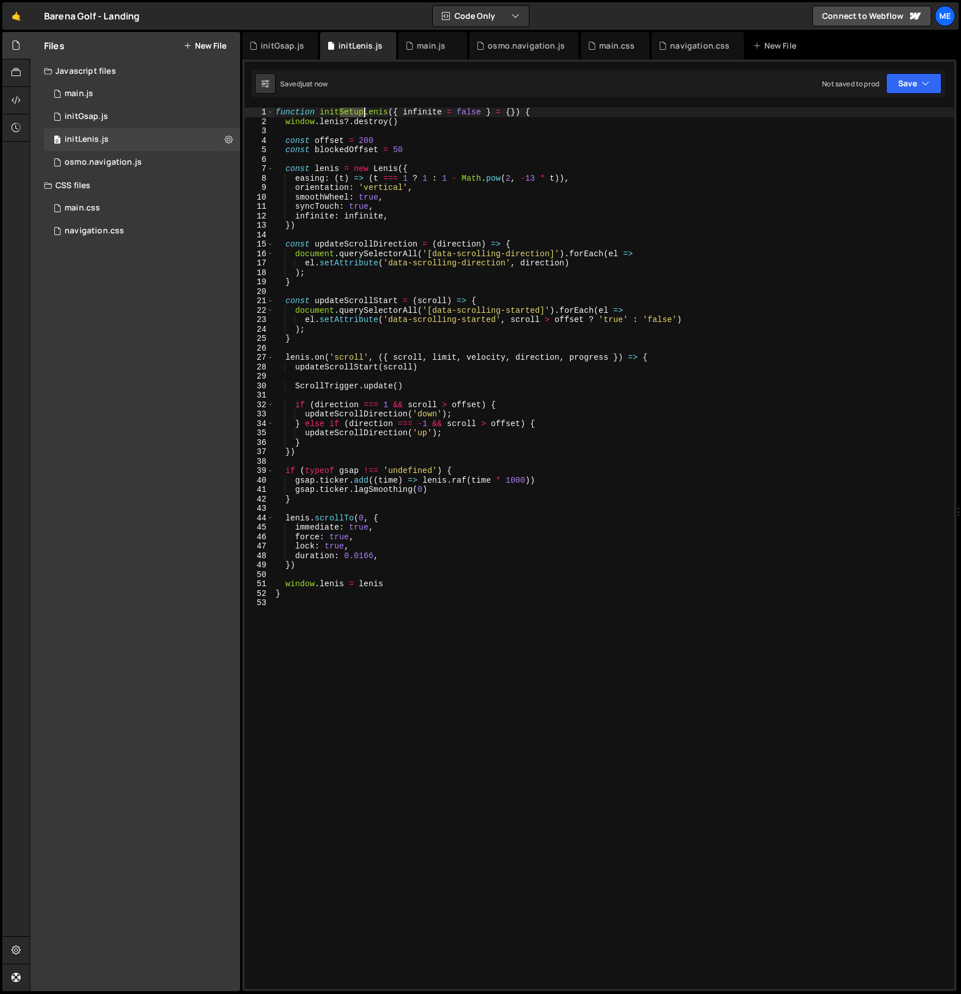
drag, startPoint x: 341, startPoint y: 112, endPoint x: 364, endPoint y: 111, distance: 22.9
click at [364, 111] on div "function initSetupLenis ( { infinite = false } = { }) { window . lenis ?. destr…" at bounding box center [613, 557] width 681 height 900
type textarea "function initLenis({ infinite = false } = {}) {"
click at [340, 113] on div "function initLenis ( { infinite = false } = { }) { window . lenis ?. destroy ( …" at bounding box center [613, 557] width 681 height 900
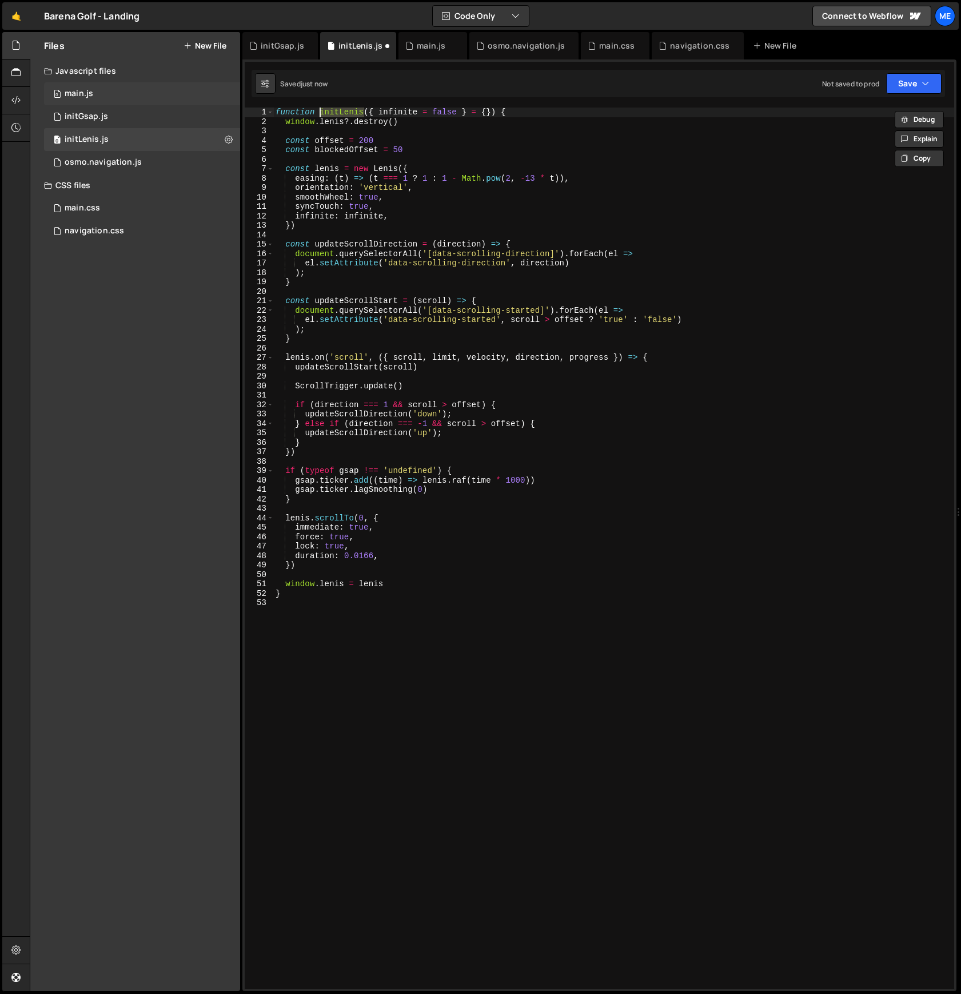
click at [93, 94] on div "0 main.js 0" at bounding box center [142, 93] width 196 height 23
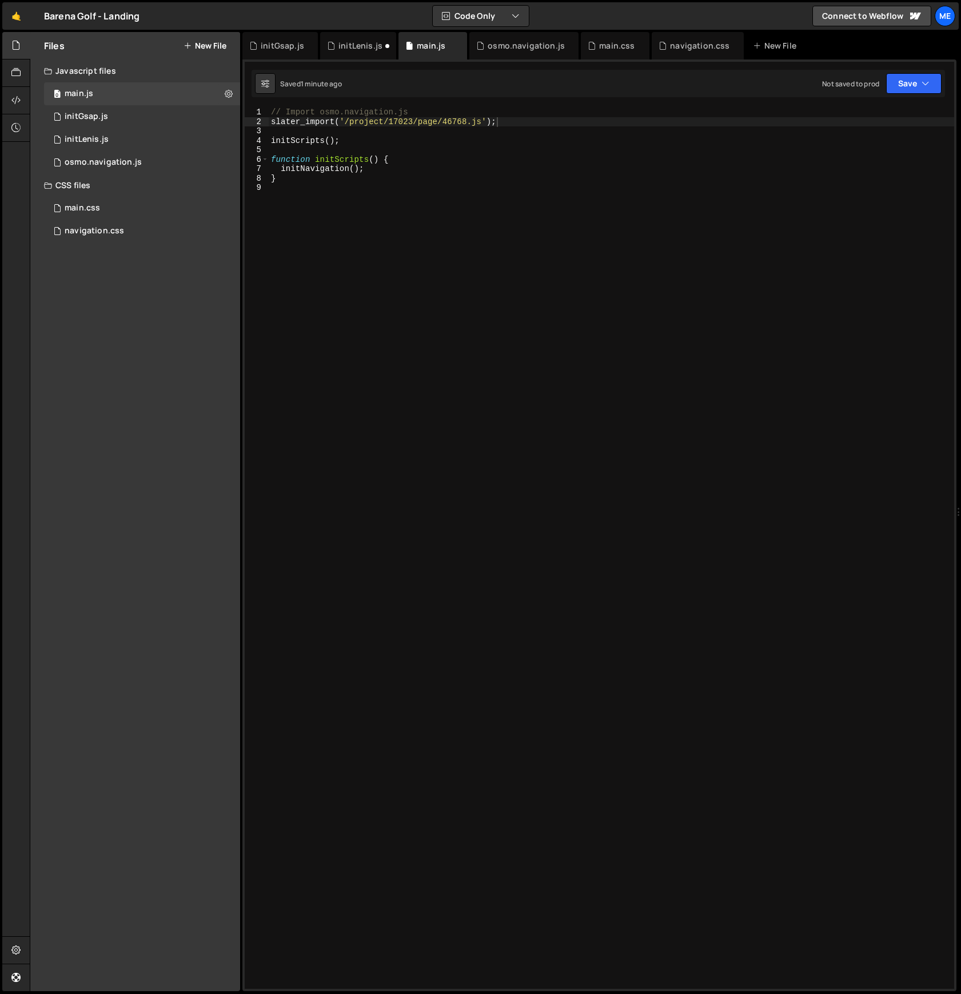
scroll to position [0, 0]
click at [412, 150] on div "// Import osmo.navigation.js slater_import ( '/project/17023/page/46768.js' ) ;…" at bounding box center [611, 557] width 685 height 900
click at [410, 154] on div "// Import osmo.navigation.js slater_import ( '/project/17023/page/46768.js' ) ;…" at bounding box center [611, 557] width 685 height 900
type textarea "initScripts();"
paste textarea "initLenis"
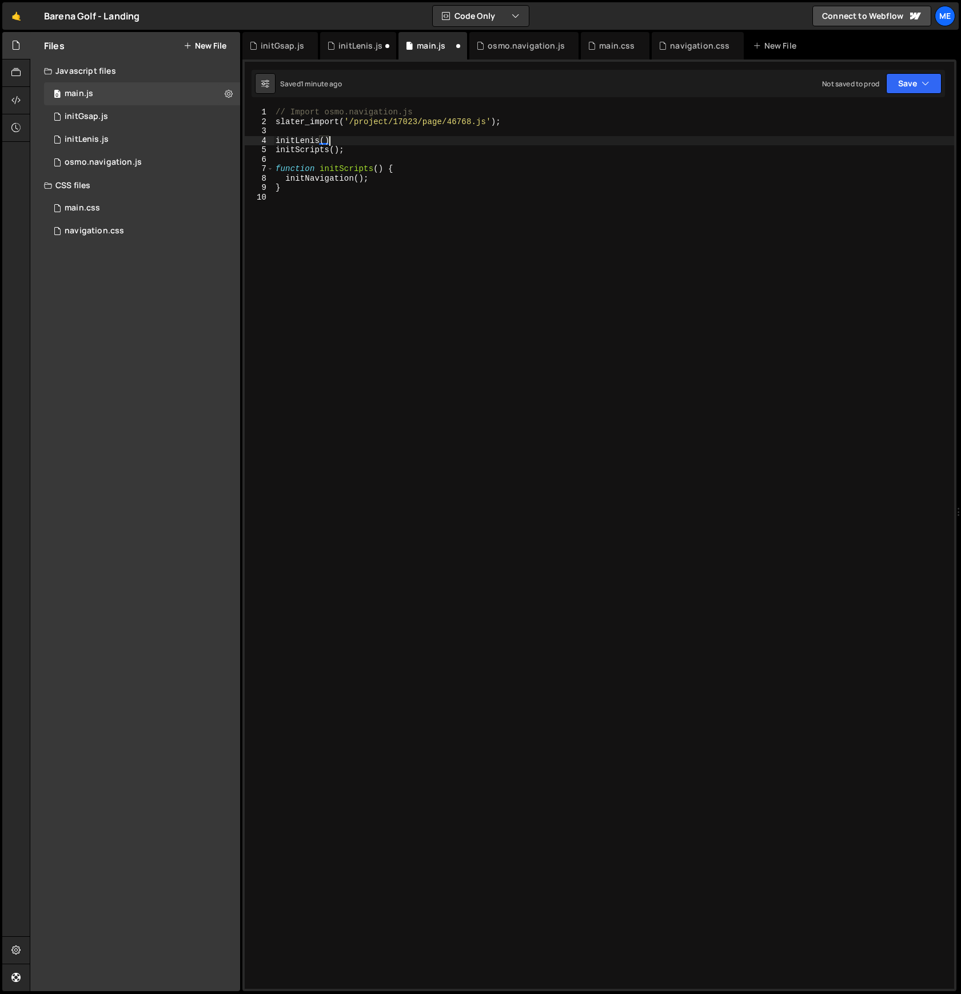
type textarea "initLenis();"
type textarea "// Import osmo.navigation.js"
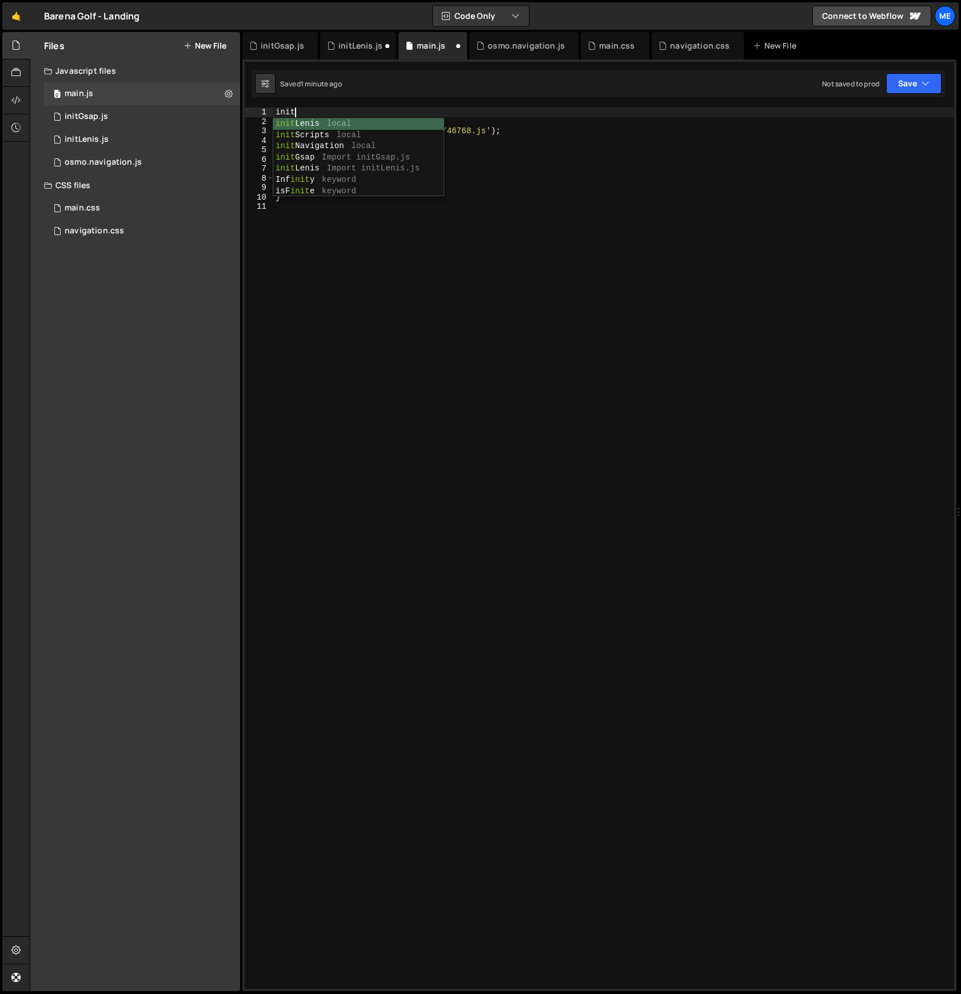
scroll to position [0, 1]
type textarea "slater_import('/project/17023/page/46770.js') // Import initLenis.js"
type textarea "o"
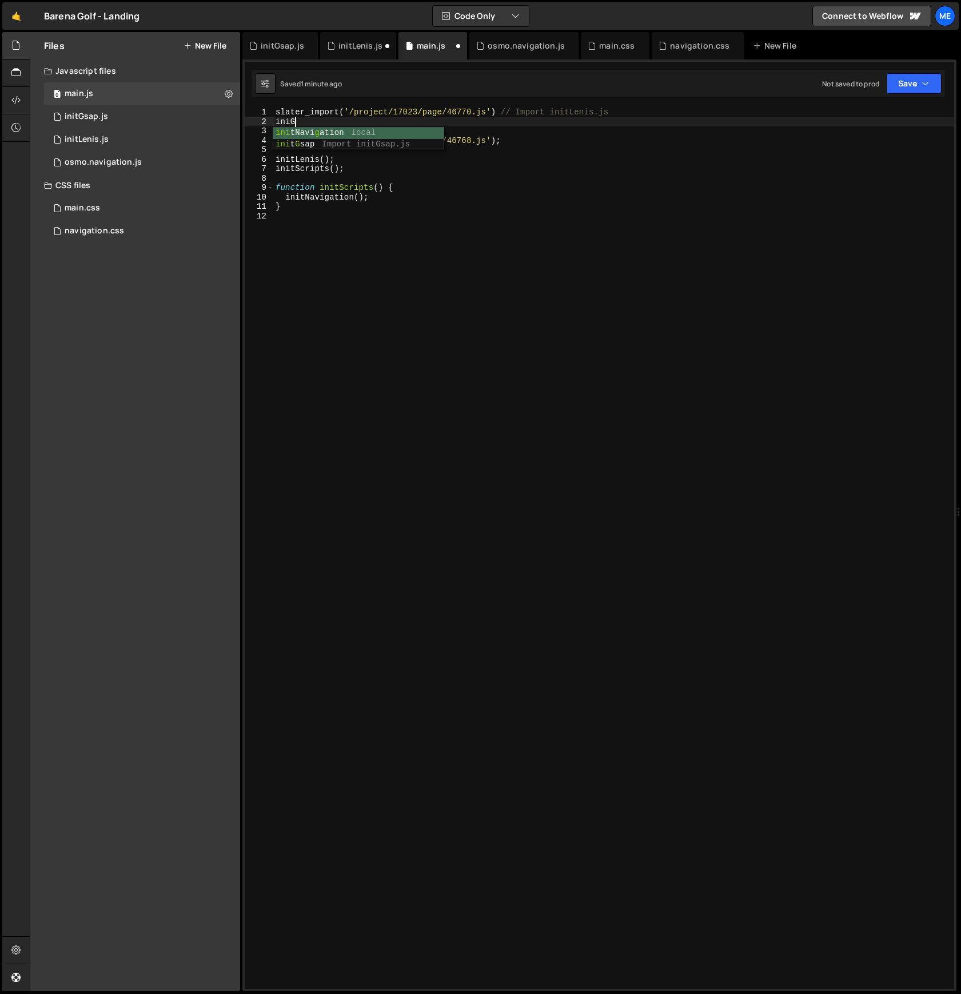
scroll to position [0, 1]
type textarea "slater_import('/project/17023/page/46771.js') // Import initGsap.js"
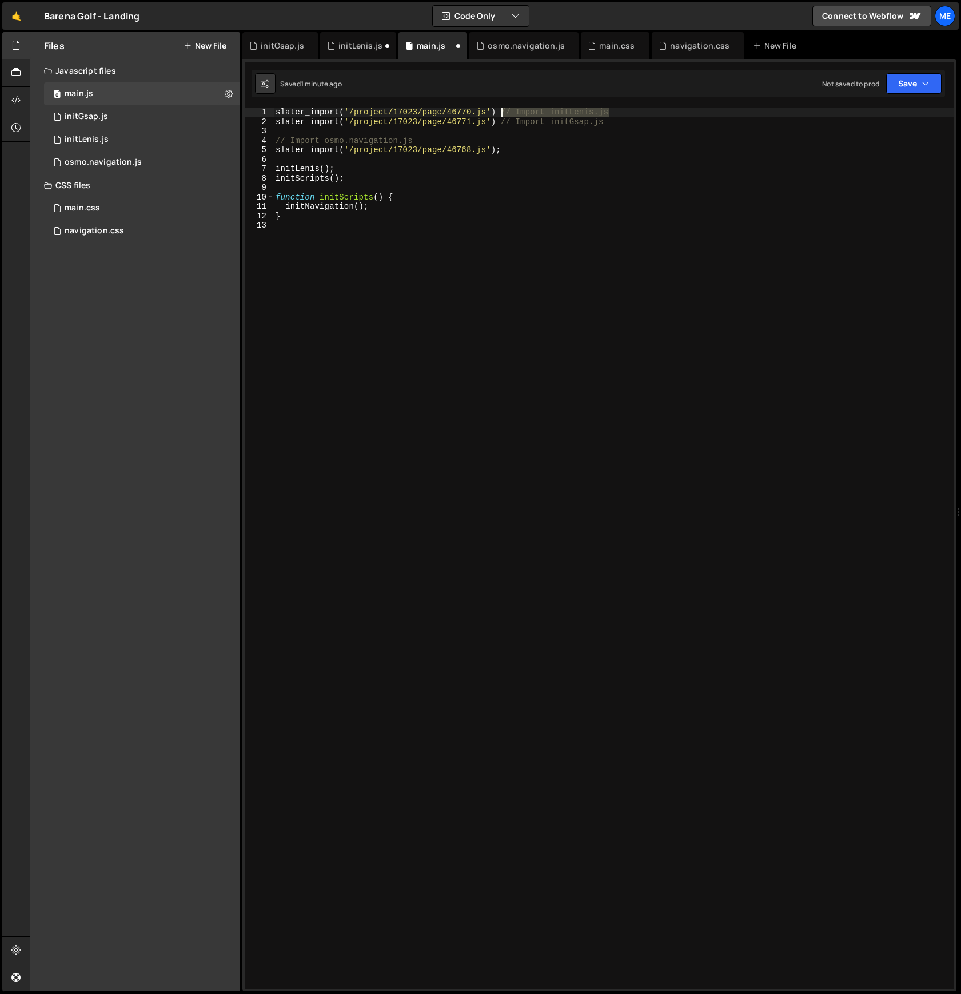
drag, startPoint x: 616, startPoint y: 110, endPoint x: 504, endPoint y: 110, distance: 112.6
click at [504, 110] on div "slater_import ( '/project/17023/page/46770.js' ) // Import initLenis.js slater_…" at bounding box center [613, 557] width 681 height 900
type textarea "slater_import('/project/17023/page/46770.js')"
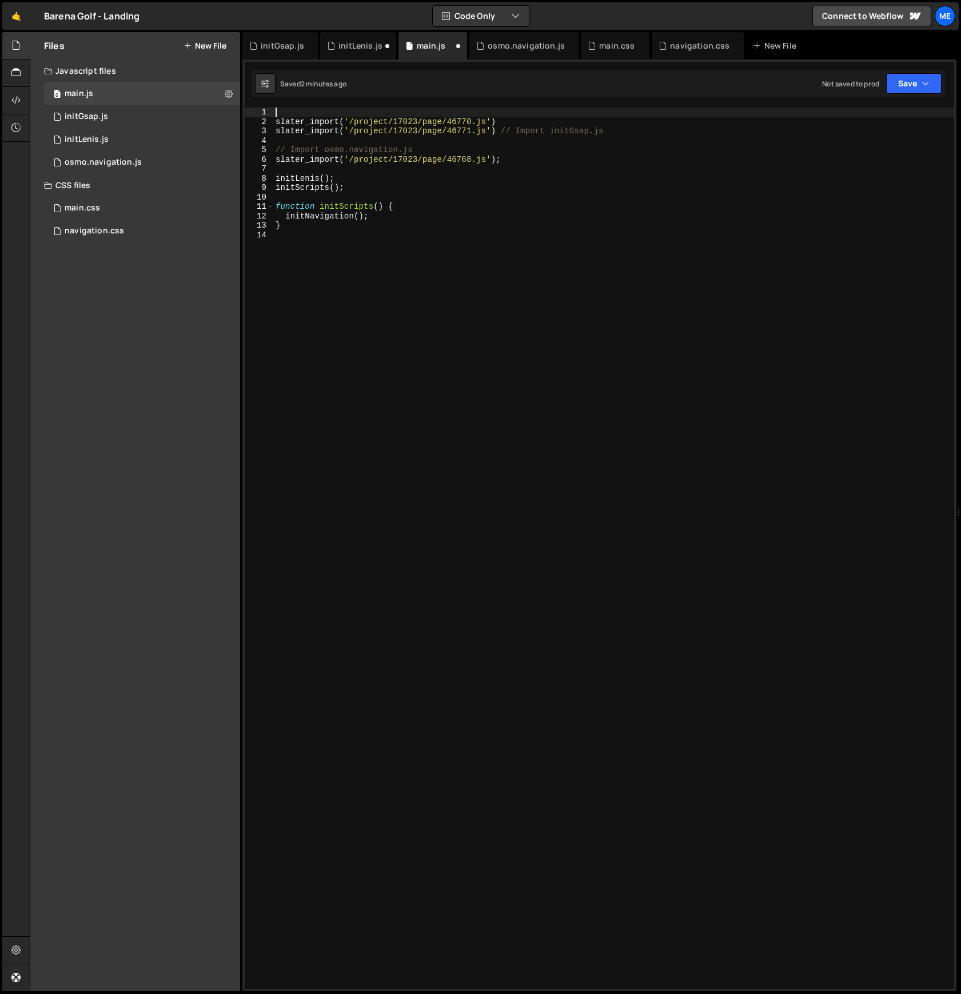
paste textarea "// Import initLenis.js"
click at [503, 131] on div "// Import initLenis.js slater_import ( '/project/17023/page/46770.js' ) slater_…" at bounding box center [613, 557] width 681 height 900
click at [505, 121] on div "// Import initLenis.js slater_import ( '/project/17023/page/46770.js' ) slater_…" at bounding box center [613, 557] width 681 height 900
type textarea "slater_import('/project/17023/page/46770.js')"
paste textarea "// Import initGsap.js"
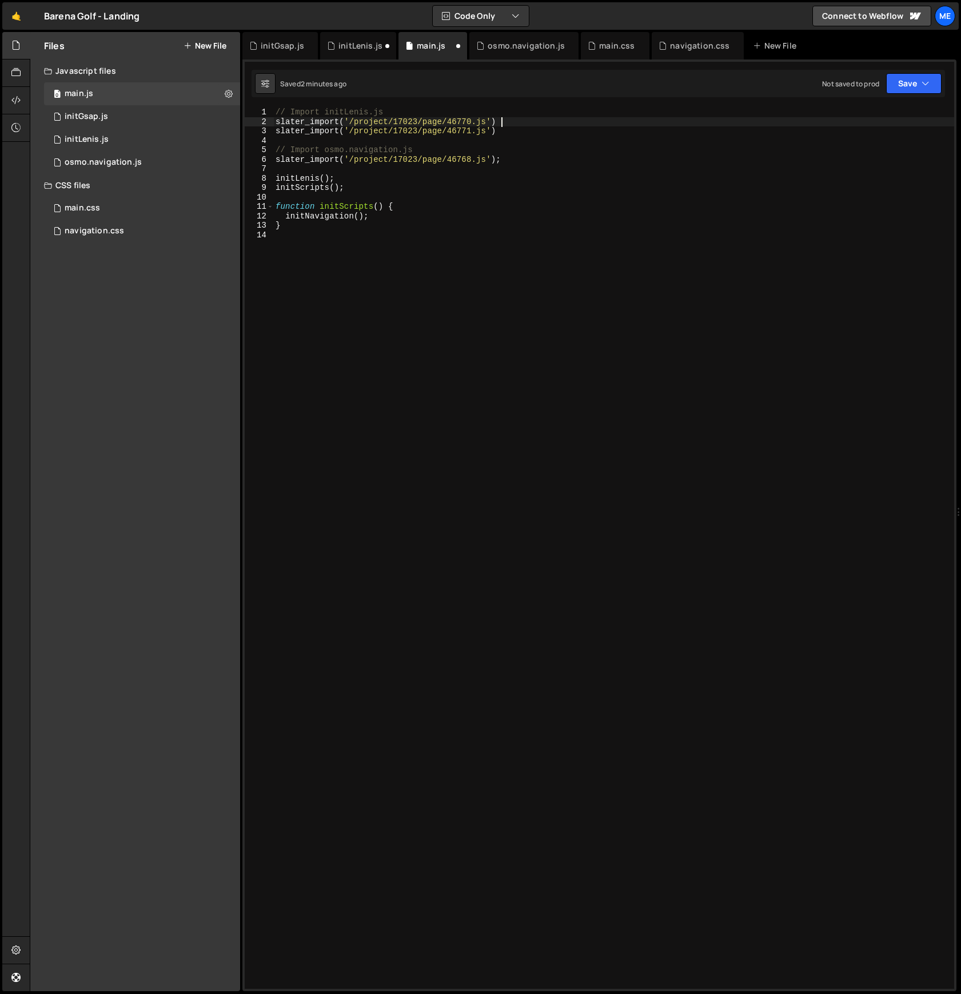
type textarea "// Import initGsap.js"
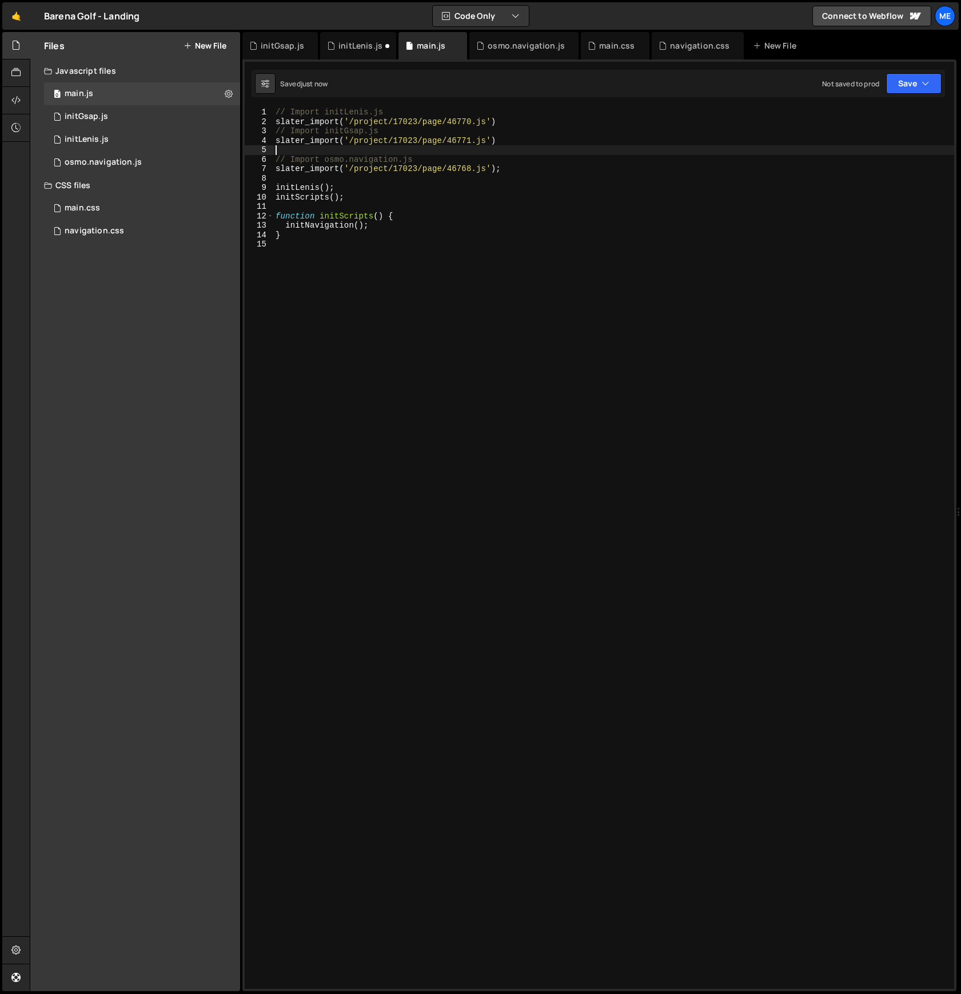
click at [343, 147] on div "// Import initLenis.js slater_import ( '/project/17023/page/46770.js' ) // Impo…" at bounding box center [613, 557] width 681 height 900
click at [398, 226] on div "// Import initLenis.js slater_import ( '/project/17023/page/46770.js' ) // Impo…" at bounding box center [613, 557] width 681 height 900
type textarea "initNavigation();"
click at [103, 138] on div "initLenis.js" at bounding box center [87, 139] width 44 height 10
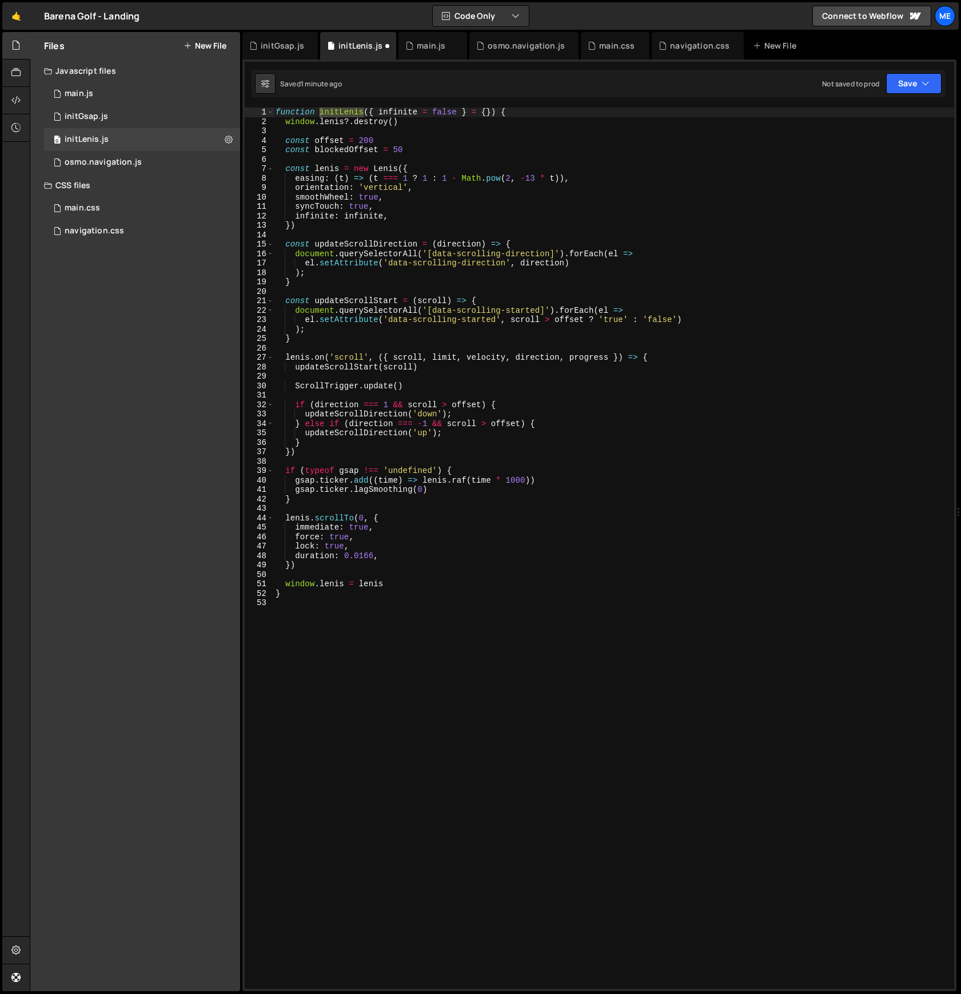
click at [500, 254] on div "function initLenis ( { infinite = false } = { }) { window . lenis ?. destroy ( …" at bounding box center [613, 557] width 681 height 900
type textarea "}"
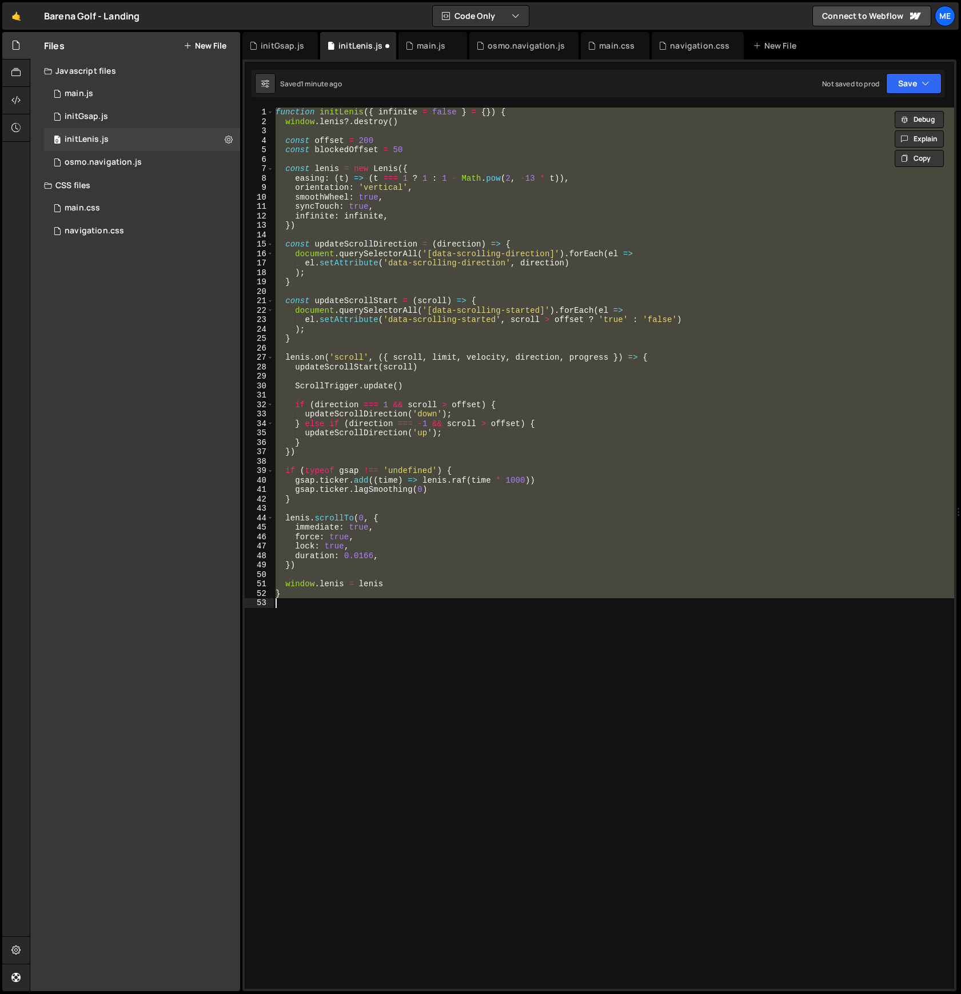
paste textarea
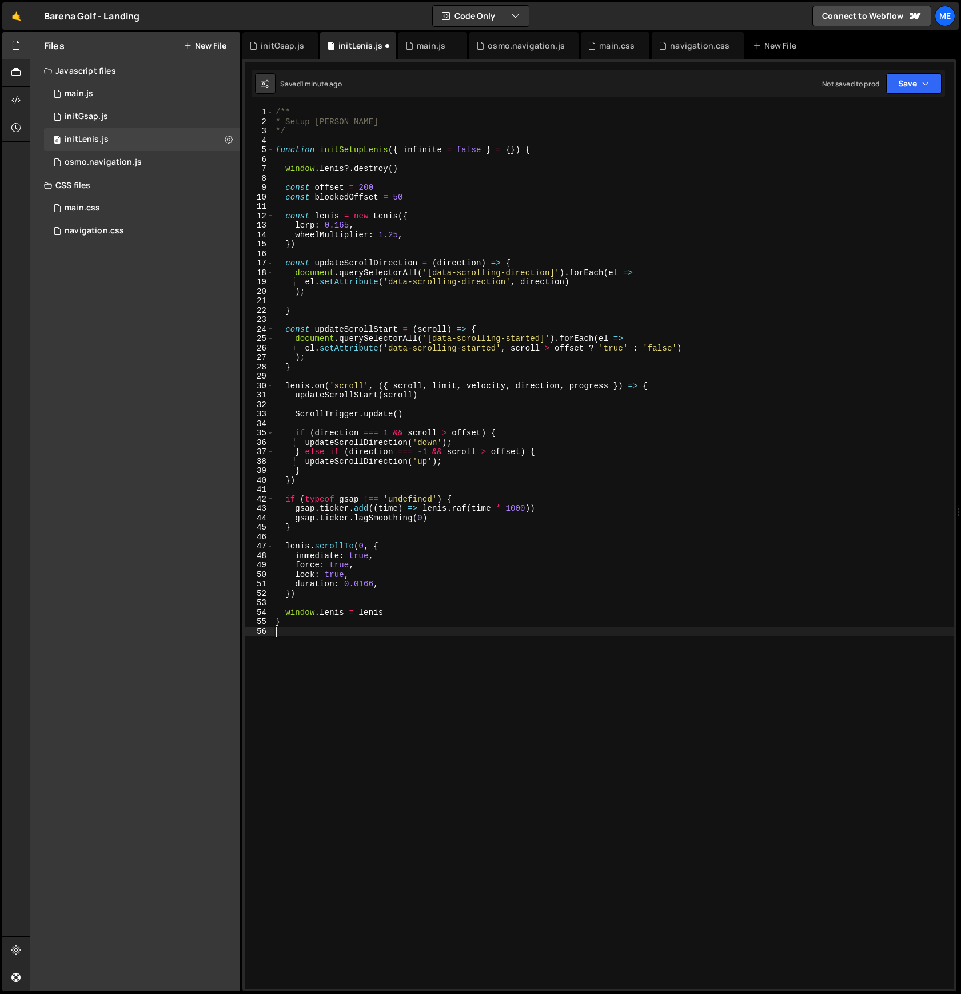
type textarea "}"
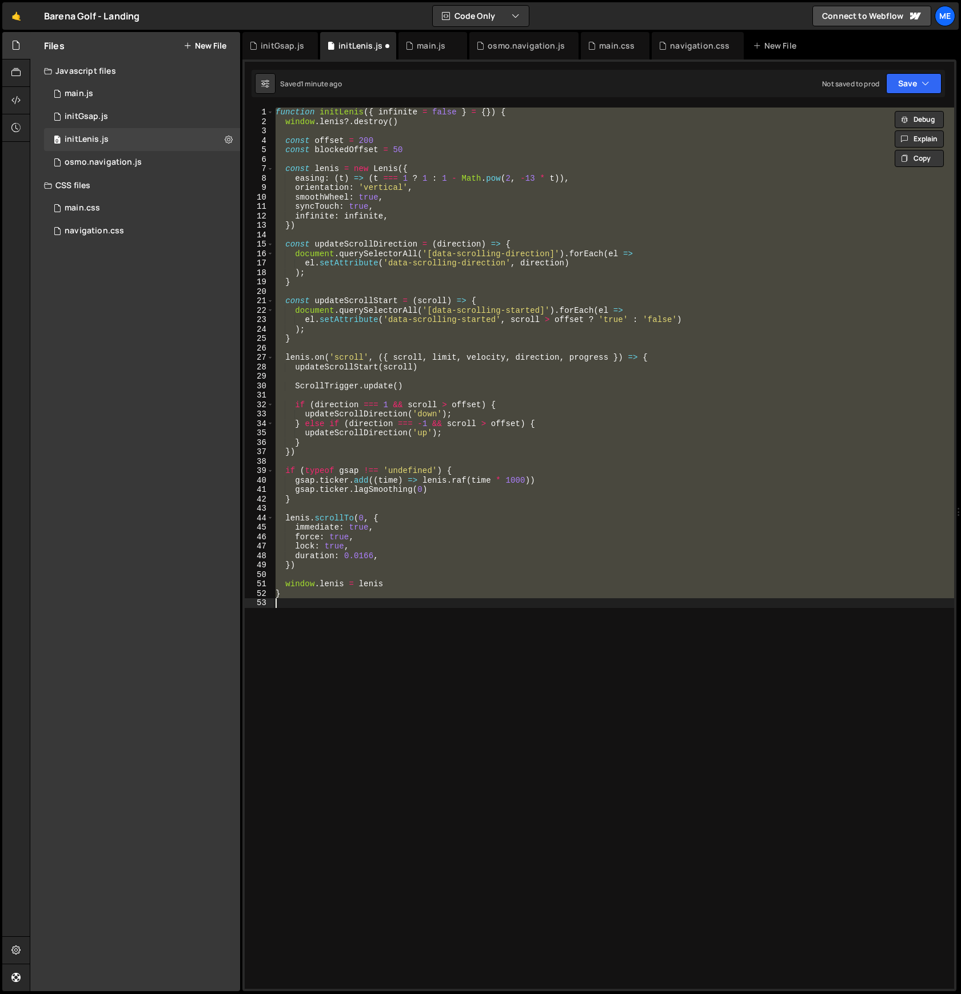
paste textarea
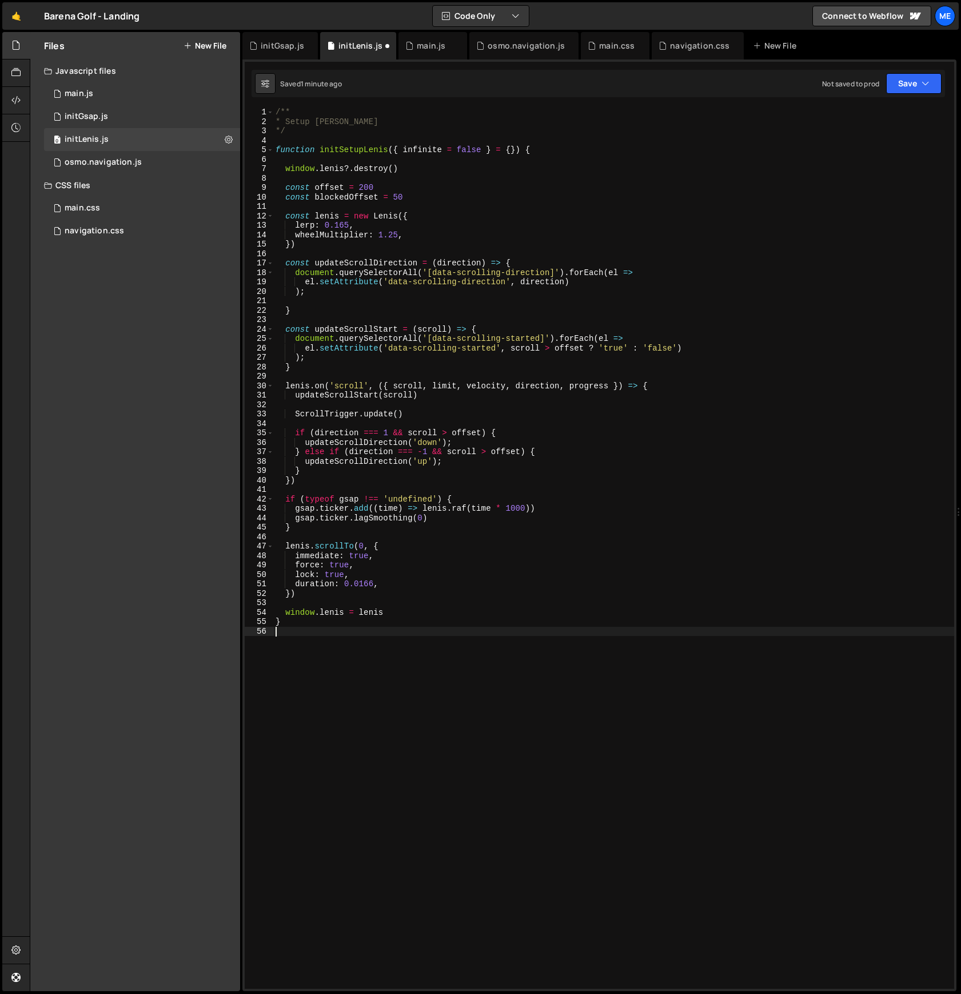
click at [309, 123] on div "/** * Setup Lenis */ function initSetupLenis ( { infinite = false } = { }) { wi…" at bounding box center [613, 557] width 681 height 900
click at [309, 123] on div "/** * Setup Lenis */ function initSetupLenis ( { infinite = false } = { }) { wi…" at bounding box center [611, 557] width 676 height 900
type textarea "* Init Lenis"
click at [101, 117] on div "initGsap.js" at bounding box center [86, 116] width 43 height 10
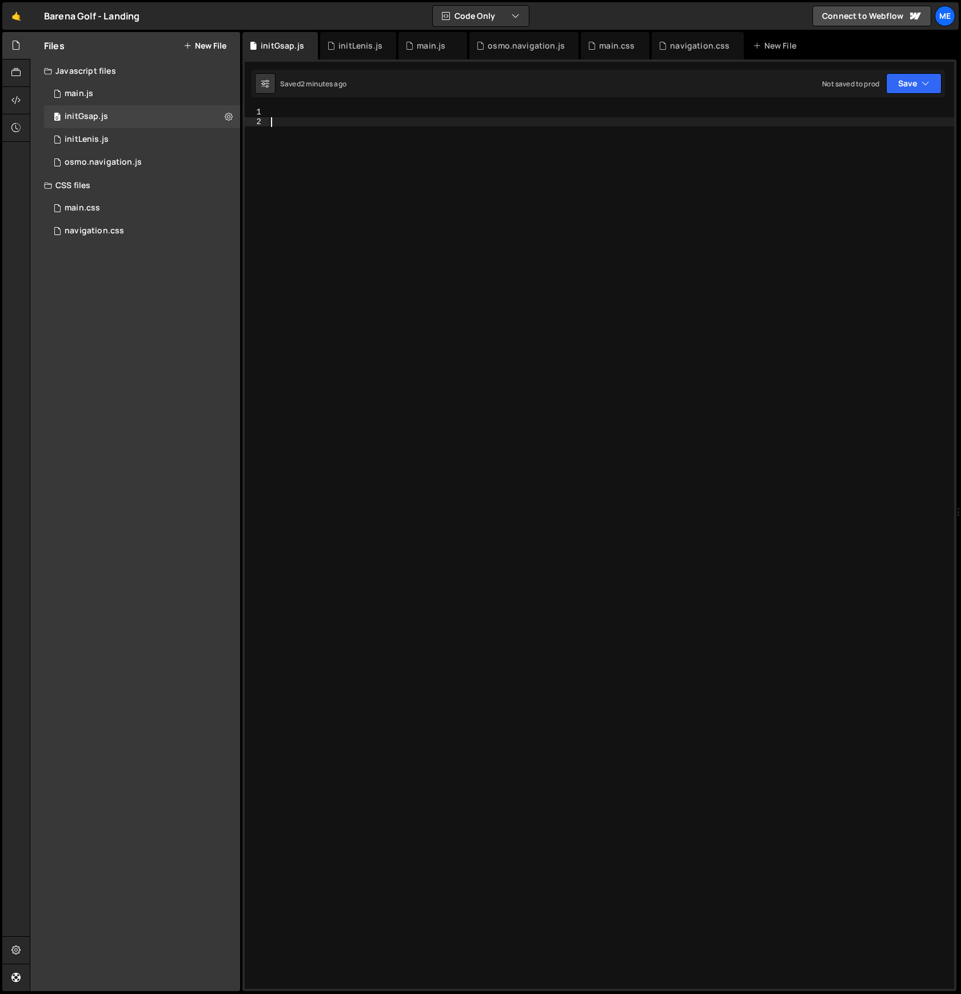
click at [368, 143] on div at bounding box center [611, 557] width 685 height 900
paste textarea "* Setup Gsap"
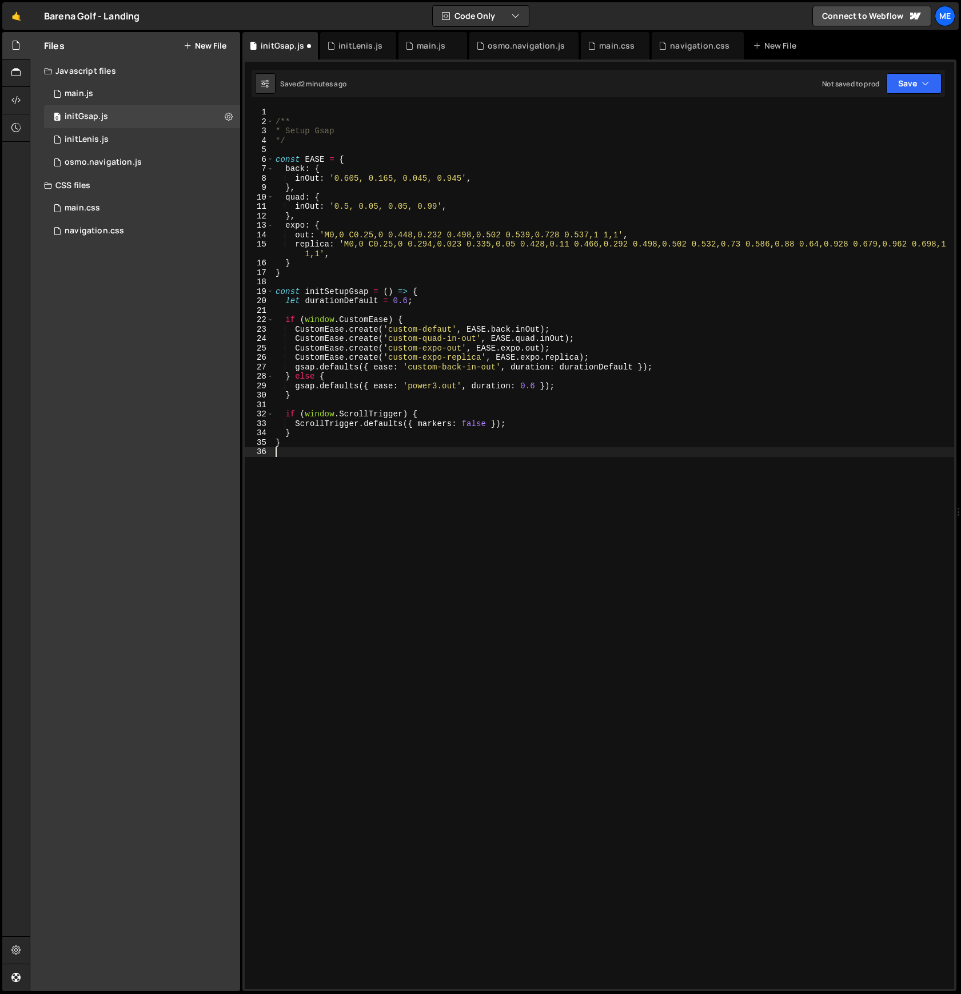
click at [308, 135] on div "/** * Setup Gsap */ const EASE = { back : { inOut : '0.605, 0.165, 0.045, 0.945…" at bounding box center [613, 557] width 681 height 900
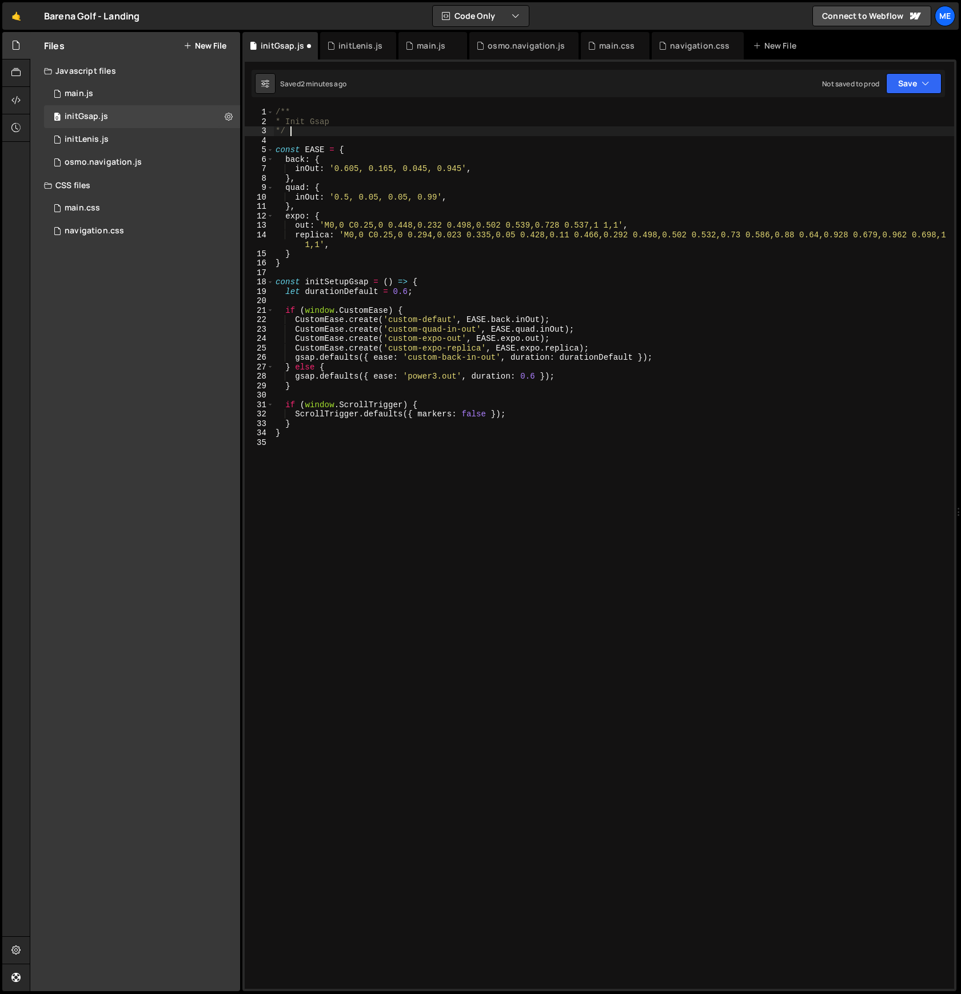
scroll to position [0, 1]
click at [352, 132] on div "/** * Init Gsap */ const EASE = { back : { inOut : '0.605, 0.165, 0.045, 0.945'…" at bounding box center [613, 557] width 681 height 900
click at [299, 156] on div "/** * Init Gsap */ const EASE = { back : { inOut : '0.605, 0.165, 0.045, 0.945'…" at bounding box center [613, 557] width 681 height 900
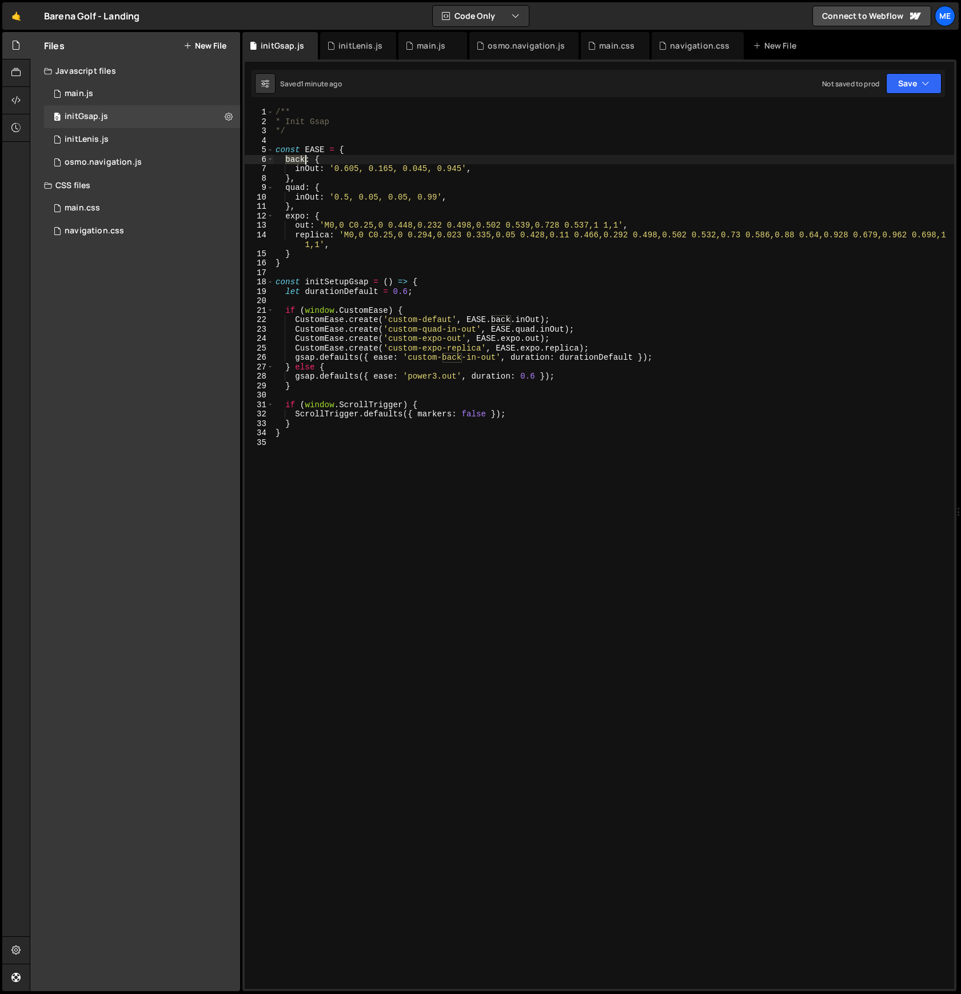
click at [299, 156] on div "/** * Init Gsap */ const EASE = { back : { inOut : '0.605, 0.165, 0.045, 0.945'…" at bounding box center [613, 557] width 681 height 900
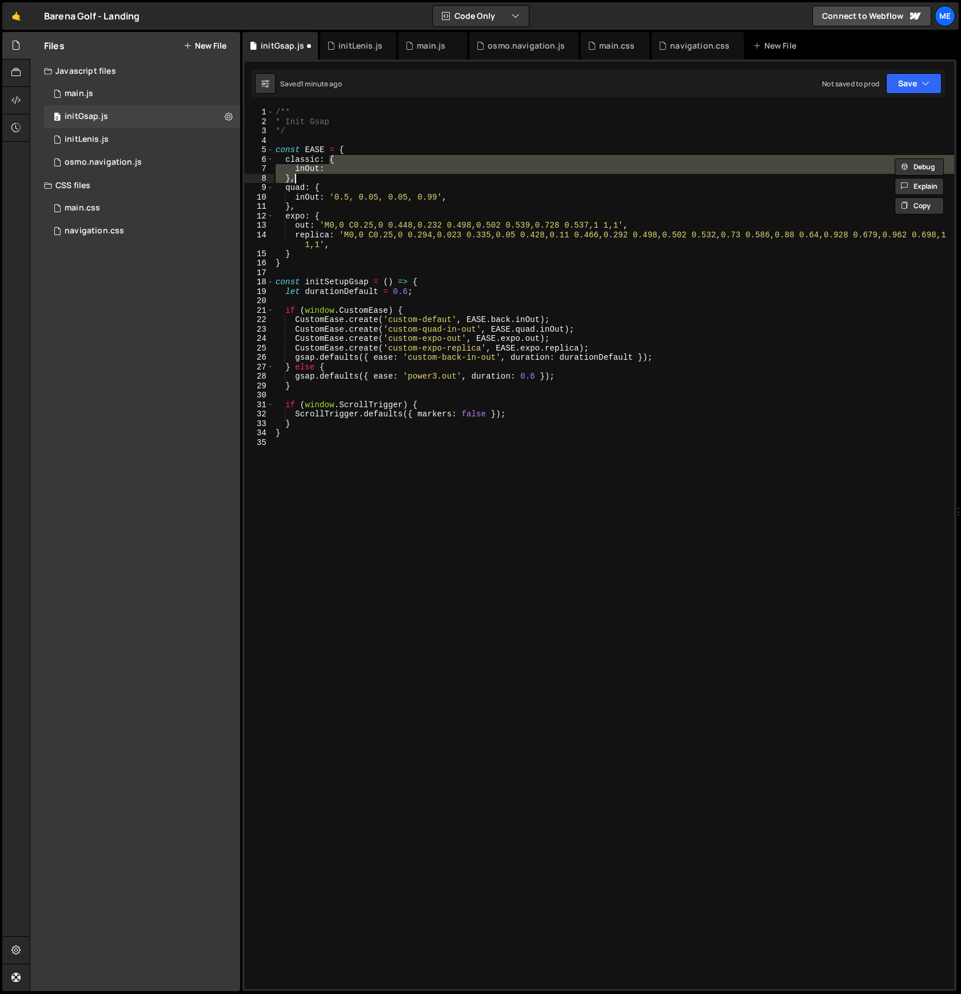
paste textarea "classic: '0.605, 0.165, 0.045, 0.945'"
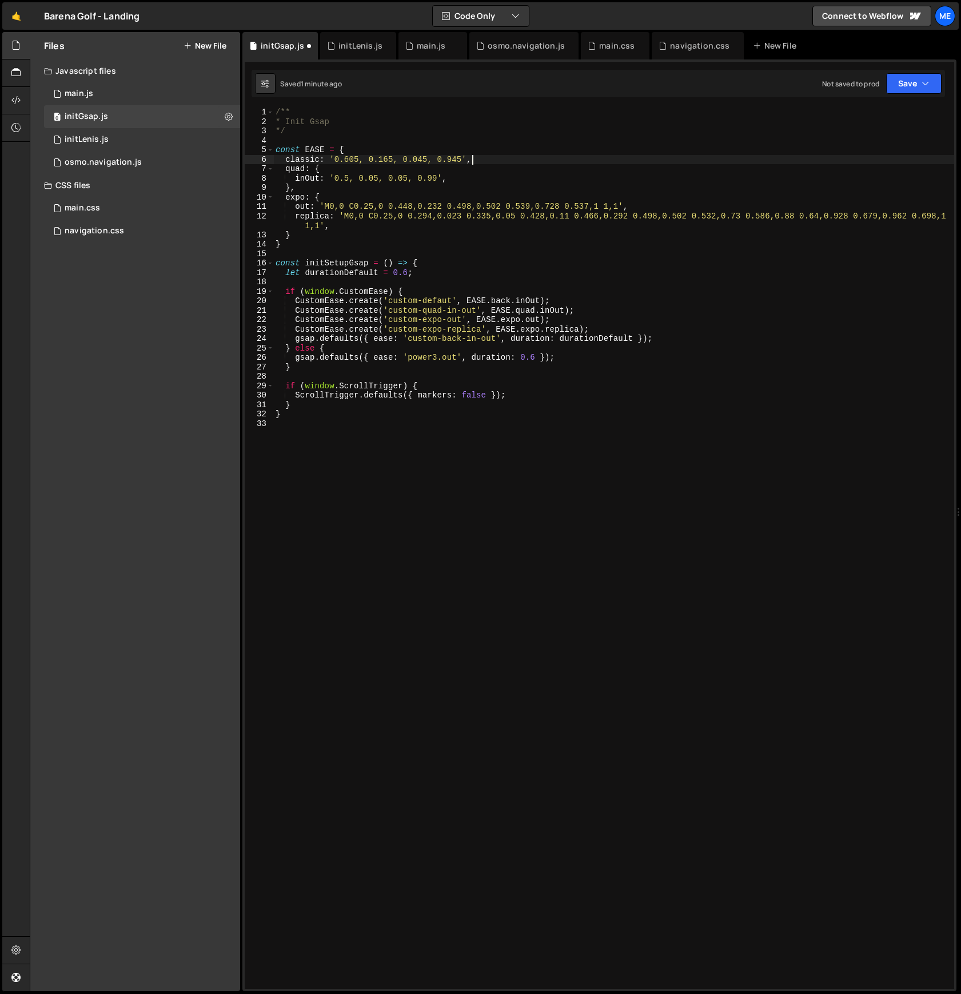
scroll to position [0, 2]
click at [480, 157] on div "/** * Init Gsap */ const EASE = { classic : '0.605, 0.165, 0.045, 0.945' , quad…" at bounding box center [613, 557] width 681 height 900
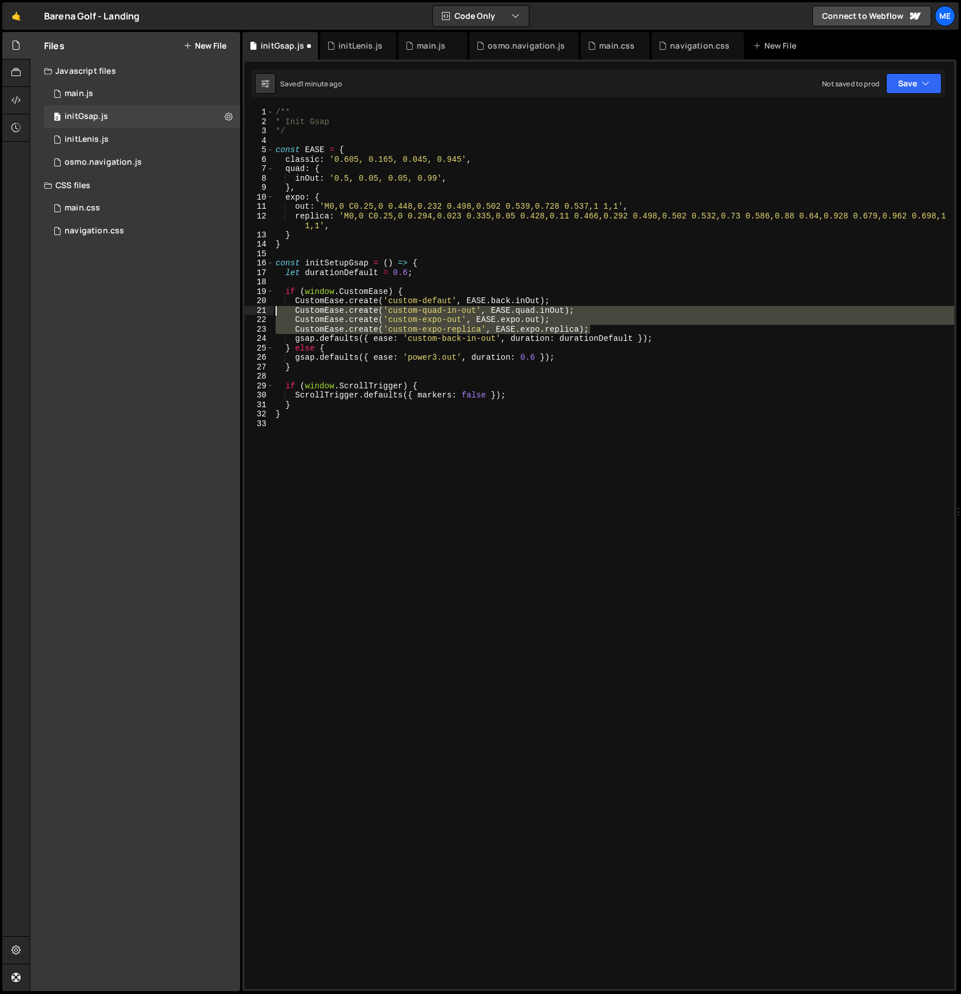
drag, startPoint x: 618, startPoint y: 326, endPoint x: 264, endPoint y: 306, distance: 354.4
click at [264, 306] on div "classic: '0.605, 0.165, 0.045, 0.945', 1 2 3 4 5 6 7 8 9 10 11 12 13 14 15 16 1…" at bounding box center [599, 547] width 709 height 881
type textarea "CustomEase.create('custom-quad-in-out', EASE.quad.inOut); CustomEase.create('cu…"
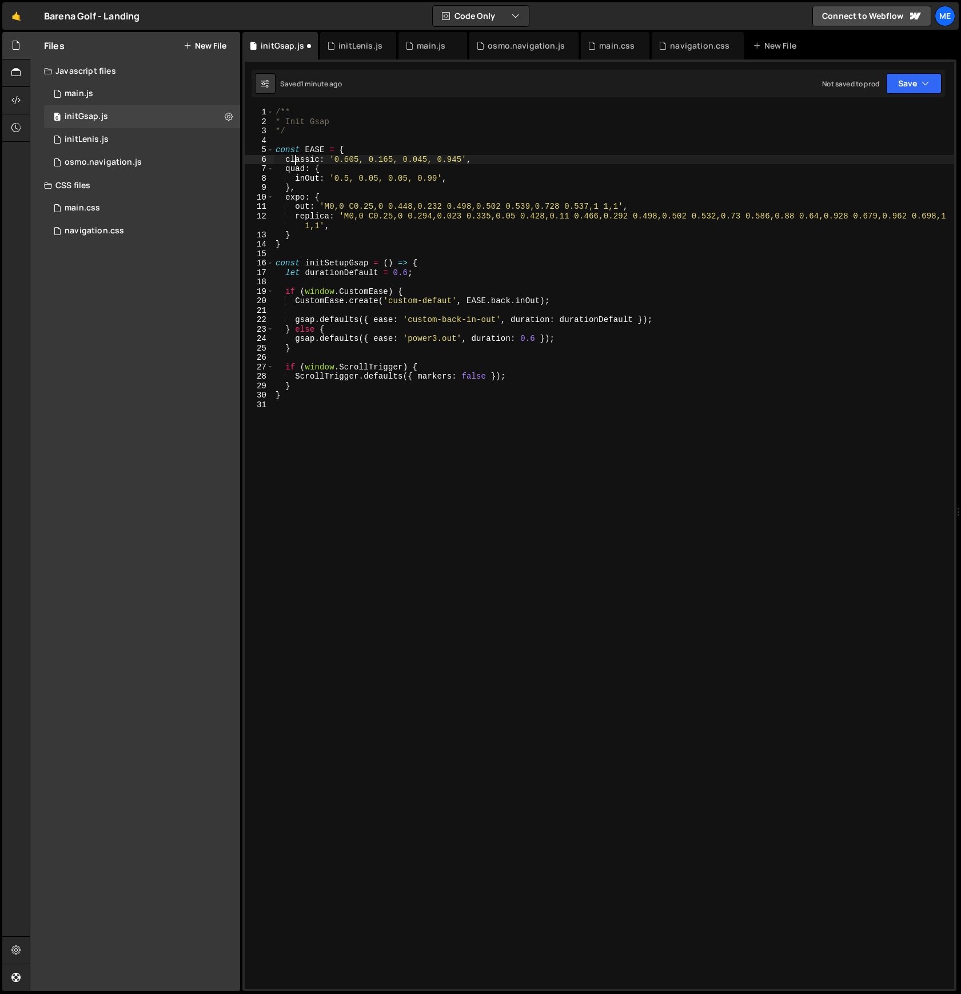
click at [297, 157] on div "/** * Init Gsap */ const EASE = { classic : '0.605, 0.165, 0.045, 0.945' , quad…" at bounding box center [613, 557] width 681 height 900
click at [297, 157] on div "/** * Init Gsap */ const EASE = { customDefault : '0.605, 0.165, 0.045, 0.945' …" at bounding box center [613, 557] width 681 height 900
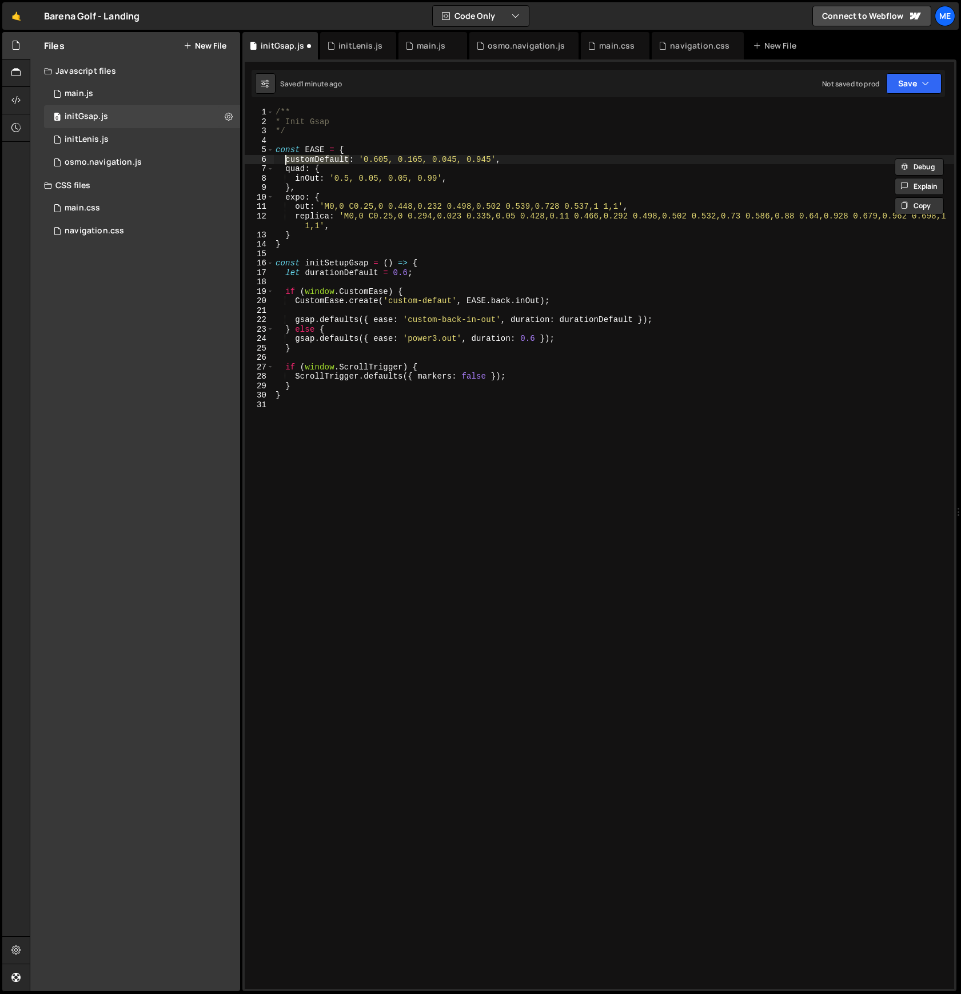
click at [501, 300] on div "/** * Init Gsap */ const EASE = { customDefault : '0.605, 0.165, 0.045, 0.945' …" at bounding box center [613, 557] width 681 height 900
paste textarea "customDefault"
click at [583, 300] on div "/** * Init Gsap */ const EASE = { customDefault : '0.605, 0.165, 0.045, 0.945' …" at bounding box center [613, 557] width 681 height 900
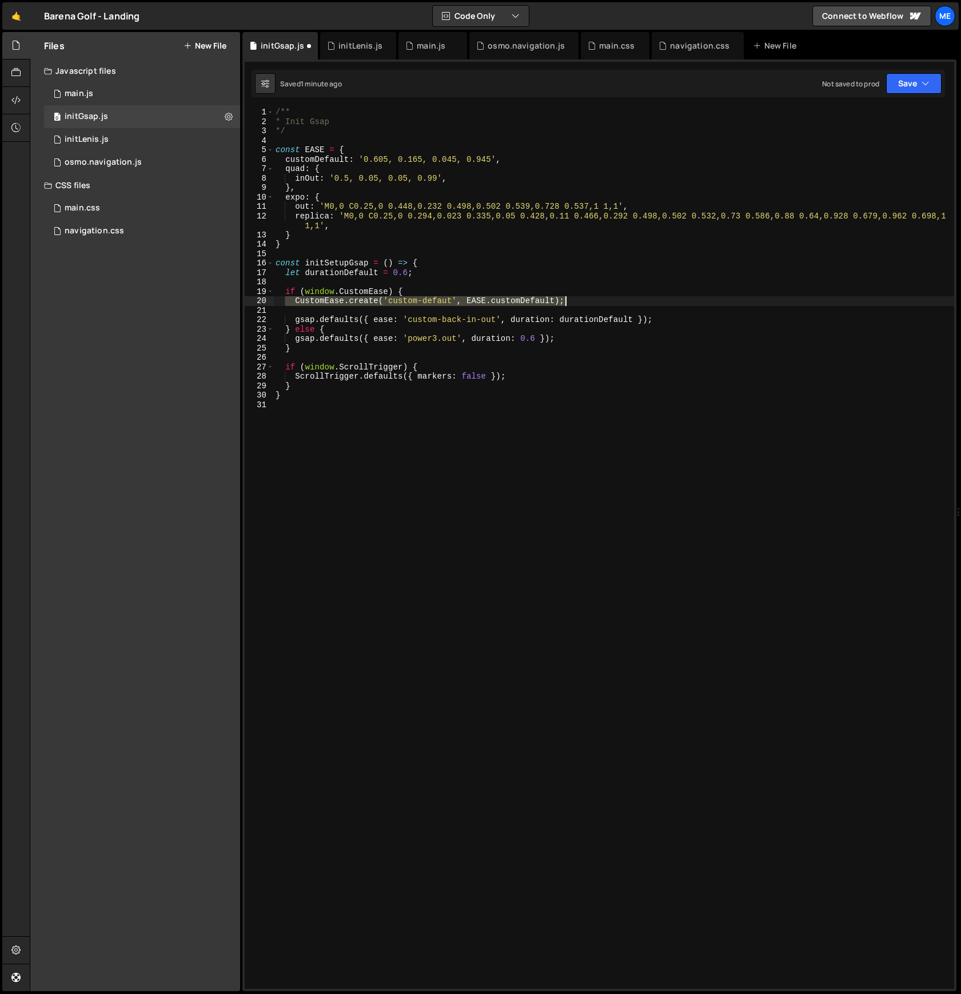
drag, startPoint x: 287, startPoint y: 304, endPoint x: 594, endPoint y: 305, distance: 307.0
click at [594, 305] on div "/** * Init Gsap */ const EASE = { customDefault : '0.605, 0.165, 0.045, 0.945' …" at bounding box center [613, 557] width 681 height 900
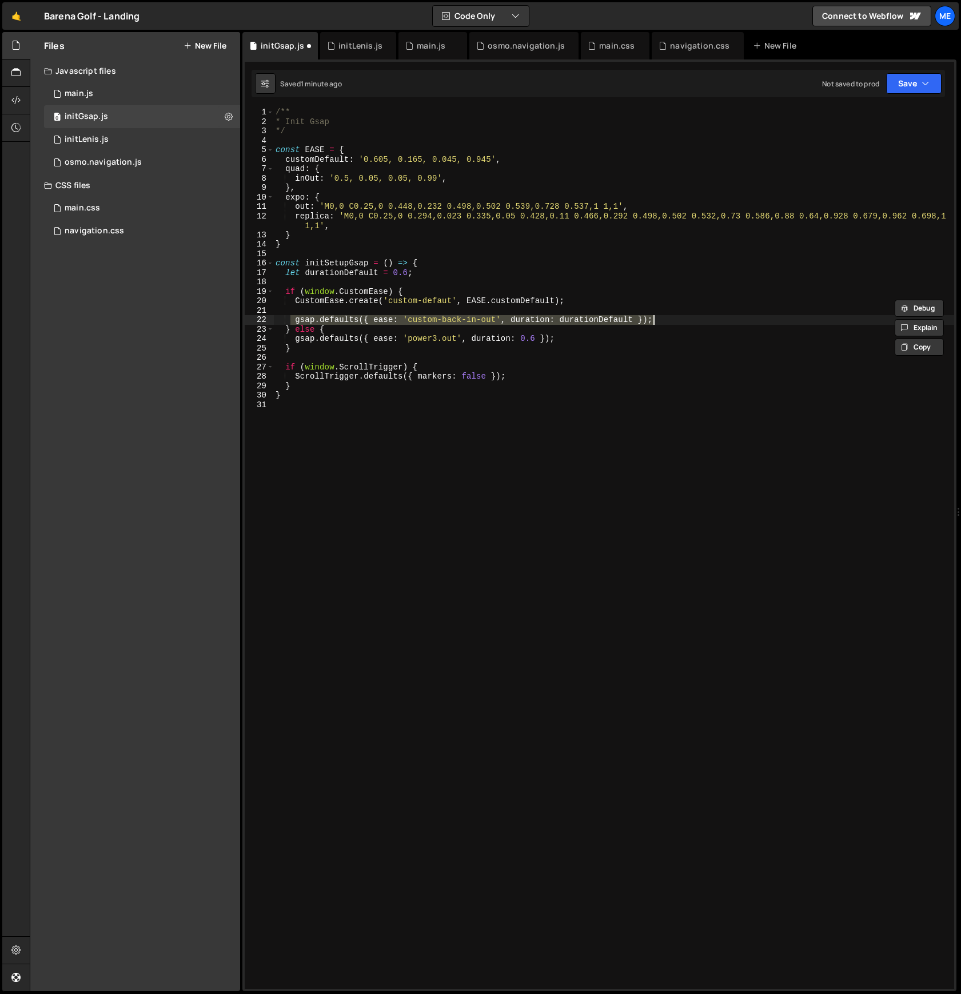
drag, startPoint x: 288, startPoint y: 319, endPoint x: 696, endPoint y: 317, distance: 407.6
click at [696, 317] on div "/** * Init Gsap */ const EASE = { customDefault : '0.605, 0.165, 0.045, 0.945' …" at bounding box center [613, 557] width 681 height 900
type textarea "gsap.defaults({ ease: 'custom-back-in-out', duration: durationDefault });"
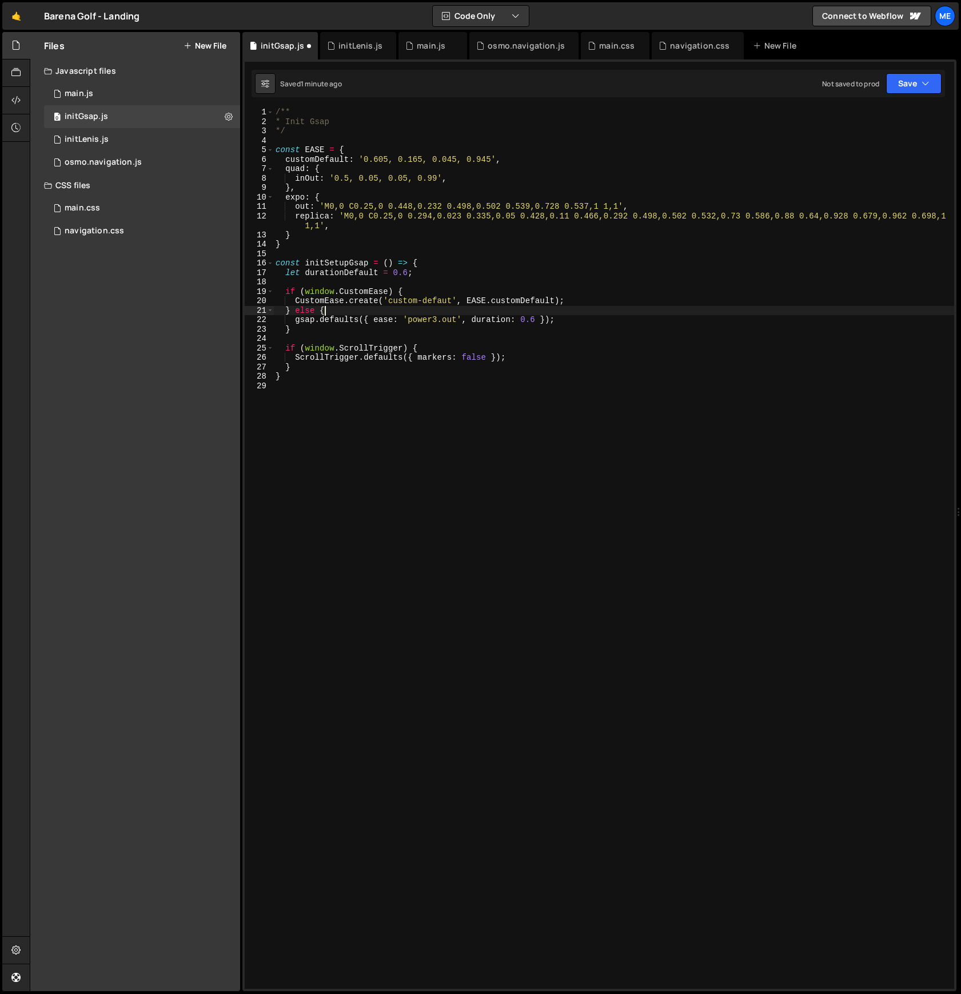
type textarea "}"
click at [437, 280] on div "/** * Init Gsap */ const EASE = { customDefault : '0.605, 0.165, 0.045, 0.945' …" at bounding box center [613, 557] width 681 height 900
click at [541, 320] on div "/** * Init Gsap */ const EASE = { customDefault : '0.605, 0.165, 0.045, 0.945' …" at bounding box center [613, 557] width 681 height 900
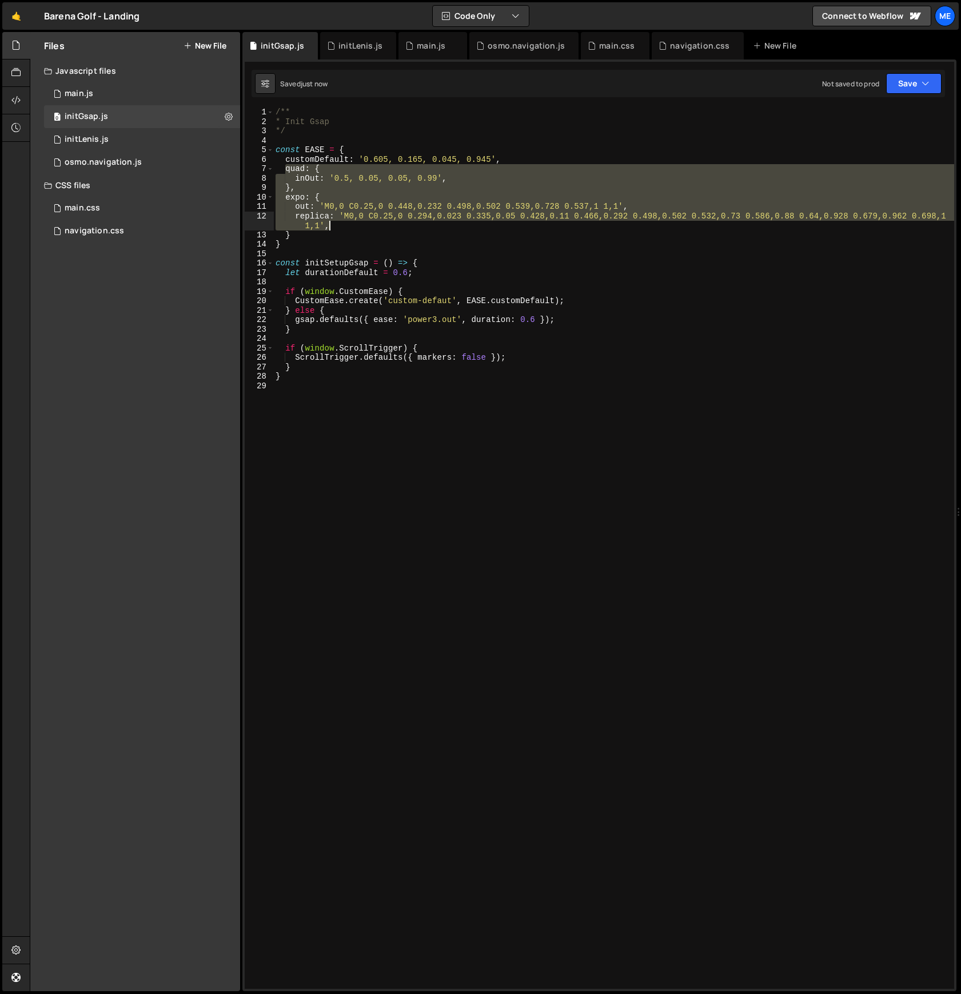
drag, startPoint x: 329, startPoint y: 186, endPoint x: 357, endPoint y: 230, distance: 52.4
click at [357, 231] on div "/** * Init Gsap */ const EASE = { customDefault : '0.605, 0.165, 0.045, 0.945' …" at bounding box center [613, 557] width 681 height 900
type textarea "replica: 'M0,0 C0.25,0 0.294,0.023 0.335,0.05 0.428,0.11 0.466,0.292 0.498,0.50…"
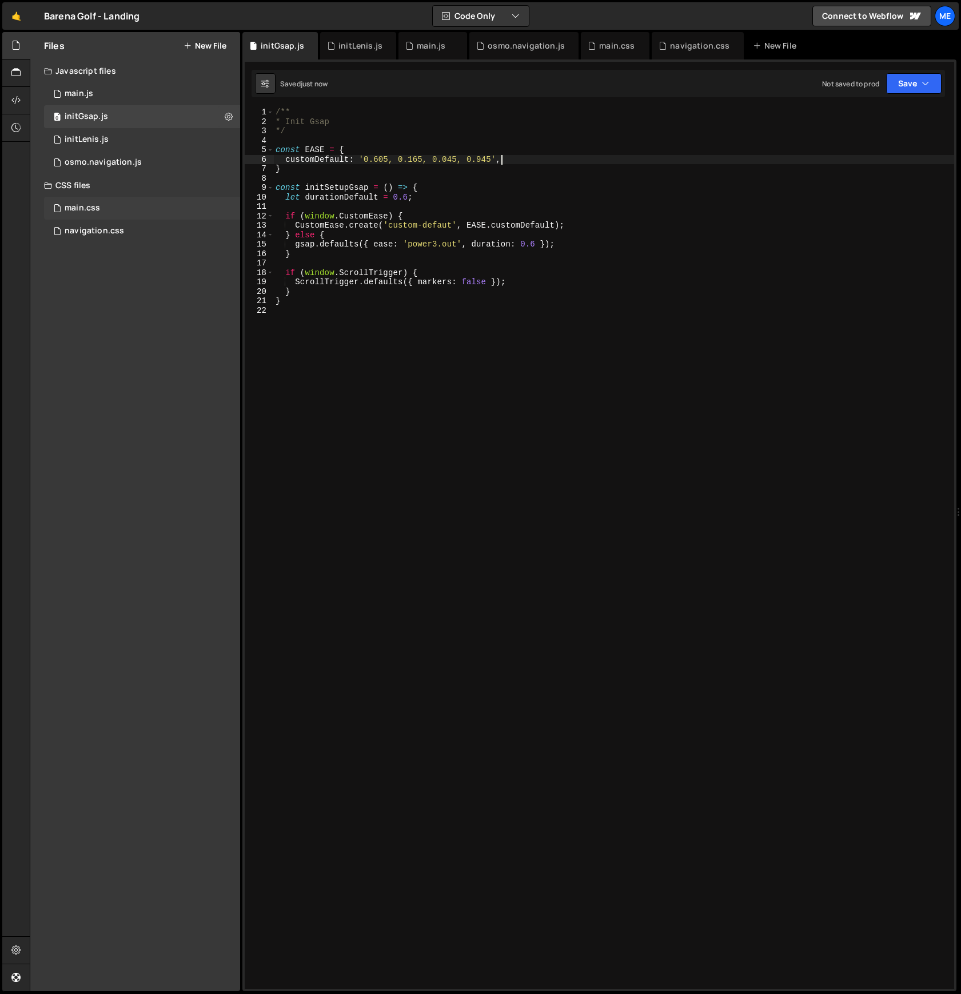
type textarea "customDefault: '0.605, 0.165, 0.045, 0.945',"
click at [95, 204] on div "main.css" at bounding box center [82, 208] width 35 height 10
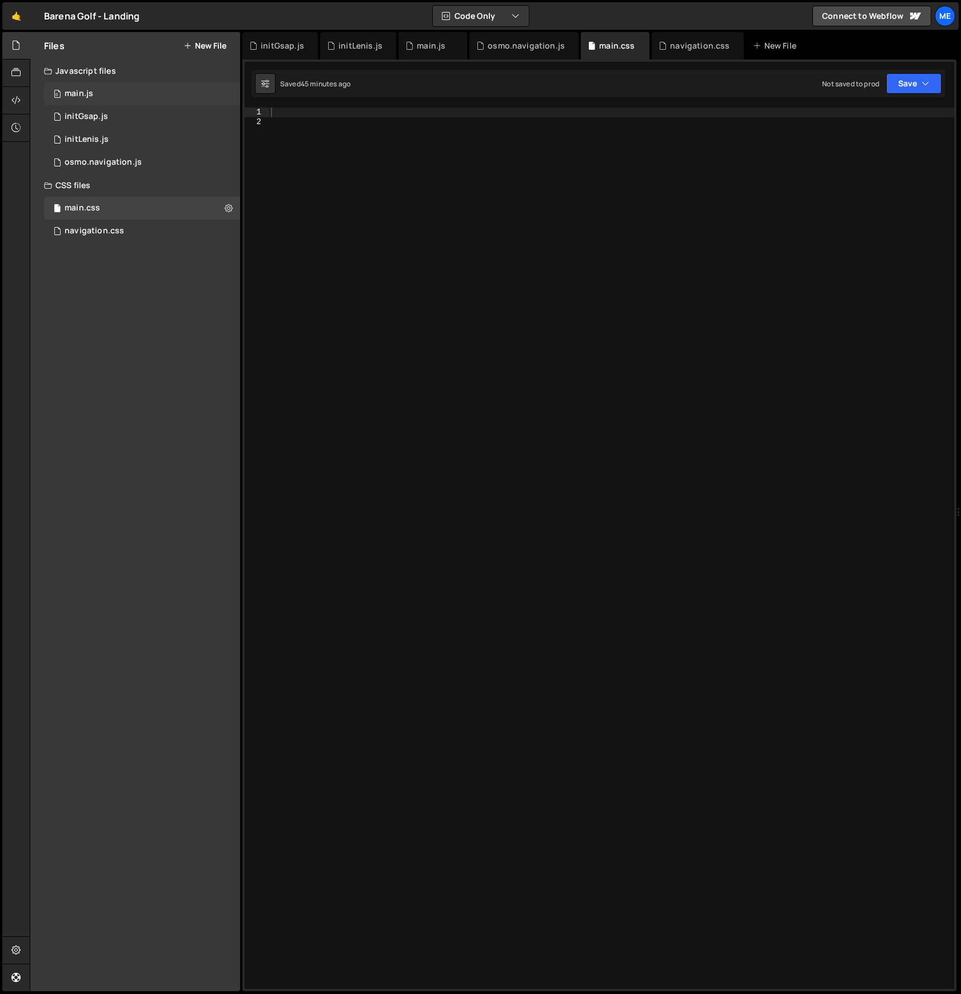
click at [86, 88] on div "0 main.js 0" at bounding box center [142, 93] width 196 height 23
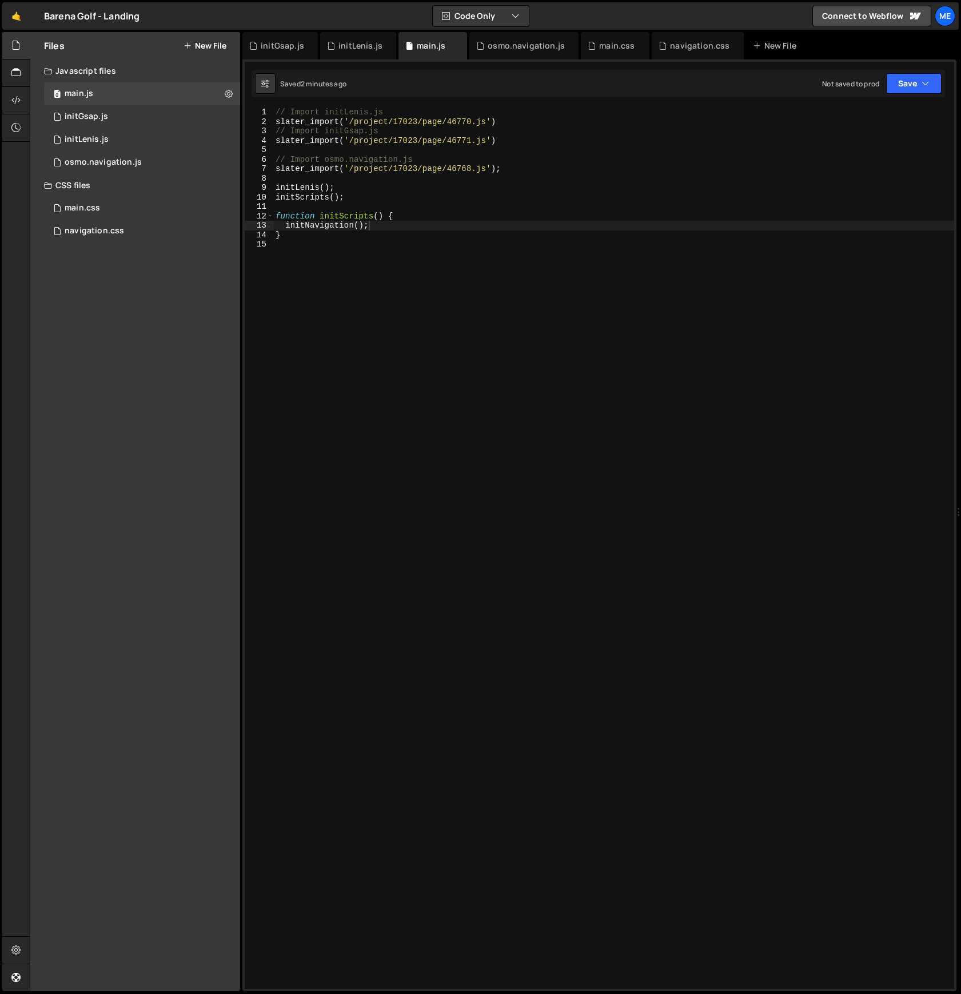
click at [286, 121] on div "// Import initLenis.js slater_import ( '/project/17023/page/46770.js' ) // Impo…" at bounding box center [613, 557] width 681 height 900
click at [348, 186] on div "// Import initLenis.js slater_import ( '/project/17023/page/46770.js' ) // Impo…" at bounding box center [613, 557] width 681 height 900
type textarea "initLenis();"
type textarea "initGsap();"
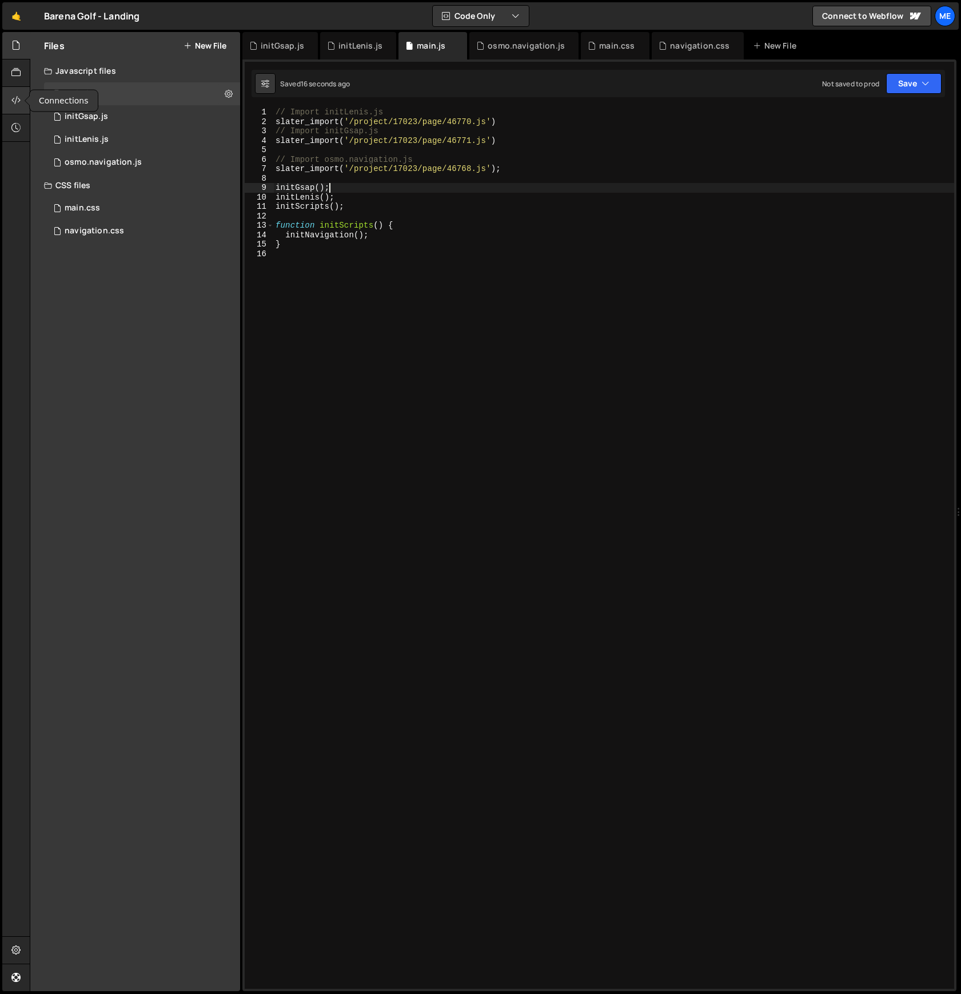
click at [23, 98] on div at bounding box center [16, 100] width 28 height 27
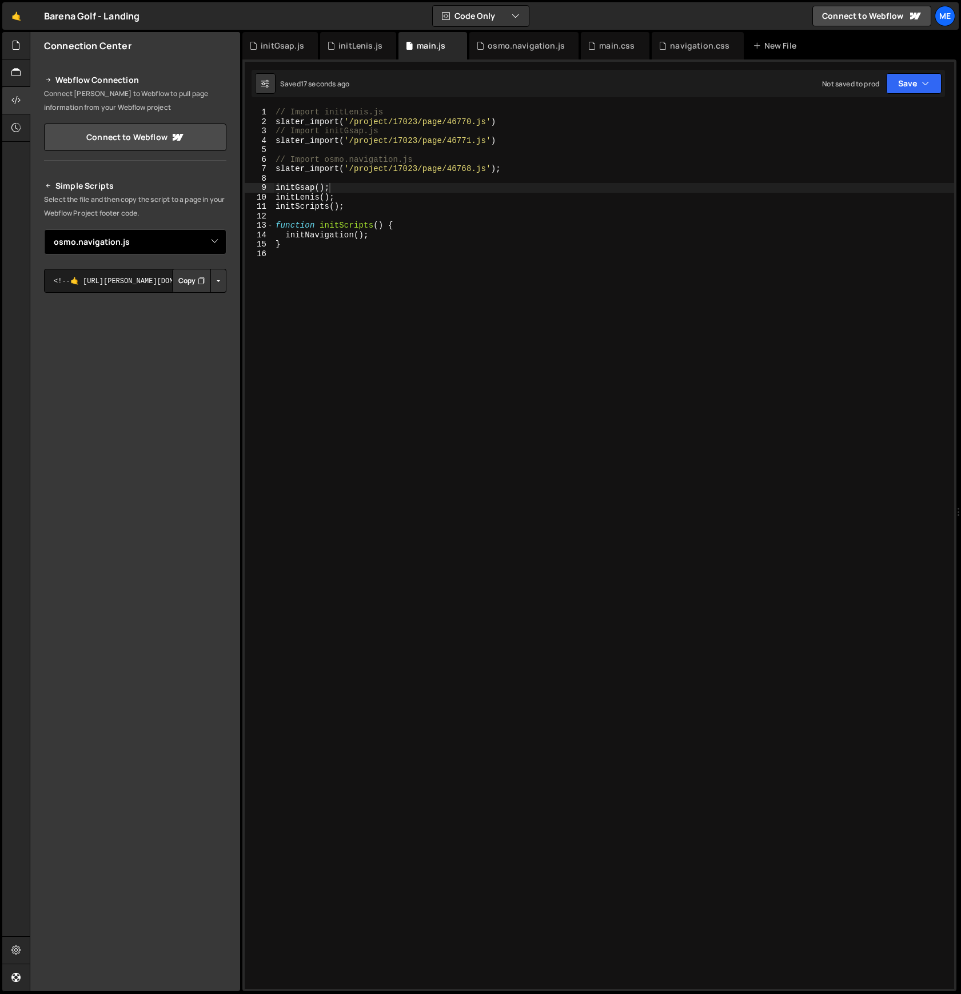
click at [207, 236] on select "Select File main.css navigation.css osmo.navigation.js main.js setup.lenis.js s…" at bounding box center [135, 241] width 182 height 25
select select "46769"
click at [44, 229] on select "Select File main.css navigation.css osmo.navigation.js main.js setup.lenis.js s…" at bounding box center [135, 241] width 182 height 25
drag, startPoint x: 197, startPoint y: 282, endPoint x: 189, endPoint y: 281, distance: 8.6
click at [198, 282] on icon "Button group with nested dropdown" at bounding box center [201, 280] width 7 height 11
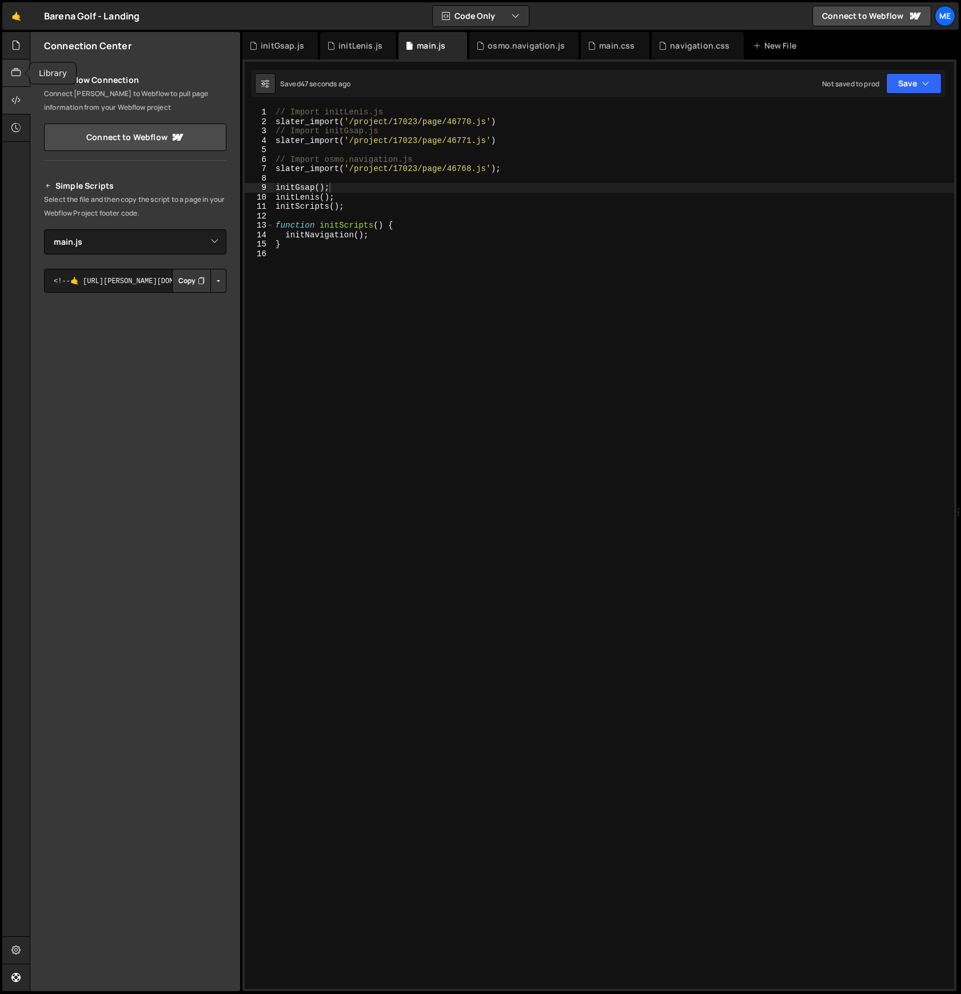
click at [21, 75] on div at bounding box center [16, 72] width 28 height 27
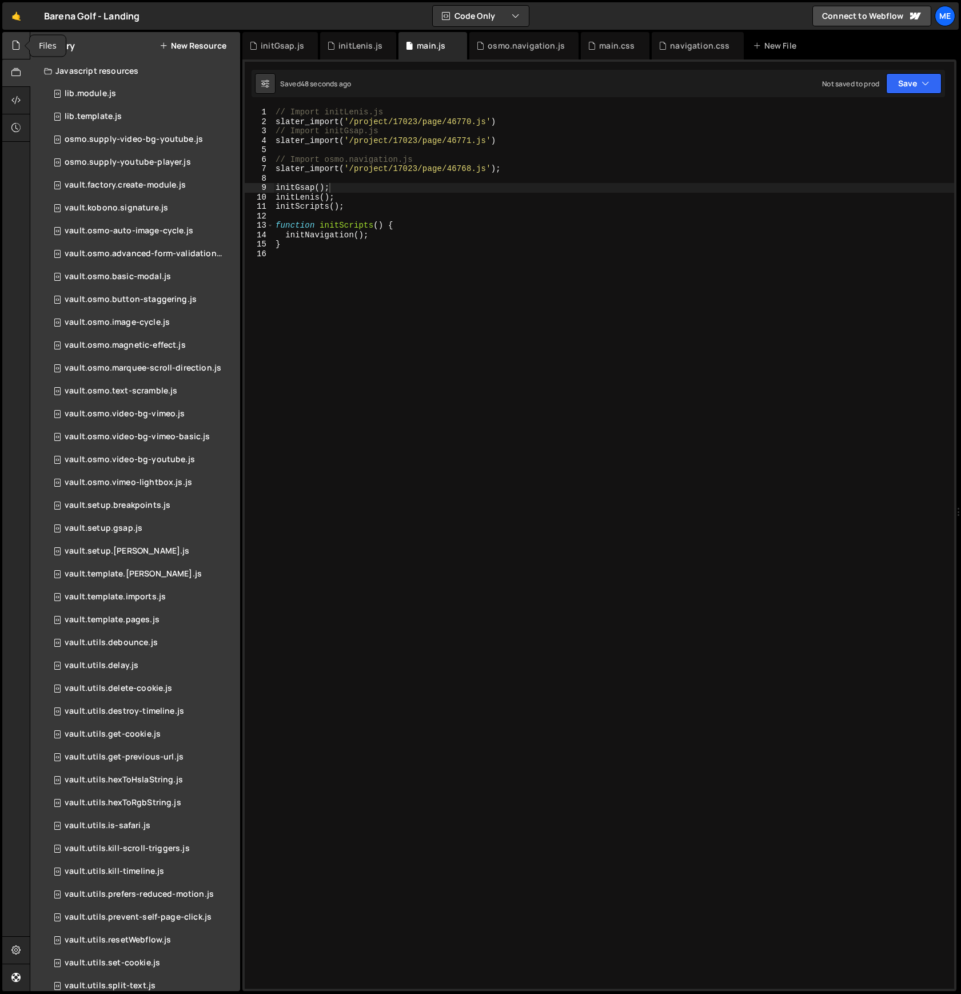
click at [18, 51] on icon at bounding box center [15, 45] width 9 height 13
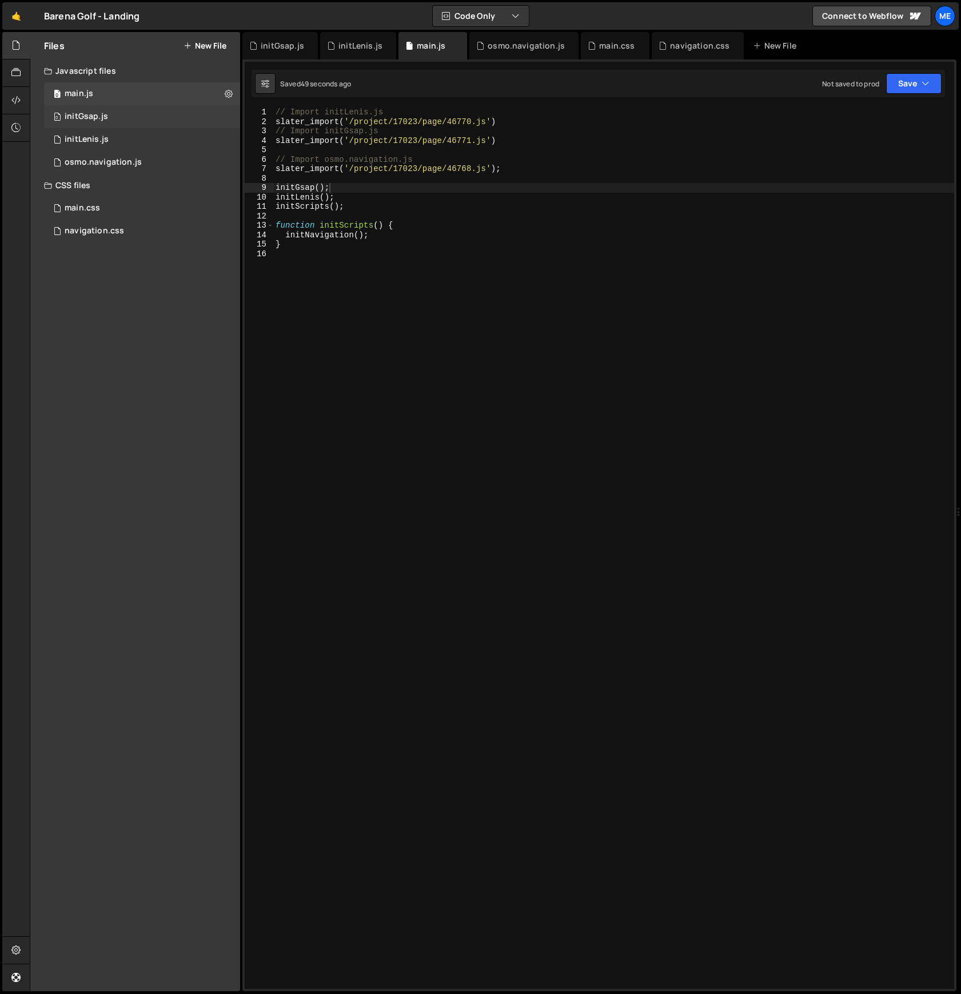
click at [86, 117] on div "initGsap.js" at bounding box center [86, 116] width 43 height 10
click at [135, 112] on div "0 initGsap.js 0" at bounding box center [142, 116] width 196 height 23
click at [85, 113] on div "initGsap.js" at bounding box center [86, 116] width 43 height 10
click at [74, 118] on div "initGsap.js" at bounding box center [86, 116] width 43 height 10
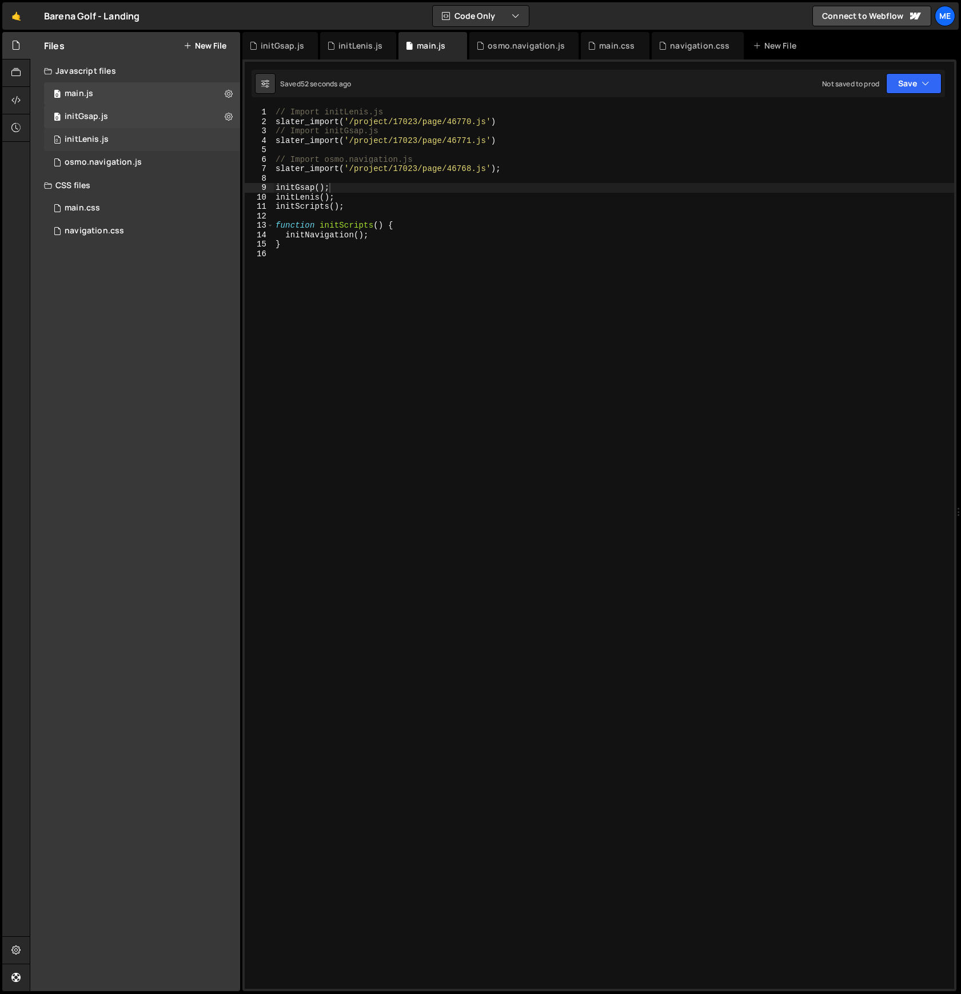
drag, startPoint x: 82, startPoint y: 136, endPoint x: 80, endPoint y: 143, distance: 7.6
click at [82, 136] on div "initLenis.js" at bounding box center [87, 139] width 44 height 10
click at [81, 144] on div "initLenis.js" at bounding box center [87, 139] width 44 height 10
click at [353, 47] on div "initLenis.js" at bounding box center [360, 45] width 44 height 11
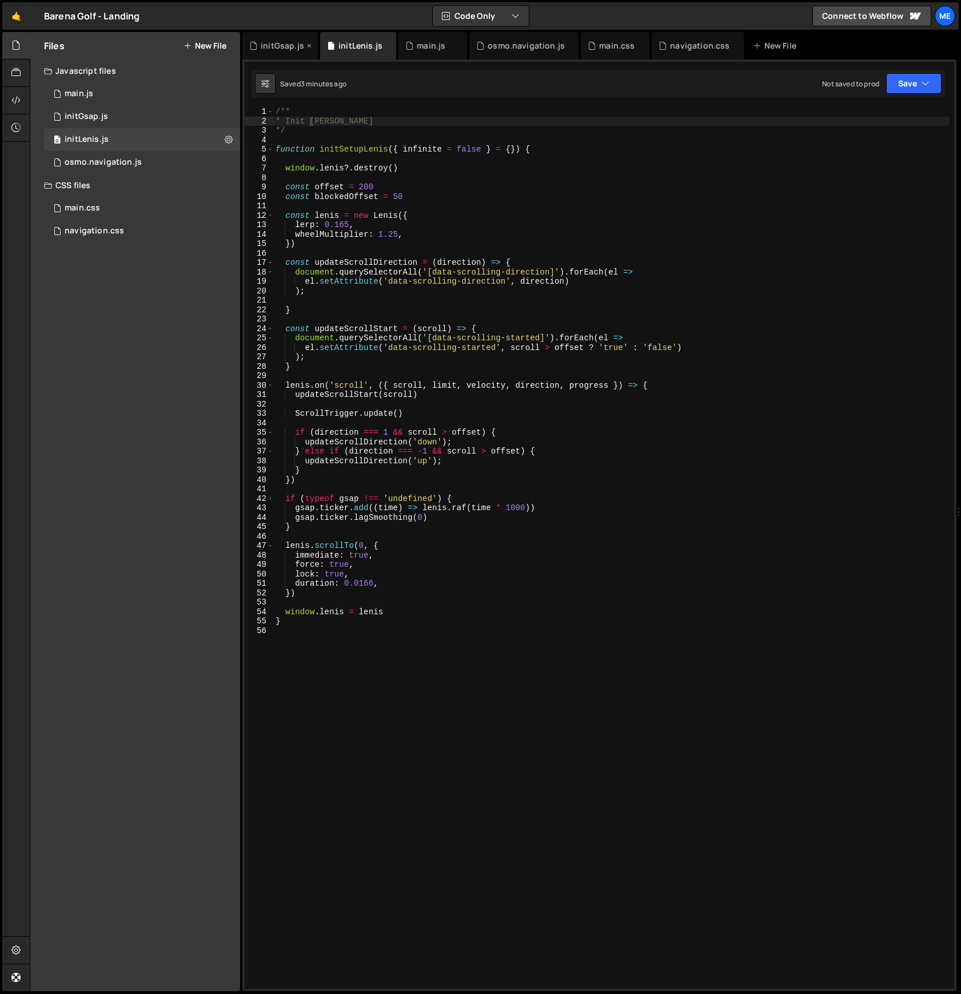
click at [284, 46] on div "initGsap.js" at bounding box center [282, 45] width 43 height 11
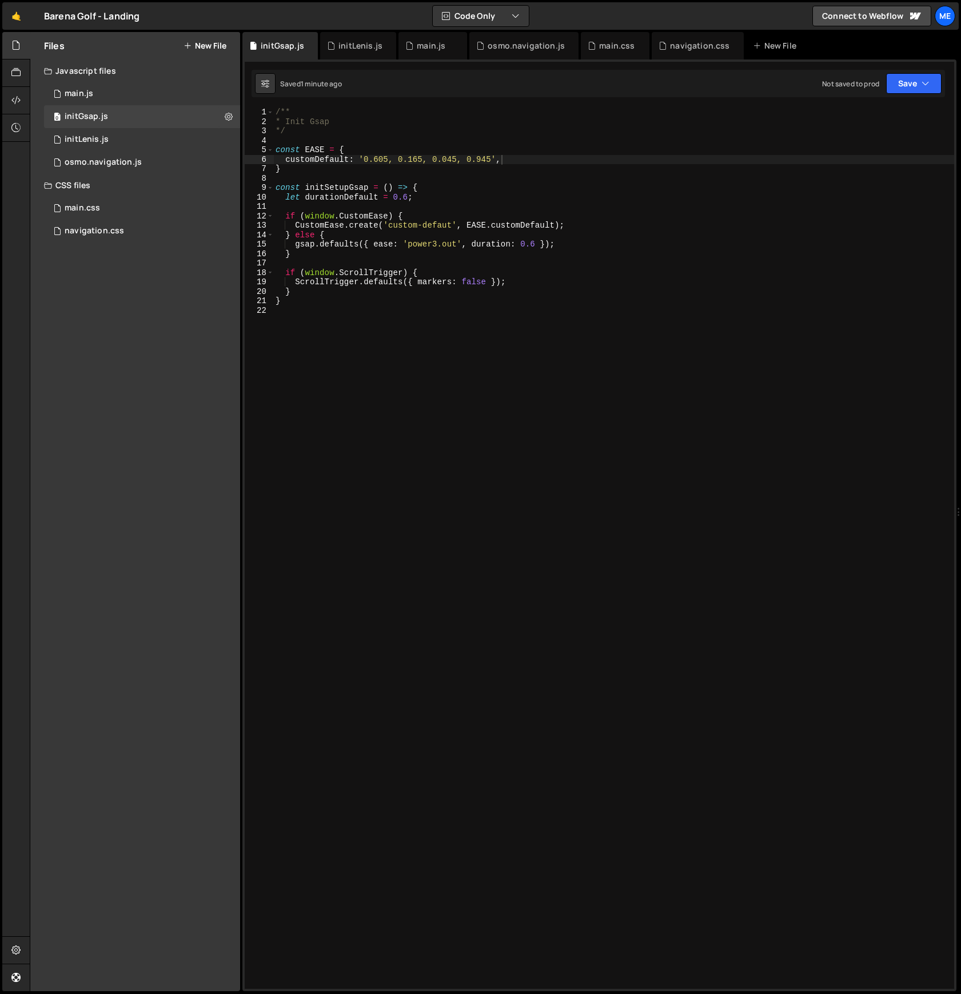
click at [313, 149] on div "/** * Init Gsap */ const EASE = { customDefault : '0.605, 0.165, 0.045, 0.945' …" at bounding box center [613, 557] width 681 height 900
click at [328, 186] on div "/** * Init Gsap */ const EASE = { customDefault : '0.605, 0.165, 0.045, 0.945' …" at bounding box center [613, 557] width 681 height 900
paste textarea
type textarea "const initGsap = () => {"
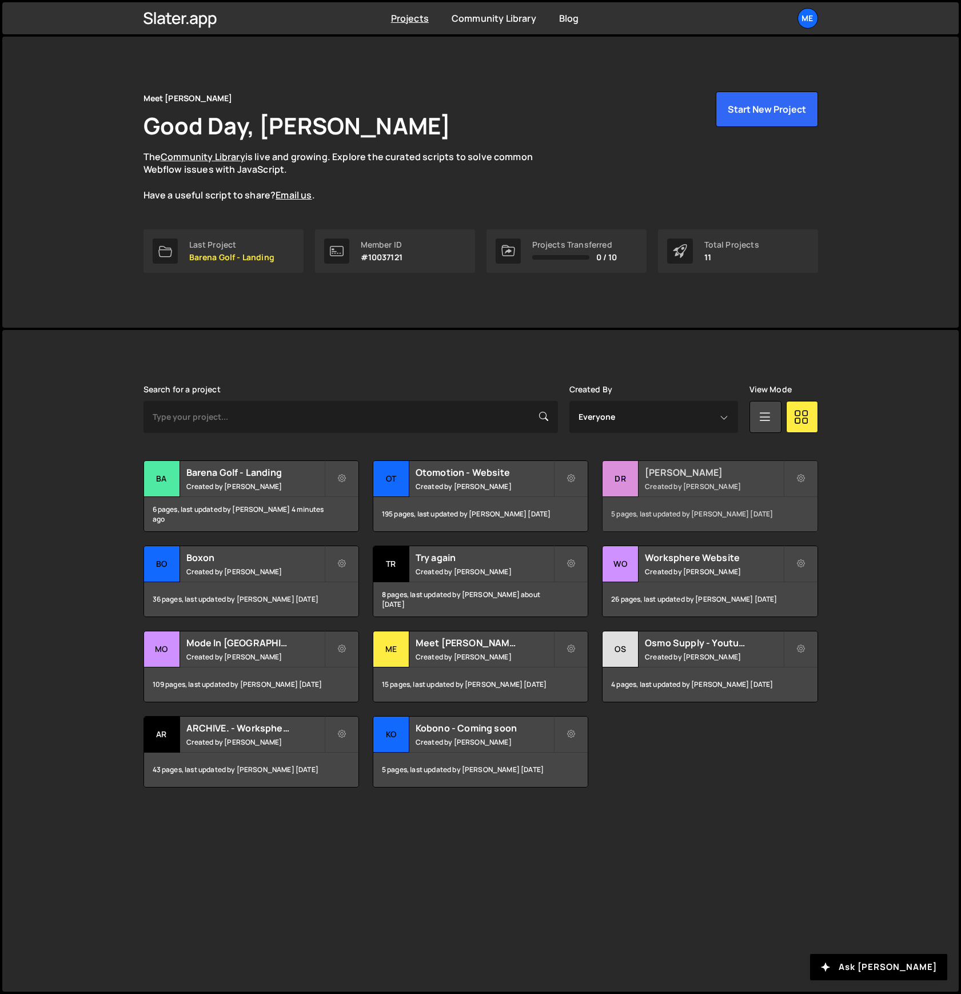
click at [735, 478] on h2 "[PERSON_NAME]" at bounding box center [714, 472] width 138 height 13
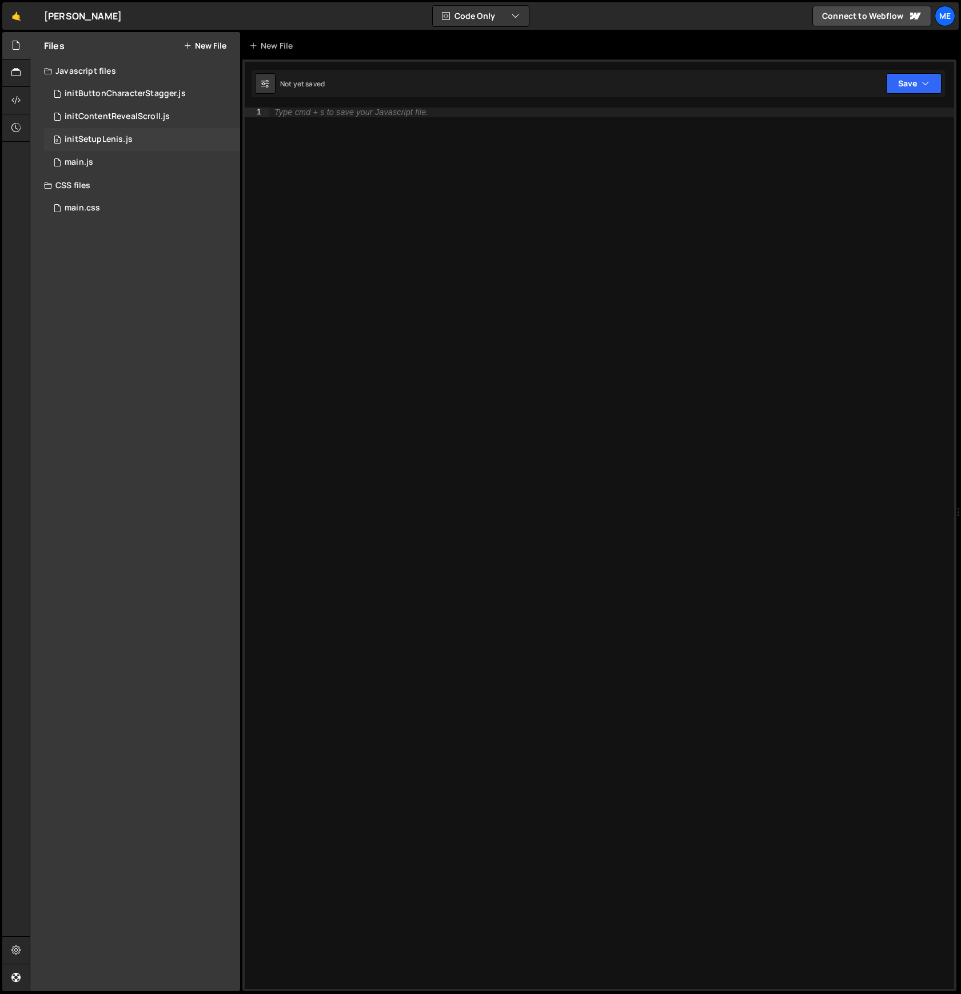
click at [99, 133] on div "0 initSetupLenis.js 0" at bounding box center [142, 139] width 196 height 23
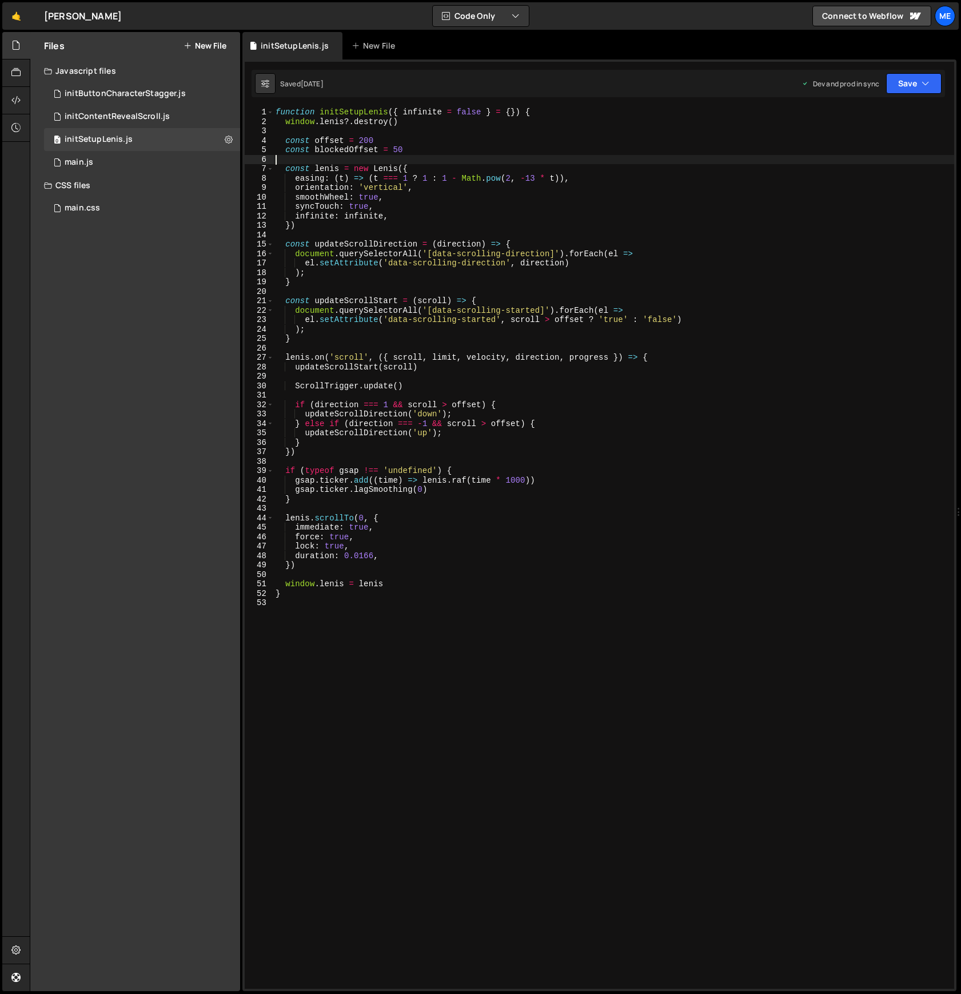
click at [362, 163] on div "function initSetupLenis ( { infinite = false } = { }) { window . [PERSON_NAME] …" at bounding box center [613, 557] width 681 height 900
type textarea "}"
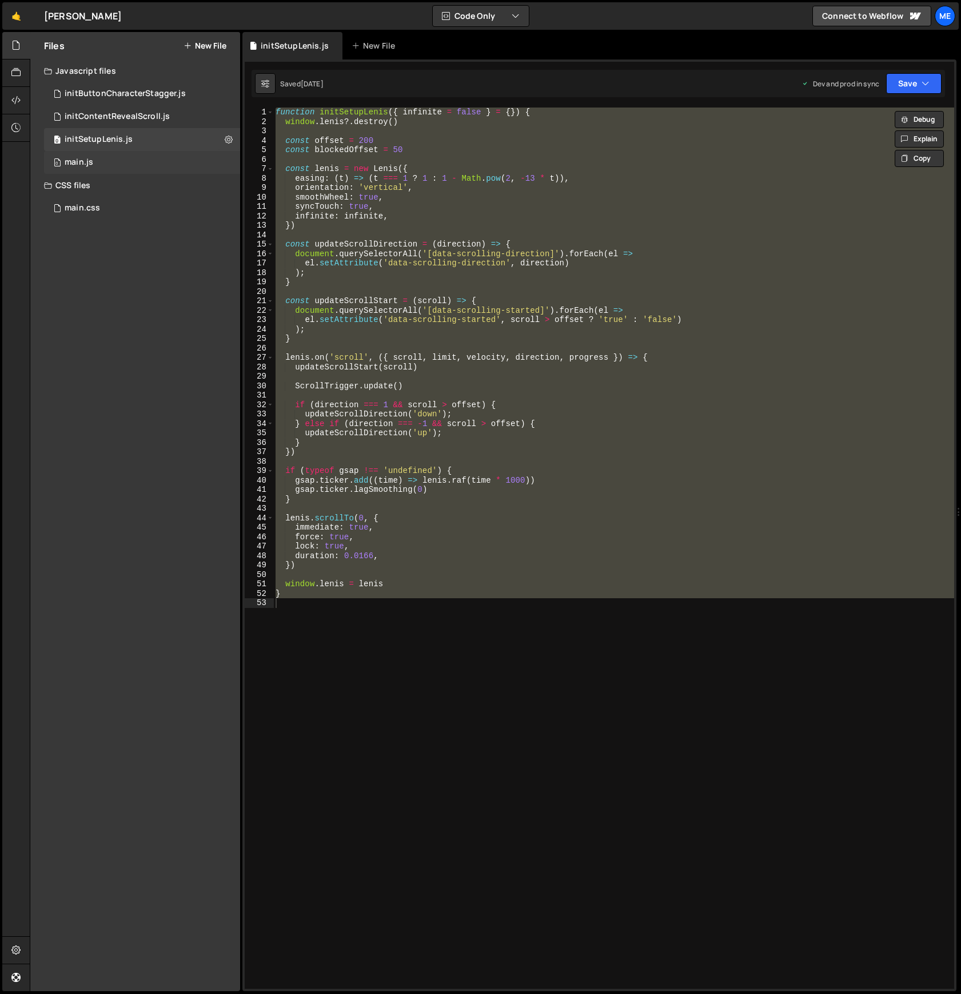
click at [118, 157] on div "0 main.js 0" at bounding box center [142, 162] width 196 height 23
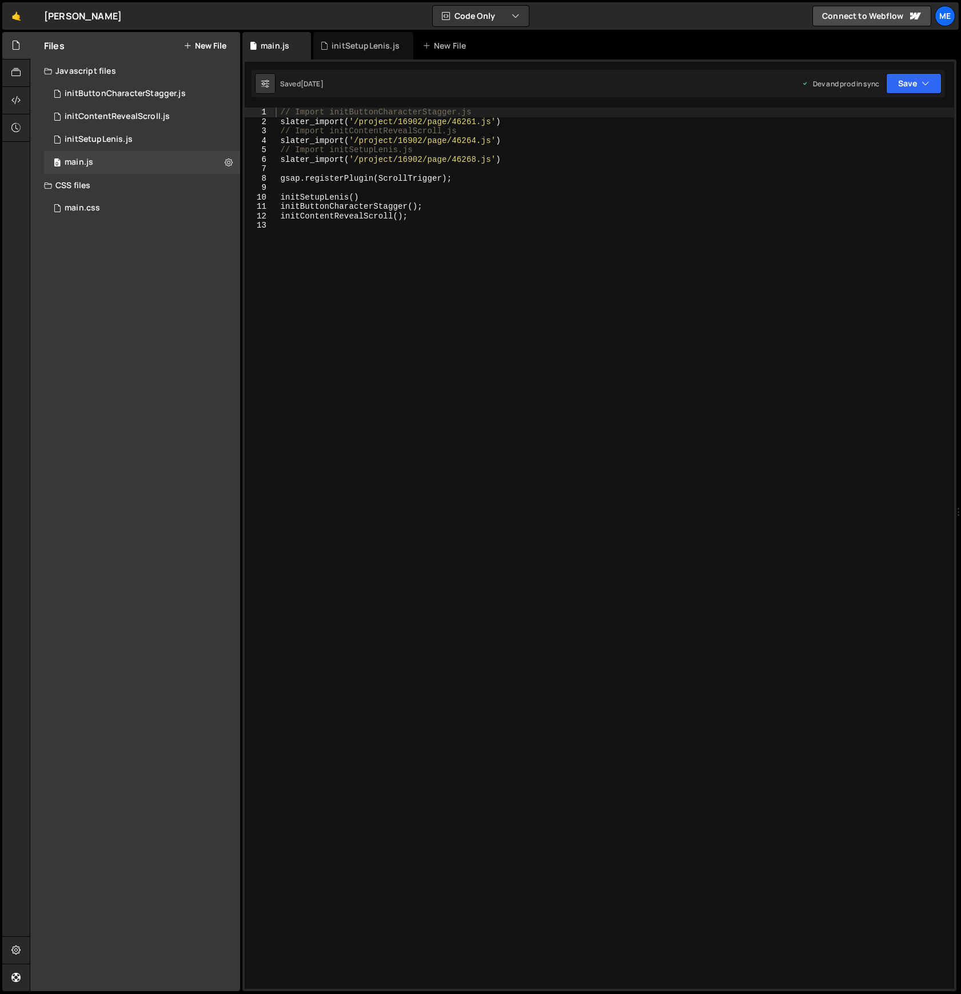
type textarea "gsap.registerPlugin(ScrollTrigger);"
drag, startPoint x: 467, startPoint y: 178, endPoint x: 261, endPoint y: 177, distance: 205.8
click at [261, 177] on div "gsap.registerPlugin(ScrollTrigger); 1 2 3 4 5 6 7 8 9 10 11 12 13 // Import ini…" at bounding box center [599, 547] width 709 height 881
click at [357, 46] on div "initSetupLenis.js" at bounding box center [366, 45] width 68 height 11
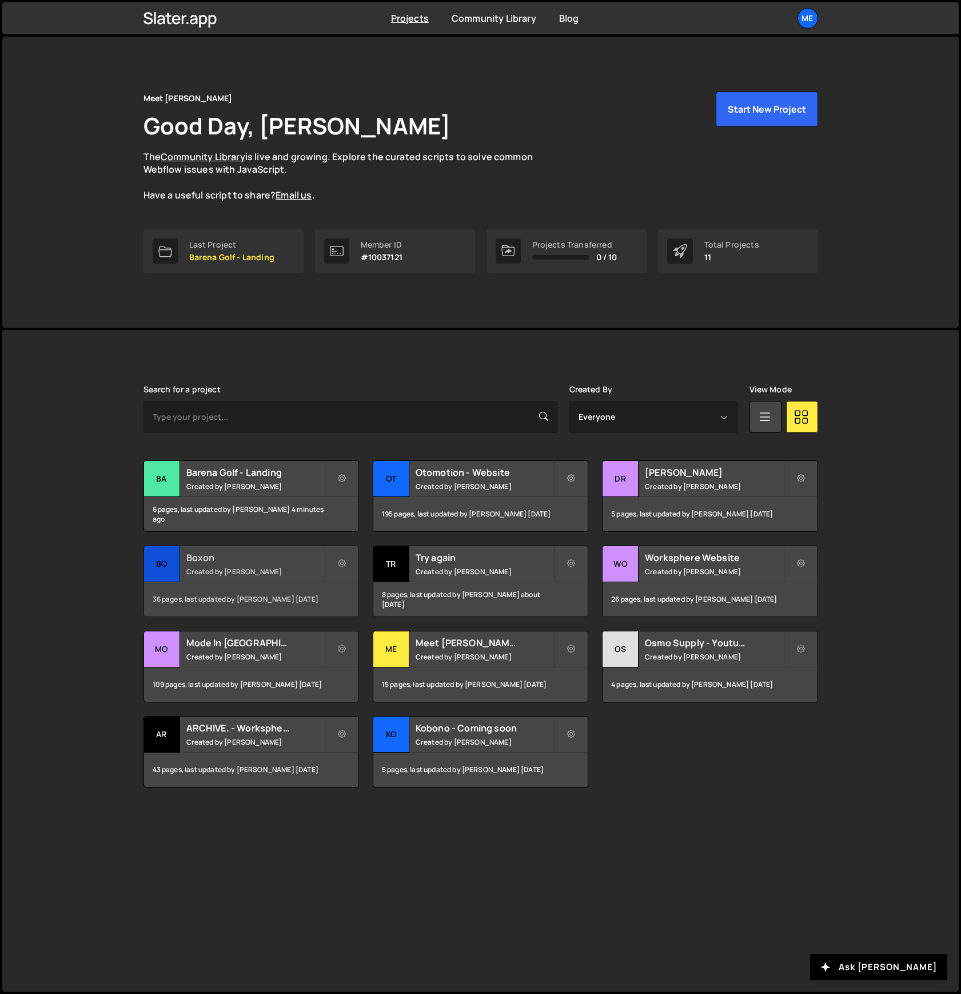
click at [214, 555] on h2 "Boxon" at bounding box center [255, 557] width 138 height 13
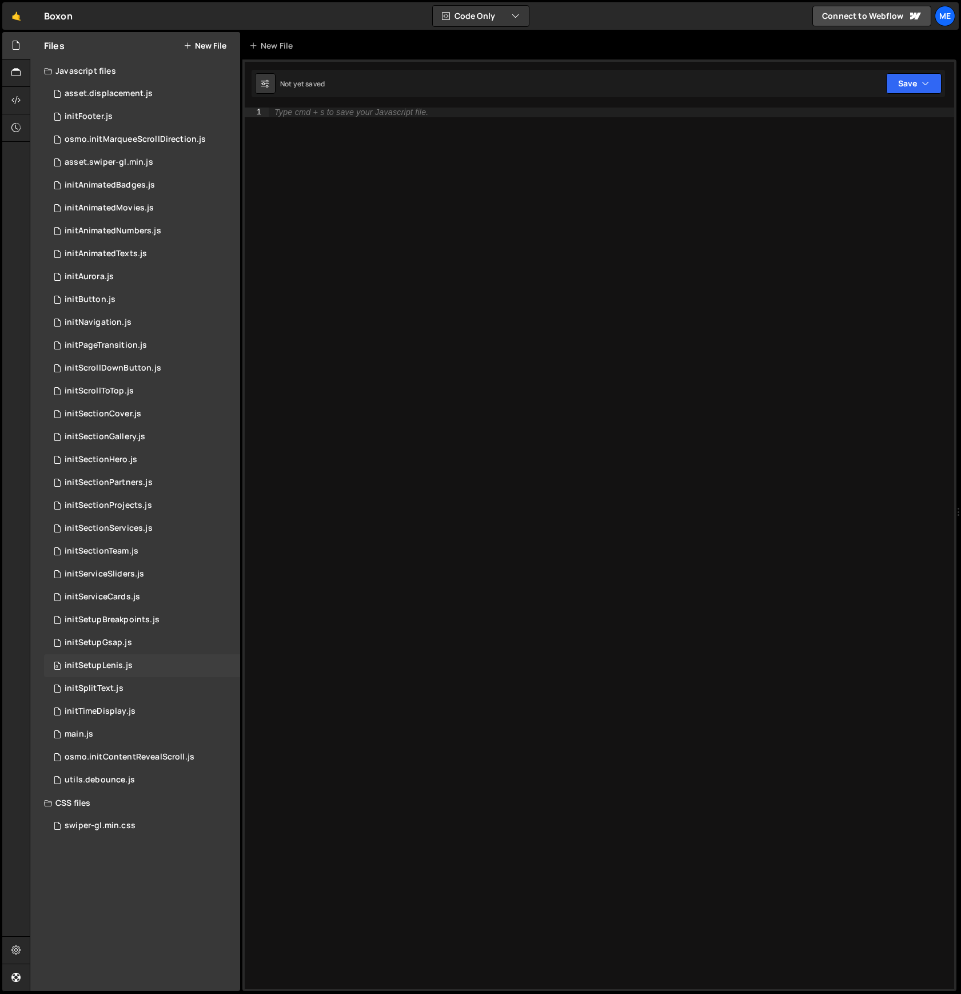
click at [131, 665] on div "0 initSetupLenis.js 0" at bounding box center [142, 665] width 196 height 23
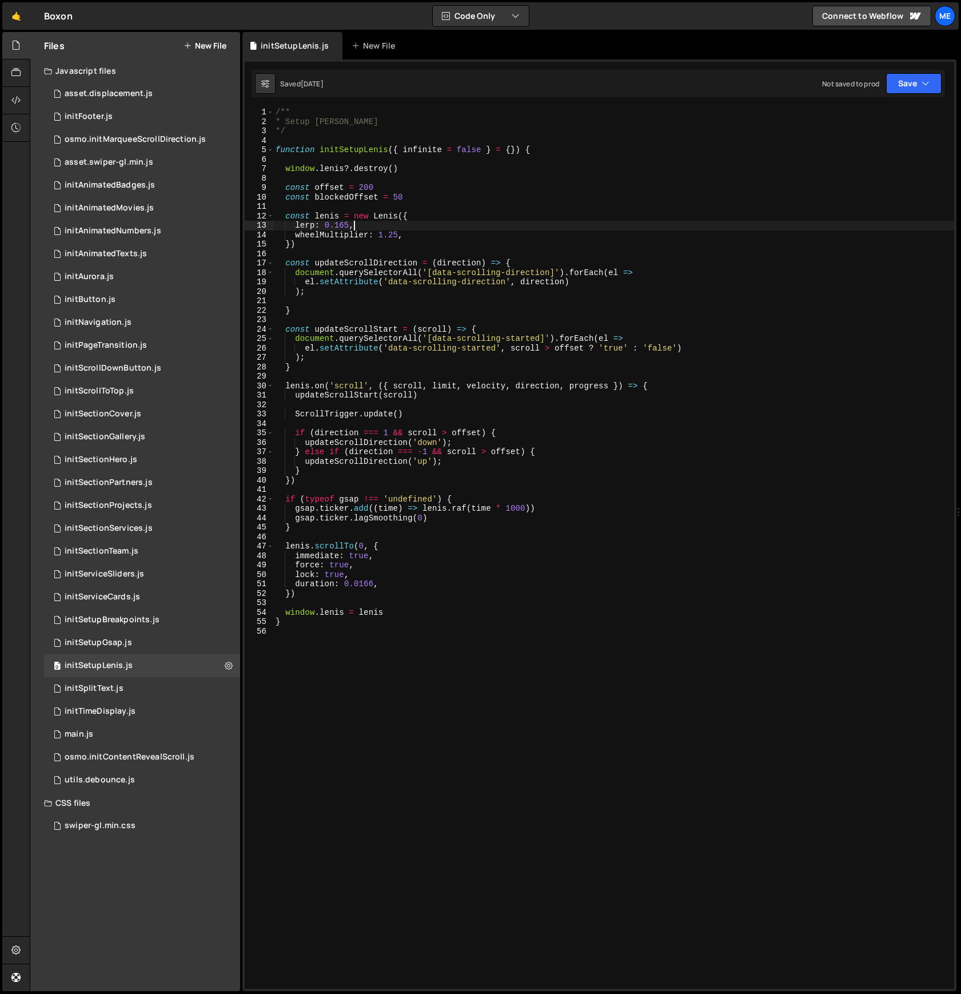
click at [633, 222] on div "/** * Setup [PERSON_NAME] */ function initSetupLenis ( { infinite = false } = {…" at bounding box center [613, 557] width 681 height 900
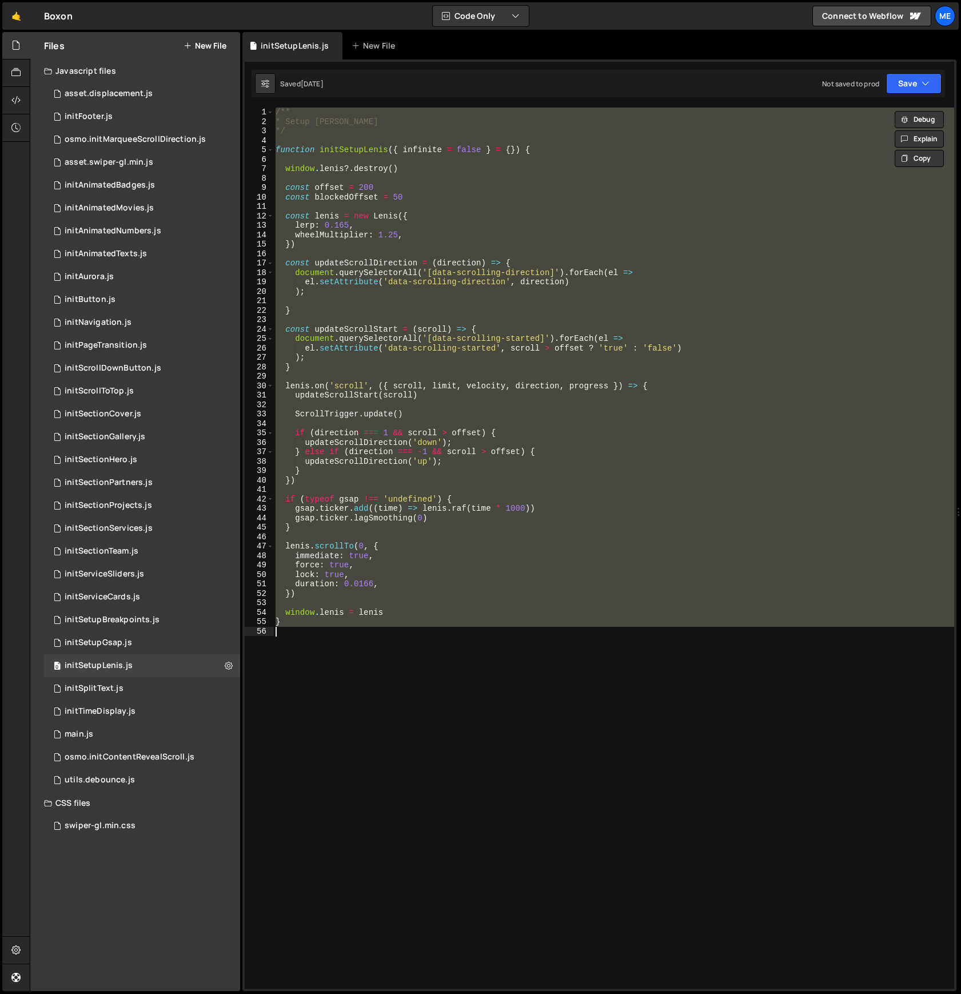
click at [632, 226] on div "/** * Setup [PERSON_NAME] */ function initSetupLenis ( { infinite = false } = {…" at bounding box center [613, 547] width 681 height 881
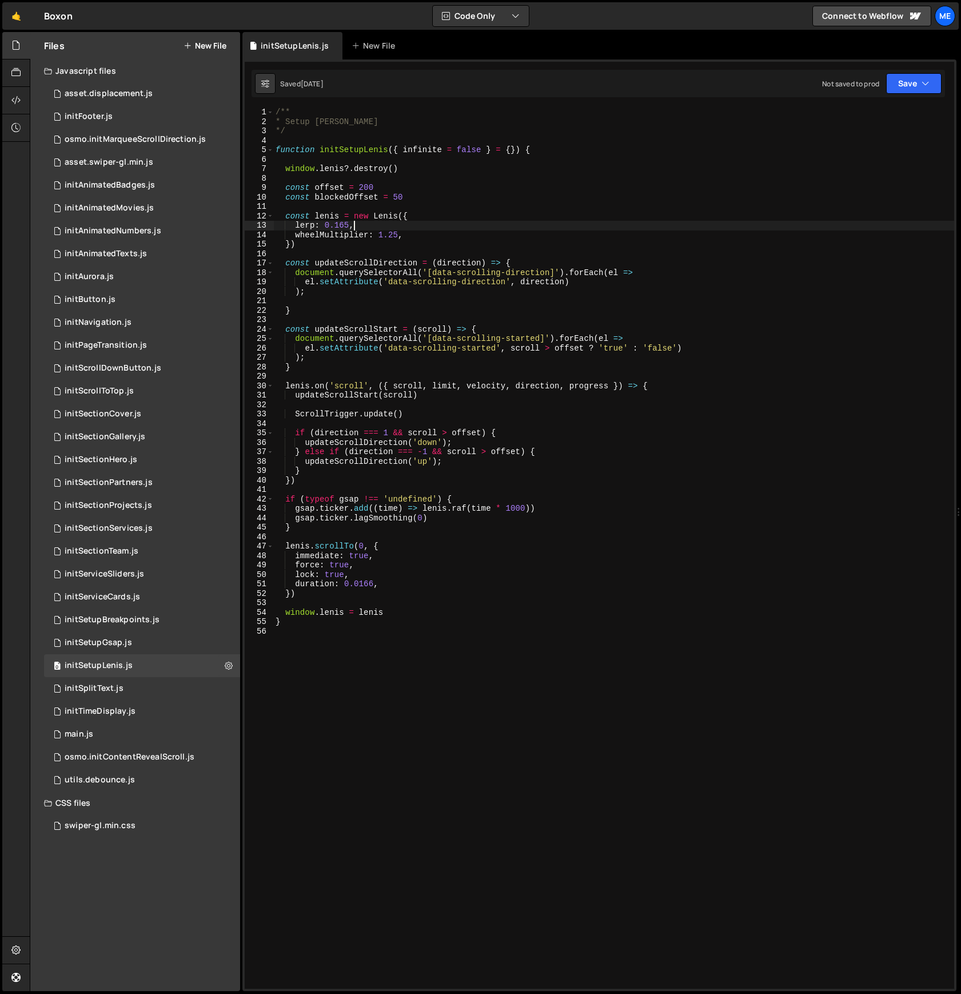
type textarea "}"
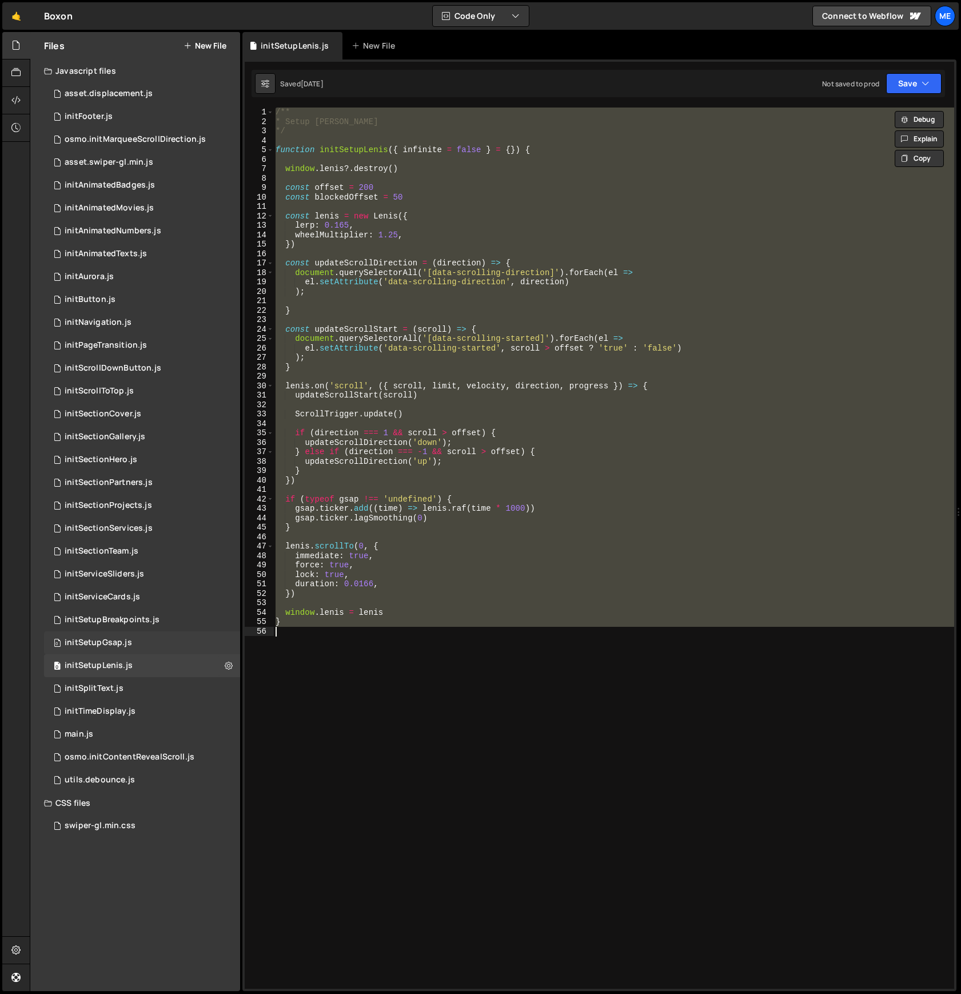
click at [134, 639] on div "0 initSetupGsap.js 0" at bounding box center [142, 642] width 196 height 23
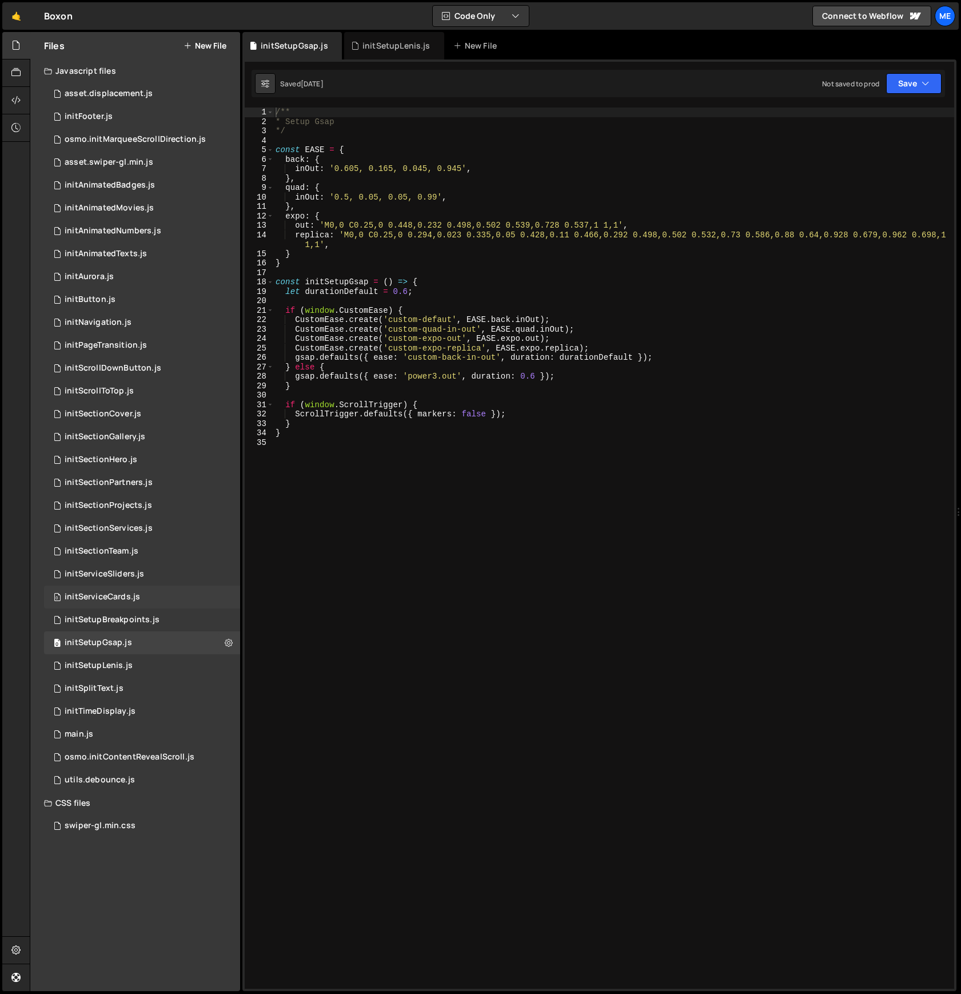
click at [421, 365] on div "/** * Setup Gsap */ const EASE = { back : { inOut : '0.605, 0.165, 0.045, 0.945…" at bounding box center [613, 557] width 681 height 900
type textarea "}"
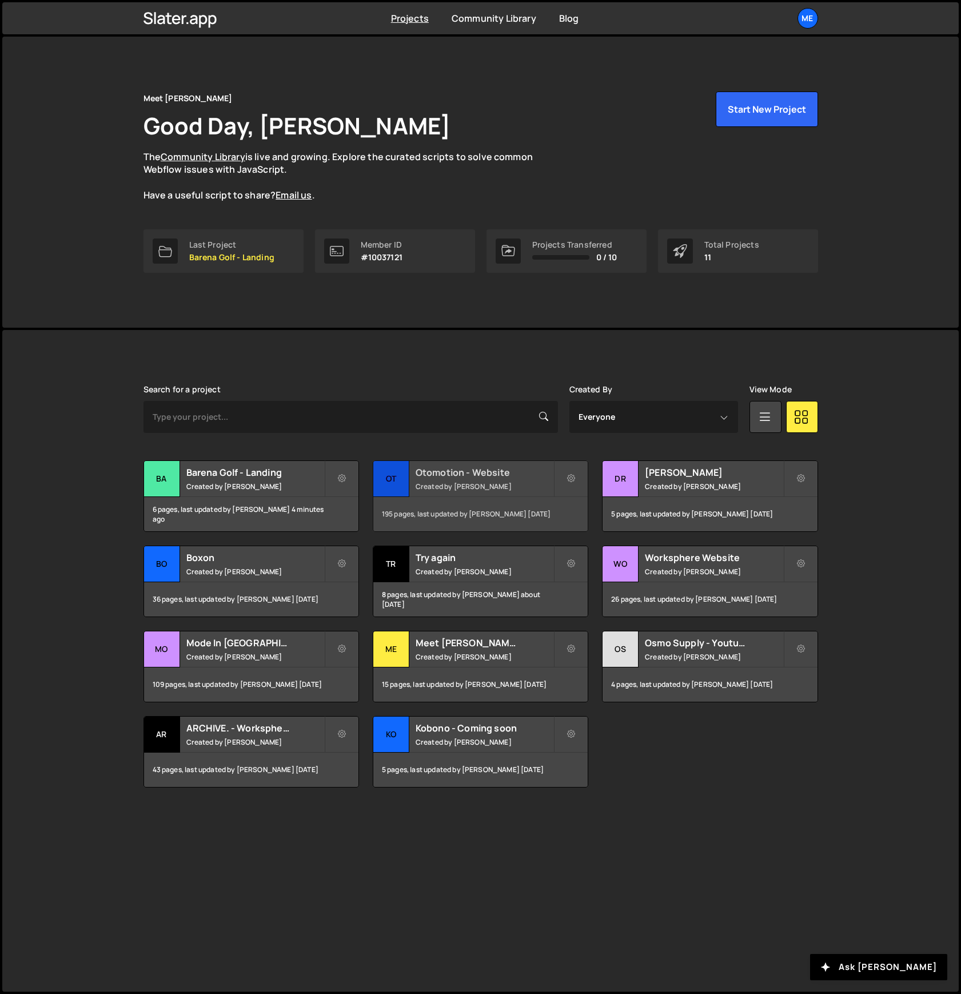
click at [479, 482] on small "Created by [PERSON_NAME]" at bounding box center [485, 486] width 138 height 10
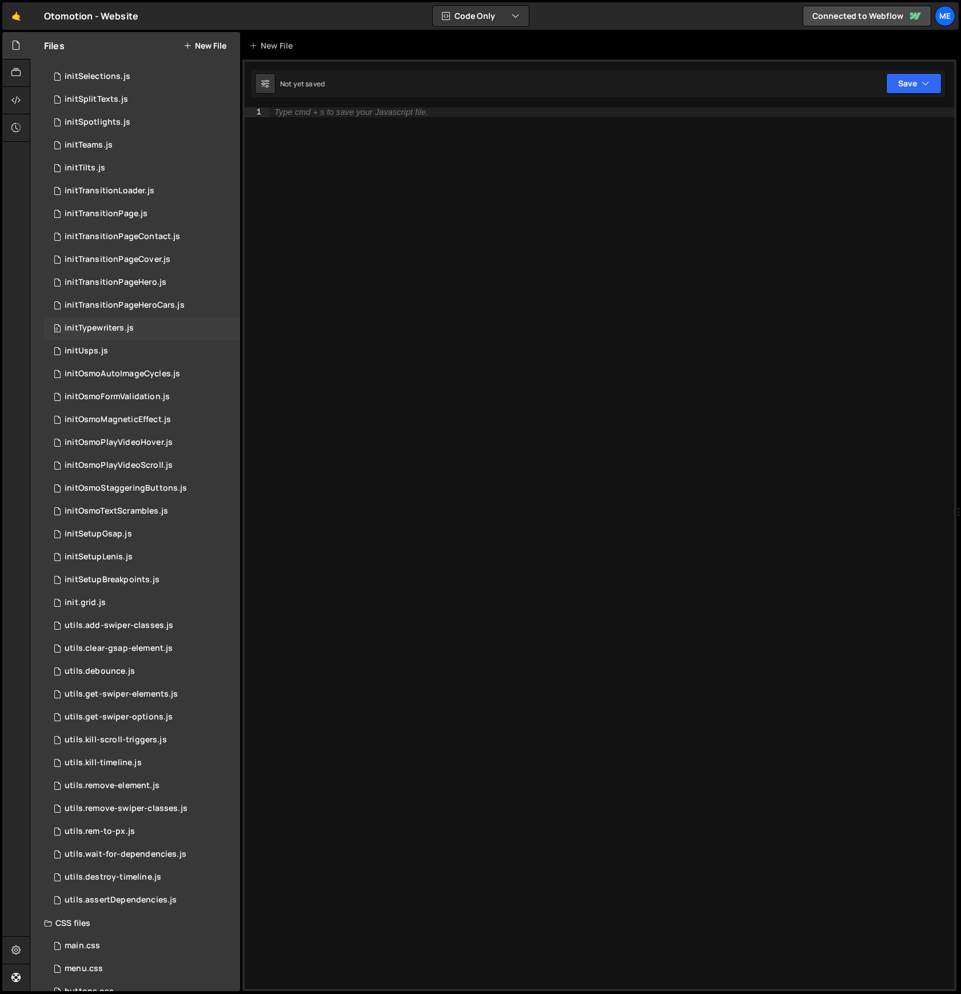
scroll to position [563, 0]
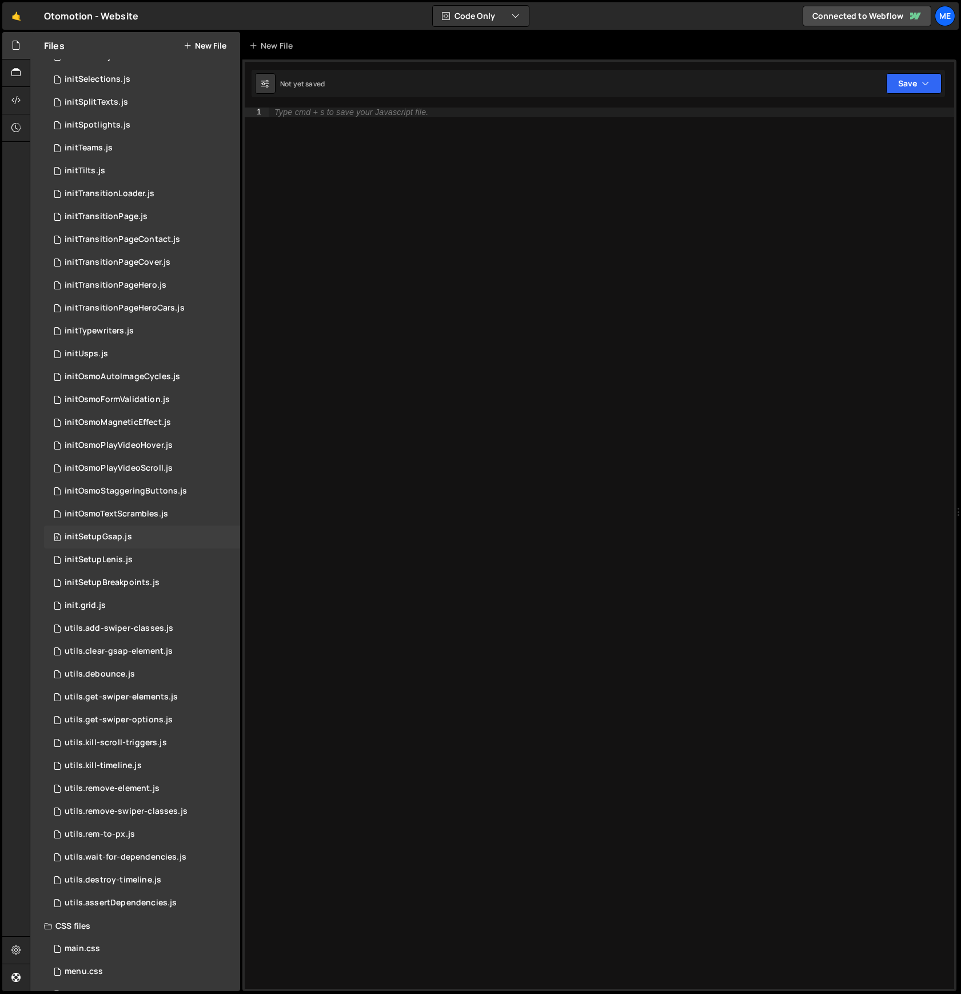
click at [130, 536] on div "0 initSetupGsap.js 0" at bounding box center [142, 536] width 196 height 23
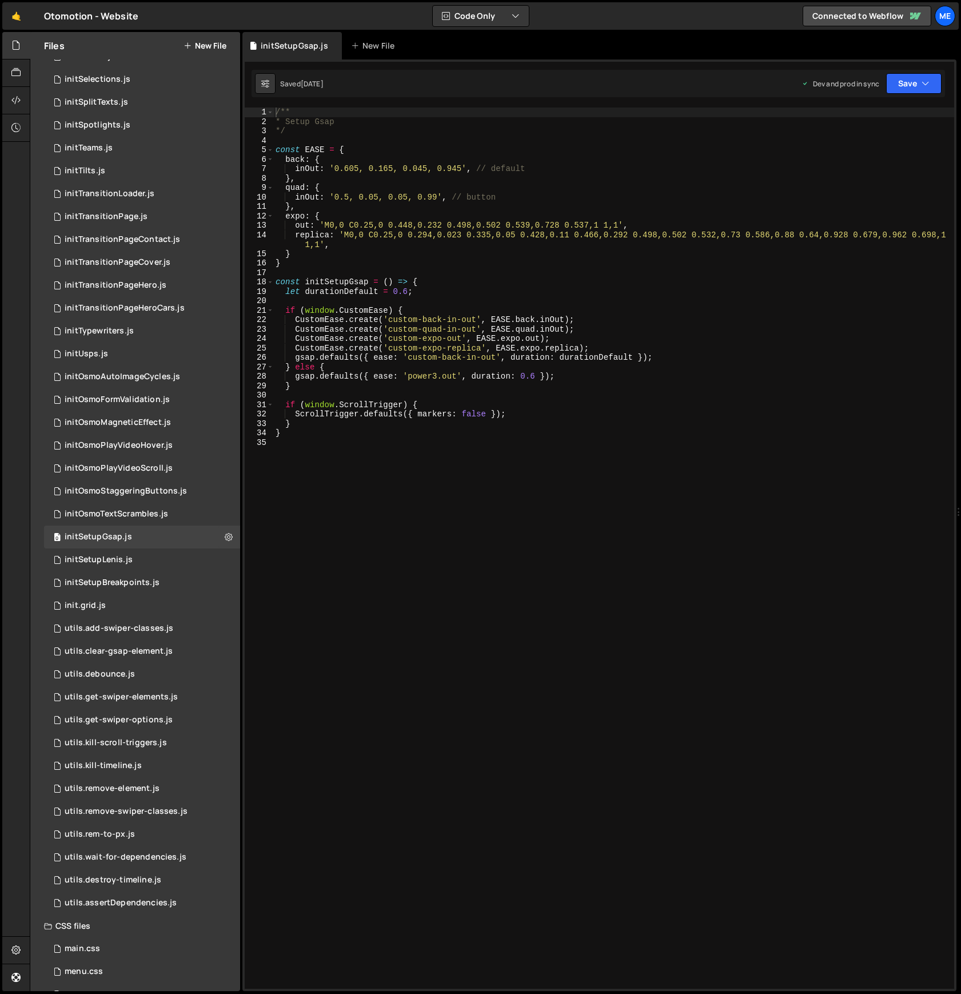
type textarea "const EASE = {"
click at [358, 151] on div "/** * Setup Gsap */ const EASE = { back : { inOut : '0.605, 0.165, 0.045, 0.945…" at bounding box center [613, 557] width 681 height 900
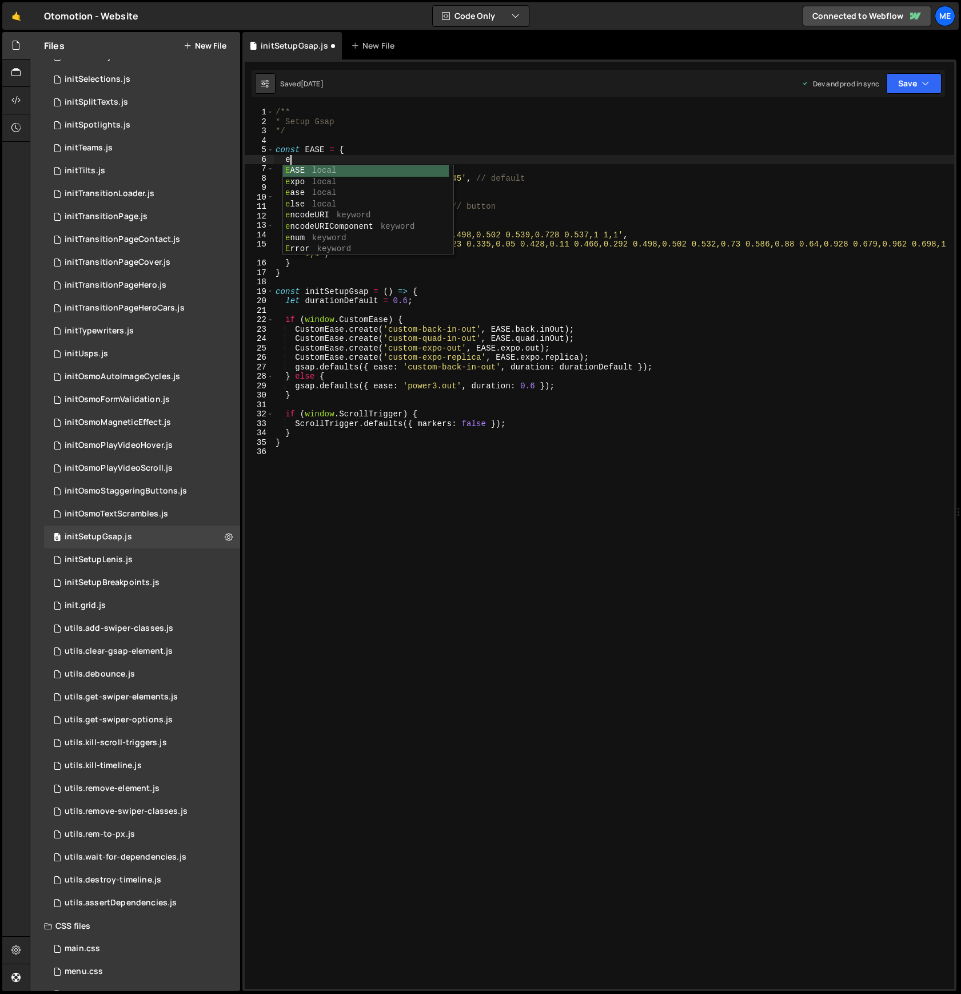
scroll to position [0, 1]
type textarea "e"
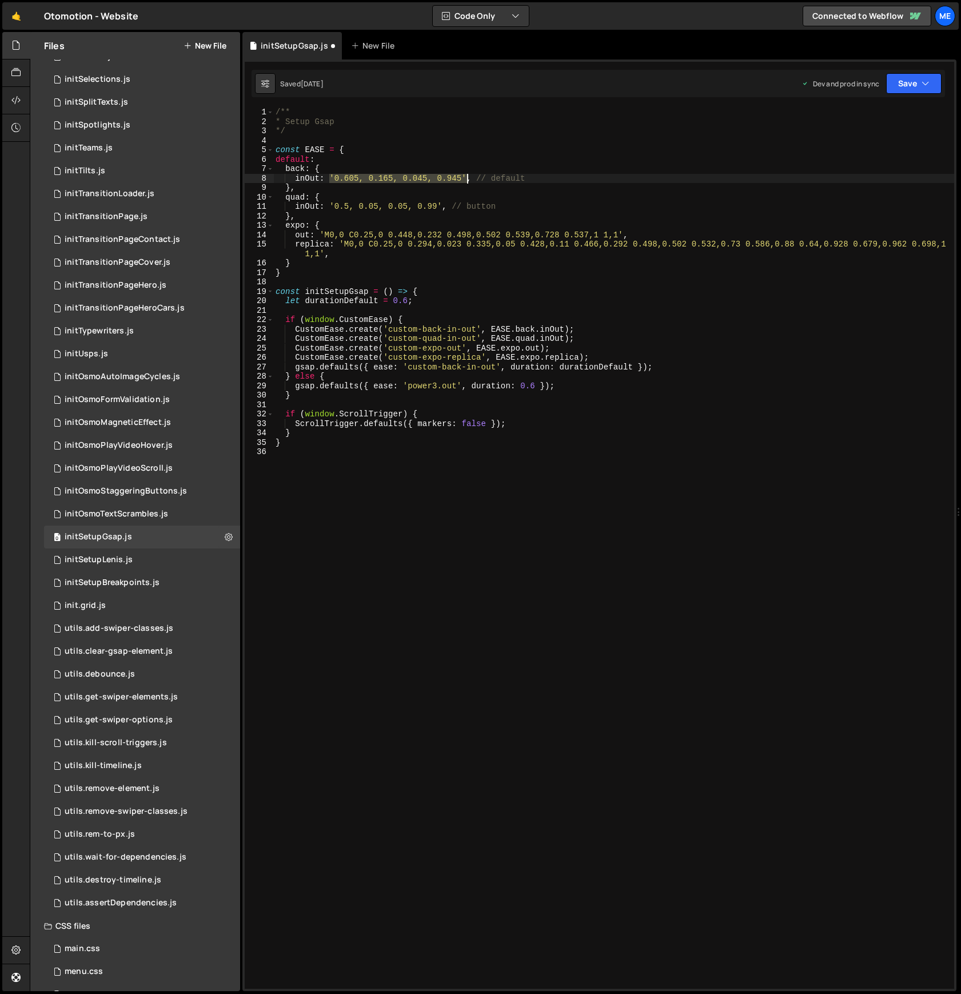
drag, startPoint x: 330, startPoint y: 176, endPoint x: 454, endPoint y: 173, distance: 124.1
click at [466, 174] on div "/** * Setup Gsap */ const EASE = { default : back : { inOut : '0.605, 0.165, 0.…" at bounding box center [613, 557] width 681 height 900
click at [393, 161] on div "/** * Setup Gsap */ const EASE = { default : back : { inOut : , // default } , …" at bounding box center [613, 557] width 681 height 900
paste textarea "'0.605, 0.165, 0.045, 0.945'"
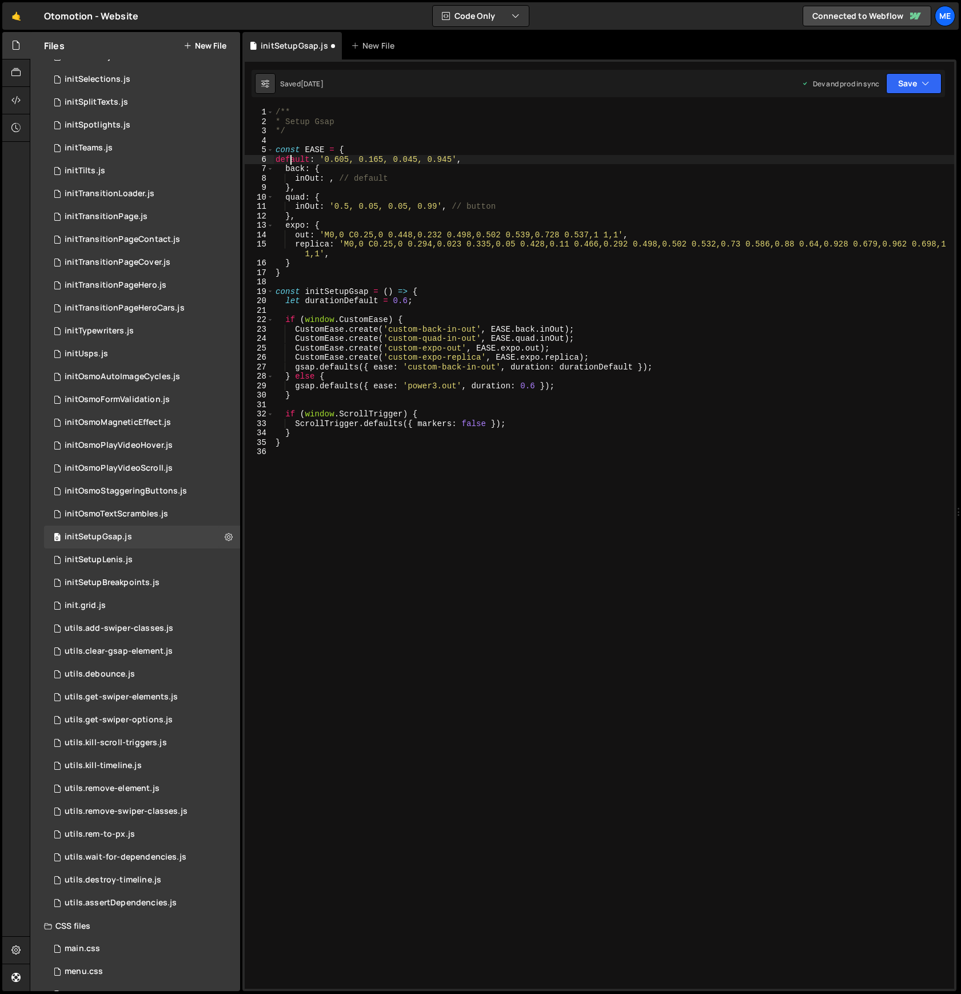
click at [292, 162] on div "/** * Setup Gsap */ const EASE = { default : '0.605, 0.165, 0.045, 0.945' , bac…" at bounding box center [613, 557] width 681 height 900
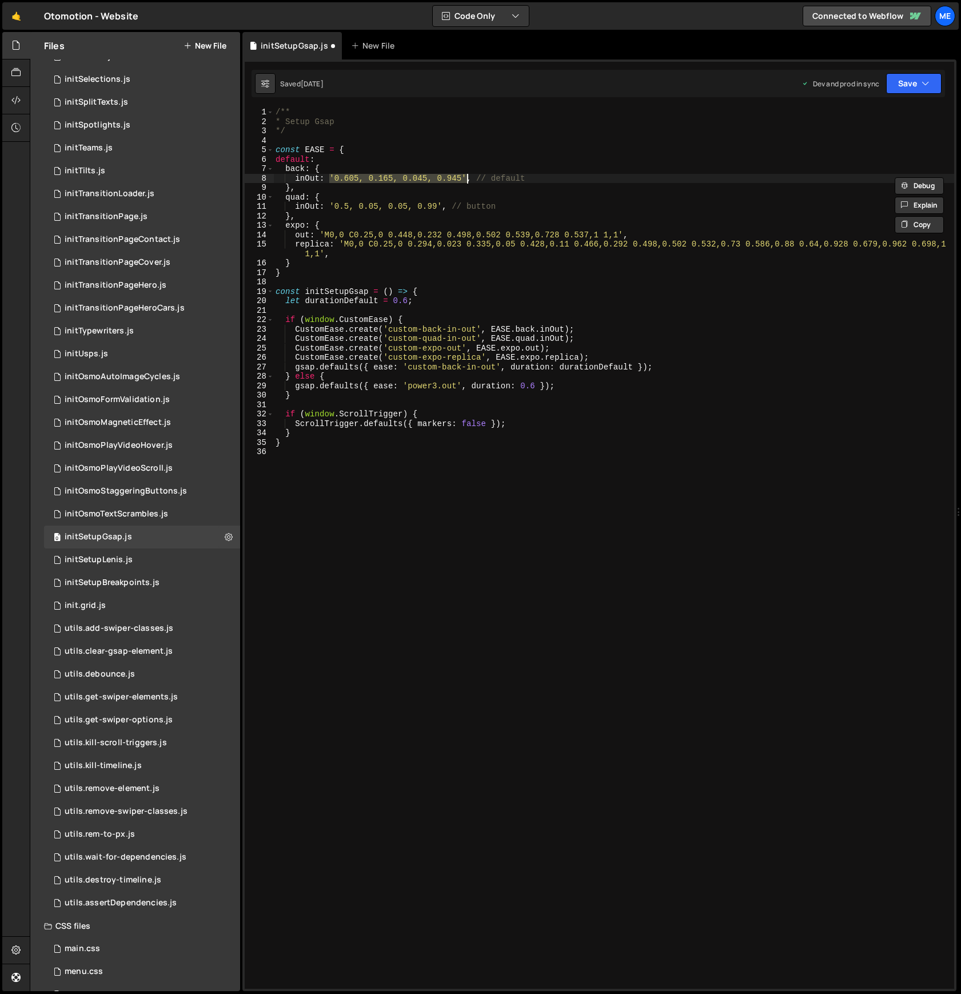
type textarea "default:"
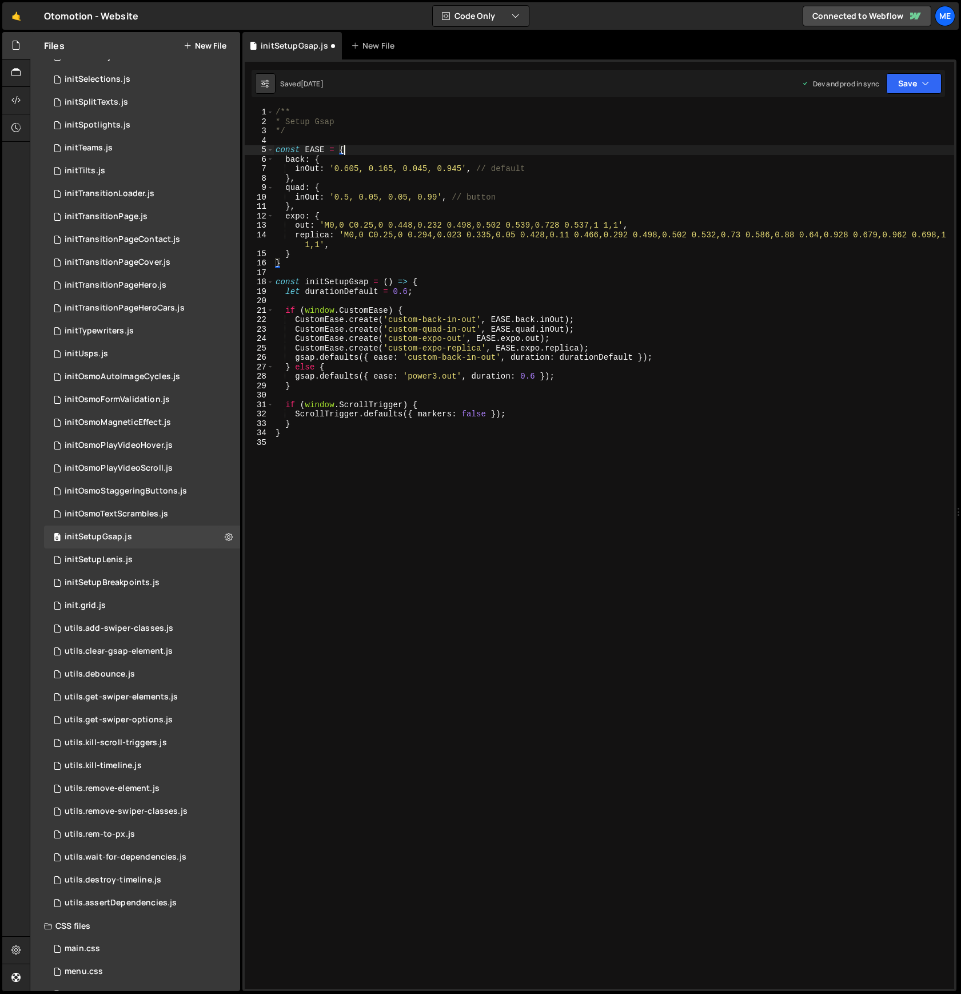
click at [427, 212] on div "/** * Setup Gsap */ const EASE = { back : { inOut : '0.605, 0.165, 0.045, 0.945…" at bounding box center [613, 557] width 681 height 900
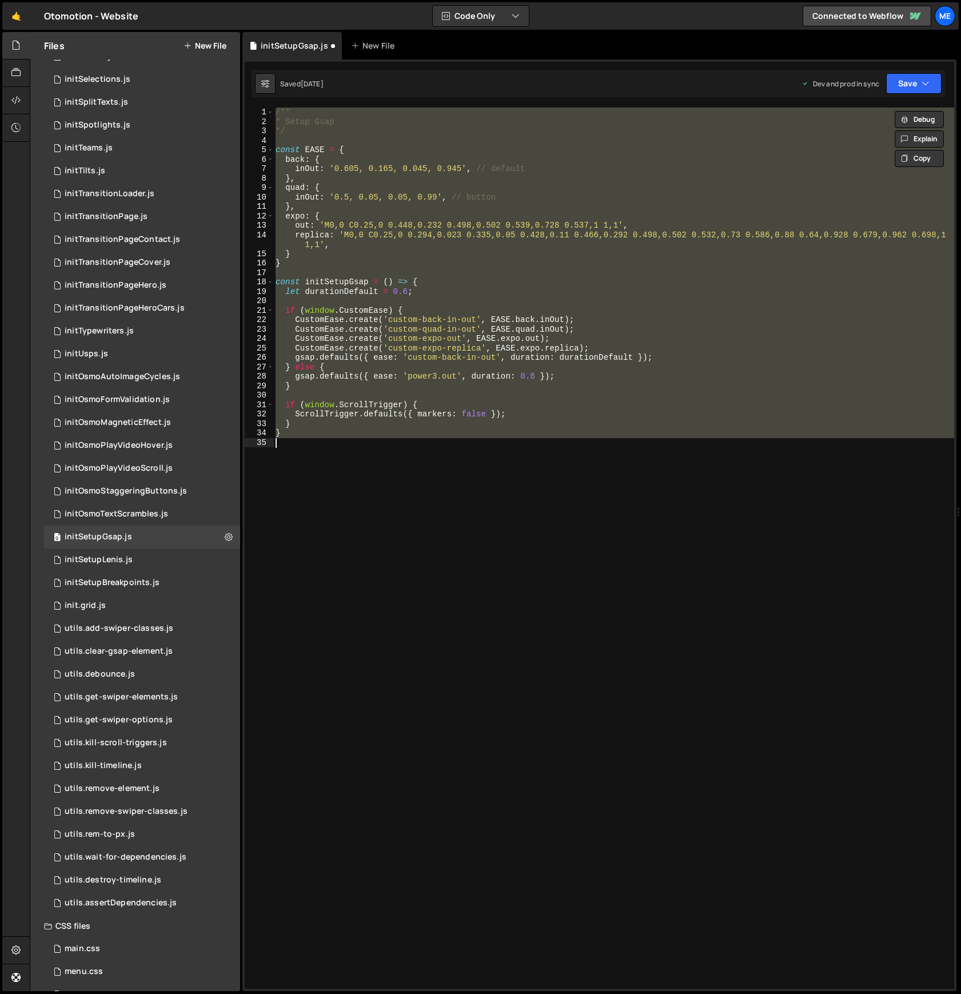
type textarea "}"
